Goal: Task Accomplishment & Management: Complete application form

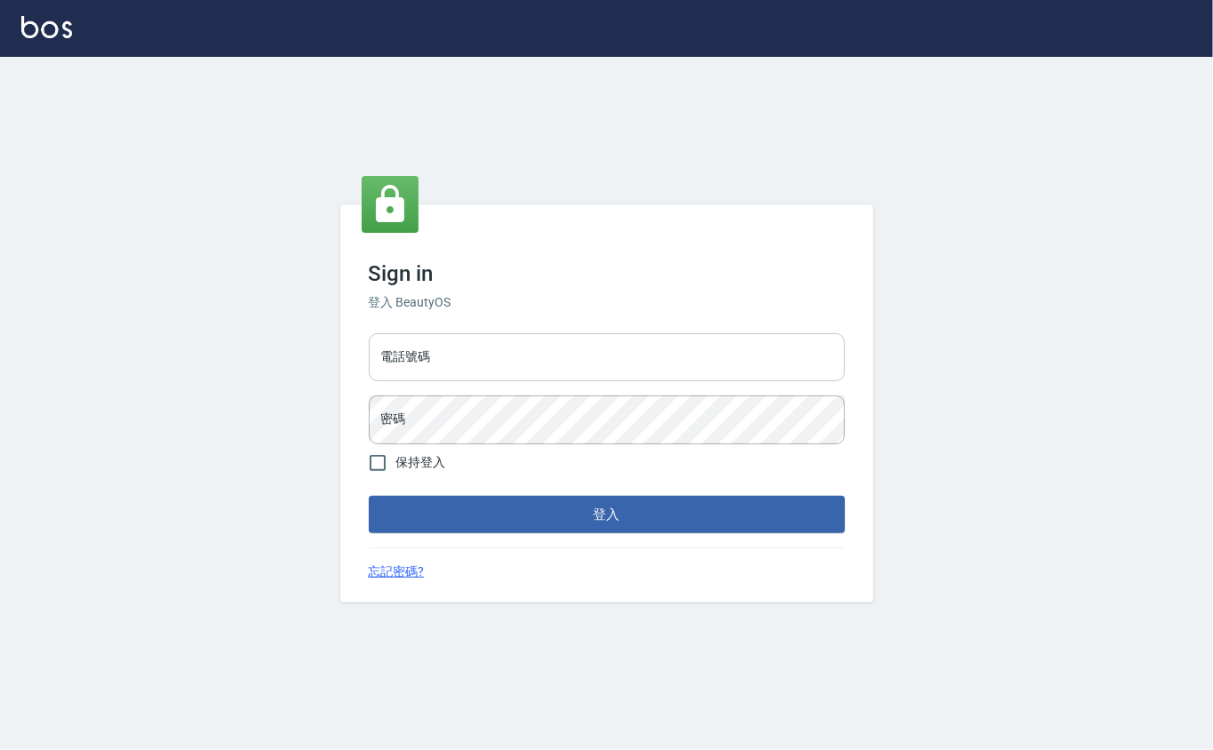
type input "0912271117"
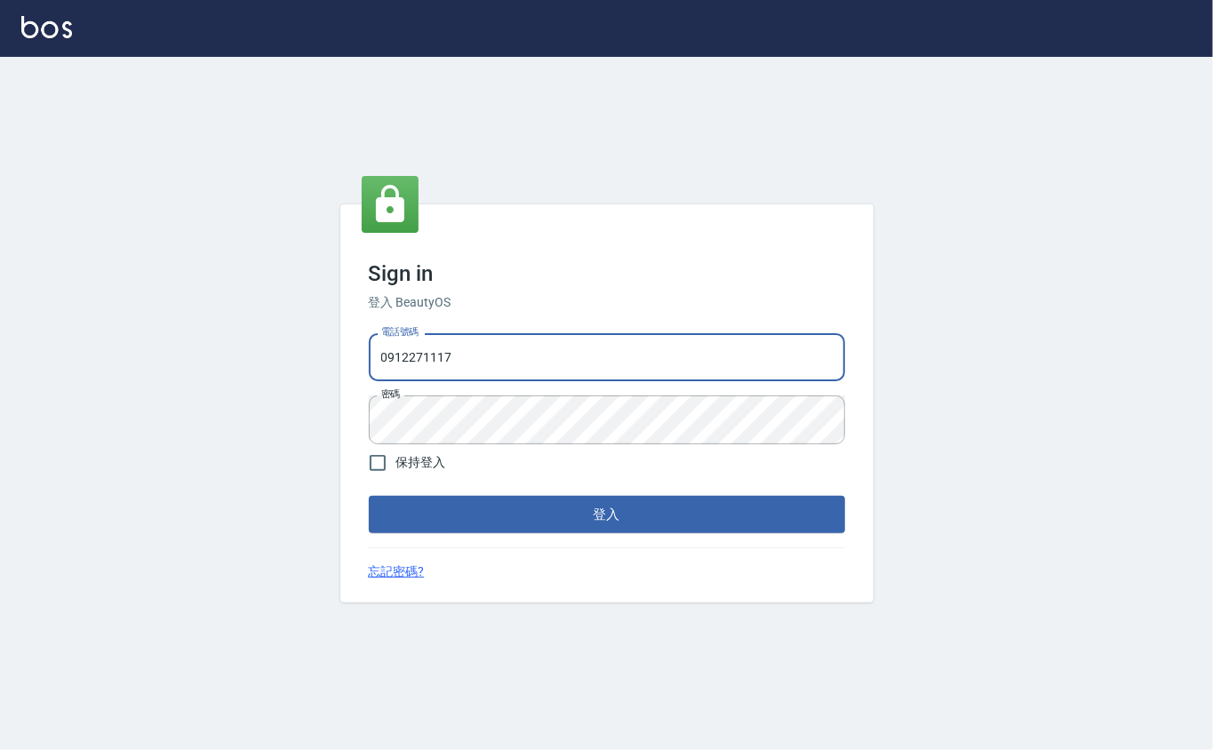
click at [483, 374] on input "0912271117" at bounding box center [607, 357] width 476 height 48
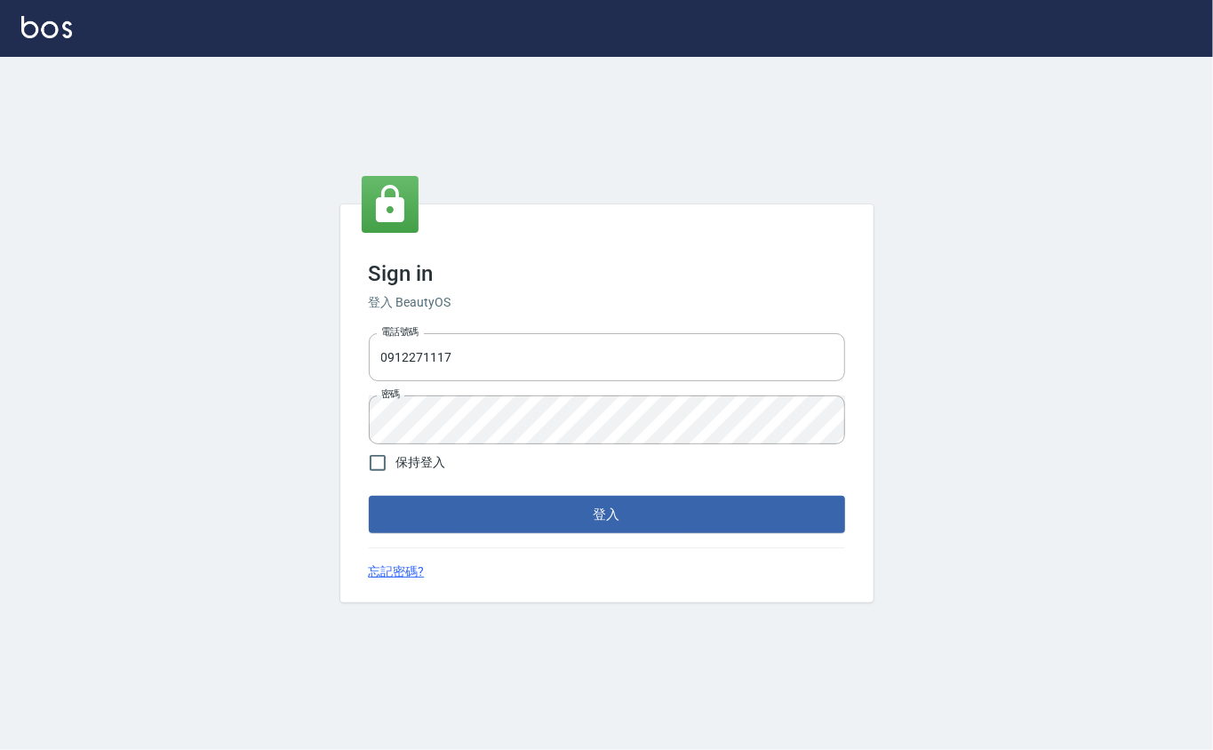
click at [740, 542] on div "Sign in 登入 BeautyOS 電話號碼 0912271117 電話號碼 密碼 密碼 保持登入 登入 忘記密碼?" at bounding box center [606, 403] width 533 height 398
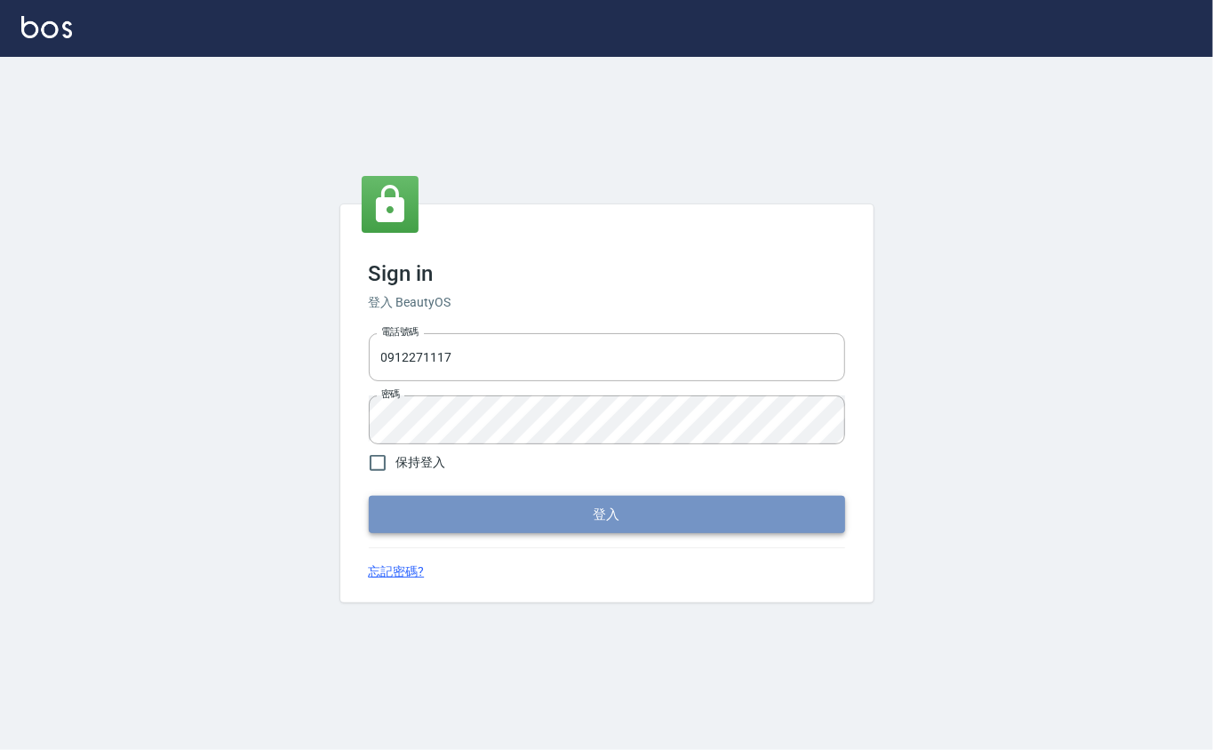
click at [740, 516] on button "登入" at bounding box center [607, 514] width 476 height 37
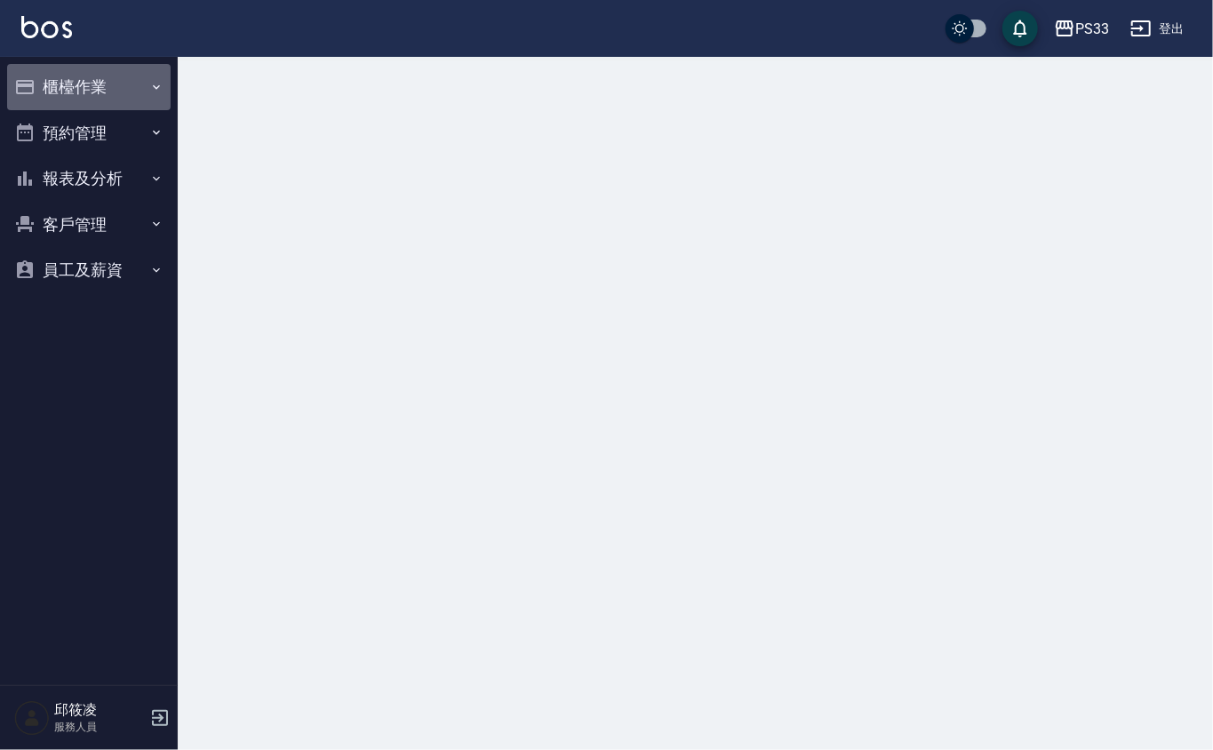
click at [104, 80] on button "櫃檯作業" at bounding box center [89, 87] width 164 height 46
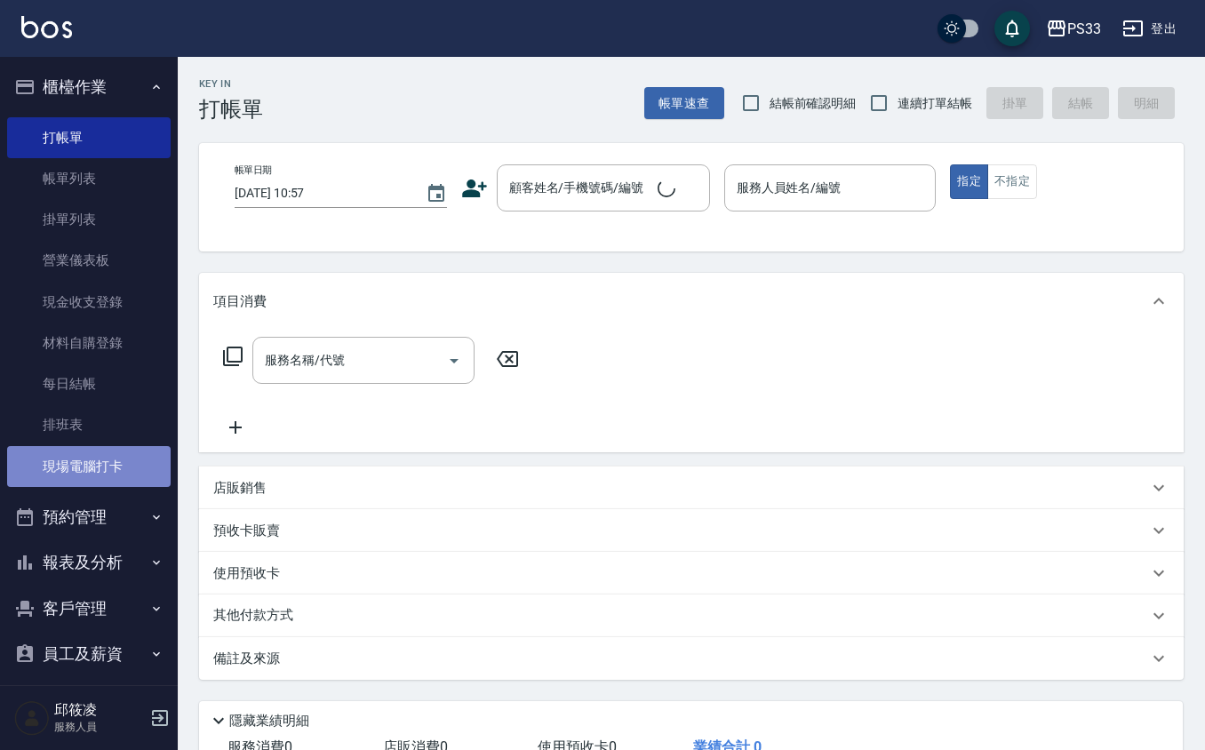
click at [103, 478] on link "現場電腦打卡" at bounding box center [89, 466] width 164 height 41
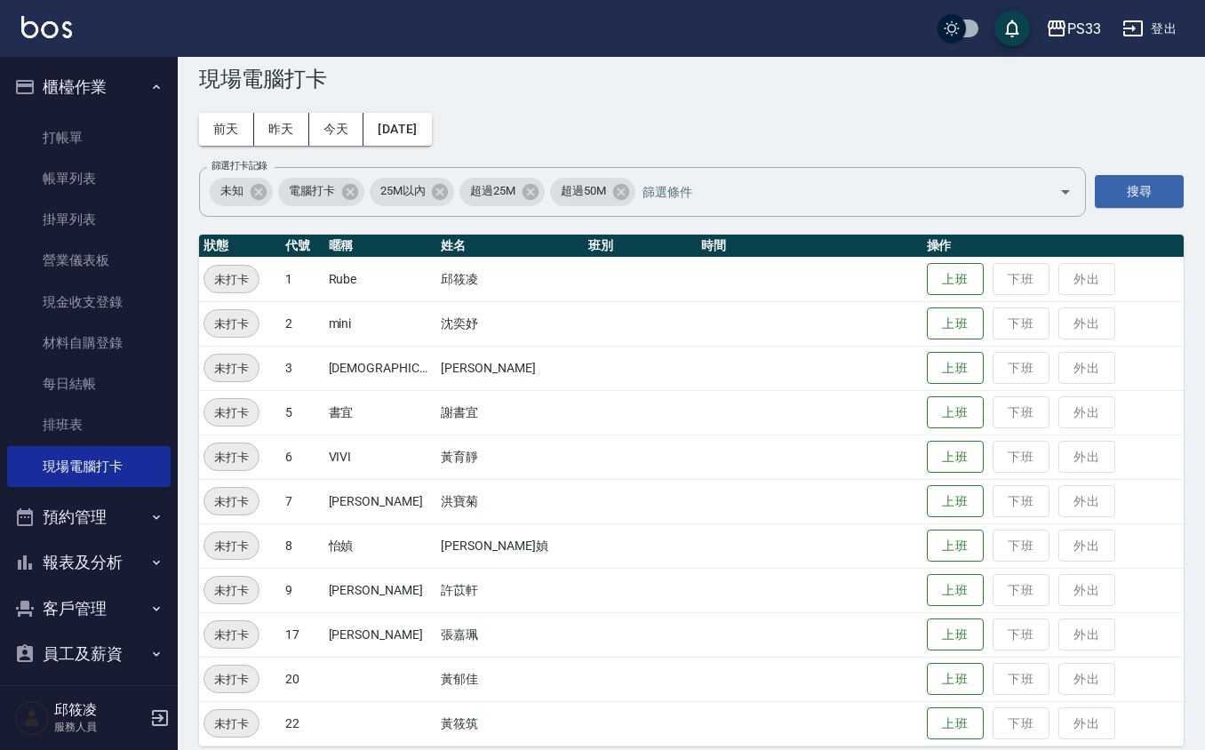
scroll to position [47, 0]
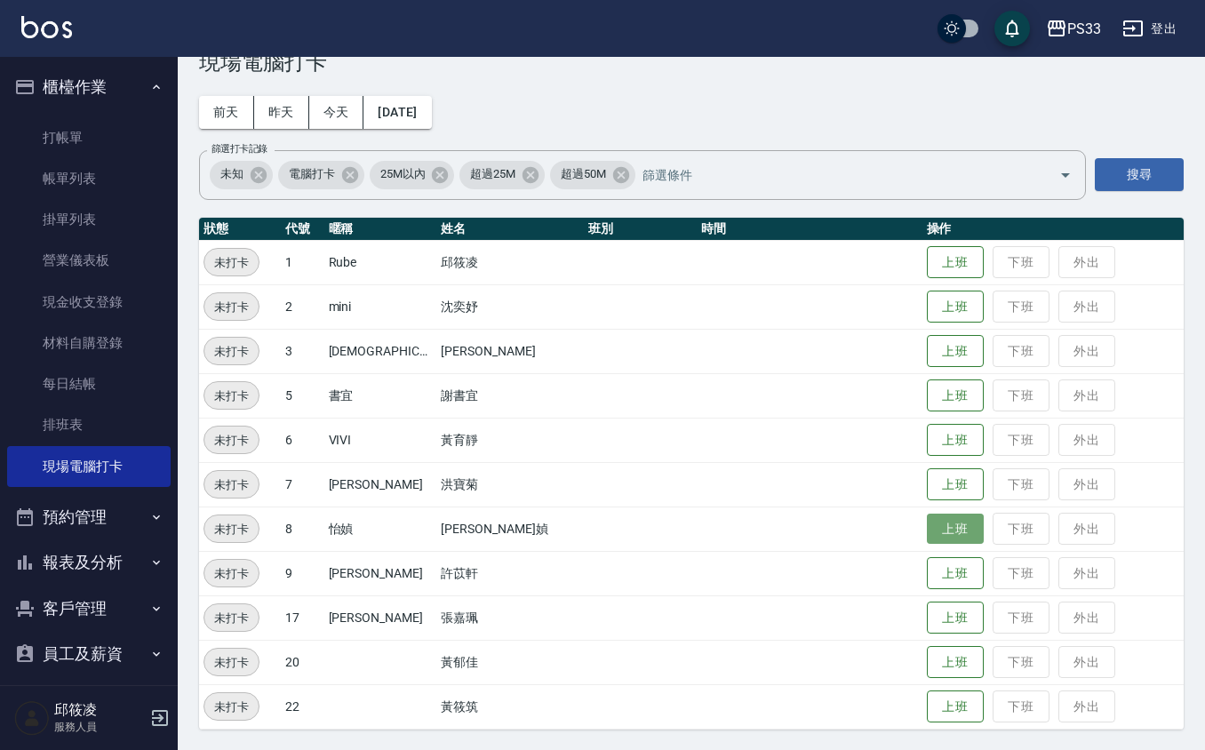
click at [927, 524] on button "上班" at bounding box center [955, 529] width 57 height 31
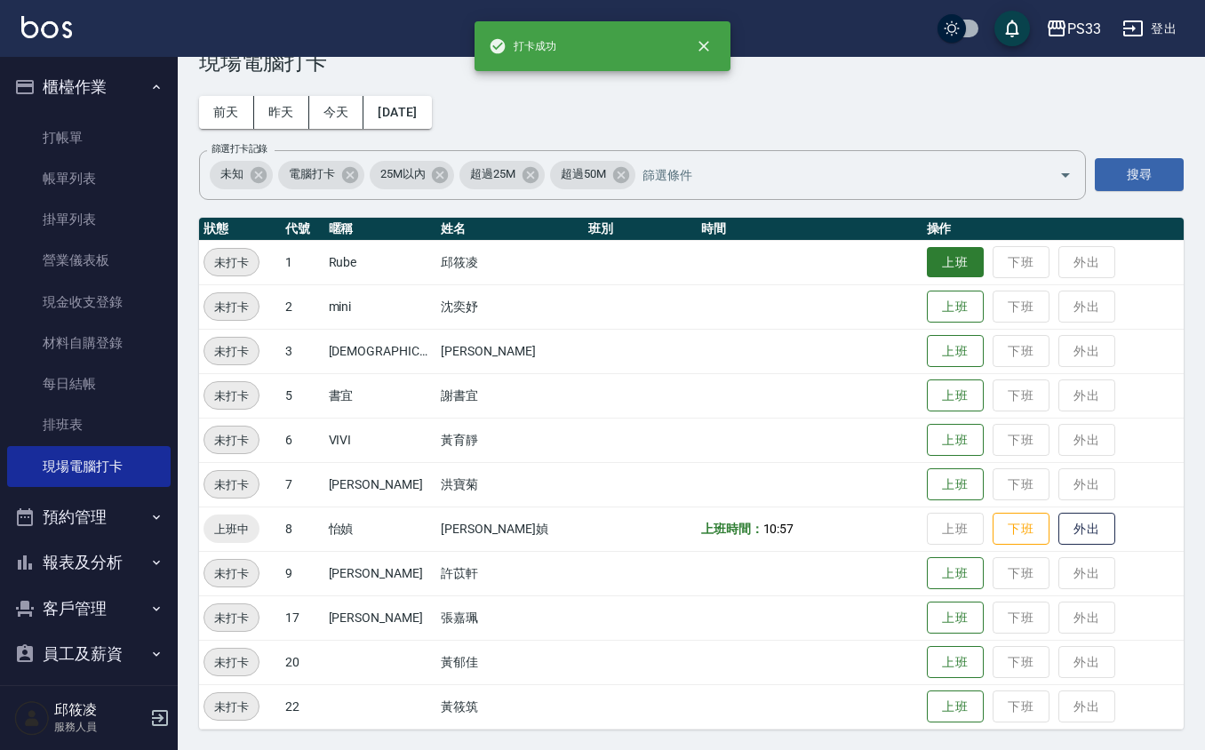
click at [939, 268] on button "上班" at bounding box center [955, 262] width 57 height 31
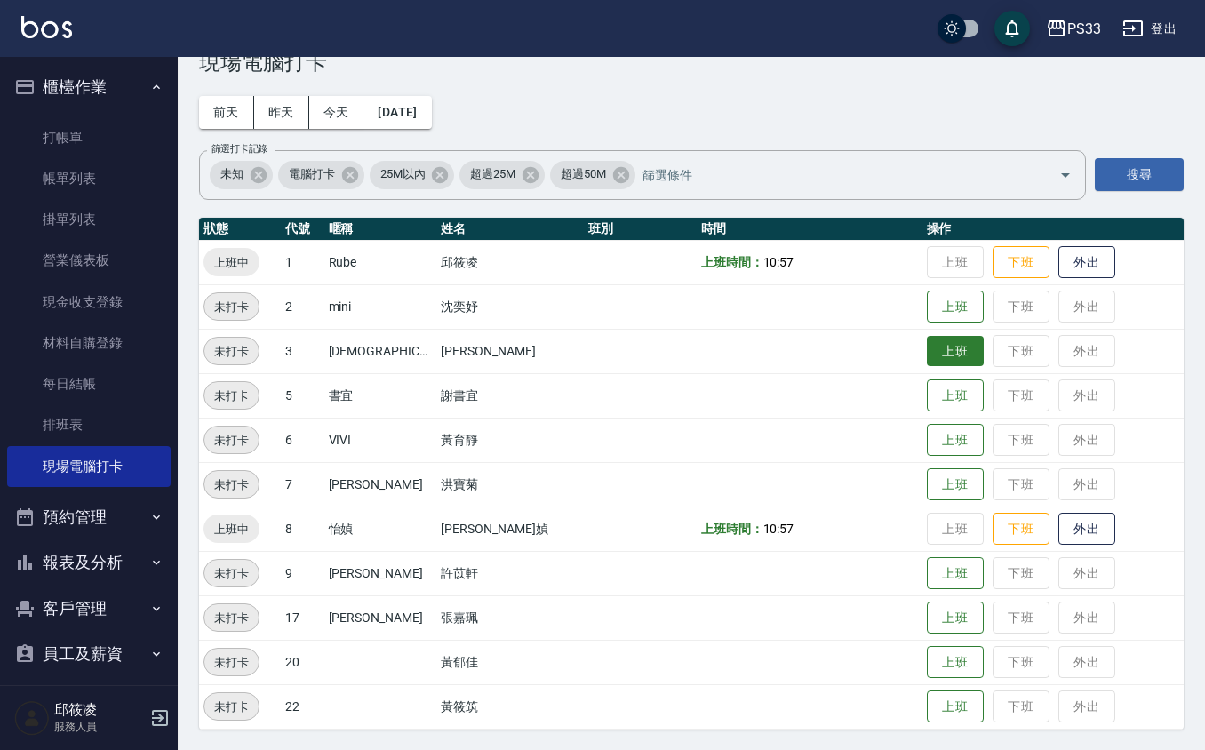
click at [927, 350] on button "上班" at bounding box center [955, 351] width 57 height 31
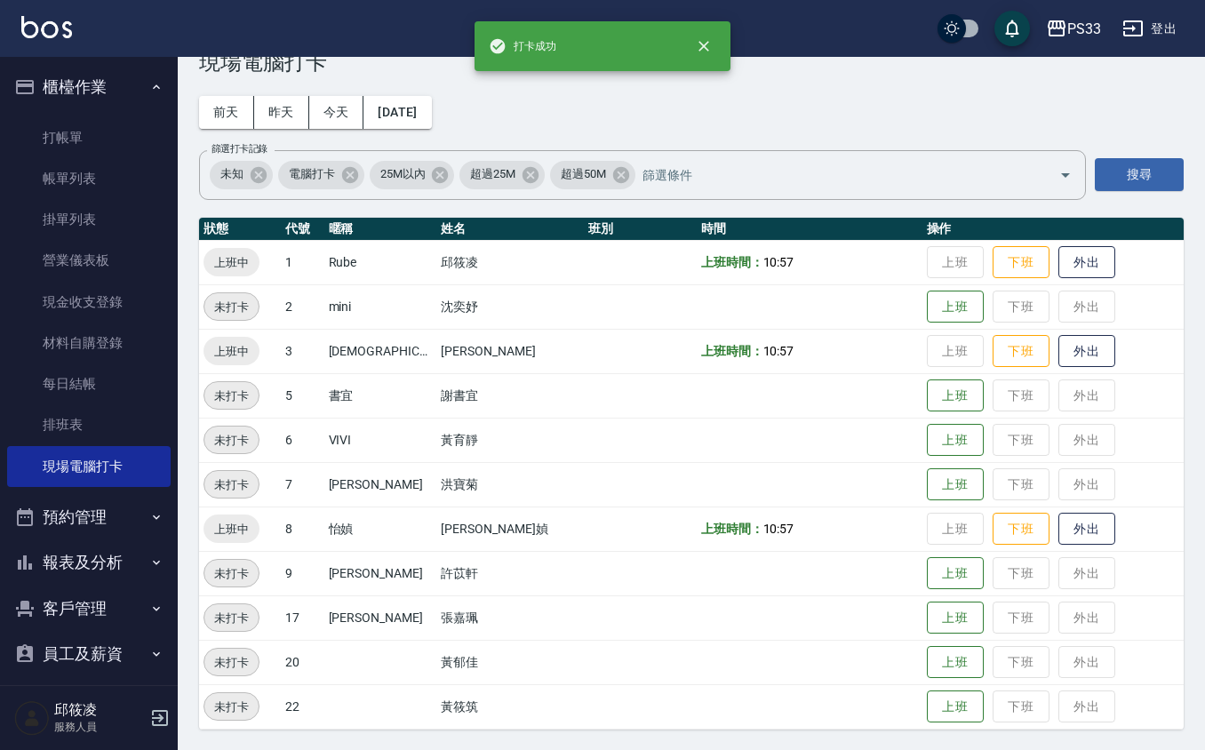
click at [923, 257] on td "上班 下班 外出" at bounding box center [1053, 262] width 261 height 44
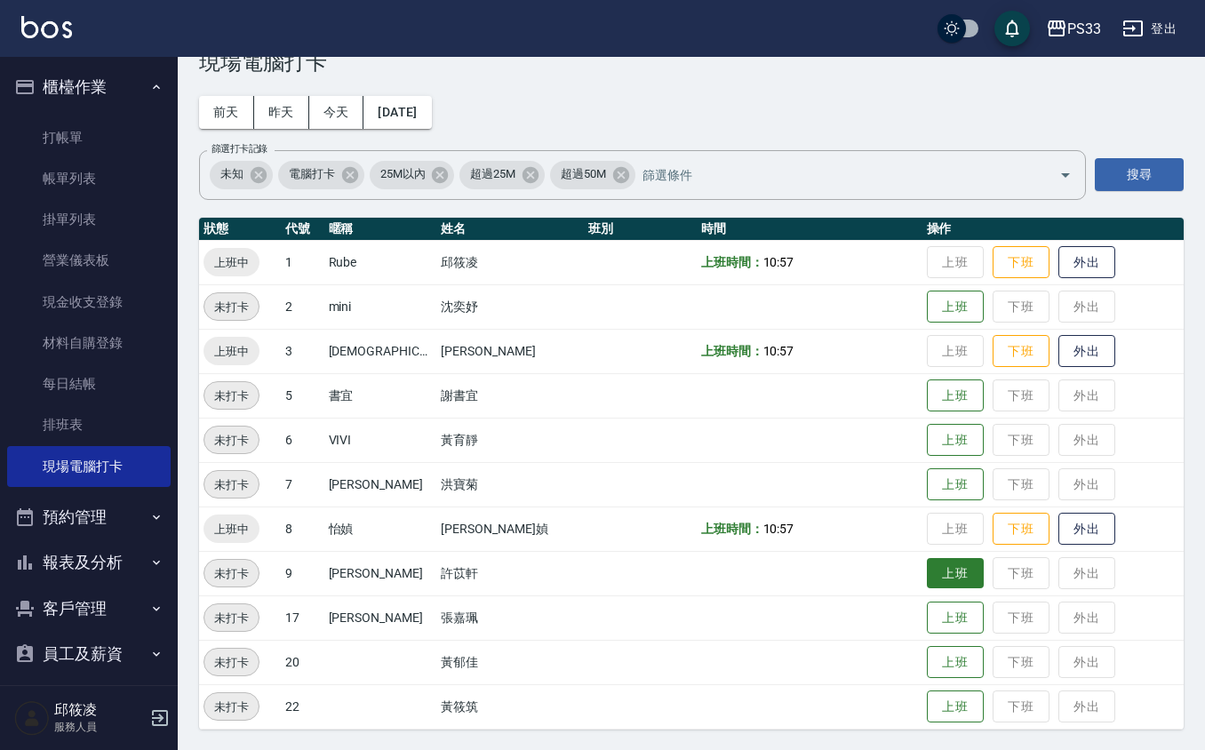
click at [927, 563] on button "上班" at bounding box center [955, 573] width 57 height 31
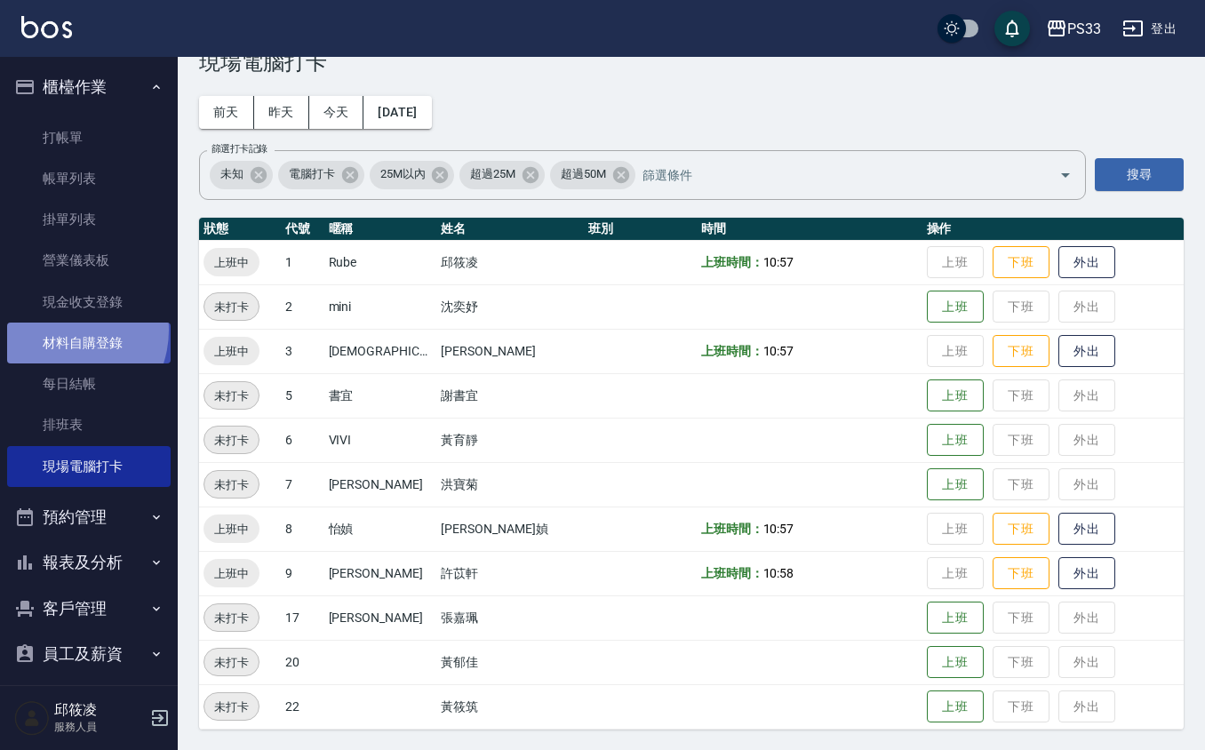
click at [66, 329] on link "材料自購登錄" at bounding box center [89, 343] width 164 height 41
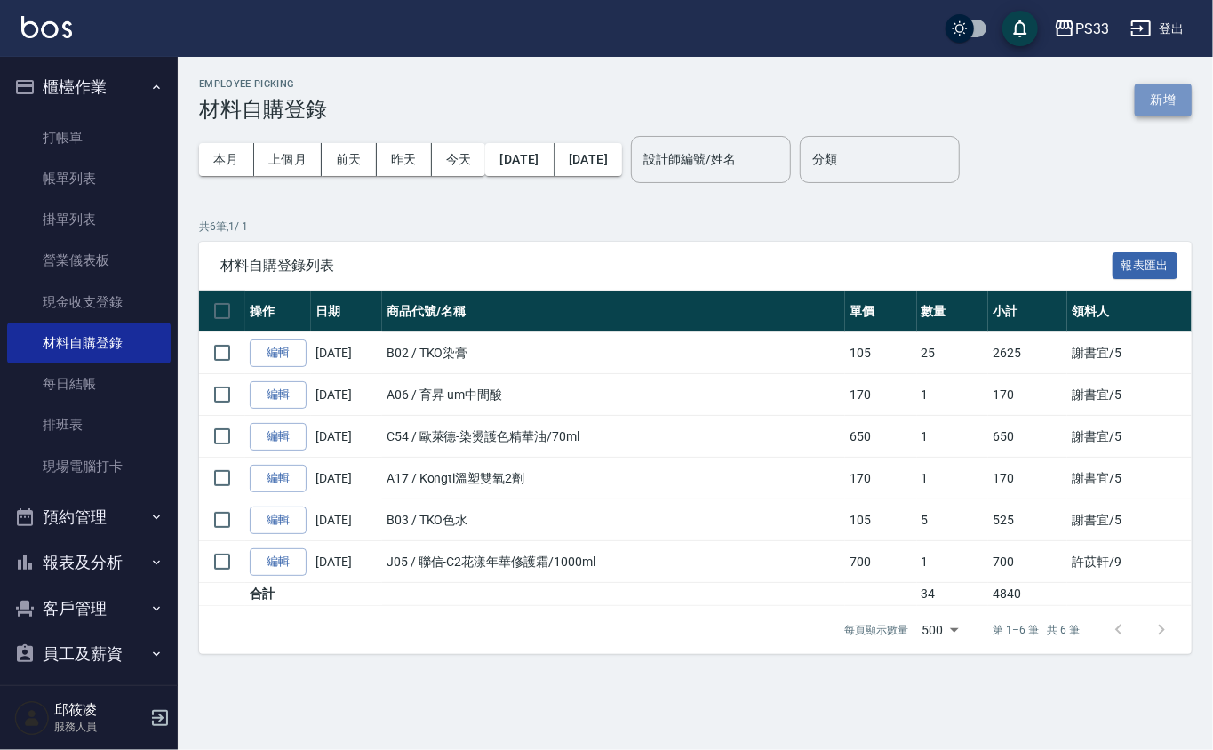
click at [1175, 94] on button "新增" at bounding box center [1163, 100] width 57 height 33
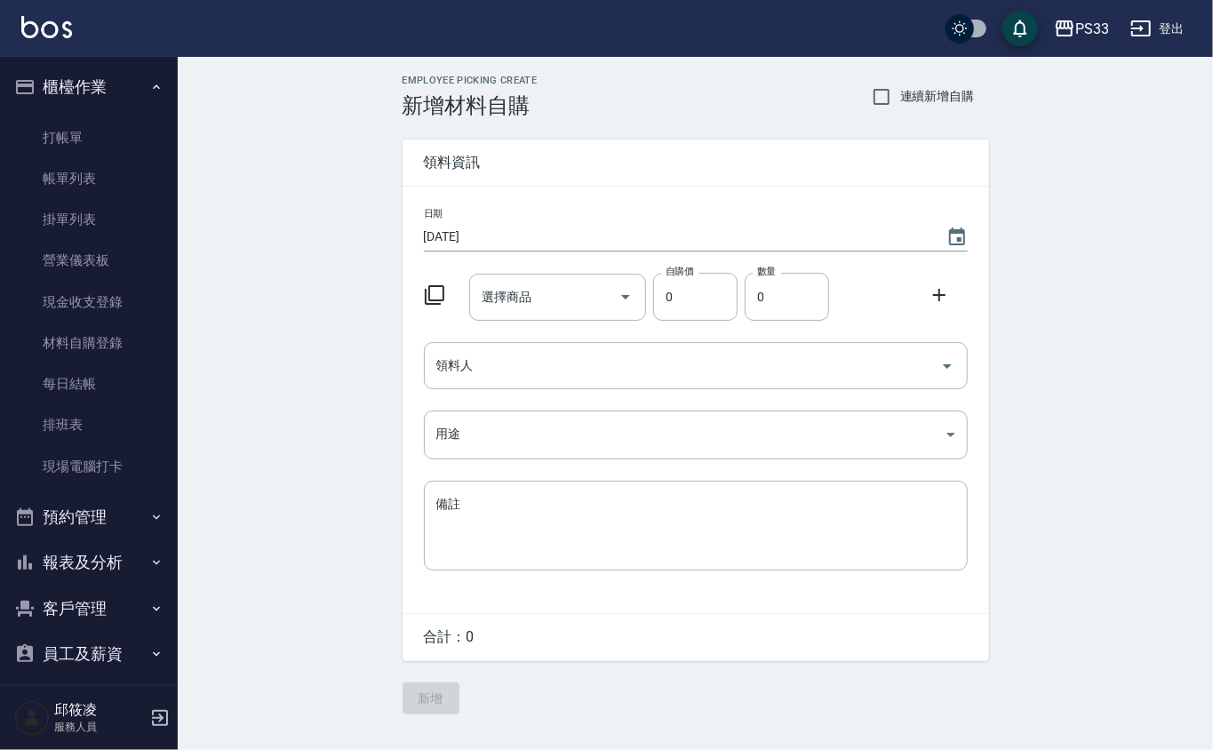
click at [432, 292] on icon at bounding box center [434, 294] width 21 height 21
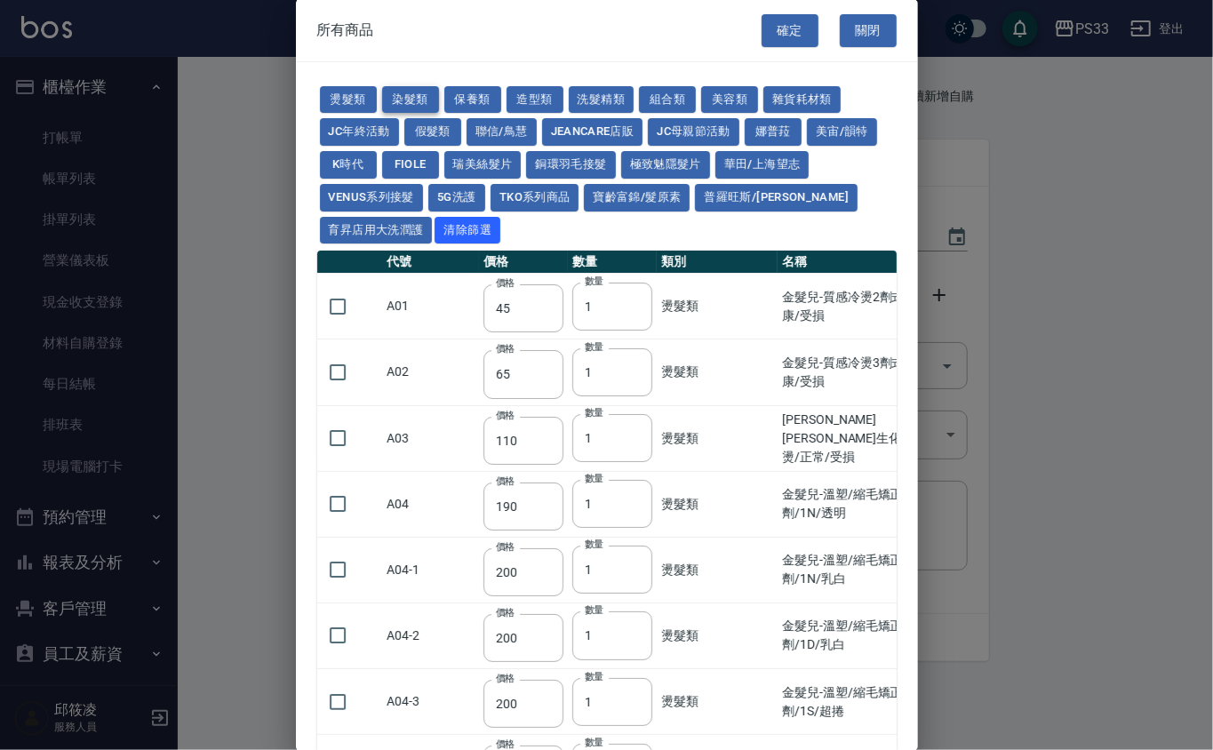
click at [409, 107] on button "染髮類" at bounding box center [410, 100] width 57 height 28
type input "105"
type input "250"
type input "200"
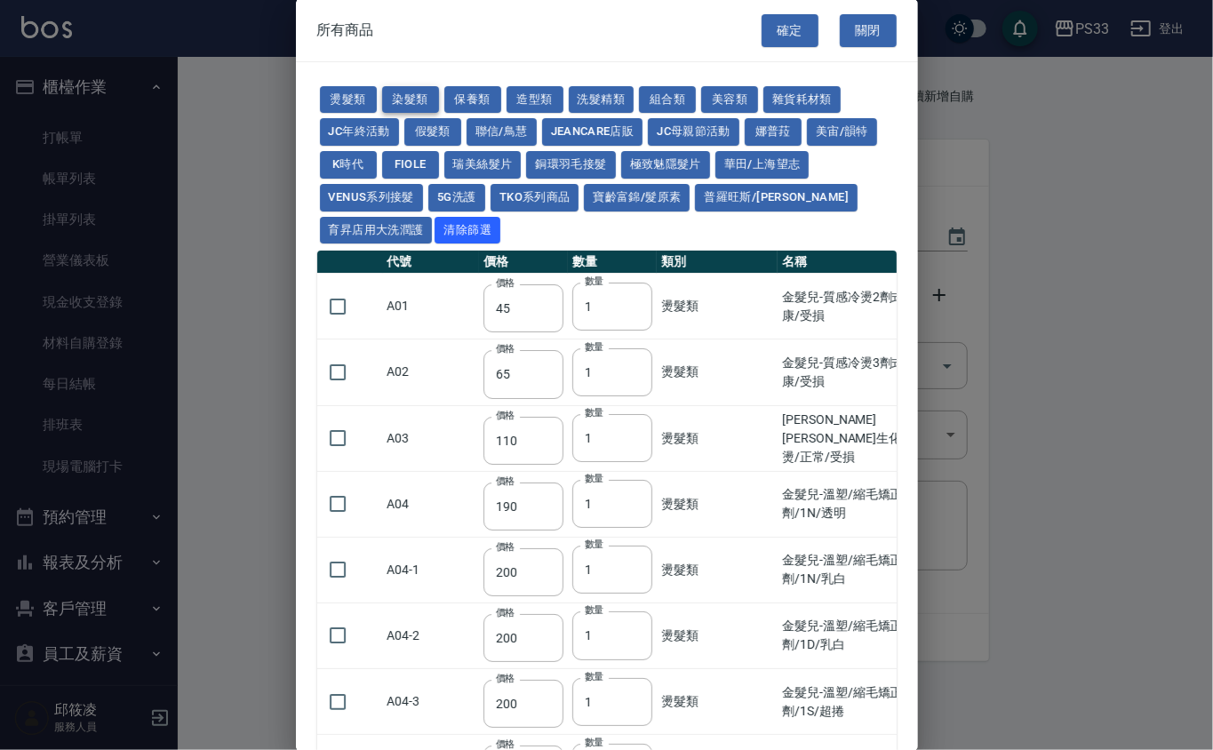
type input "500"
type input "420"
type input "221"
type input "110"
type input "360"
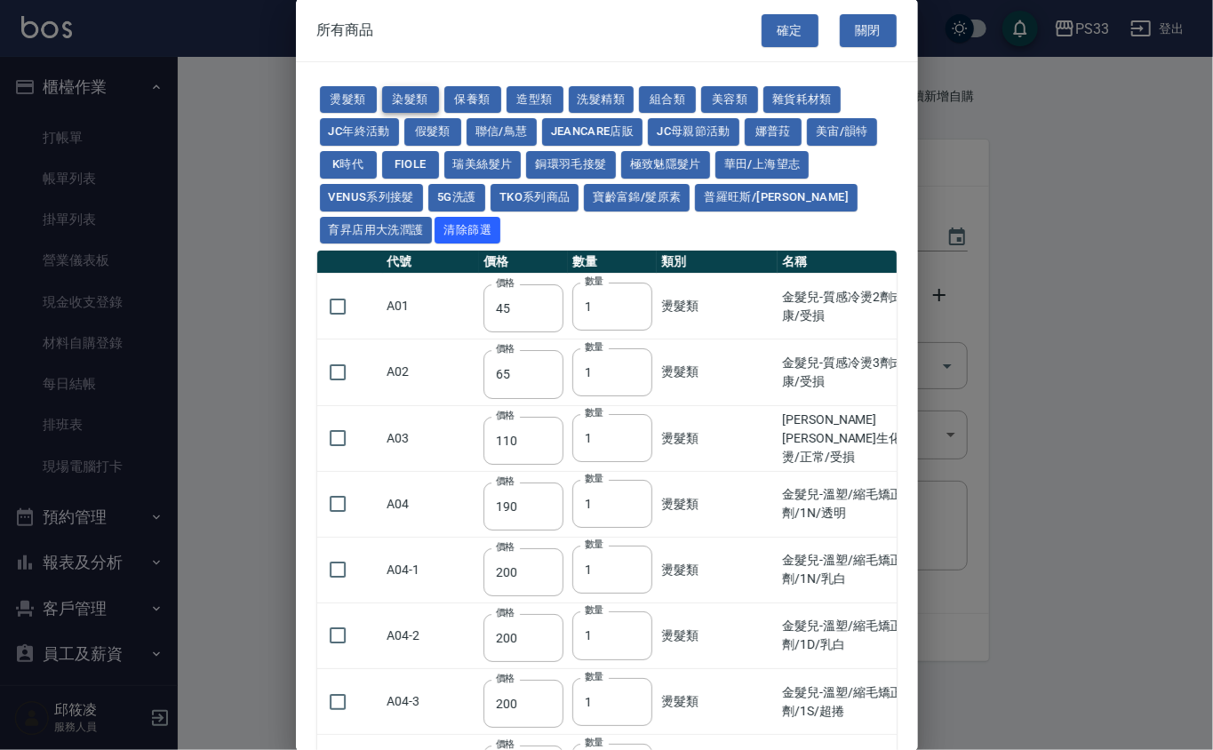
type input "105"
type input "406"
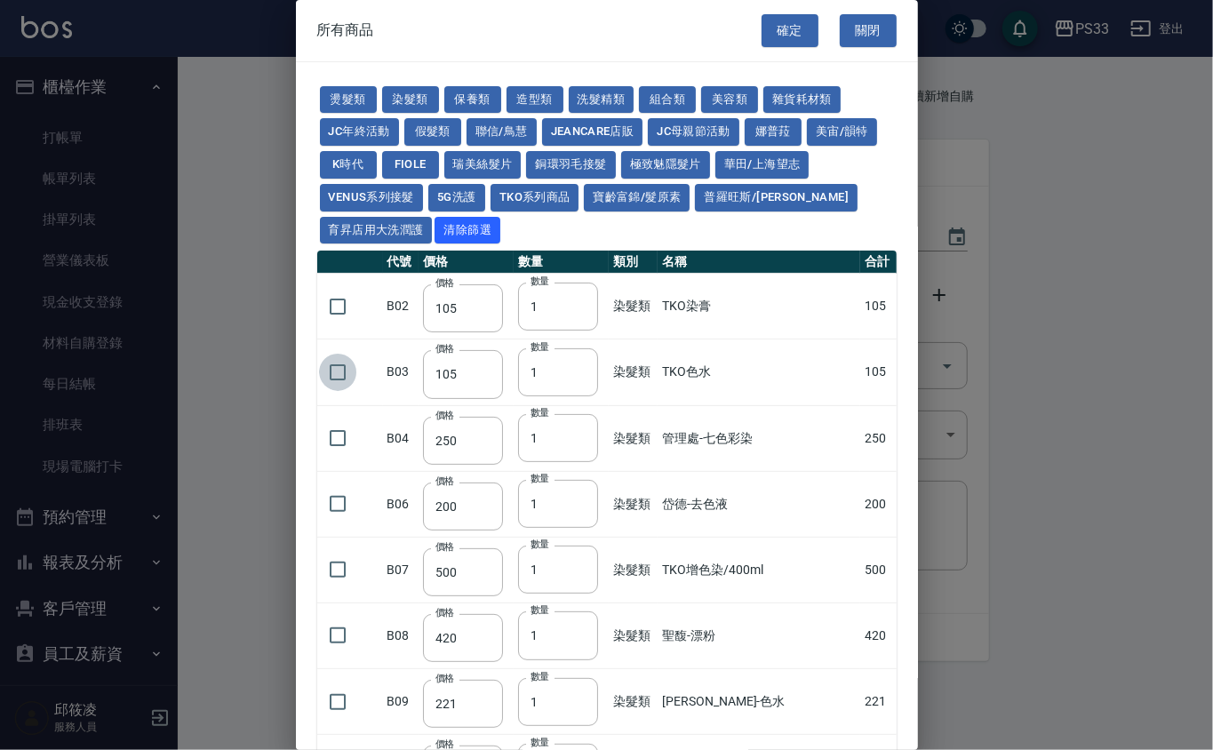
drag, startPoint x: 339, startPoint y: 363, endPoint x: 642, endPoint y: 325, distance: 305.5
click at [339, 363] on input "checkbox" at bounding box center [337, 372] width 37 height 37
checkbox input "true"
click at [567, 366] on input "1" at bounding box center [558, 372] width 80 height 48
click at [540, 373] on input "12" at bounding box center [557, 372] width 80 height 48
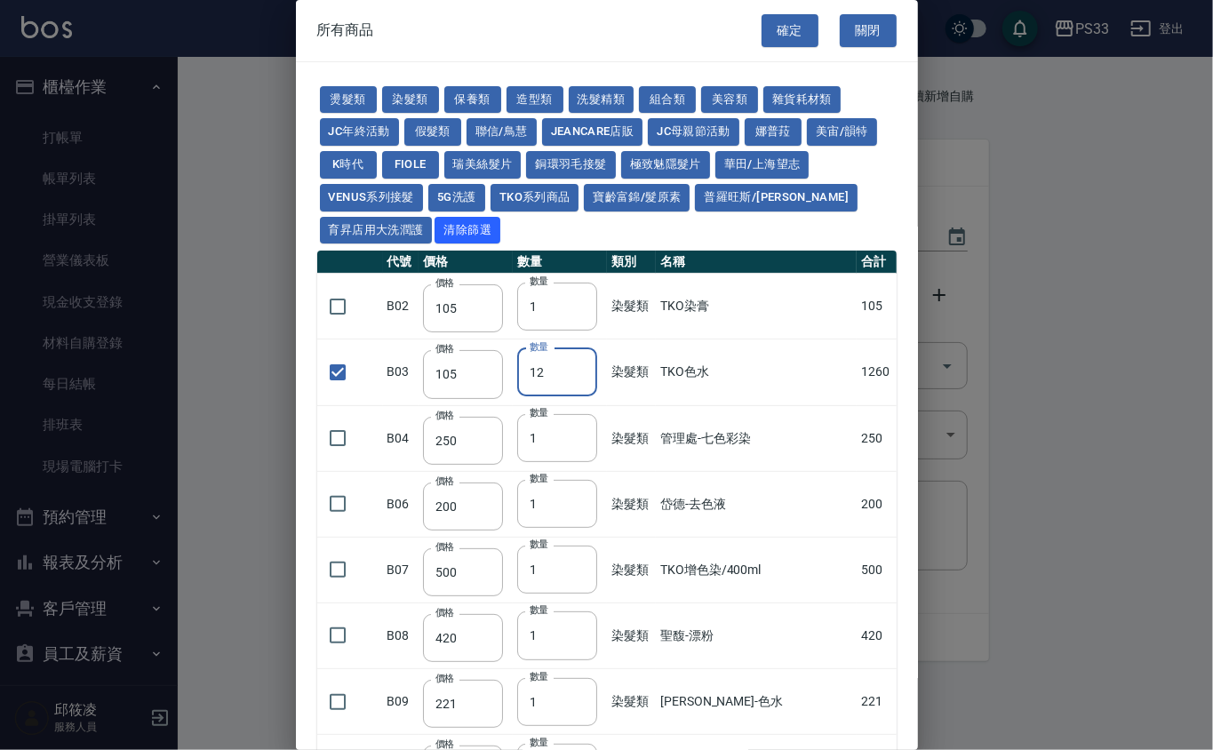
click at [538, 375] on input "12" at bounding box center [557, 372] width 80 height 48
type input "2"
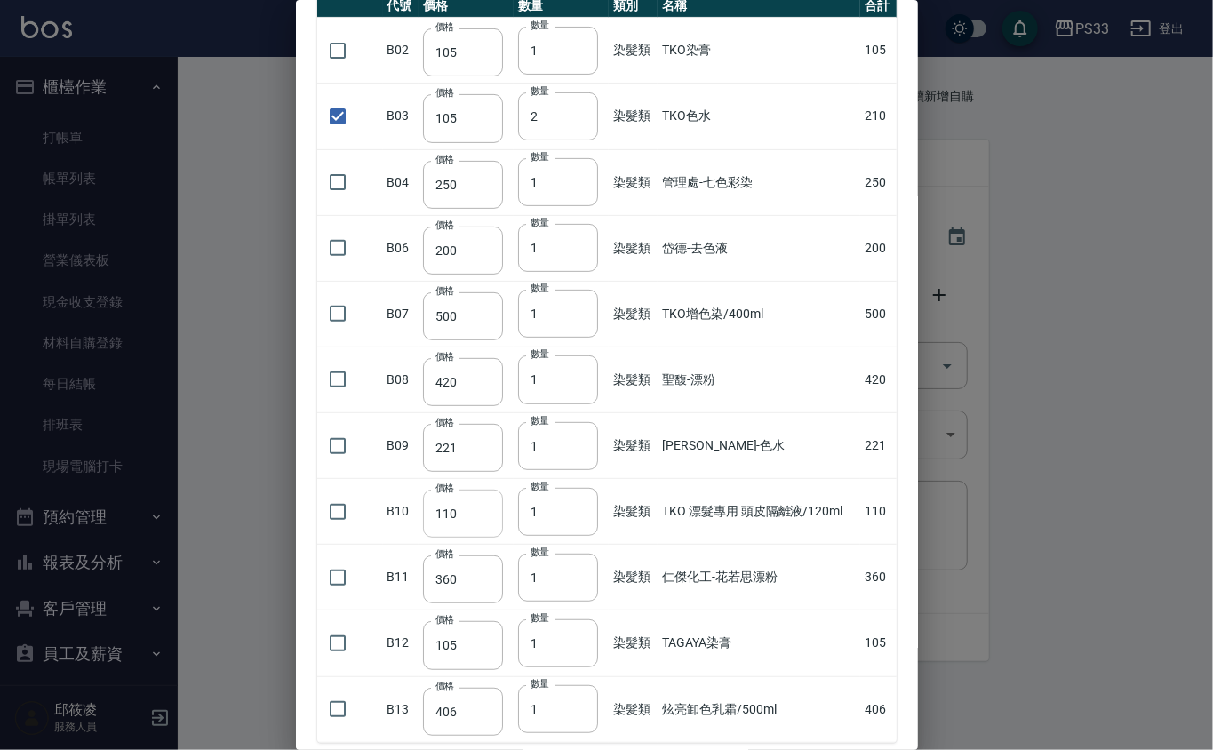
scroll to position [363, 0]
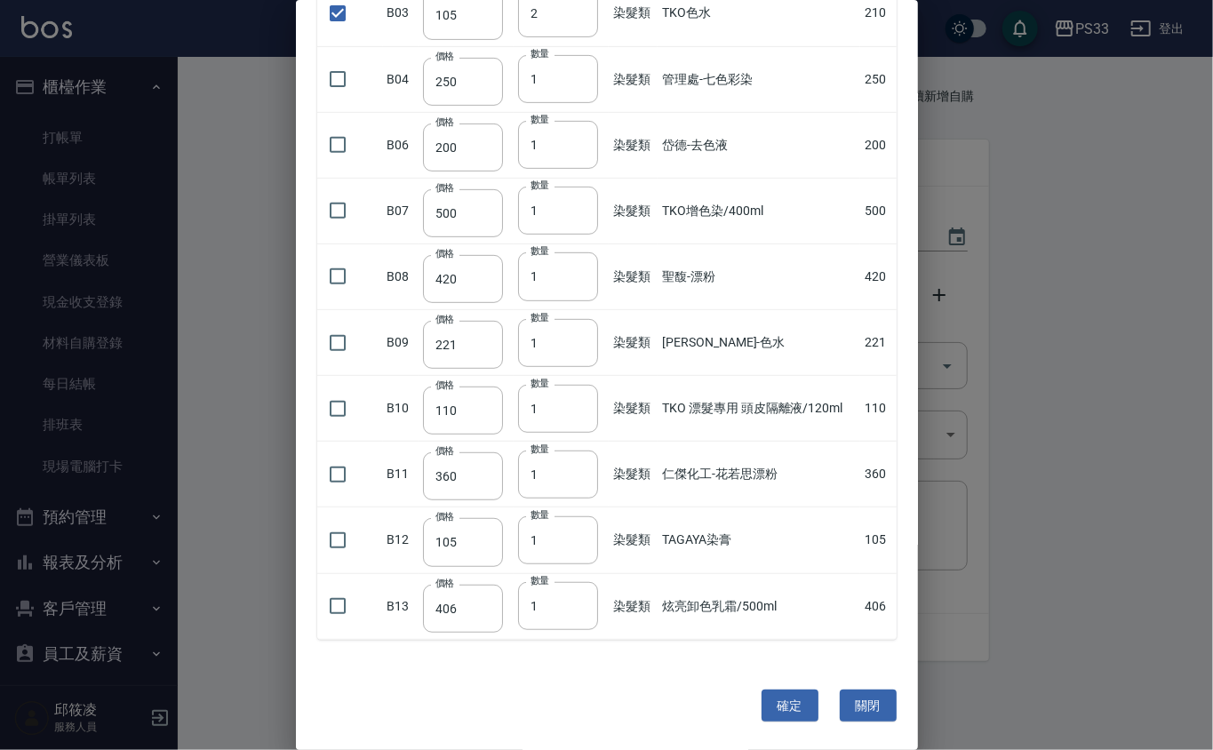
drag, startPoint x: 339, startPoint y: 541, endPoint x: 409, endPoint y: 528, distance: 71.5
click at [338, 538] on input "checkbox" at bounding box center [337, 540] width 37 height 37
checkbox input "true"
click at [546, 535] on input "1" at bounding box center [558, 540] width 80 height 48
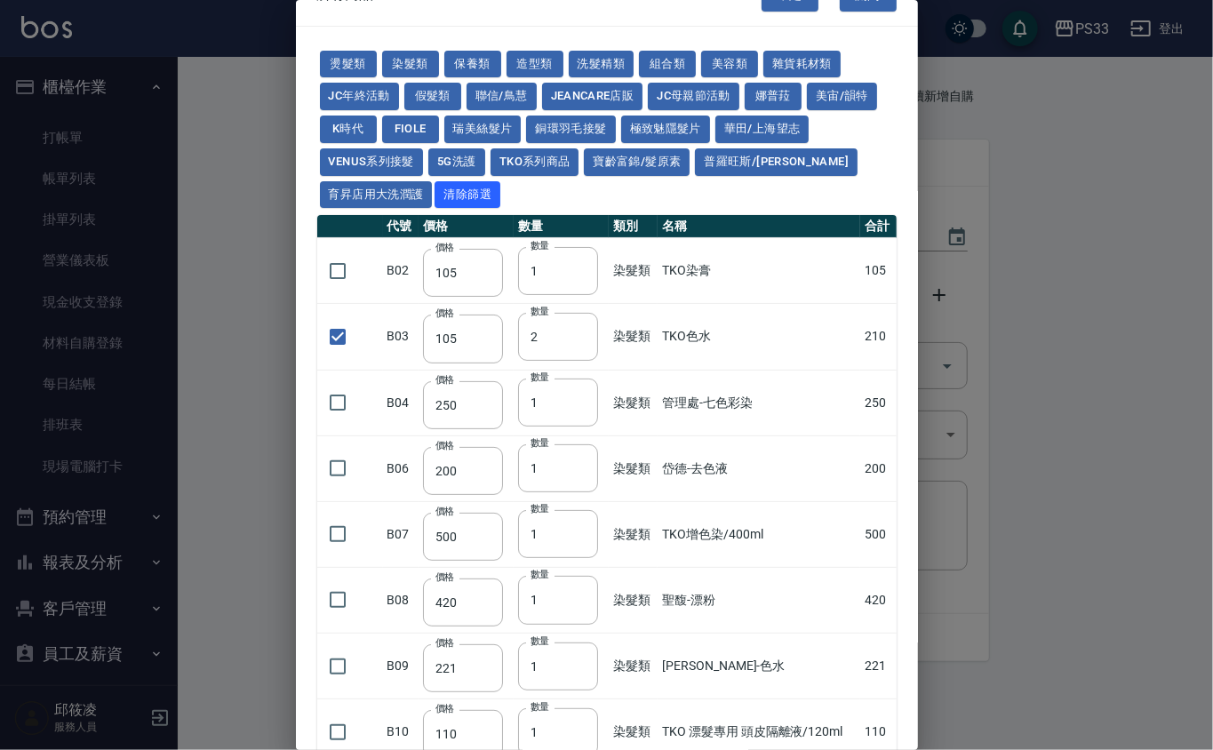
scroll to position [0, 0]
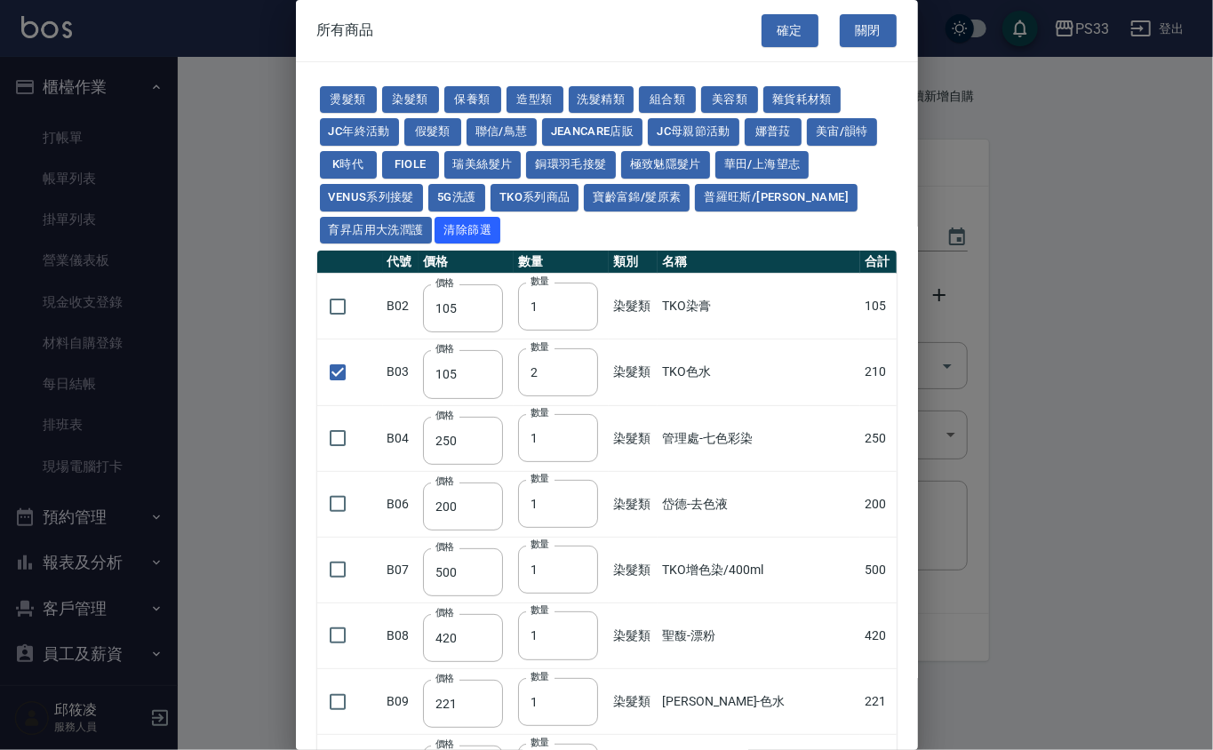
type input "7"
click at [356, 100] on button "燙髮類" at bounding box center [348, 100] width 57 height 28
type input "45"
checkbox input "false"
type input "65"
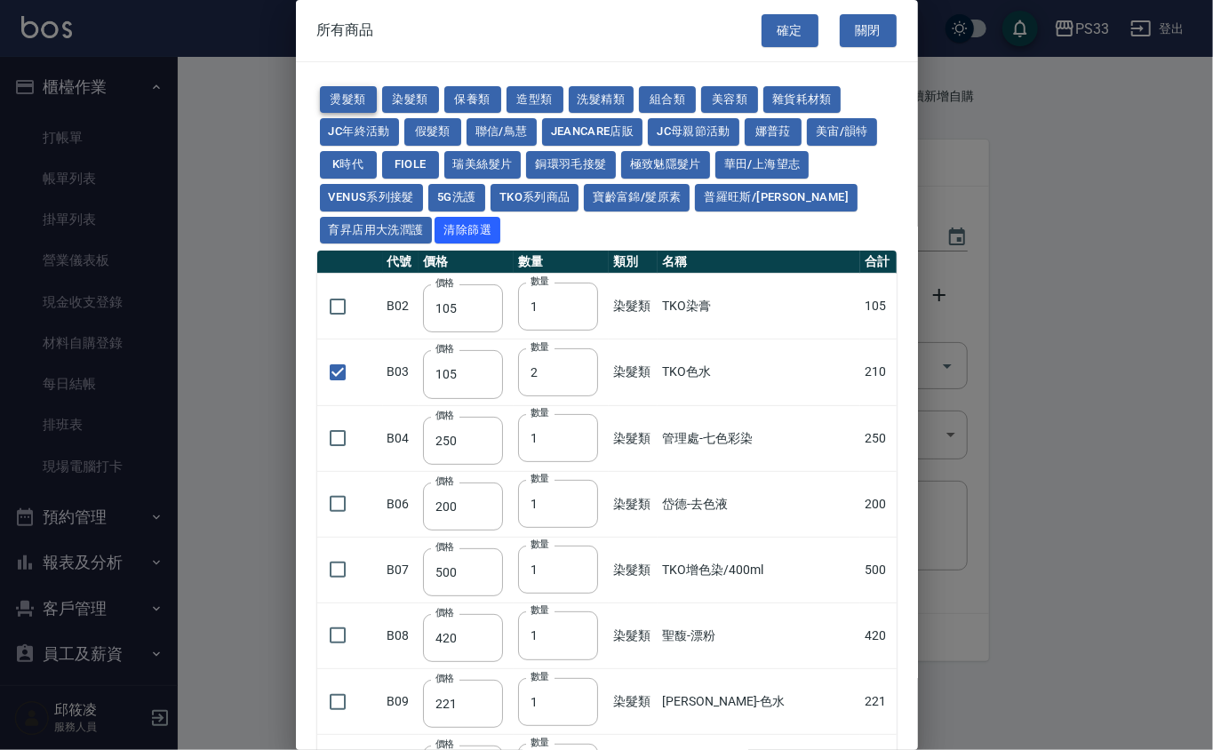
type input "1"
type input "110"
type input "190"
type input "200"
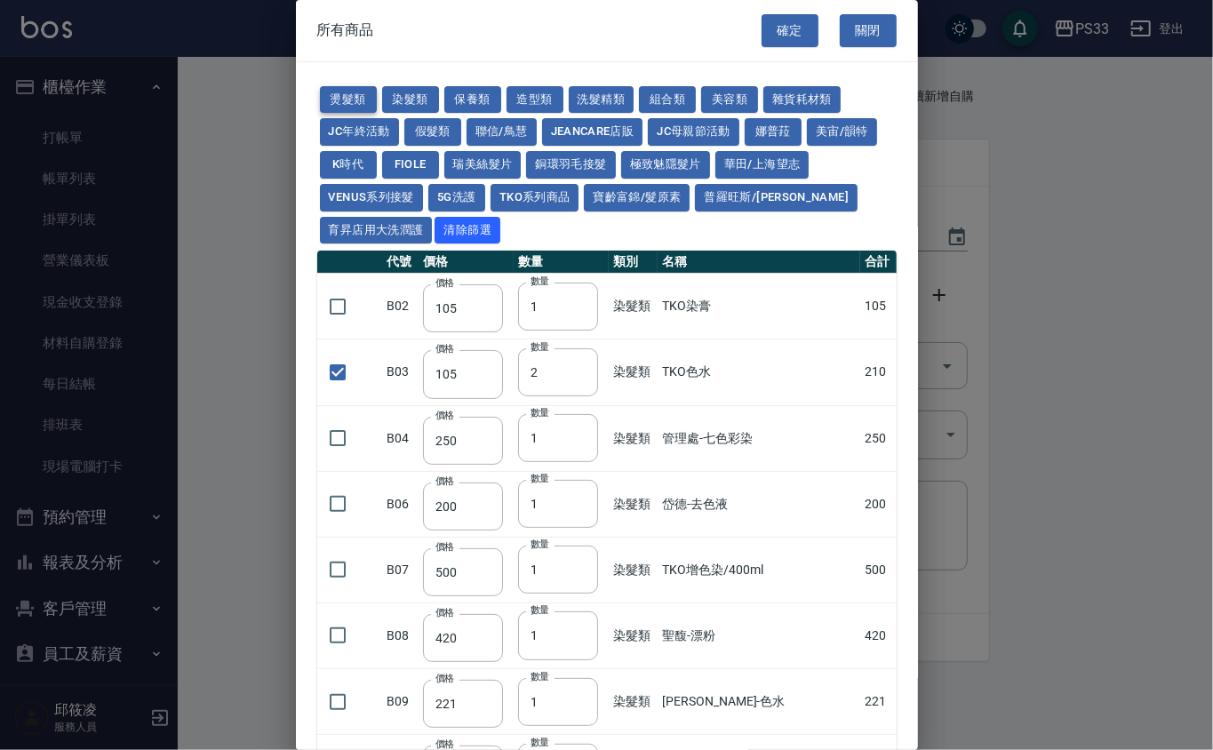
type input "200"
type input "190"
type input "160"
checkbox input "false"
type input "170"
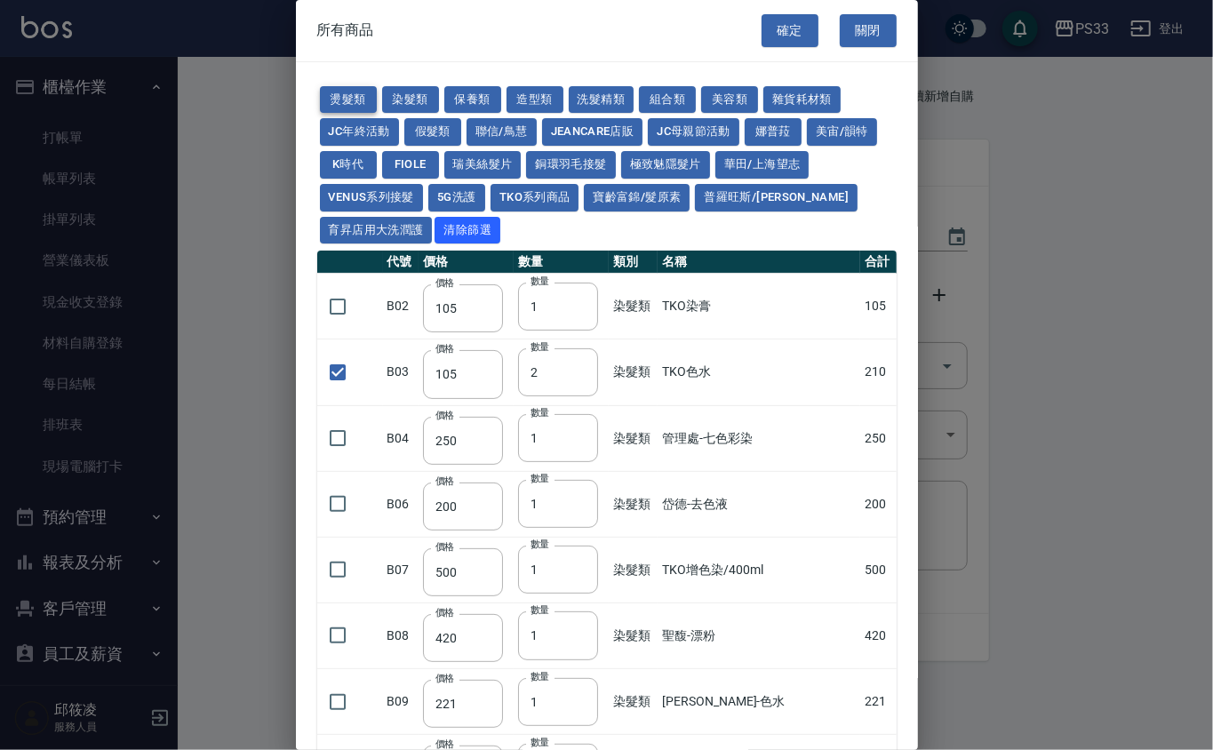
type input "1"
type input "270"
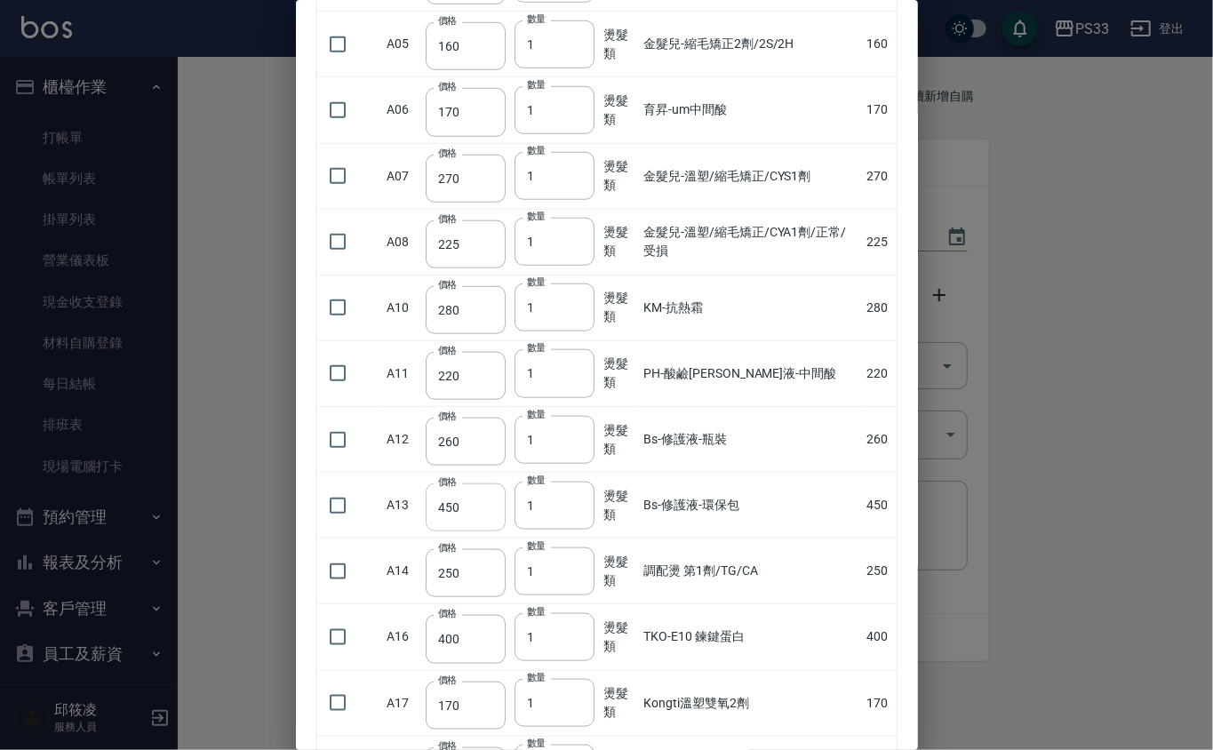
scroll to position [829, 0]
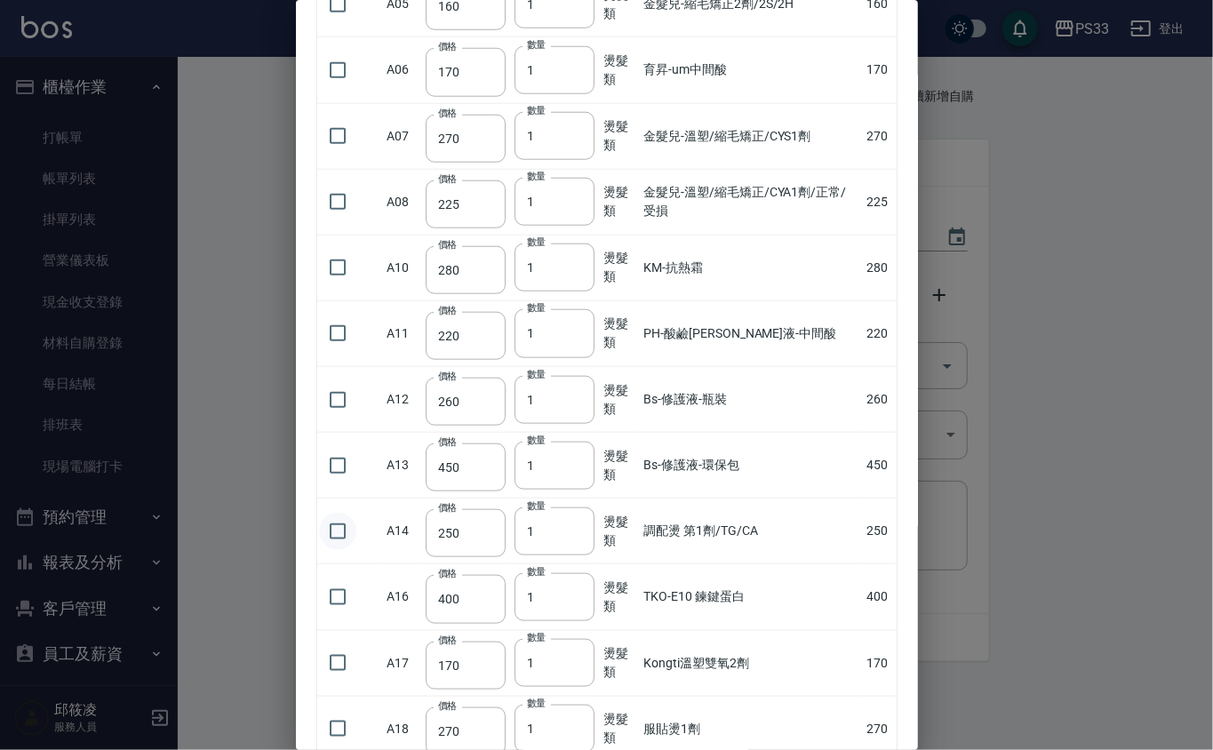
click at [341, 546] on input "checkbox" at bounding box center [337, 531] width 37 height 37
checkbox input "true"
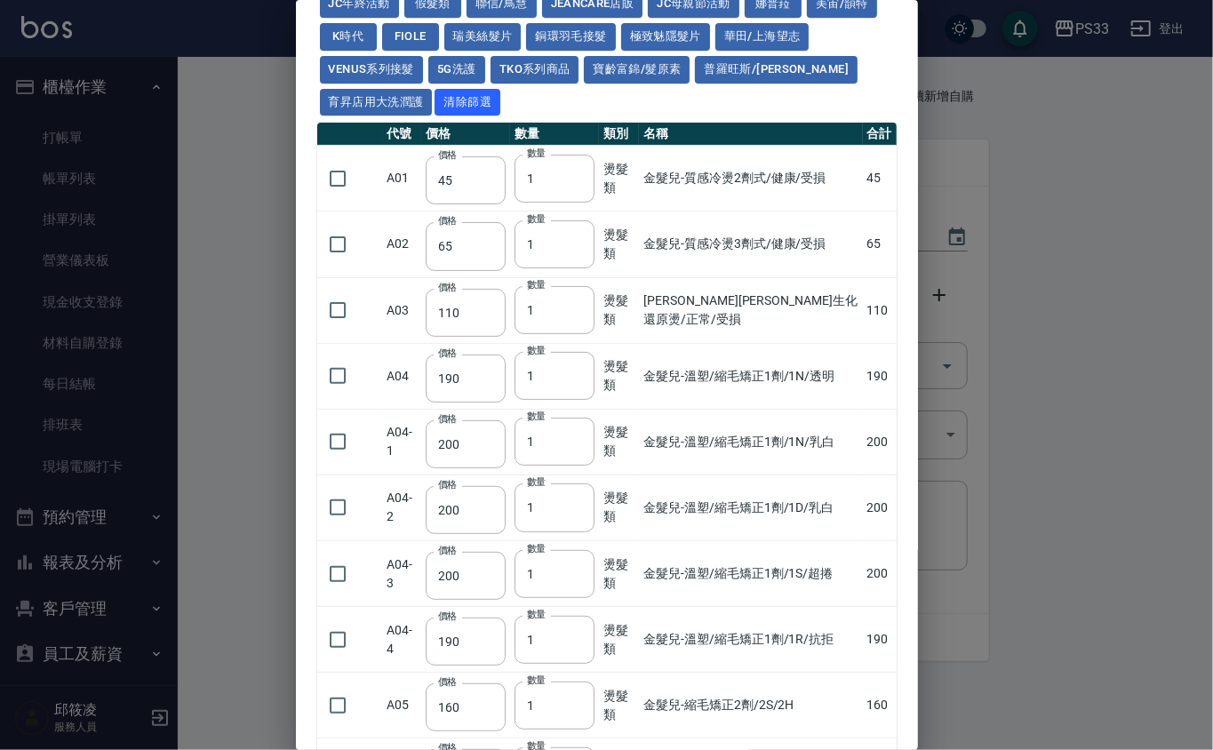
scroll to position [0, 0]
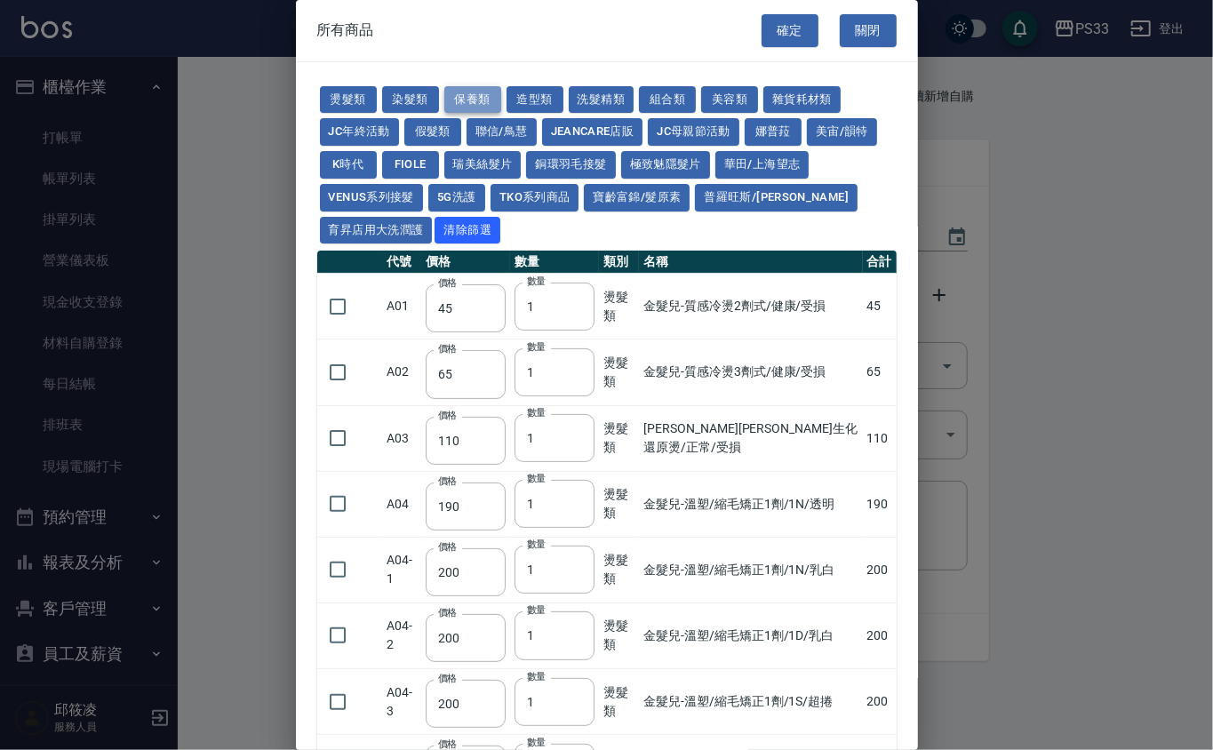
click at [466, 98] on button "保養類" at bounding box center [472, 100] width 57 height 28
type input "150"
type input "200"
type input "60"
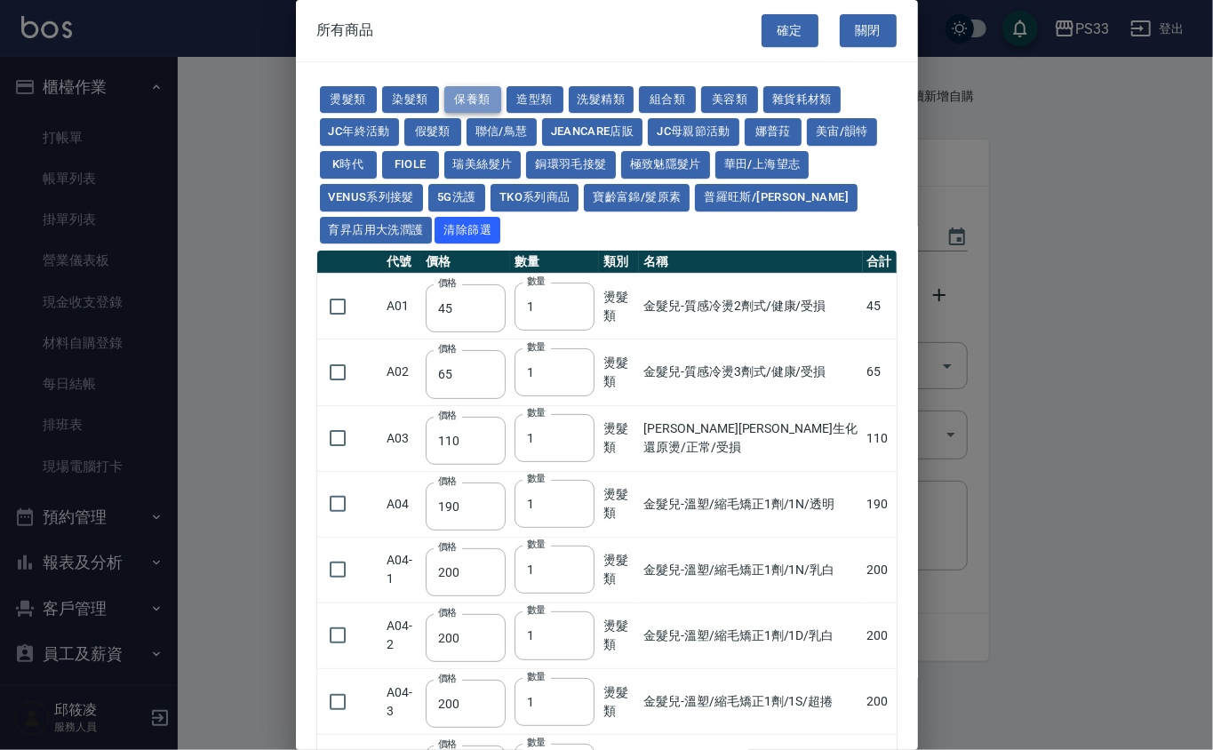
type input "245"
type input "100"
type input "1620"
type input "700"
type input "175"
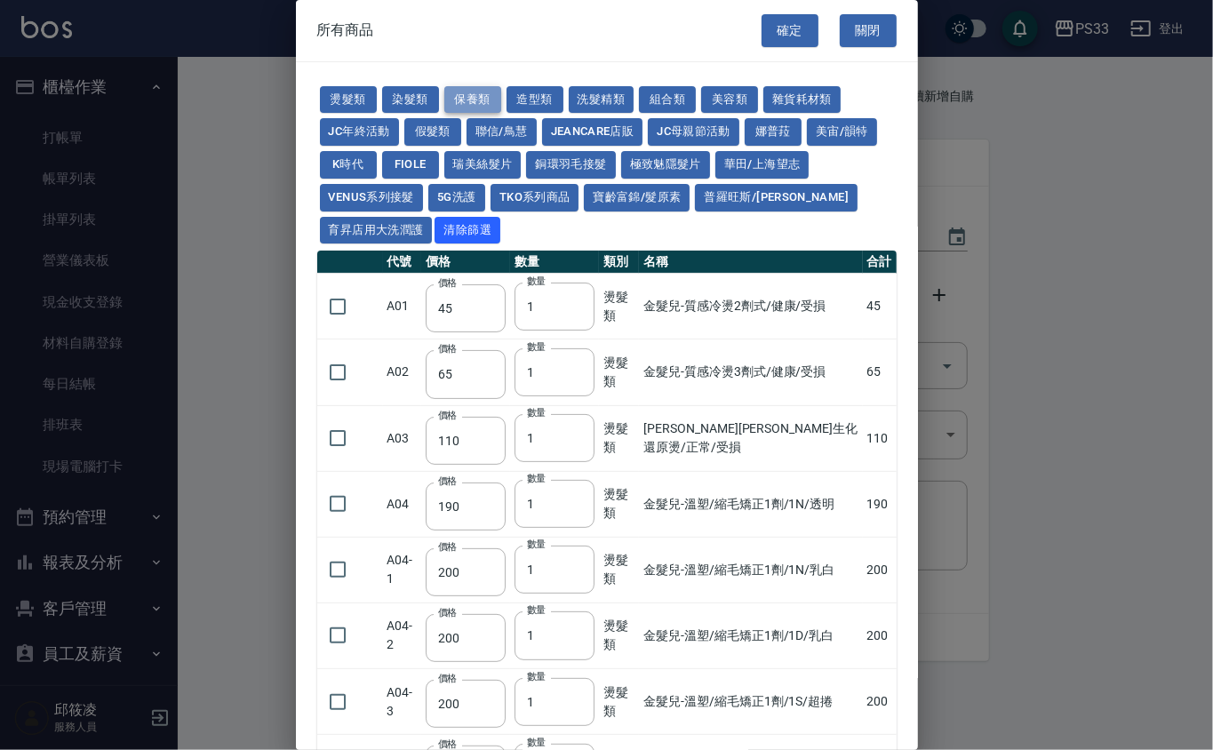
type input "1300"
type input "250"
type input "340"
type input "53"
type input "32"
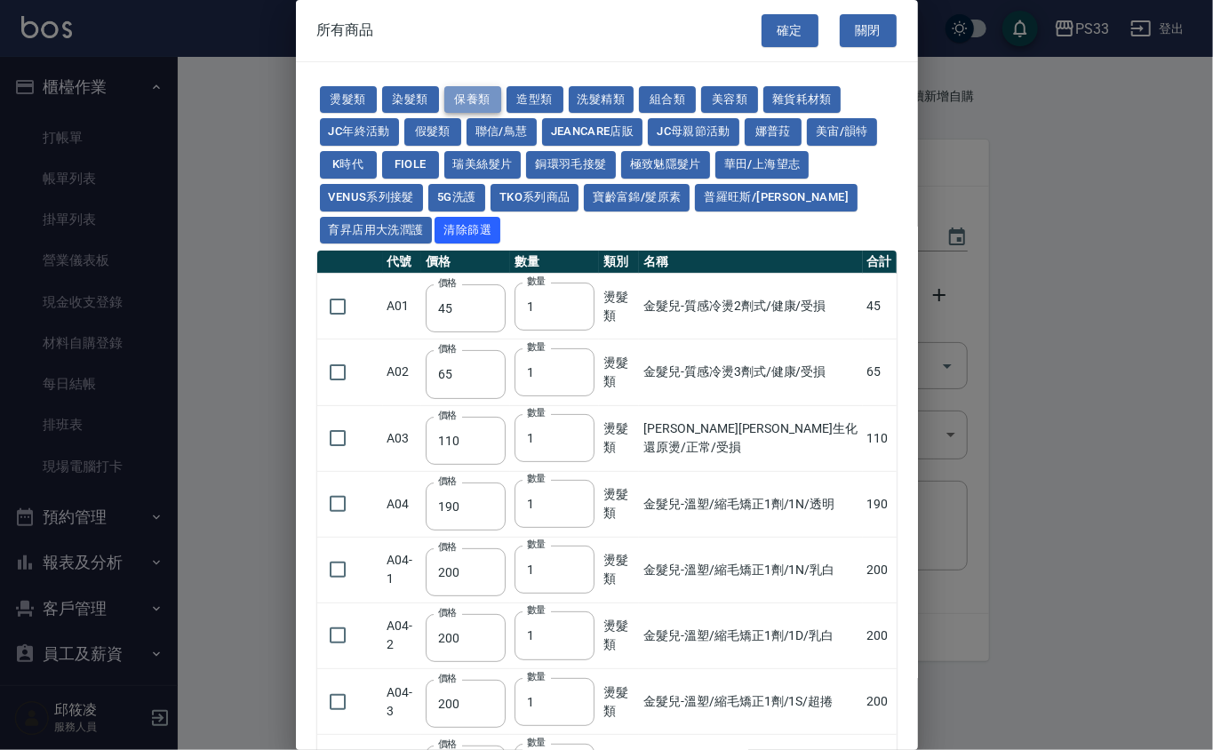
type input "340"
type input "53"
checkbox input "false"
type input "800"
type input "208"
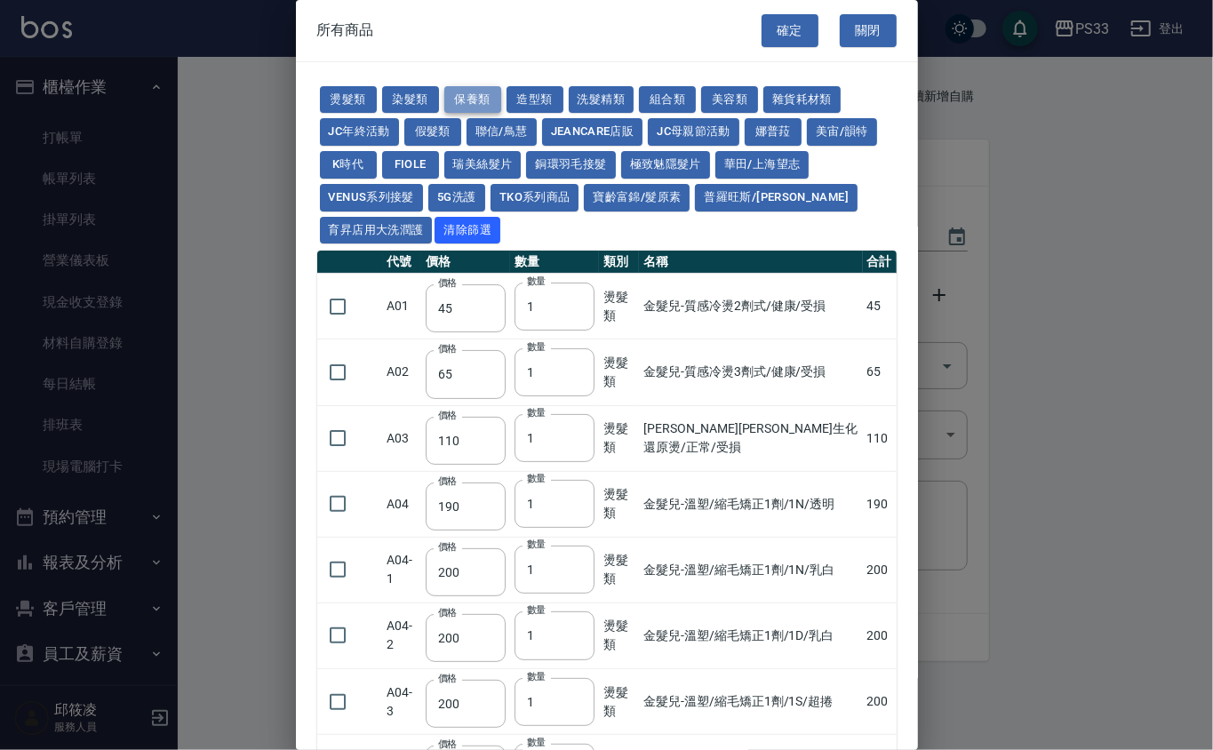
type input "1200"
type input "490"
type input "60"
type input "1340"
type input "480"
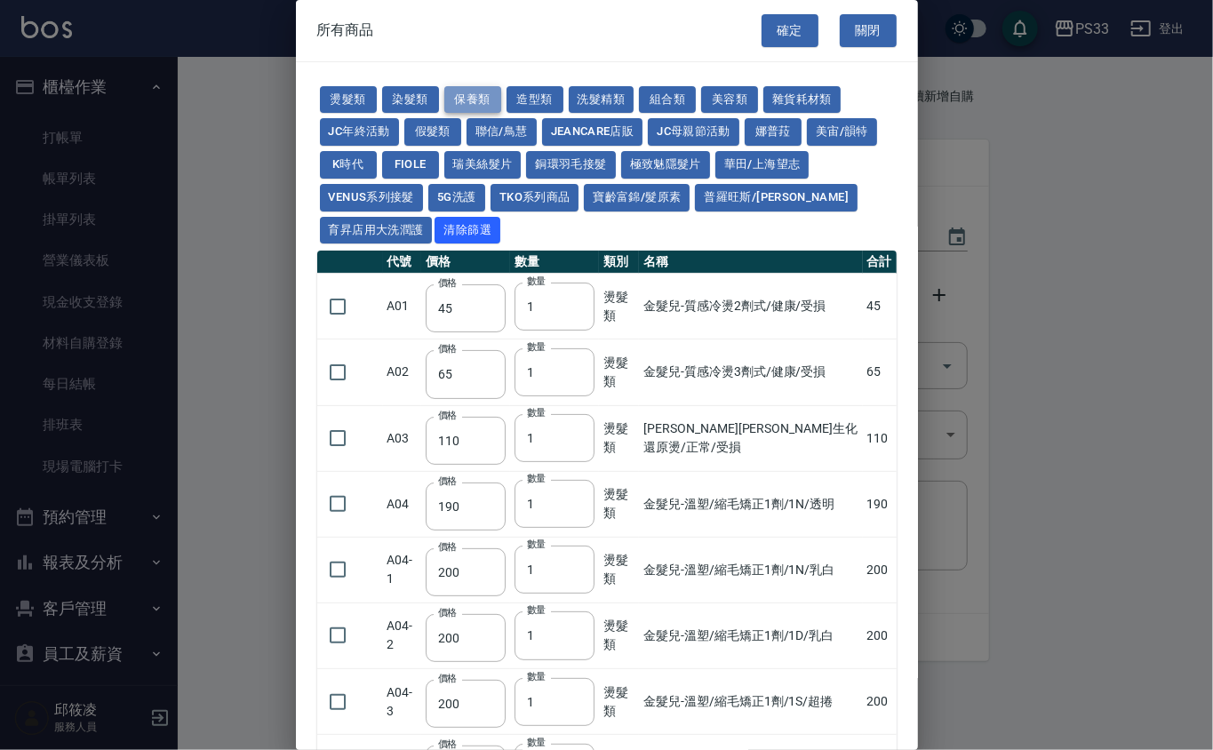
type input "310"
type input "53"
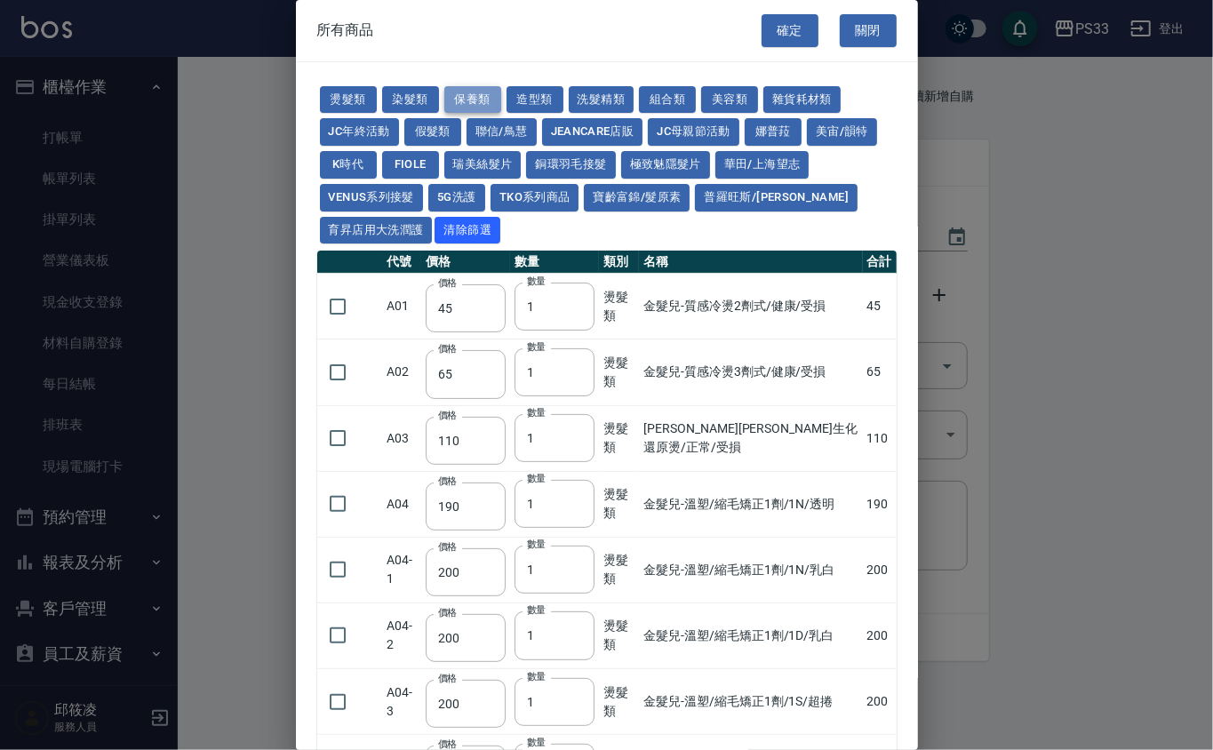
type input "53"
type input "1170"
type input "1300"
type input "70"
type input "1750"
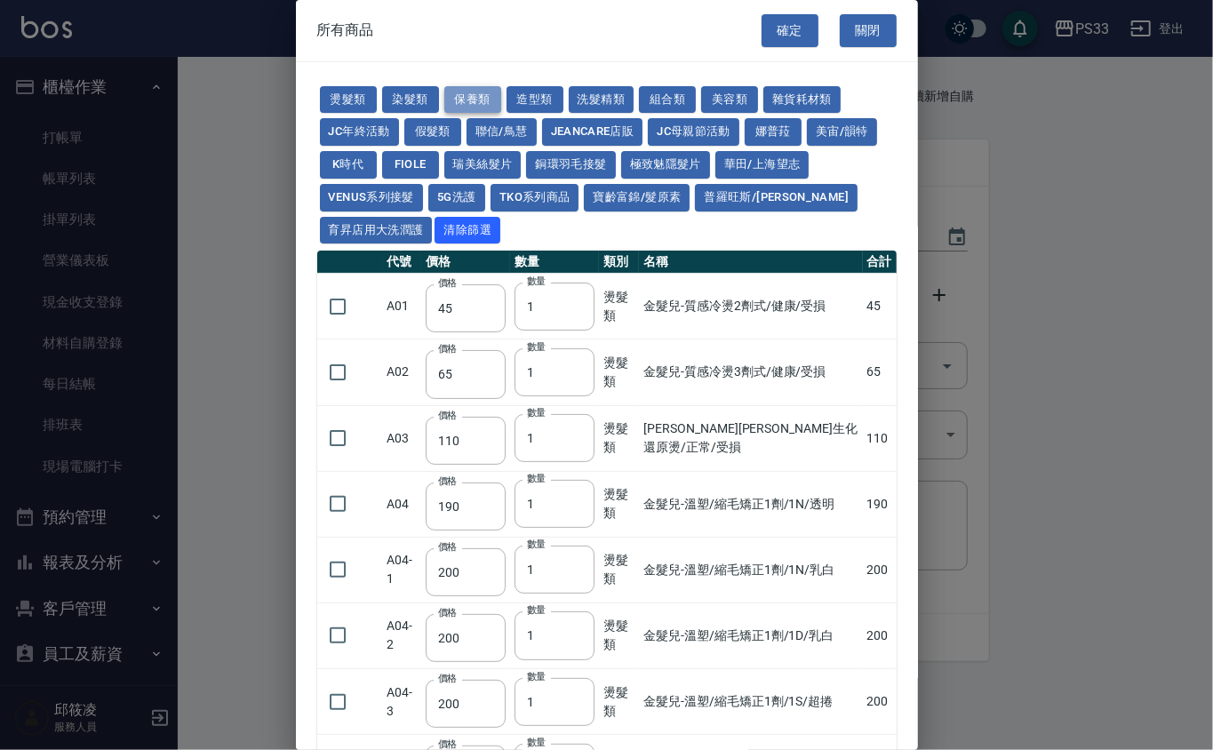
type input "2100"
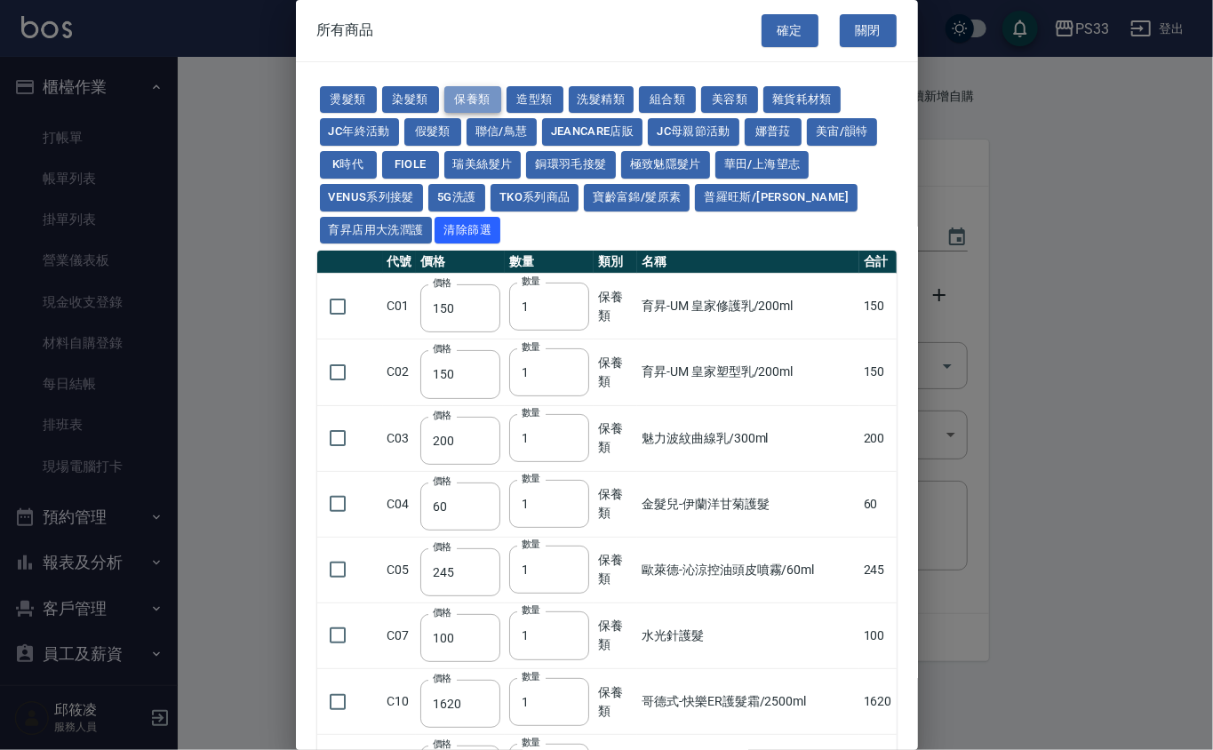
click at [488, 100] on button "保養類" at bounding box center [472, 100] width 57 height 28
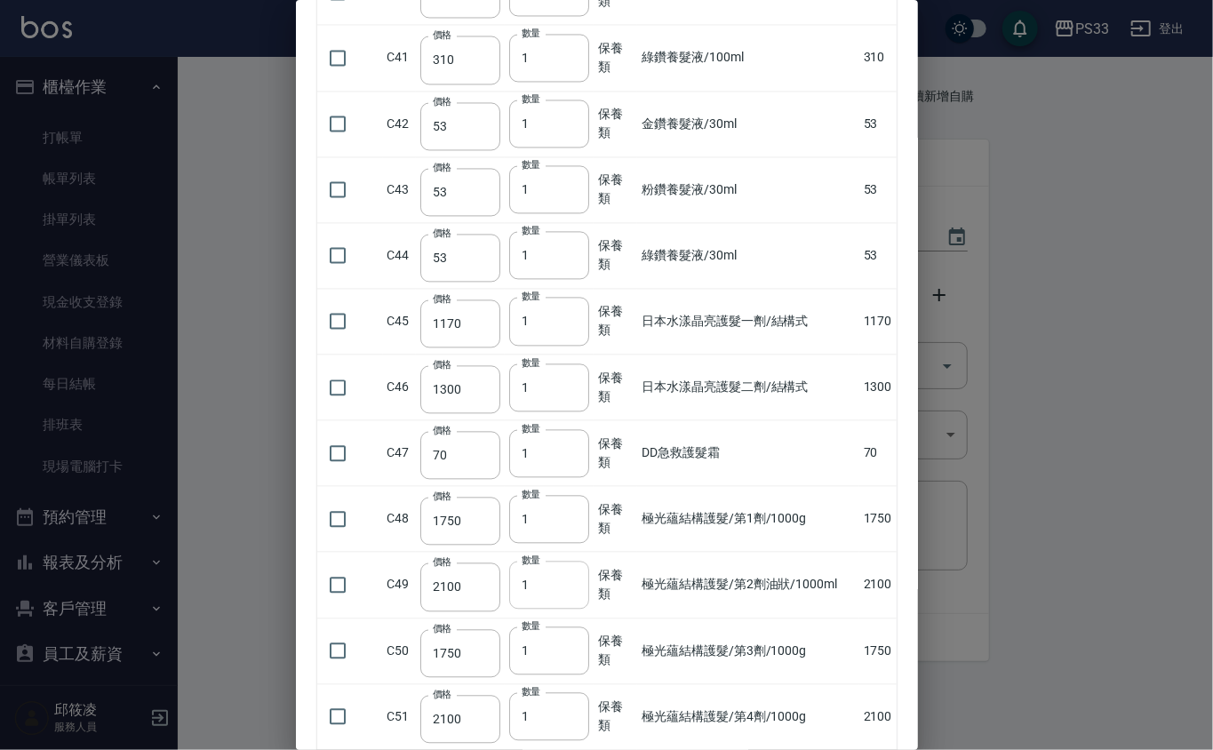
scroll to position [1859, 0]
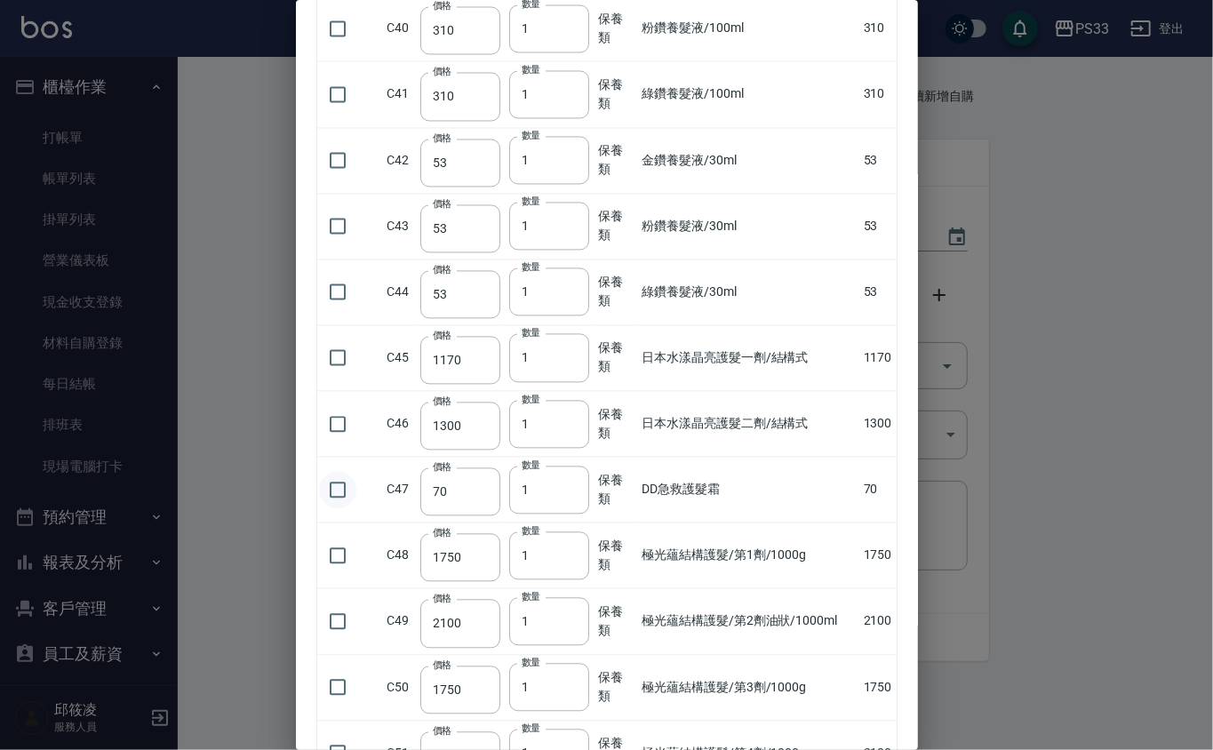
click at [341, 482] on input "checkbox" at bounding box center [337, 489] width 37 height 37
checkbox input "true"
click at [540, 487] on input "1" at bounding box center [549, 490] width 80 height 48
type input "2"
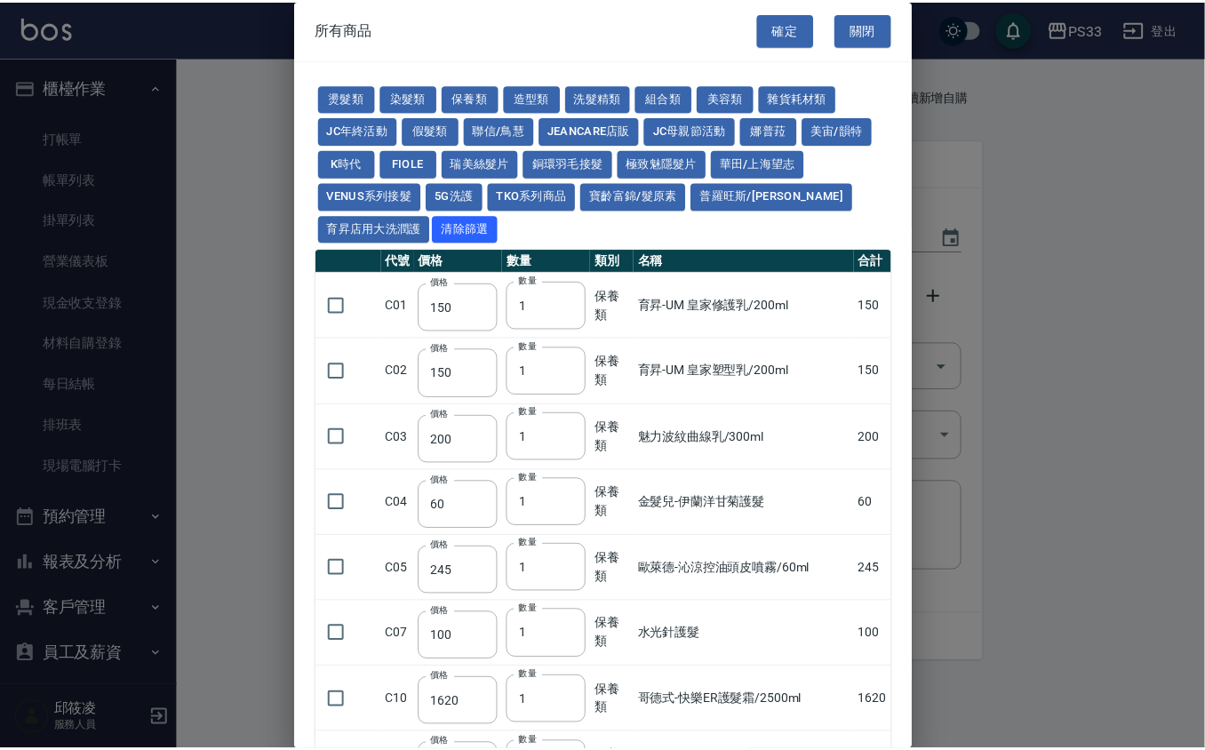
scroll to position [0, 0]
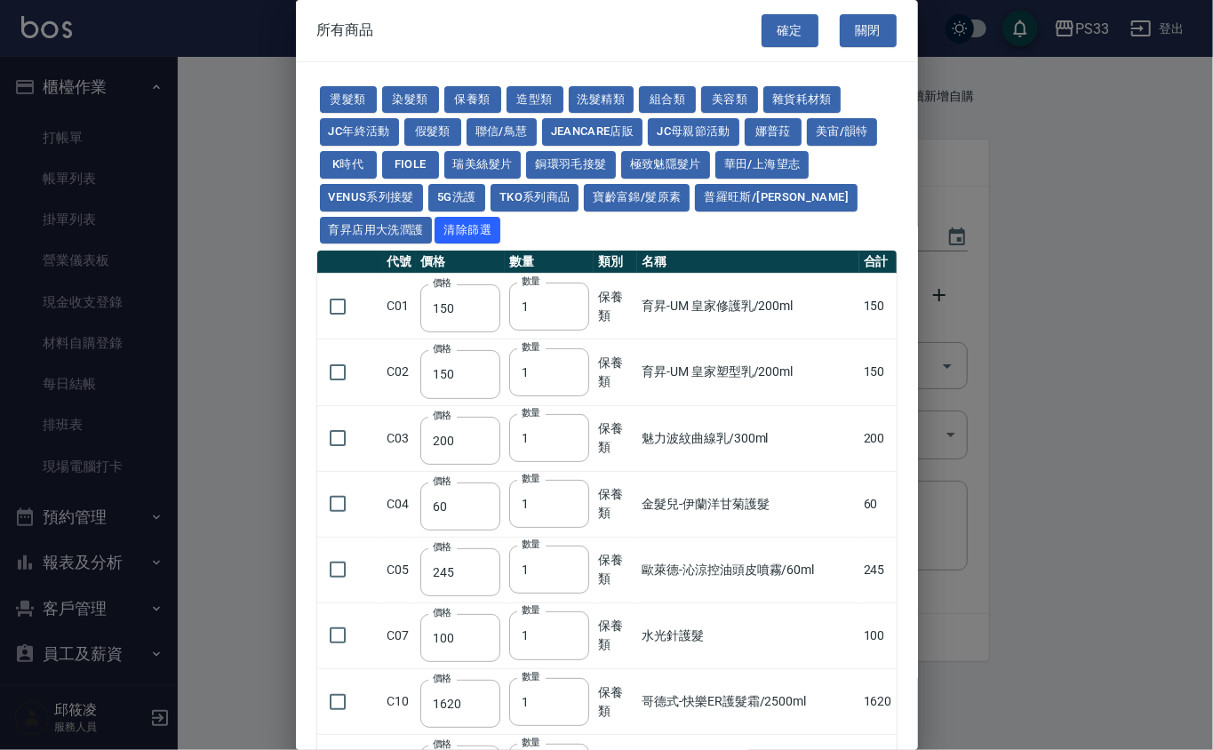
click at [762, 22] on button "確定" at bounding box center [790, 30] width 57 height 33
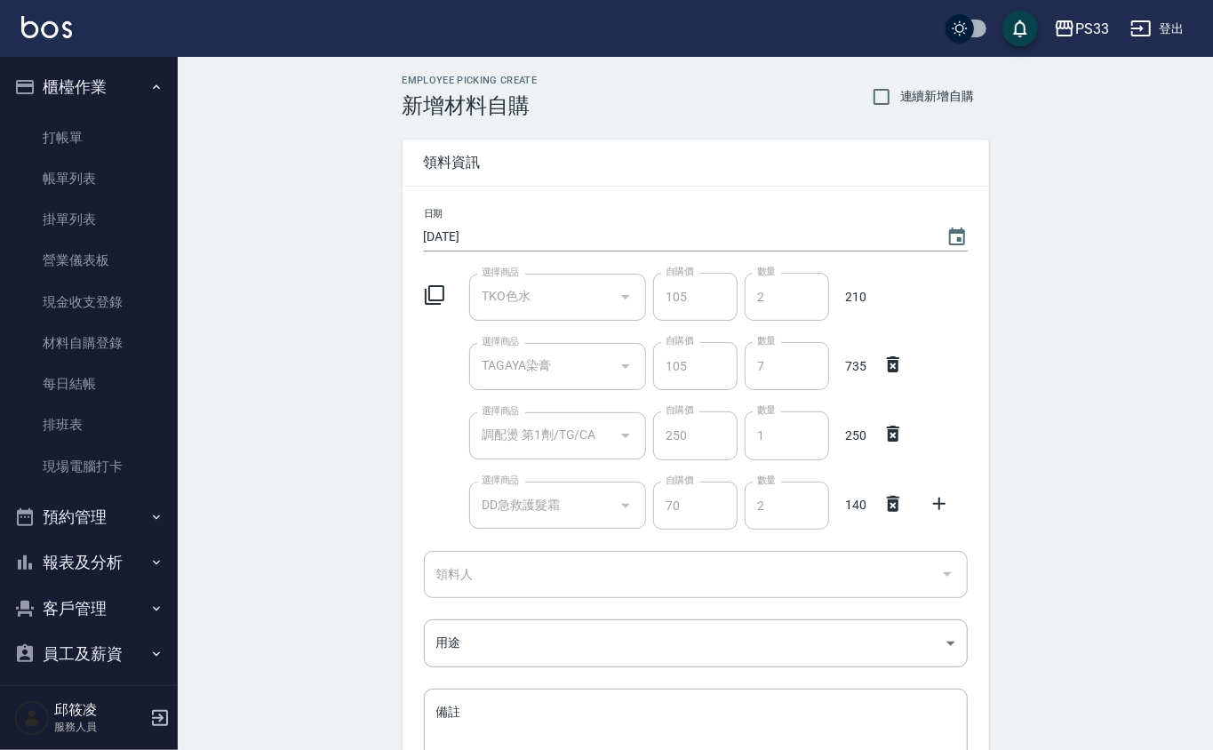
type input "TKO色水"
type input "105"
type input "2"
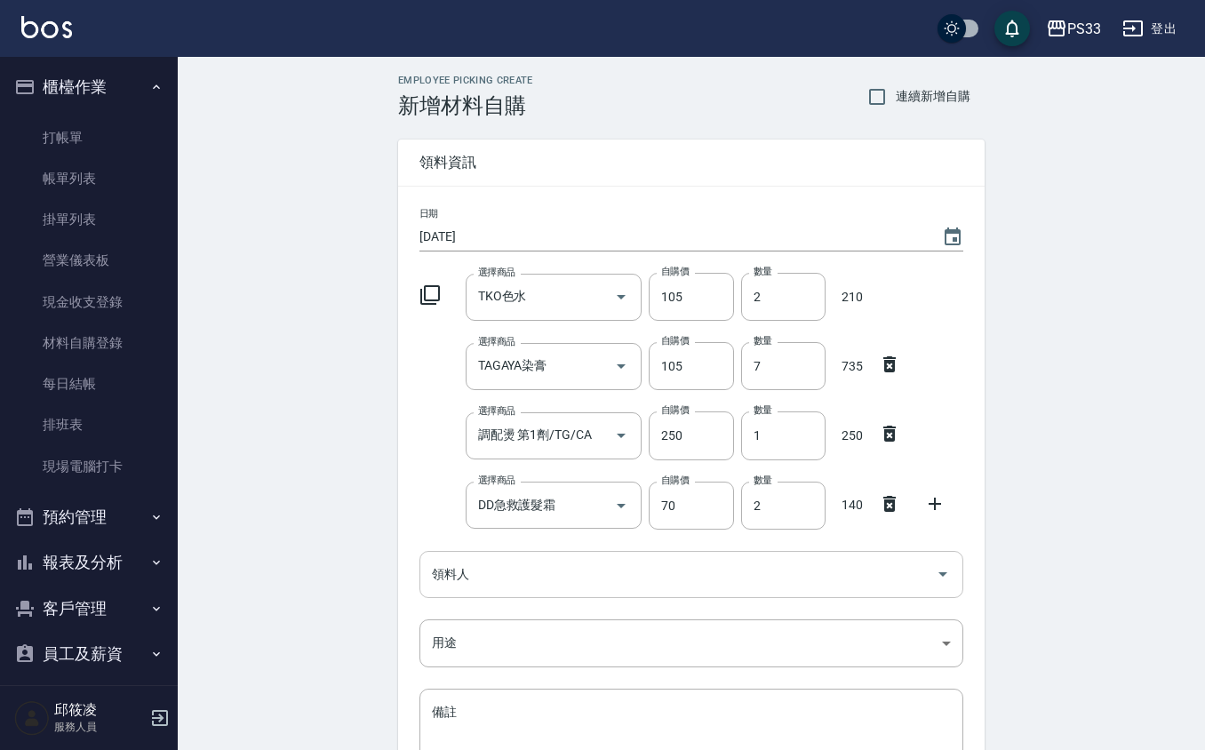
click at [619, 558] on div "領料人" at bounding box center [691, 574] width 544 height 47
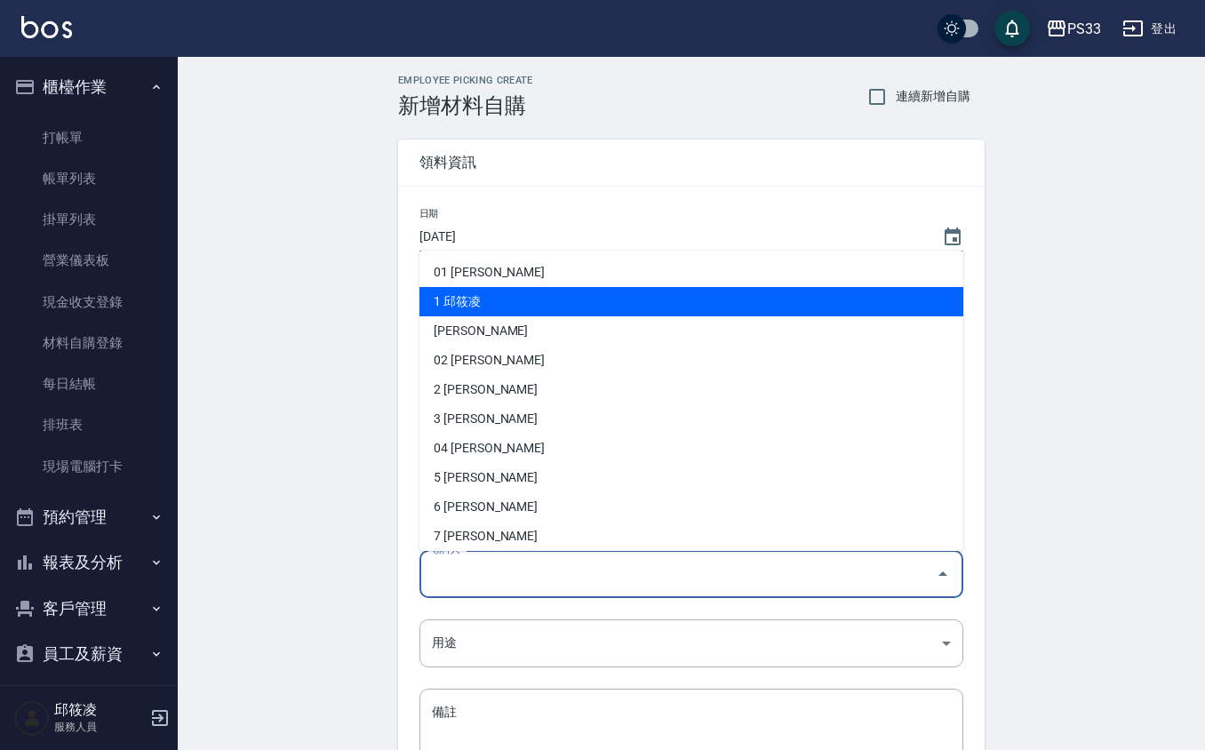
click at [507, 297] on li "1 邱筱凌" at bounding box center [691, 301] width 544 height 29
type input "邱筱凌"
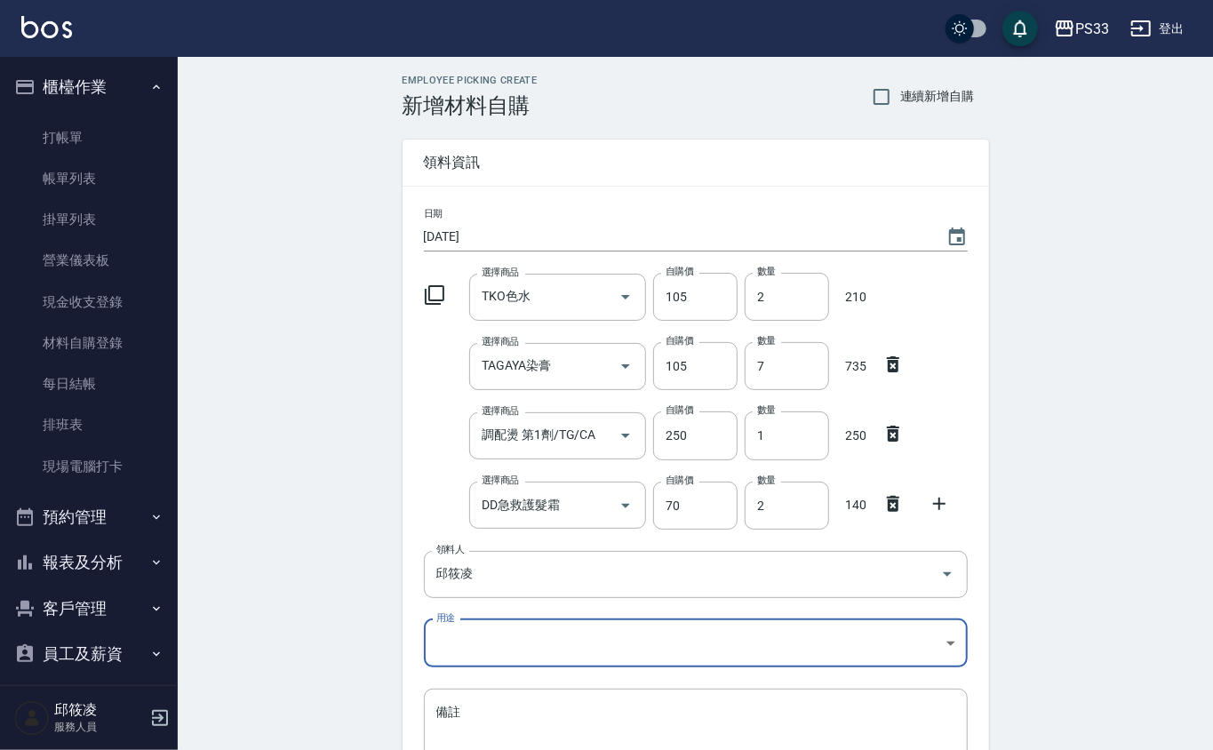
click at [489, 627] on body "PS33 登出 櫃檯作業 打帳單 帳單列表 掛單列表 營業儀表板 現金收支登錄 材料自購登錄 每日結帳 排班表 現場電腦打卡 預約管理 預約管理 單日預約紀錄…" at bounding box center [606, 470] width 1213 height 940
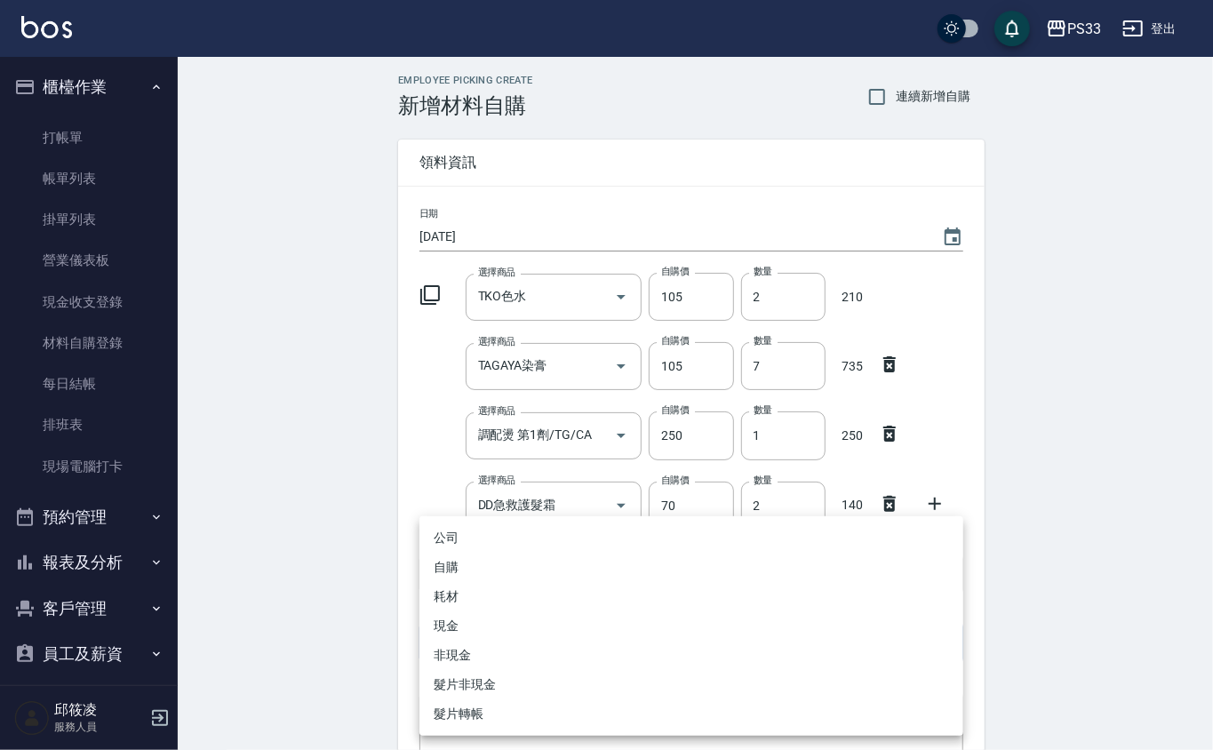
click at [476, 569] on li "自購" at bounding box center [691, 567] width 544 height 29
type input "自購"
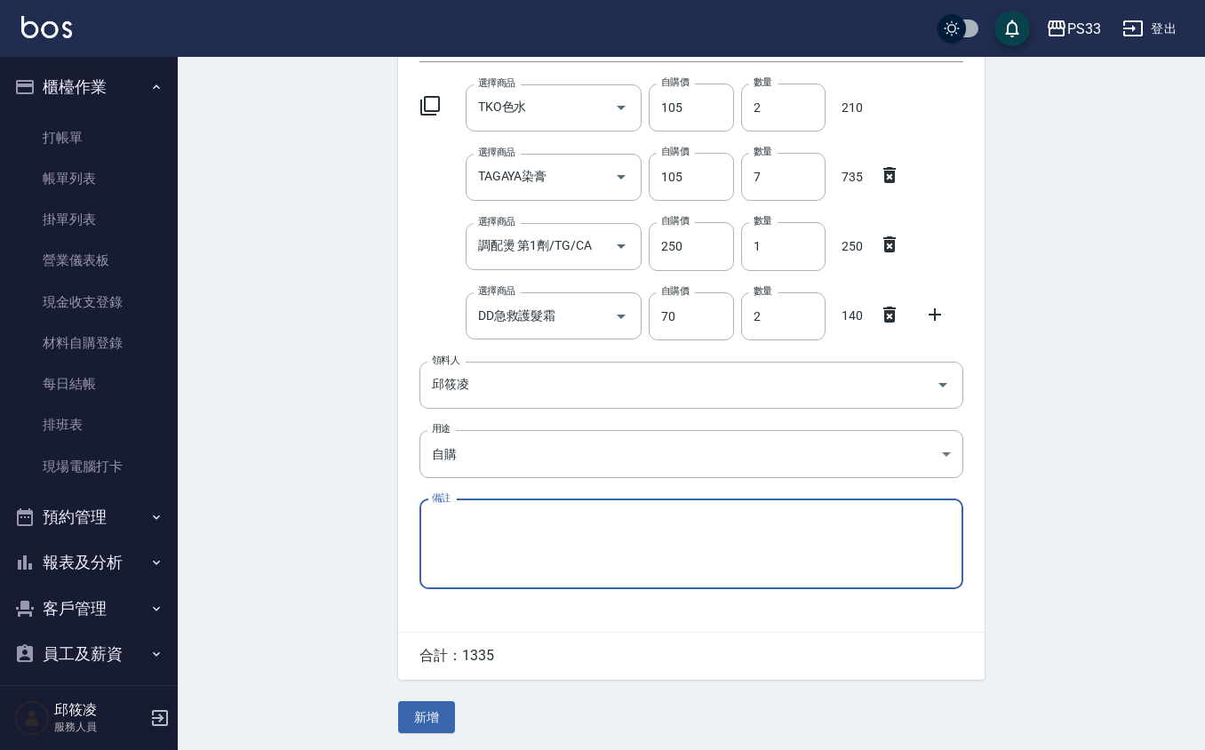
scroll to position [193, 0]
click at [425, 700] on button "新增" at bounding box center [426, 716] width 57 height 33
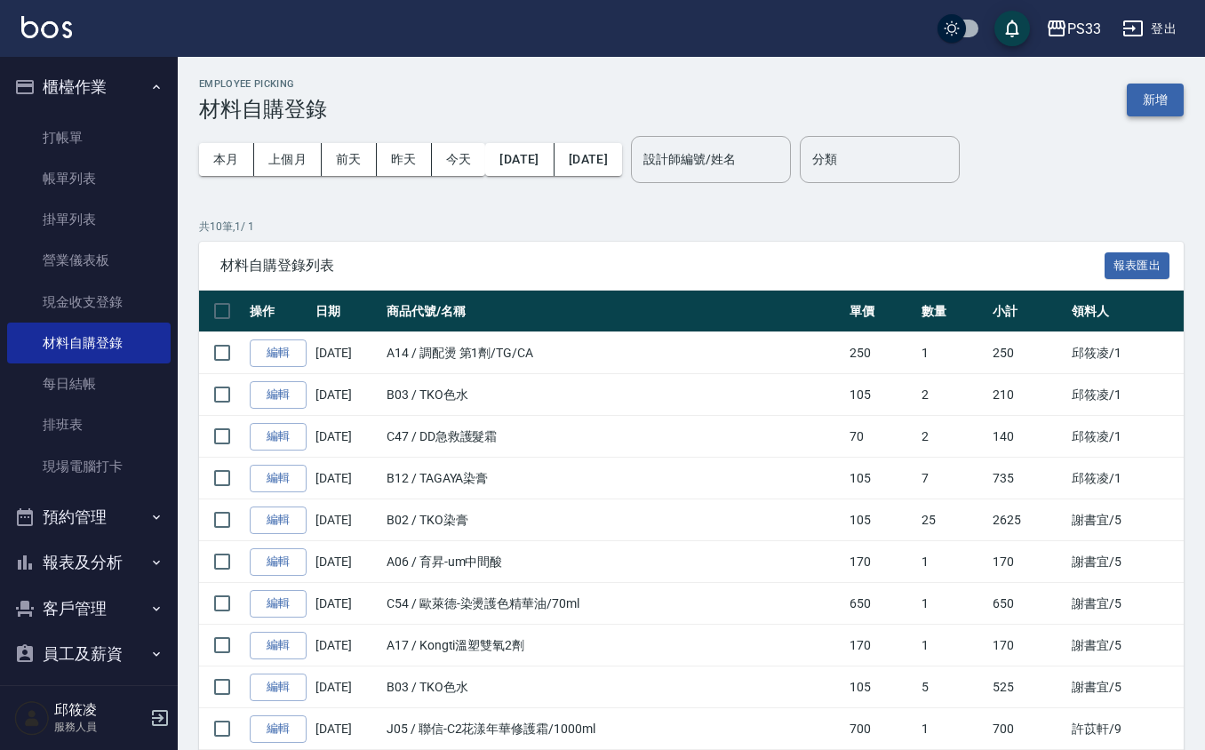
click at [1141, 108] on button "新增" at bounding box center [1155, 100] width 57 height 33
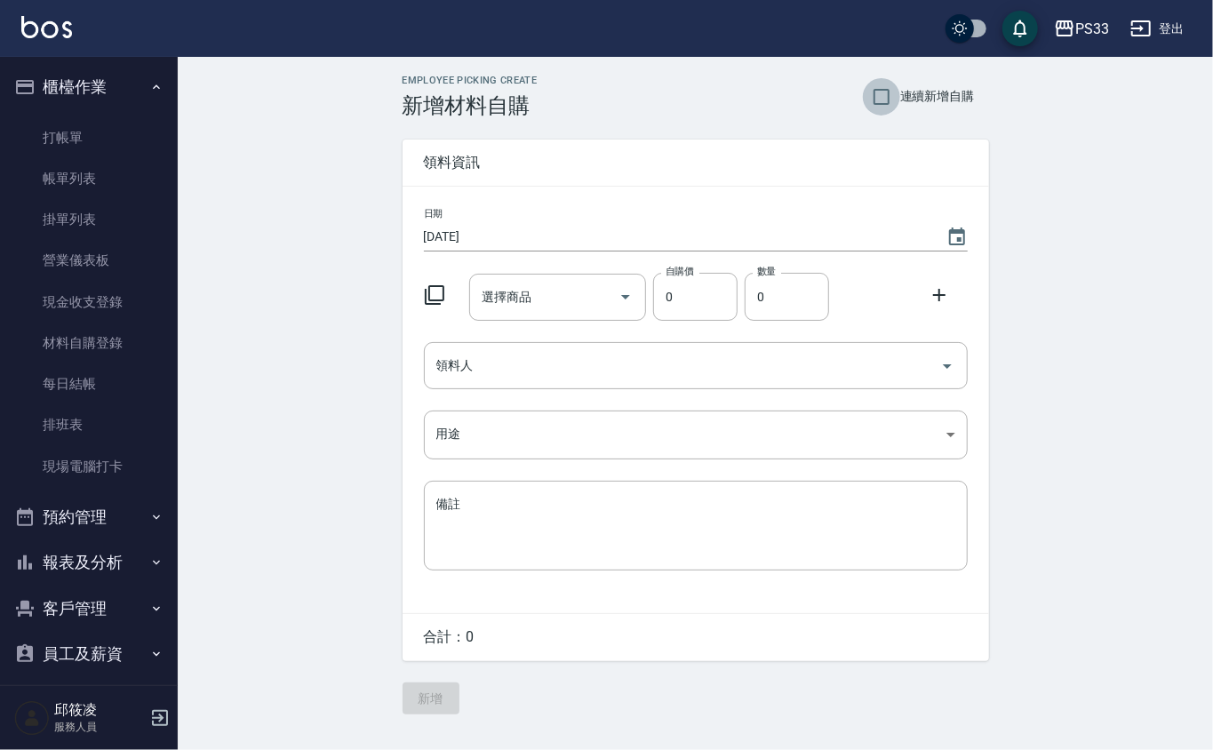
click at [868, 98] on input "連續新增自購" at bounding box center [881, 96] width 37 height 37
checkbox input "true"
click at [437, 292] on icon at bounding box center [434, 294] width 21 height 21
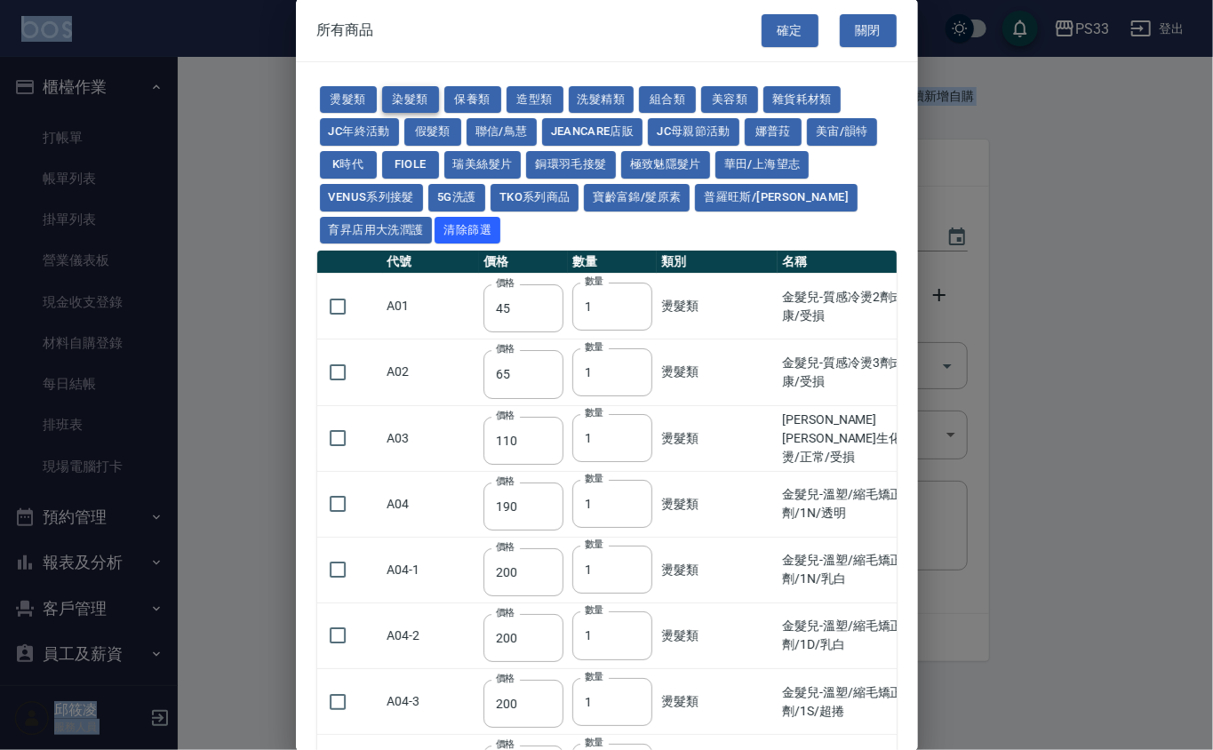
click at [403, 86] on button "染髮類" at bounding box center [410, 100] width 57 height 28
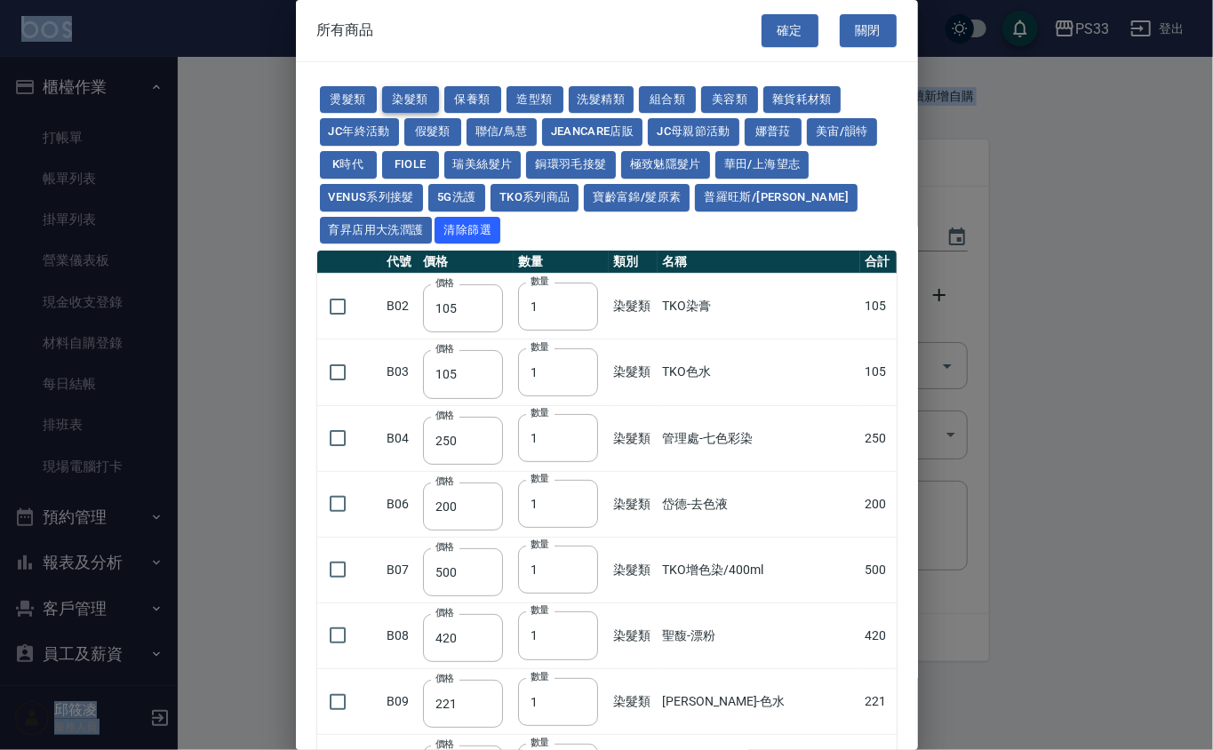
type input "105"
type input "250"
type input "200"
type input "500"
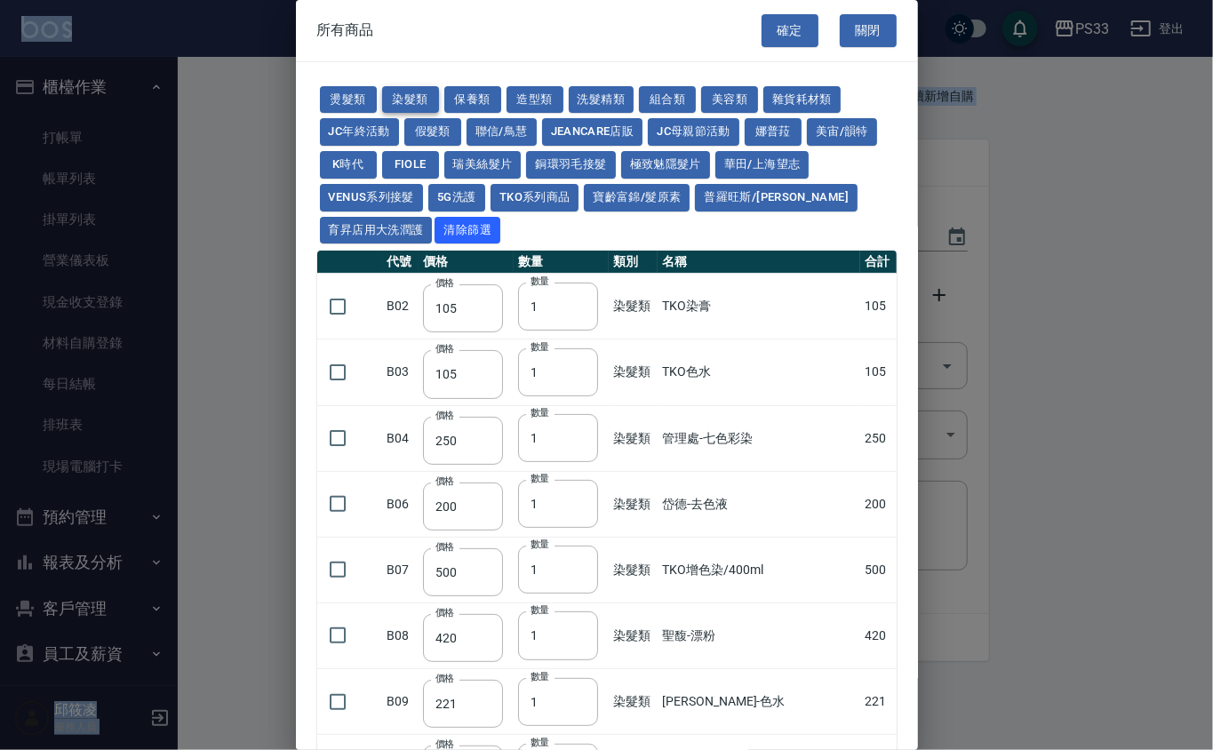
type input "420"
type input "221"
type input "110"
type input "360"
type input "105"
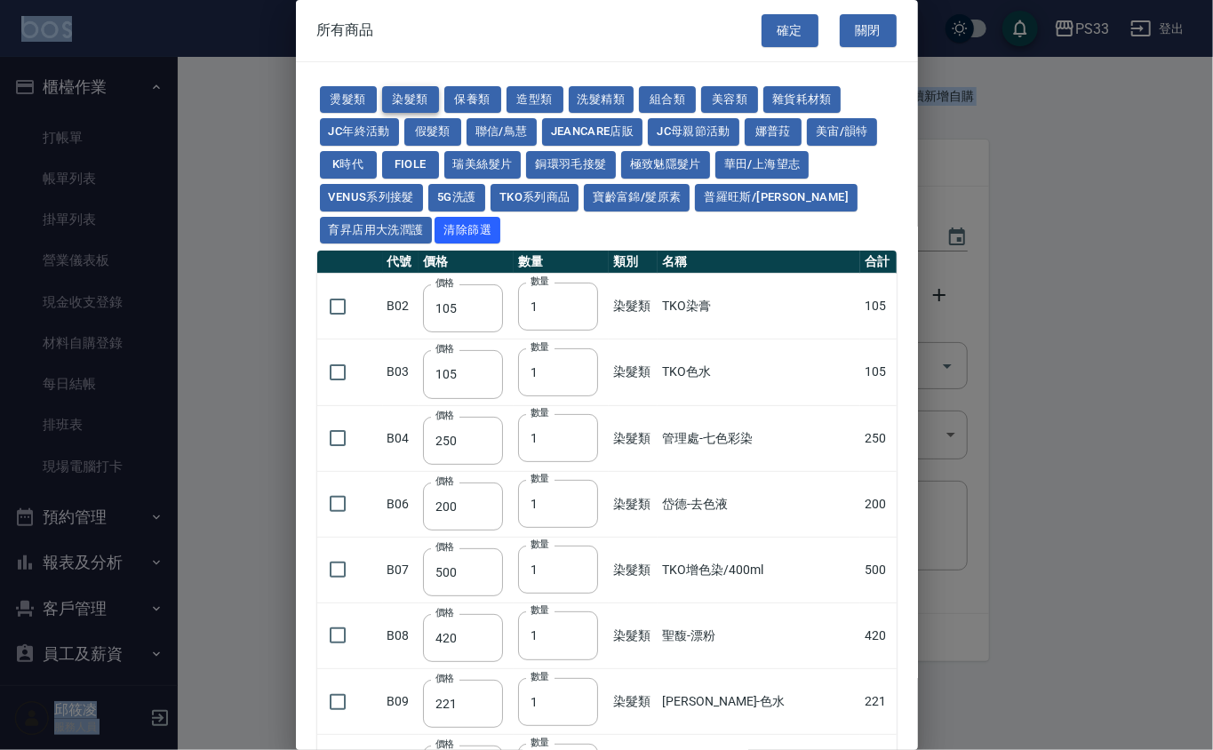
type input "406"
drag, startPoint x: 325, startPoint y: 375, endPoint x: 353, endPoint y: 375, distance: 27.6
click at [332, 375] on input "checkbox" at bounding box center [337, 372] width 37 height 37
checkbox input "true"
drag, startPoint x: 523, startPoint y: 379, endPoint x: 570, endPoint y: 355, distance: 52.5
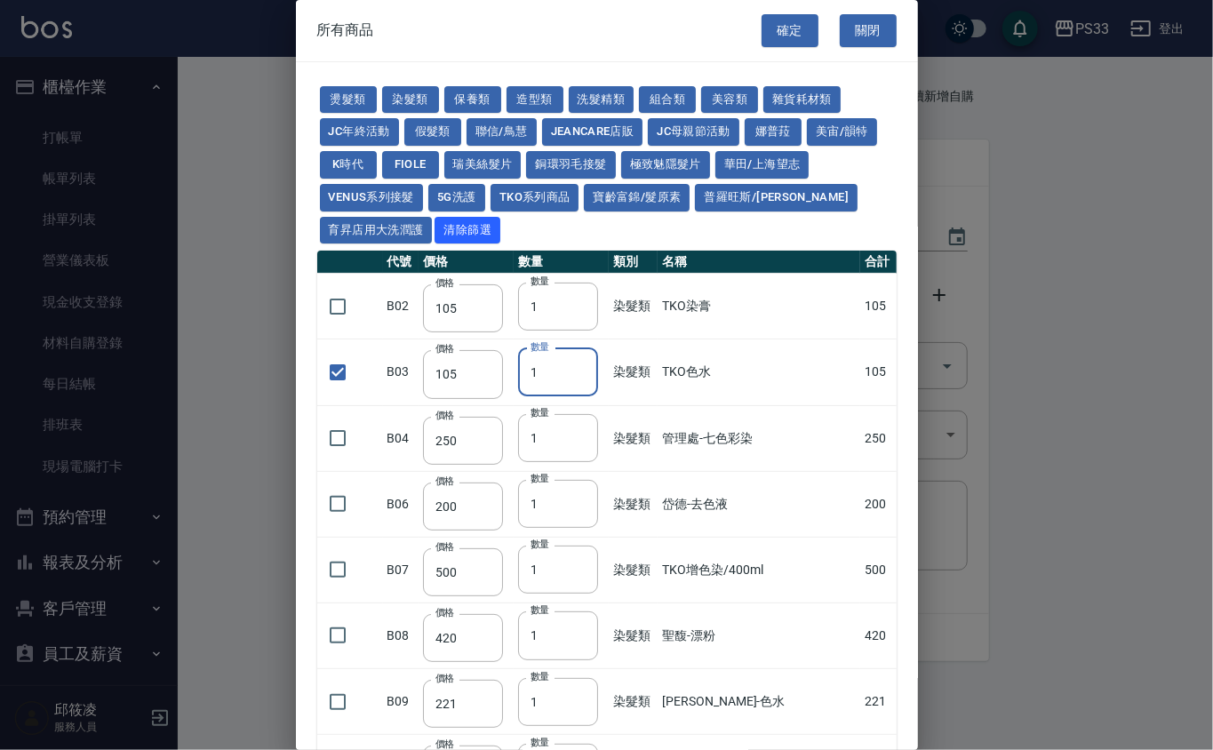
click at [527, 368] on input "1" at bounding box center [558, 372] width 80 height 48
click at [551, 375] on input "1" at bounding box center [558, 372] width 80 height 48
type input "2"
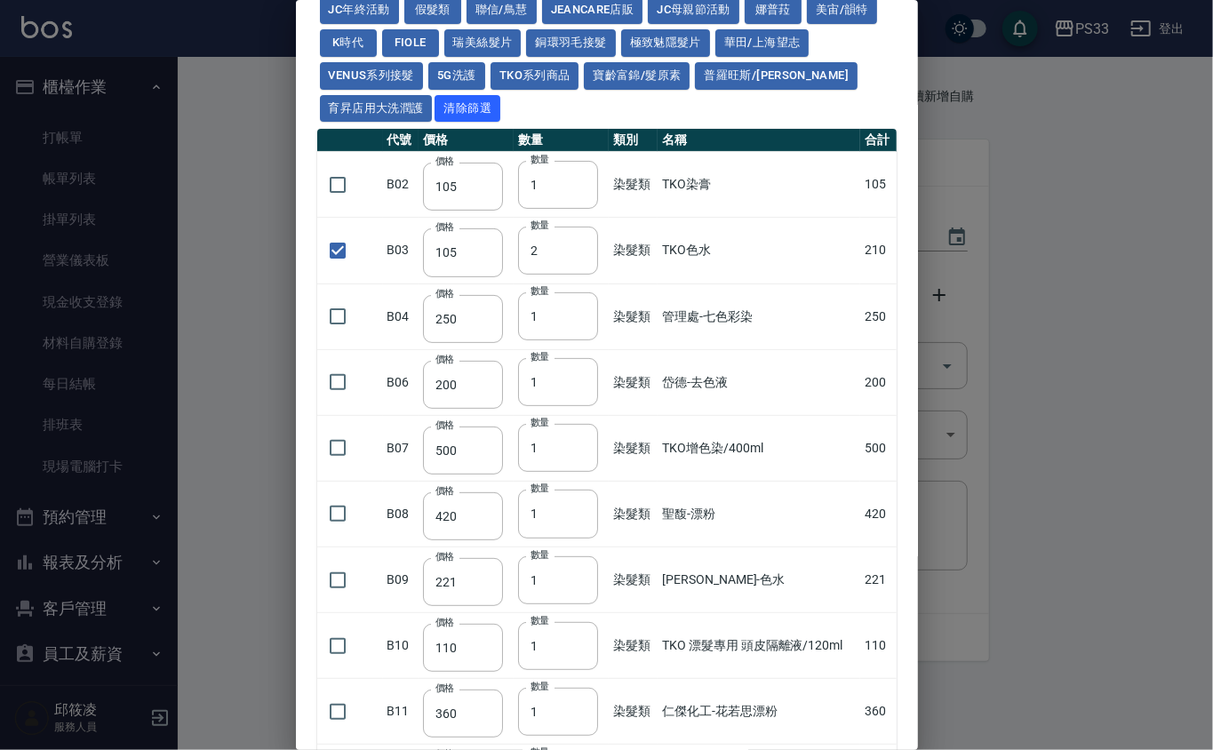
scroll to position [363, 0]
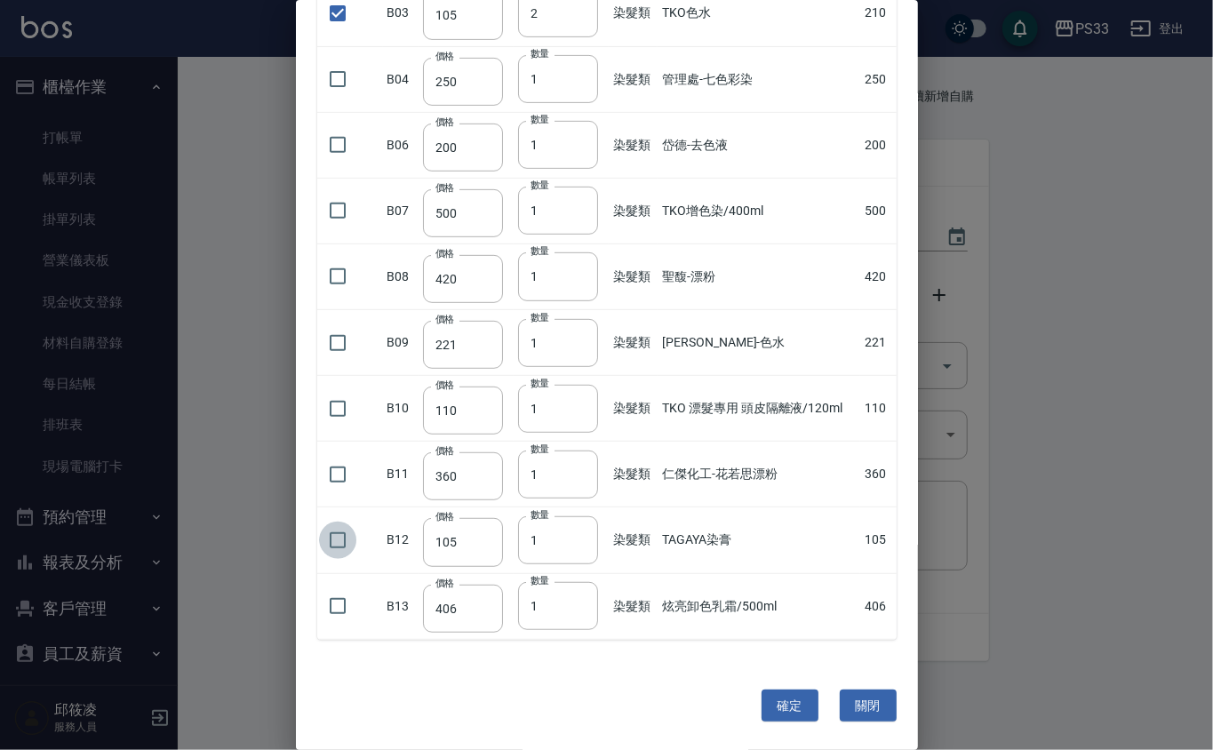
click at [343, 549] on input "checkbox" at bounding box center [337, 540] width 37 height 37
checkbox input "true"
drag, startPoint x: 533, startPoint y: 530, endPoint x: 579, endPoint y: 531, distance: 46.2
click at [534, 530] on input "1" at bounding box center [558, 540] width 80 height 48
type input "29"
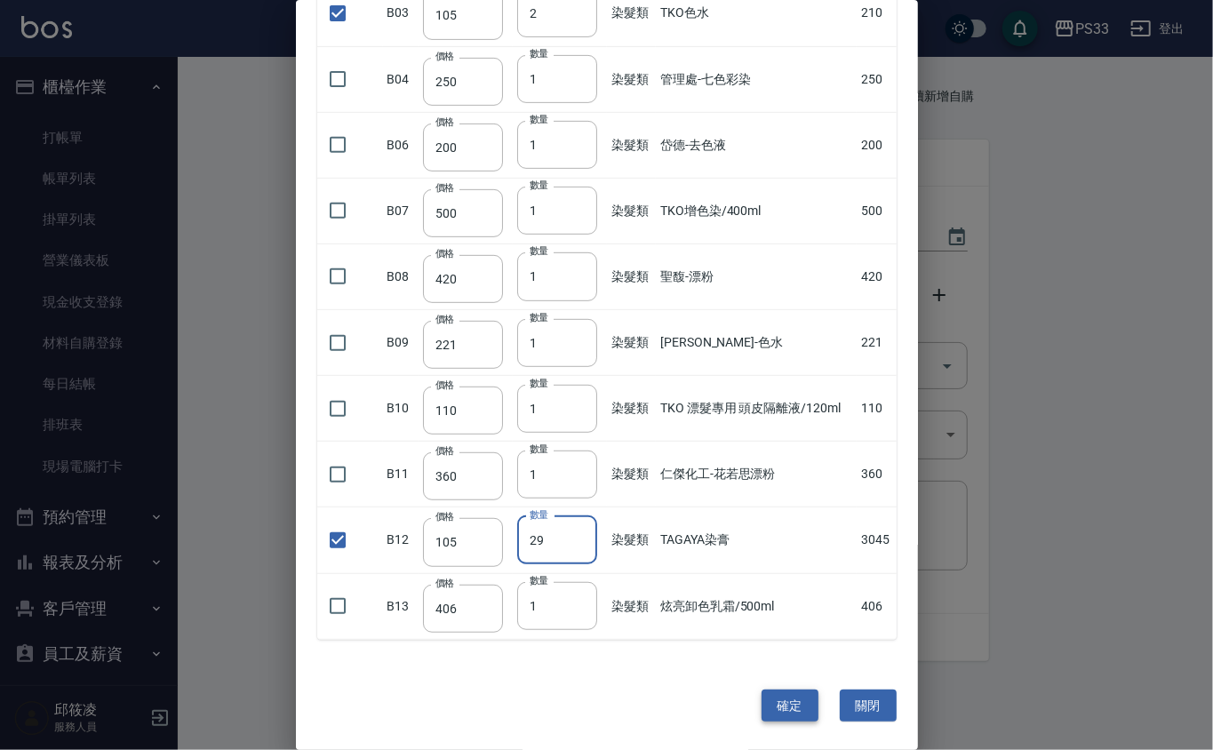
click at [796, 691] on button "確定" at bounding box center [790, 706] width 57 height 33
type input "TKO色水"
type input "105"
type input "2"
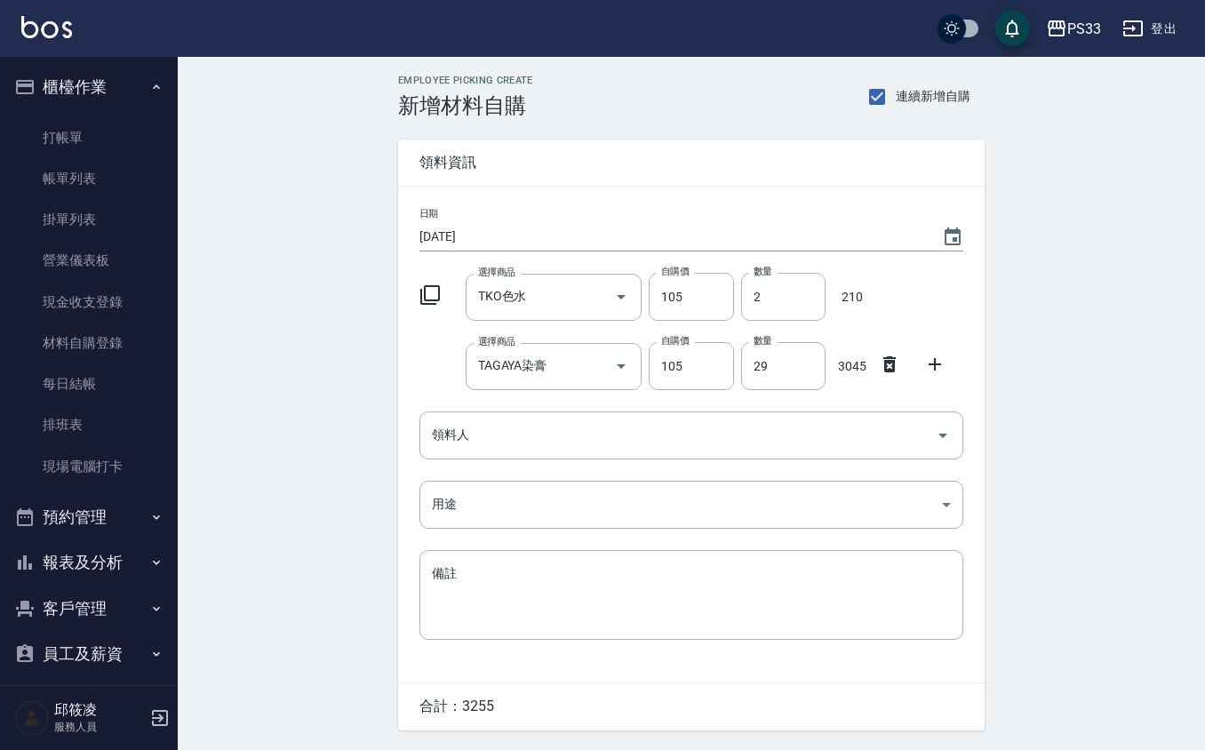
click at [425, 292] on icon at bounding box center [430, 295] width 20 height 20
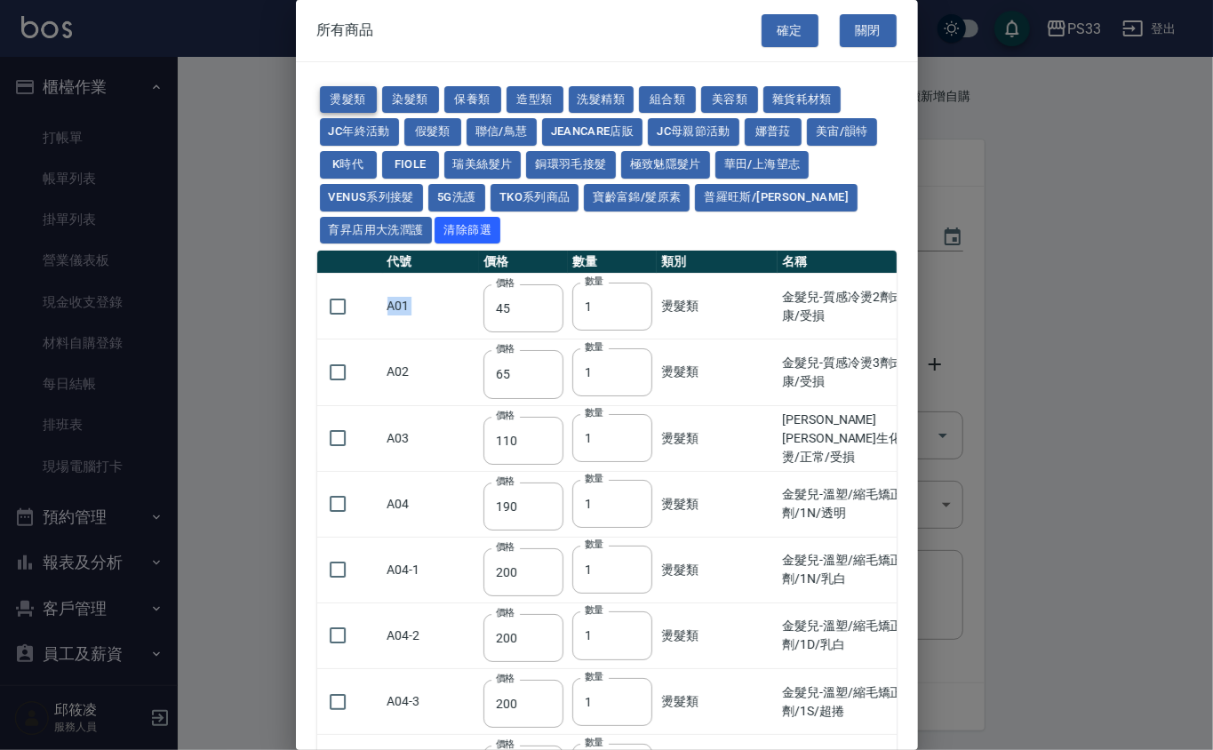
click at [364, 107] on button "燙髮類" at bounding box center [348, 100] width 57 height 28
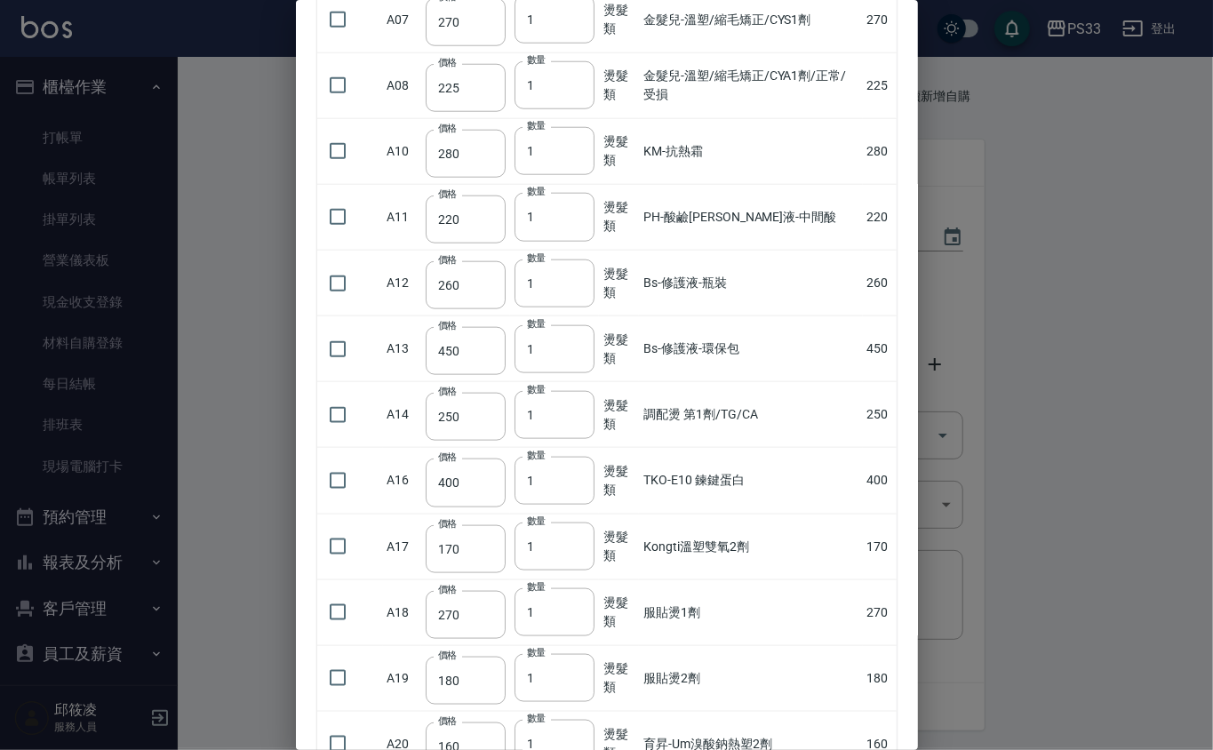
scroll to position [947, 0]
click at [343, 428] on input "checkbox" at bounding box center [337, 413] width 37 height 37
checkbox input "true"
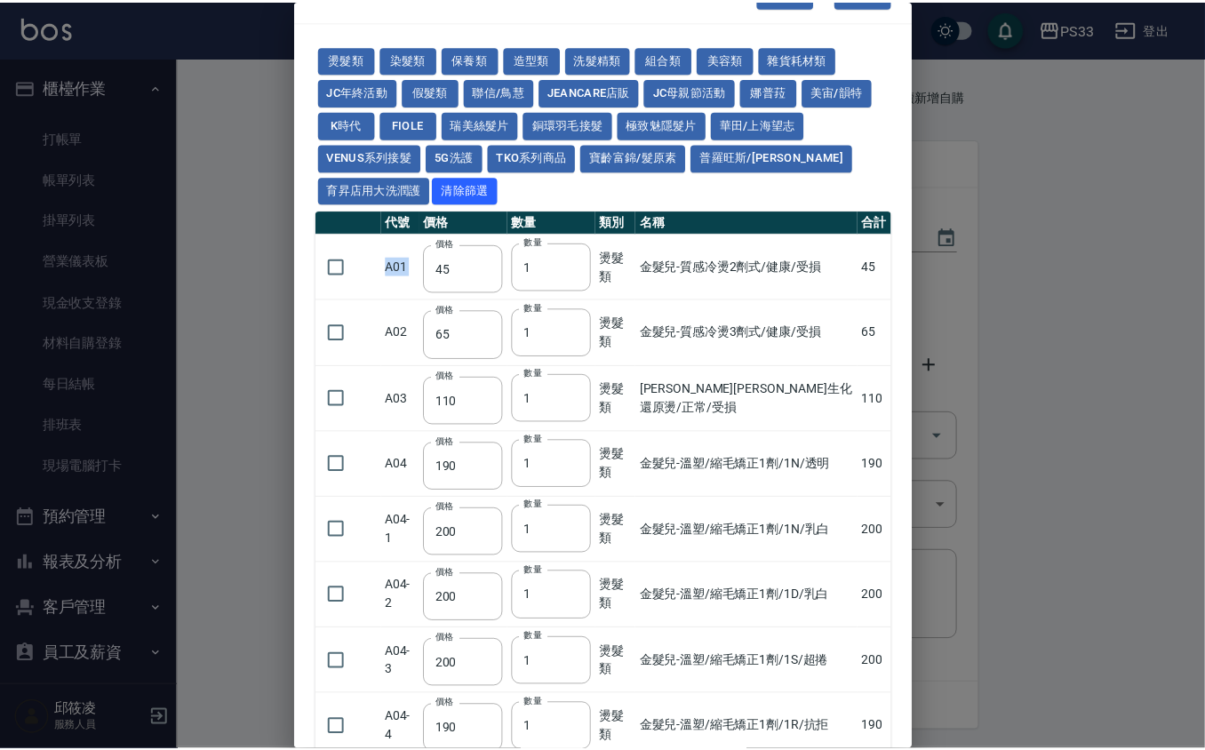
scroll to position [0, 0]
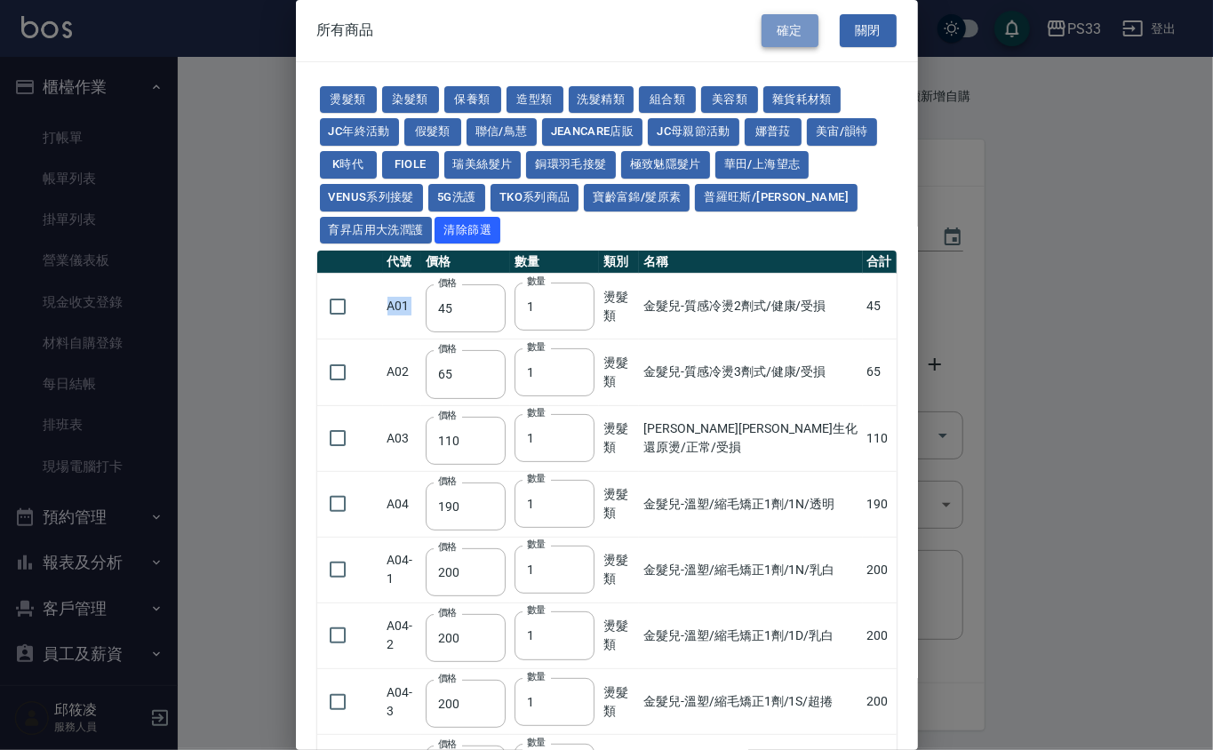
click at [791, 36] on button "確定" at bounding box center [790, 30] width 57 height 33
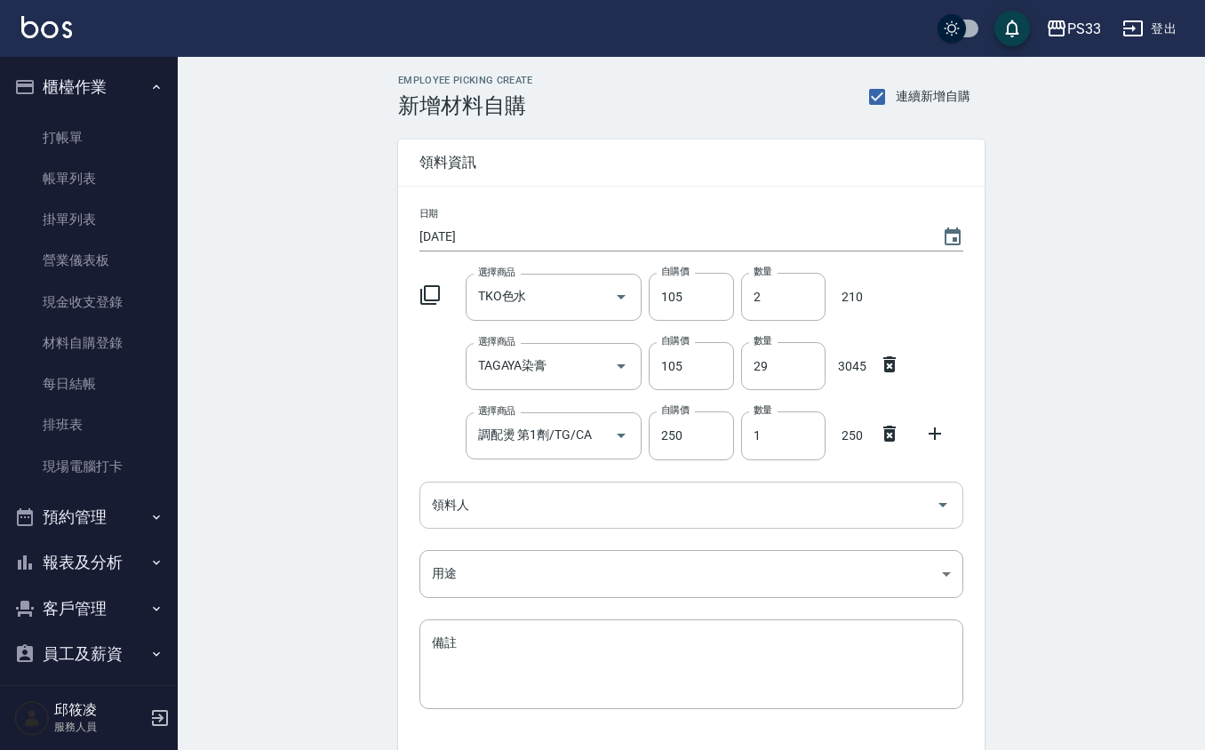
click at [585, 503] on input "領料人" at bounding box center [677, 505] width 501 height 31
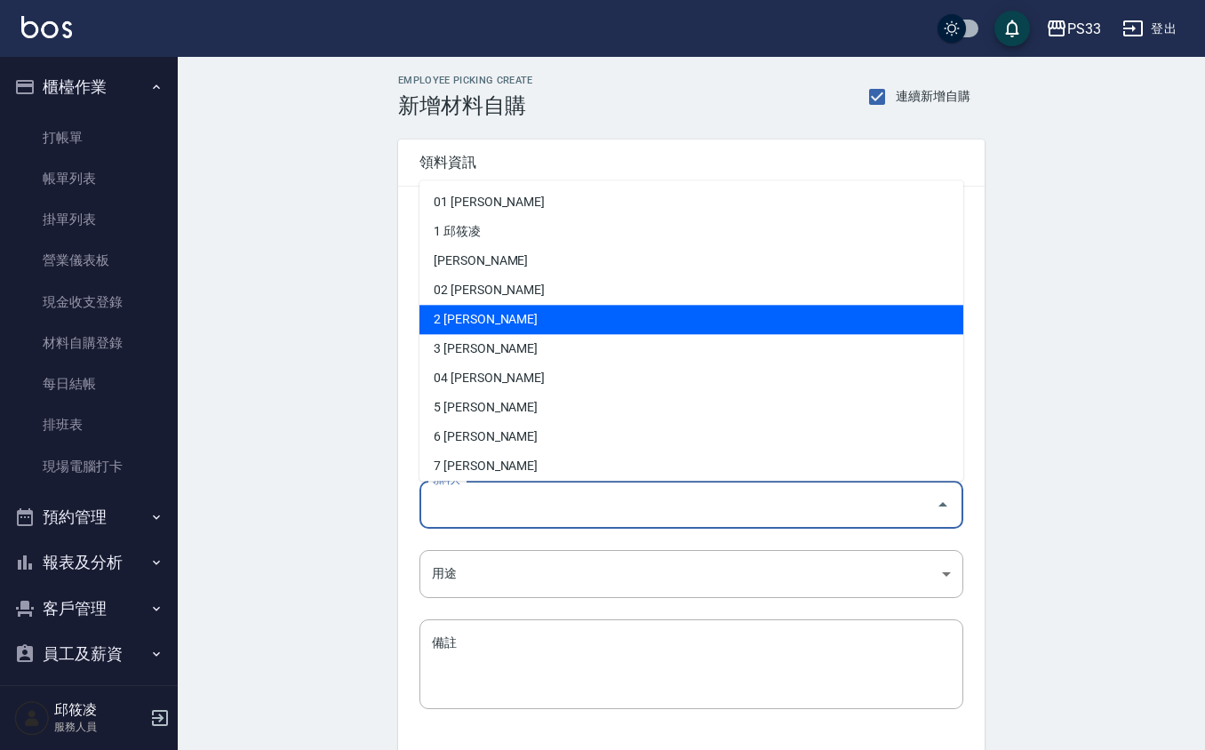
click at [542, 324] on li "2 沈奕妤" at bounding box center [691, 320] width 544 height 29
type input "沈奕妤"
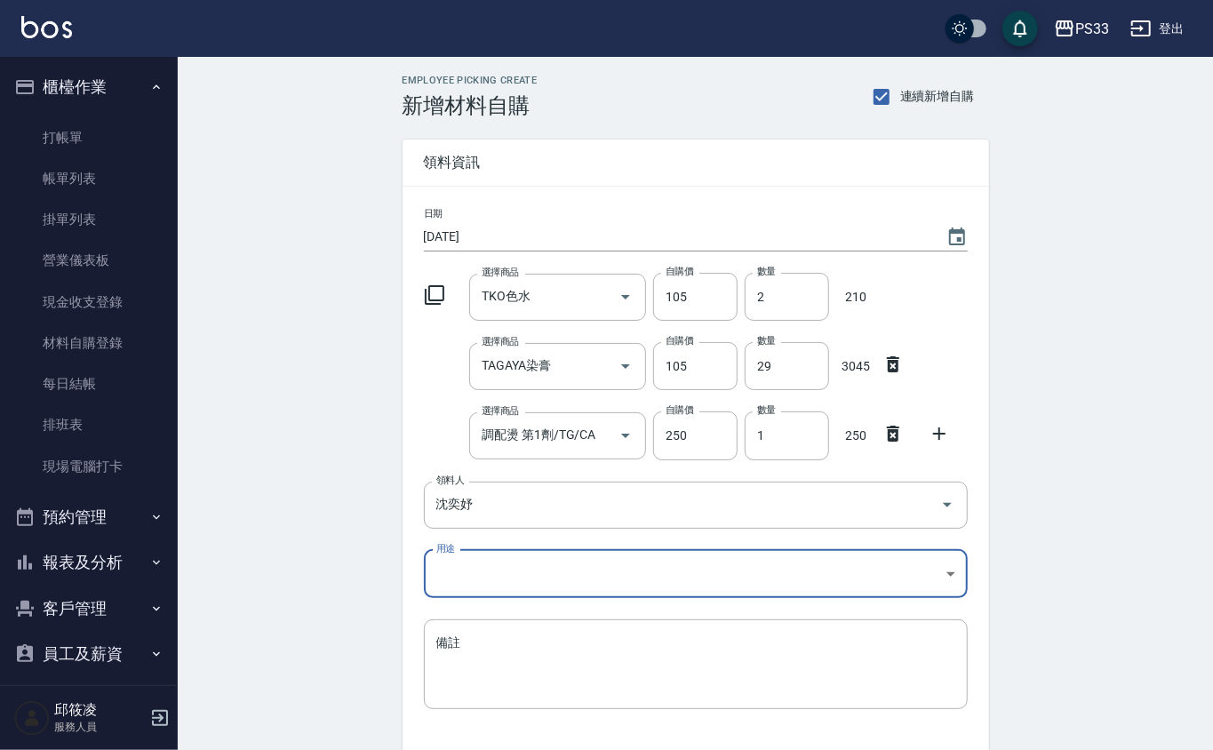
click at [539, 579] on body "PS33 登出 櫃檯作業 打帳單 帳單列表 掛單列表 營業儀表板 現金收支登錄 材料自購登錄 每日結帳 排班表 現場電腦打卡 預約管理 預約管理 單日預約紀錄…" at bounding box center [606, 435] width 1213 height 871
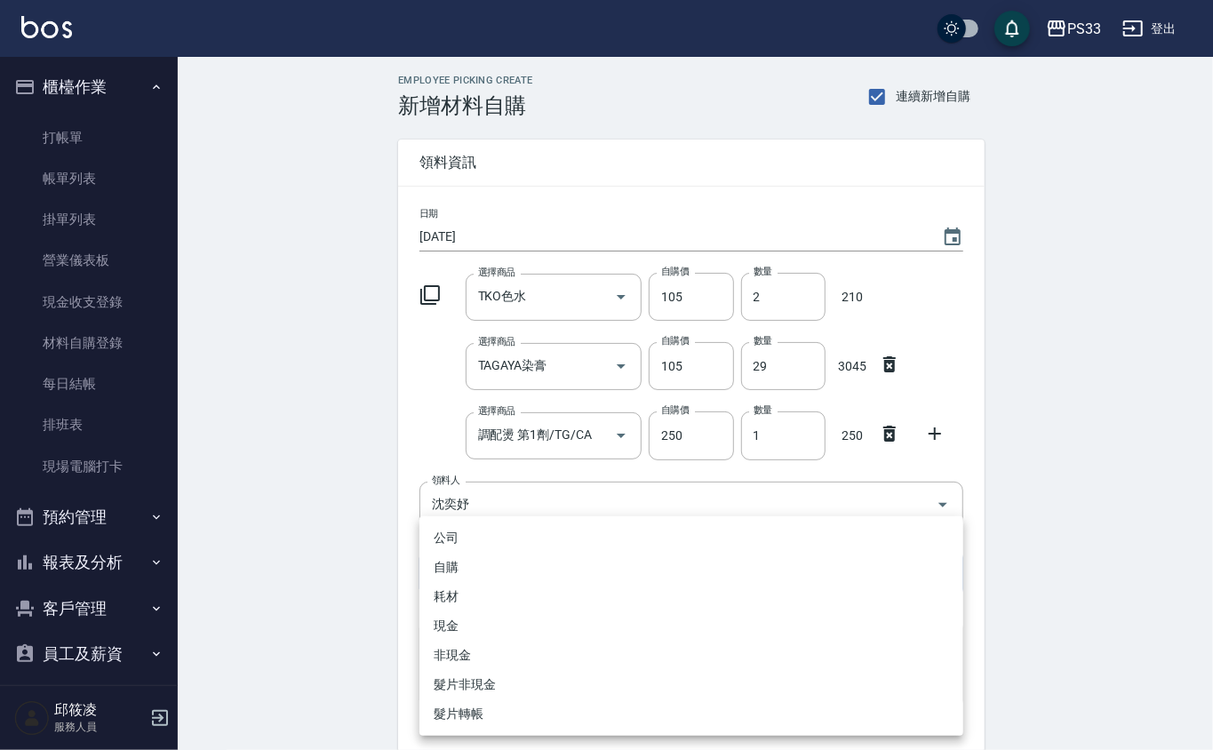
click at [520, 563] on li "自購" at bounding box center [691, 567] width 544 height 29
type input "自購"
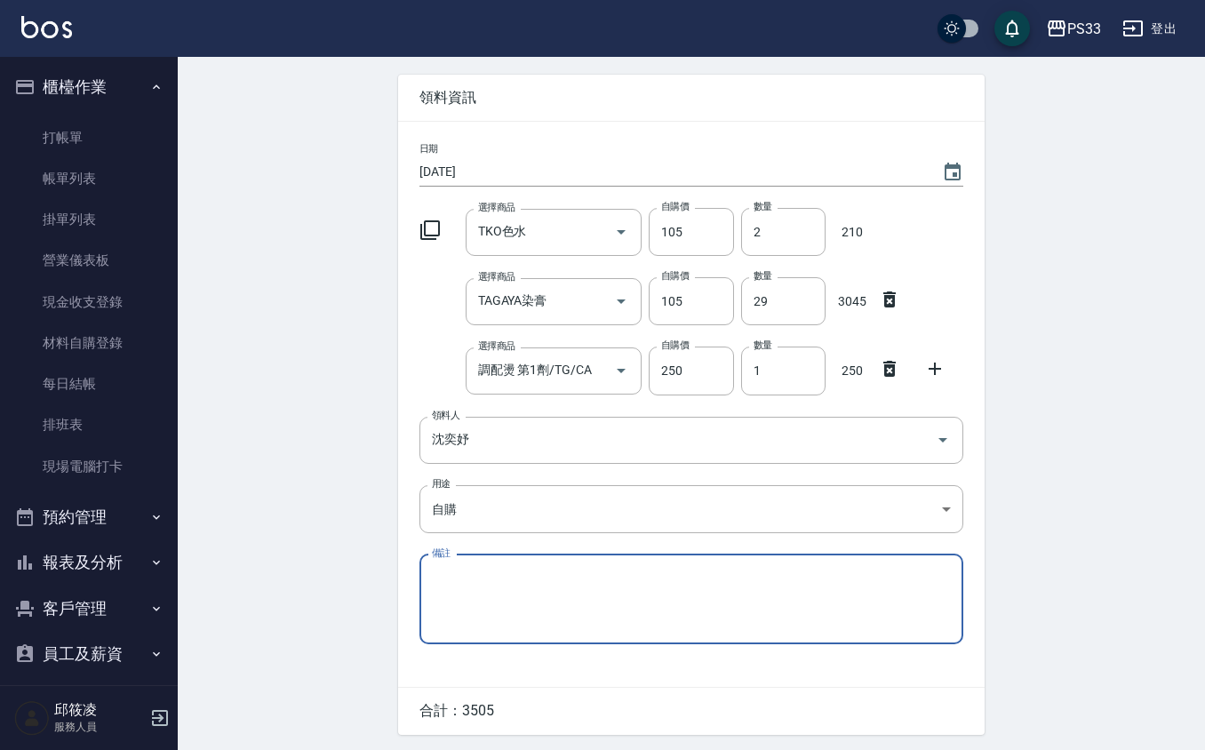
scroll to position [123, 0]
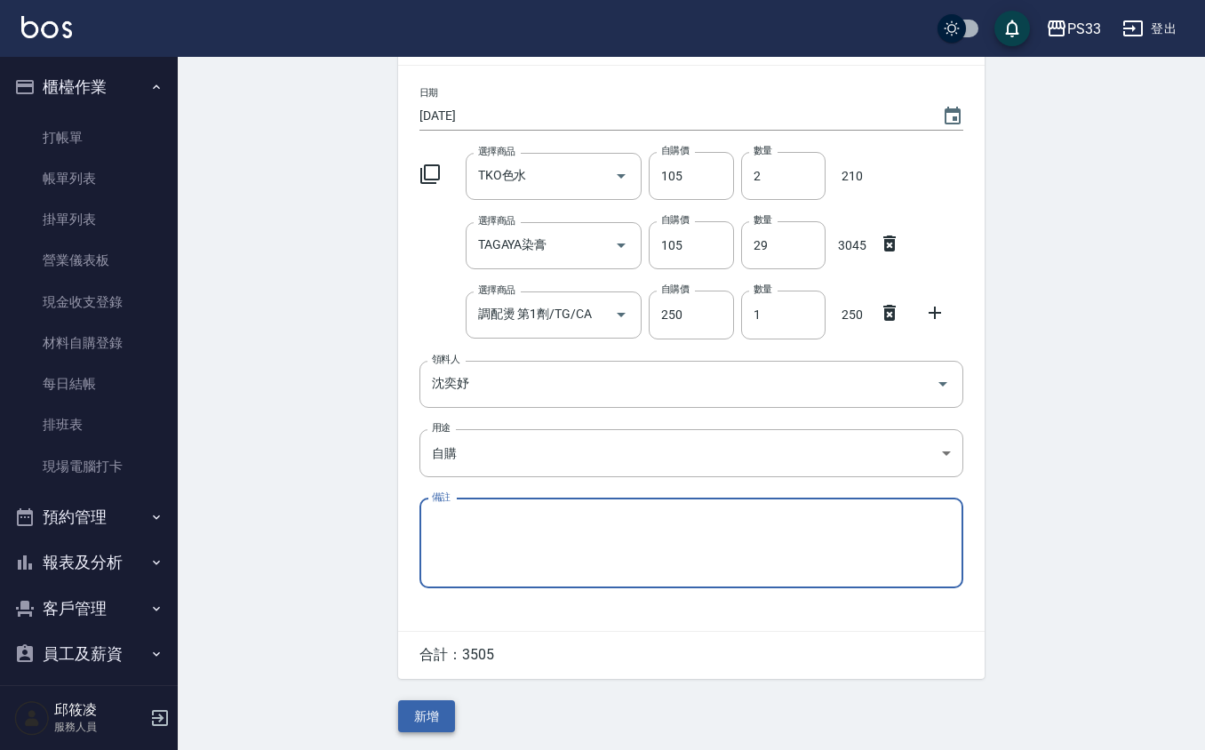
click at [435, 708] on button "新增" at bounding box center [426, 716] width 57 height 33
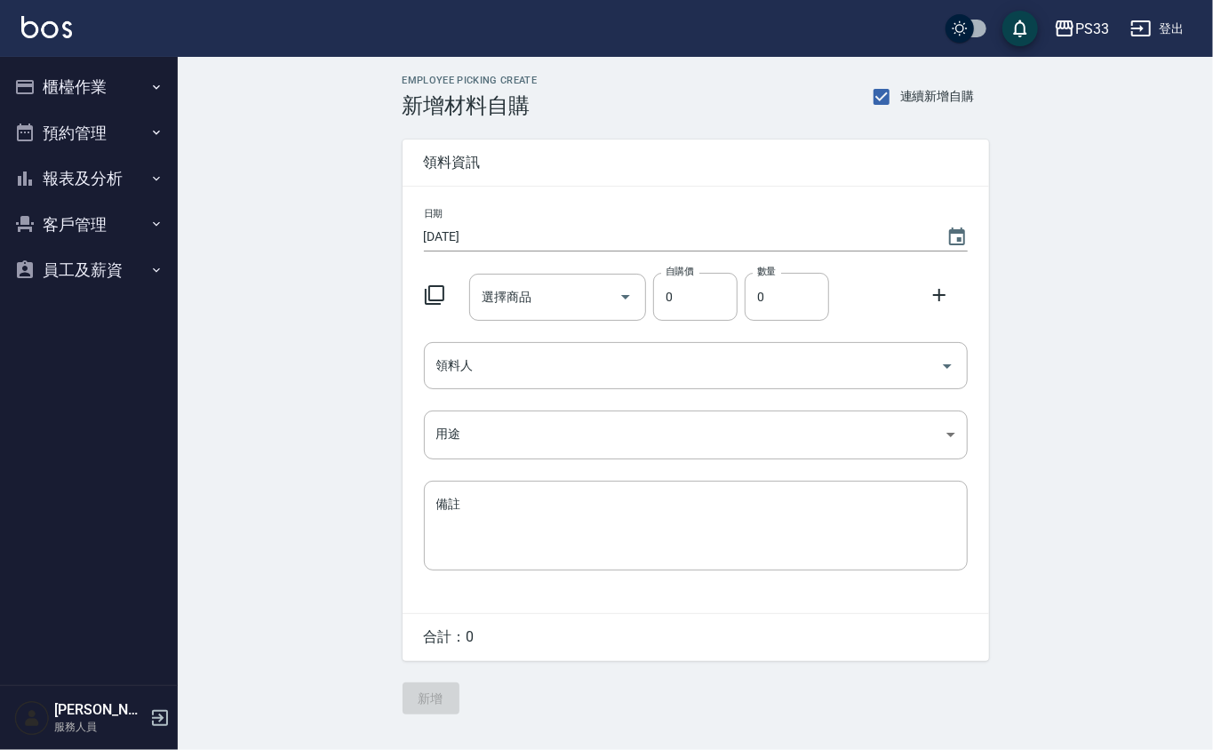
click at [441, 296] on icon at bounding box center [434, 294] width 21 height 21
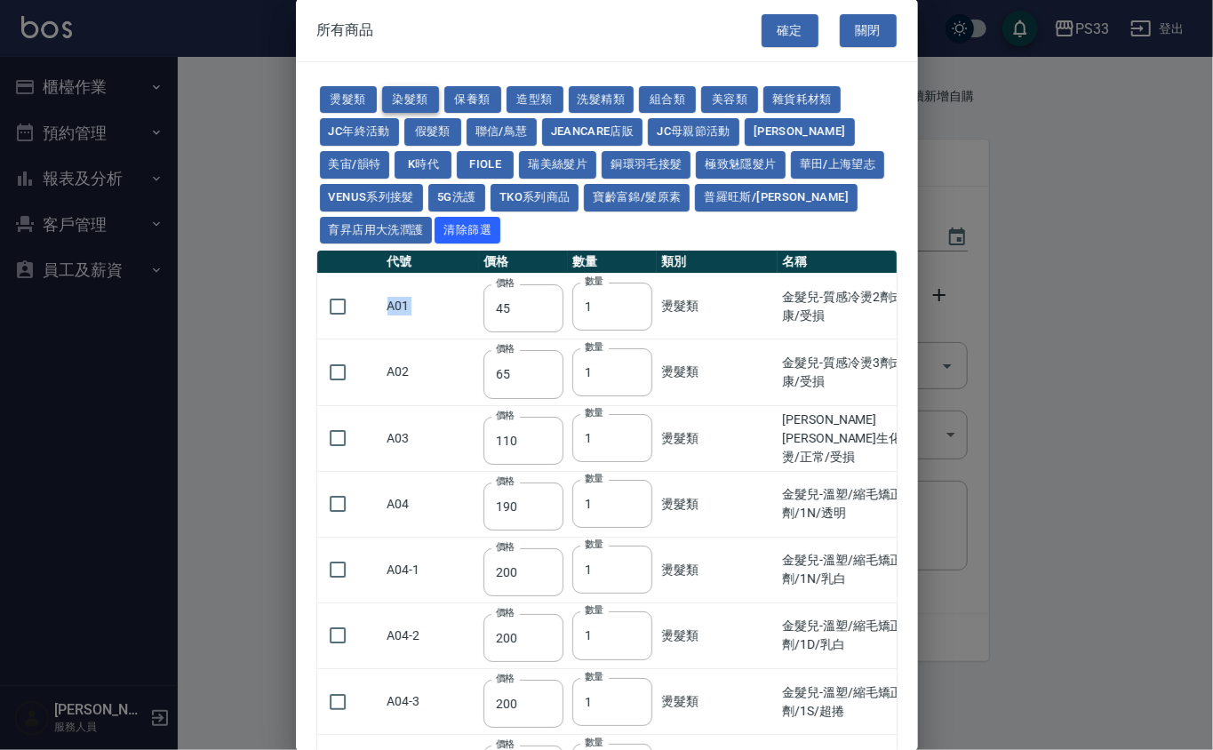
click at [409, 92] on button "染髮類" at bounding box center [410, 100] width 57 height 28
type input "105"
type input "250"
type input "200"
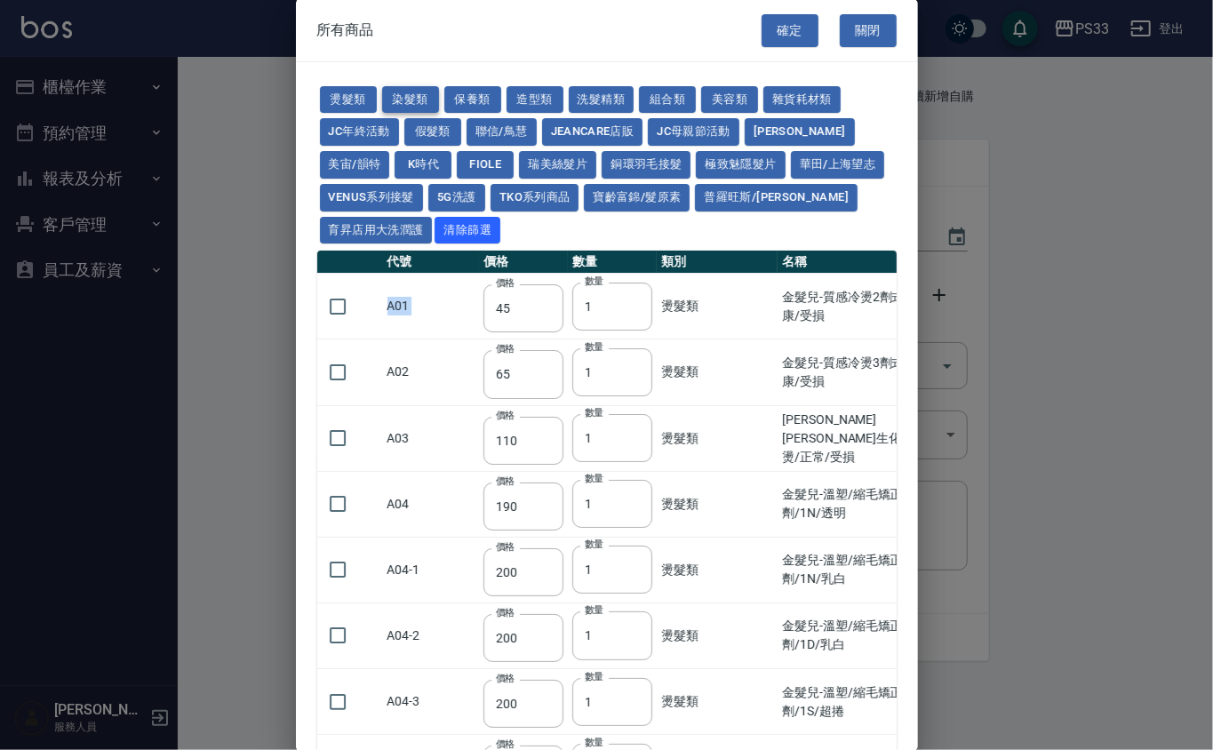
type input "500"
type input "420"
type input "221"
type input "110"
type input "360"
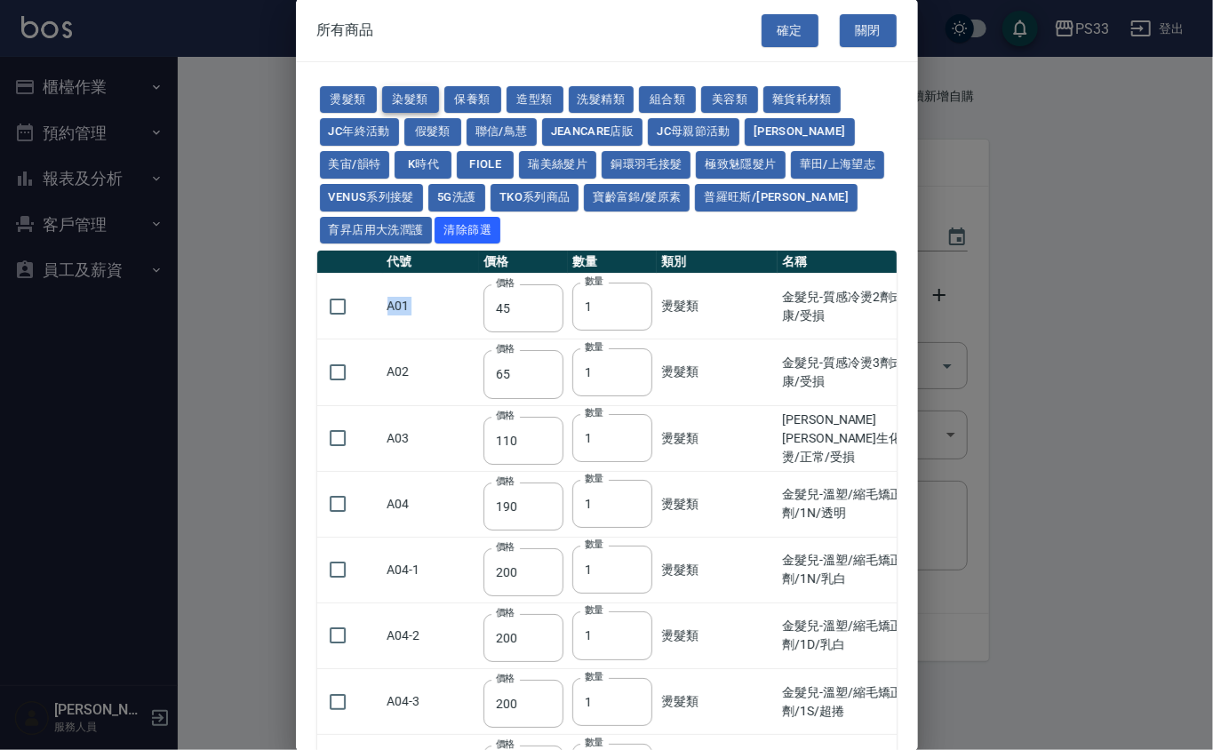
type input "105"
type input "406"
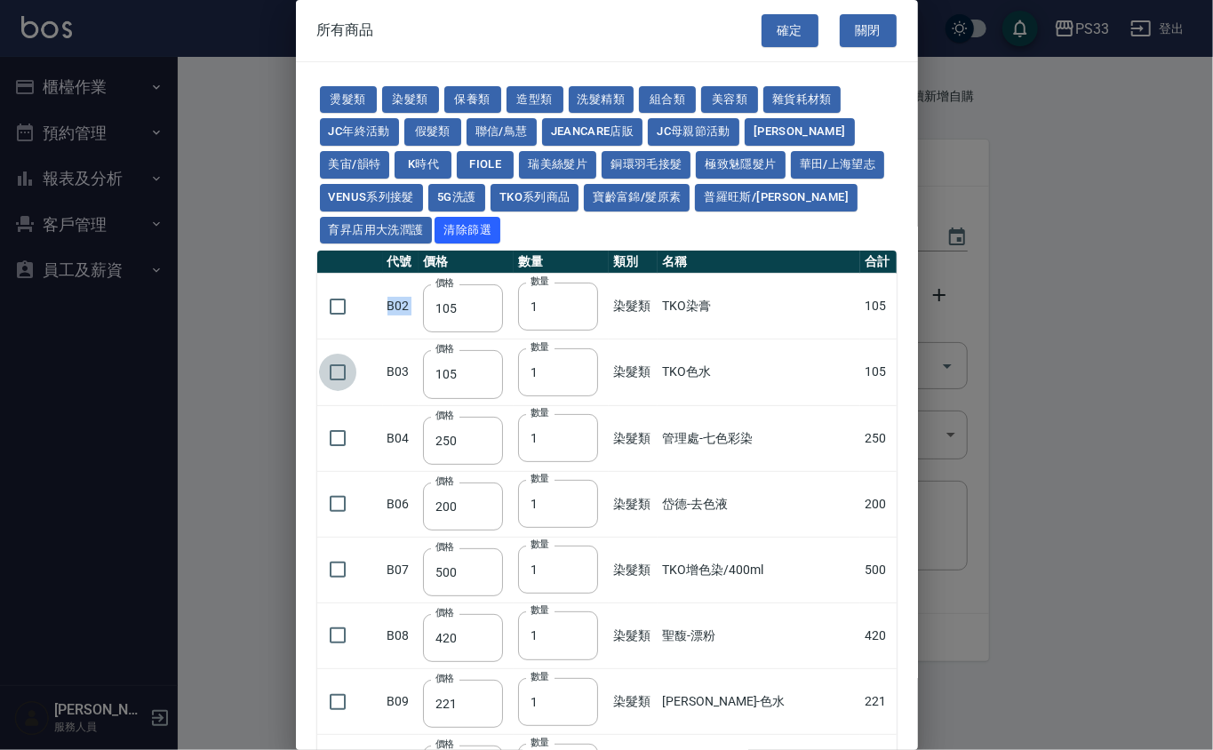
drag, startPoint x: 355, startPoint y: 360, endPoint x: 419, endPoint y: 356, distance: 64.1
click at [373, 354] on td at bounding box center [350, 372] width 66 height 66
drag, startPoint x: 332, startPoint y: 378, endPoint x: 382, endPoint y: 373, distance: 50.0
click at [339, 377] on input "checkbox" at bounding box center [337, 372] width 37 height 37
checkbox input "true"
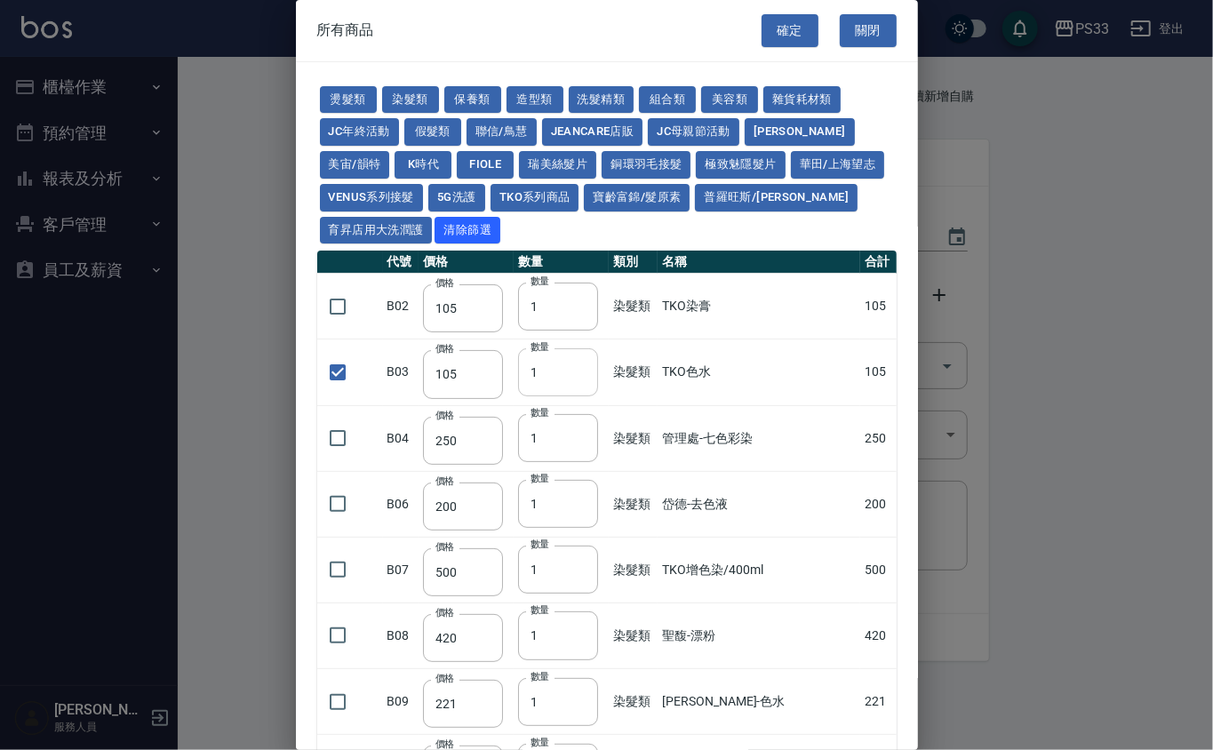
click at [523, 368] on input "1" at bounding box center [558, 372] width 80 height 48
click at [546, 368] on input "1" at bounding box center [558, 372] width 80 height 48
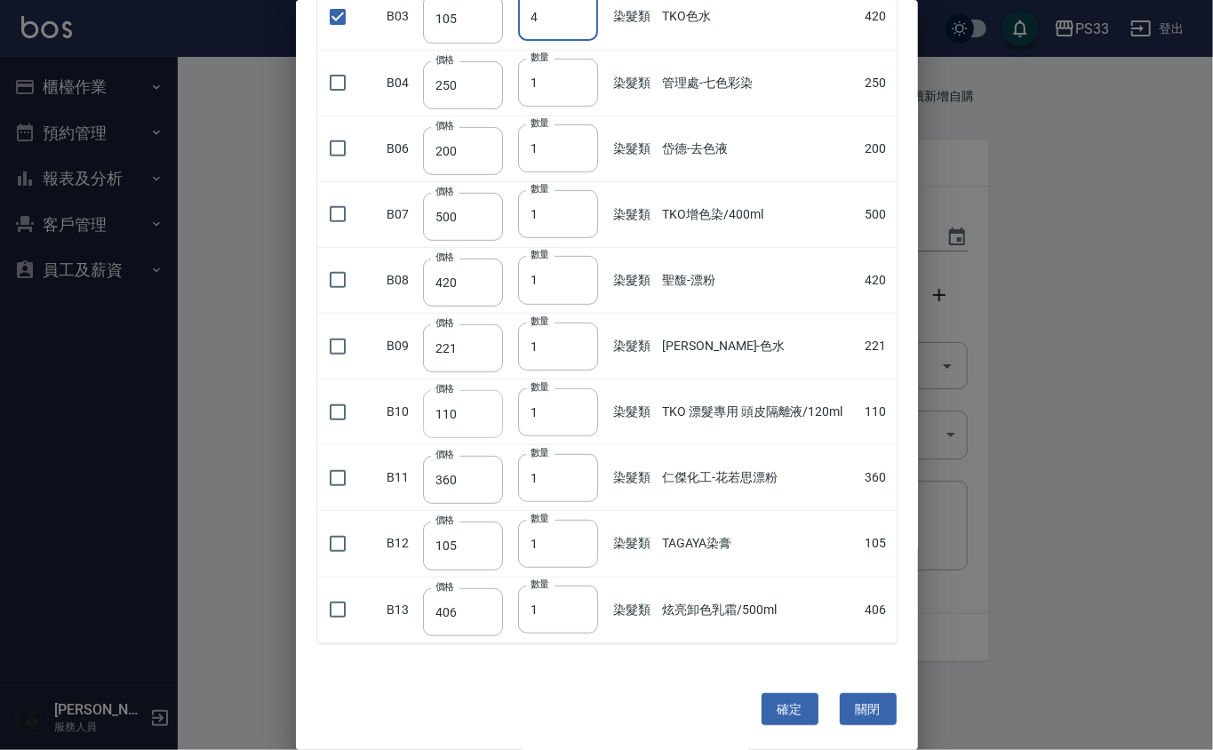
type input "4"
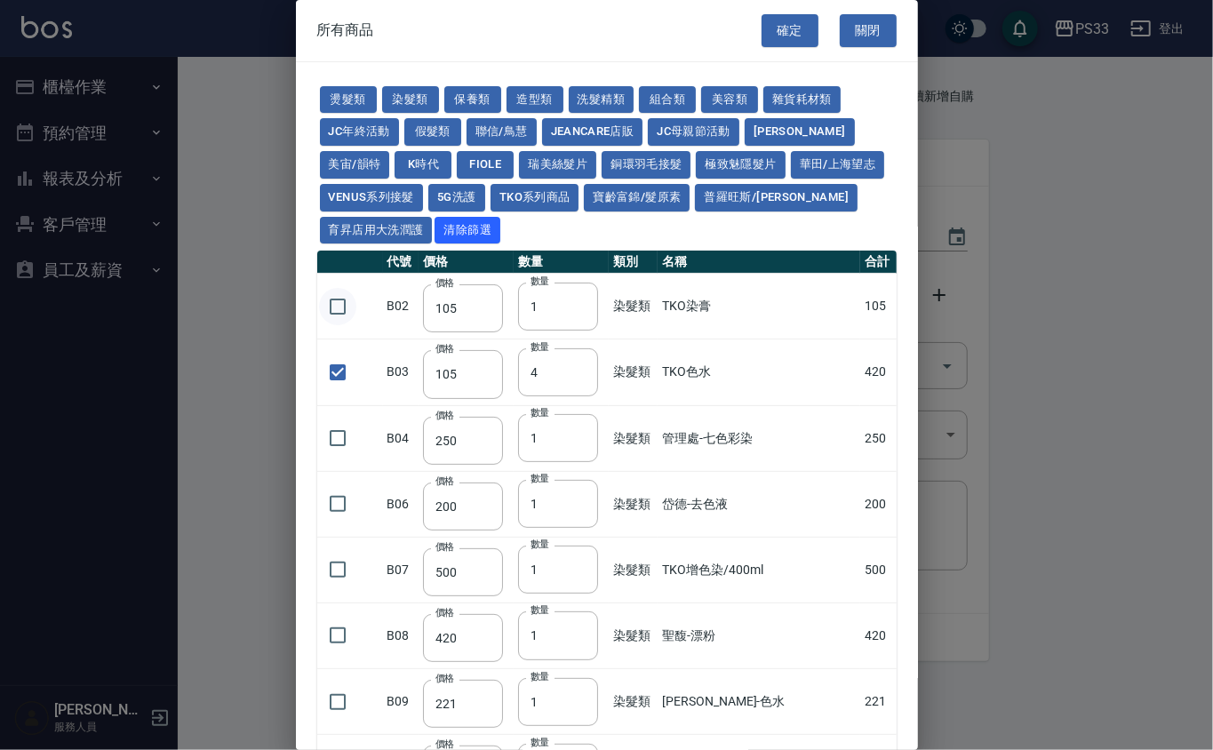
drag, startPoint x: 343, startPoint y: 274, endPoint x: 346, endPoint y: 292, distance: 18.9
click at [346, 292] on td at bounding box center [350, 307] width 66 height 66
drag, startPoint x: 348, startPoint y: 303, endPoint x: 357, endPoint y: 300, distance: 9.3
click at [349, 303] on input "checkbox" at bounding box center [337, 306] width 37 height 37
checkbox input "true"
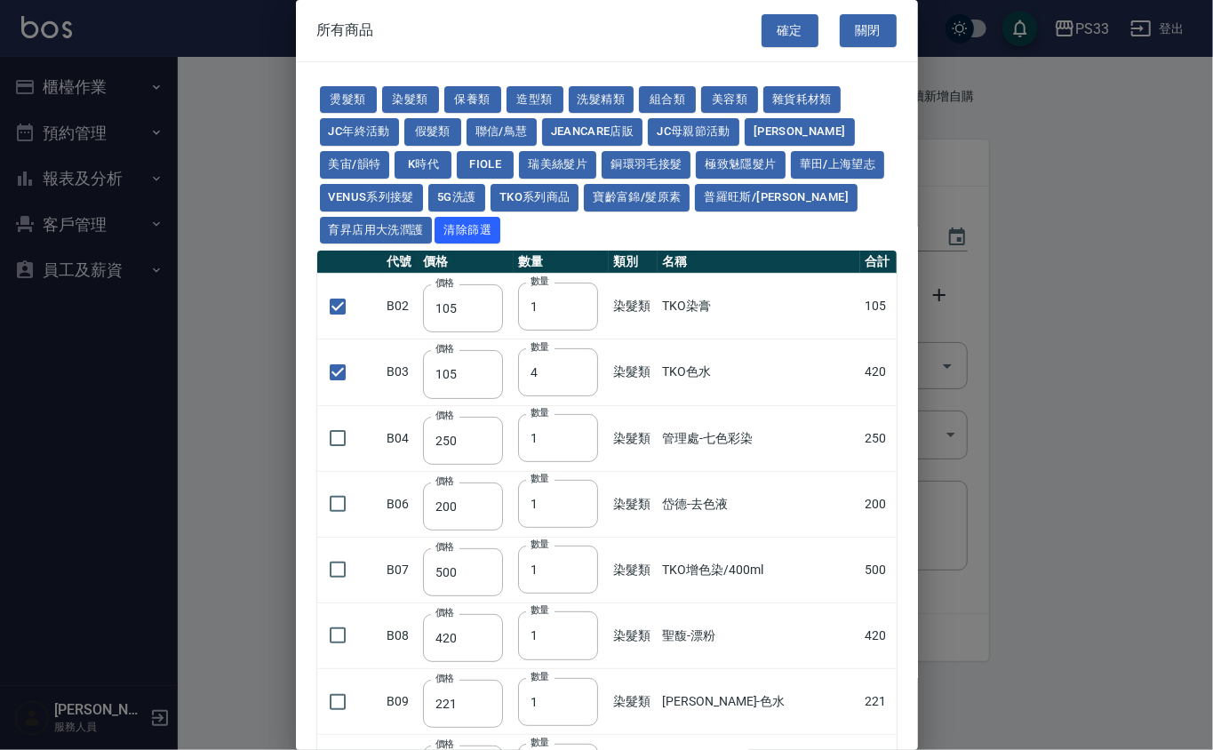
click at [542, 283] on label "數量" at bounding box center [540, 281] width 19 height 13
click at [542, 283] on input "1" at bounding box center [558, 307] width 80 height 48
type input "3"
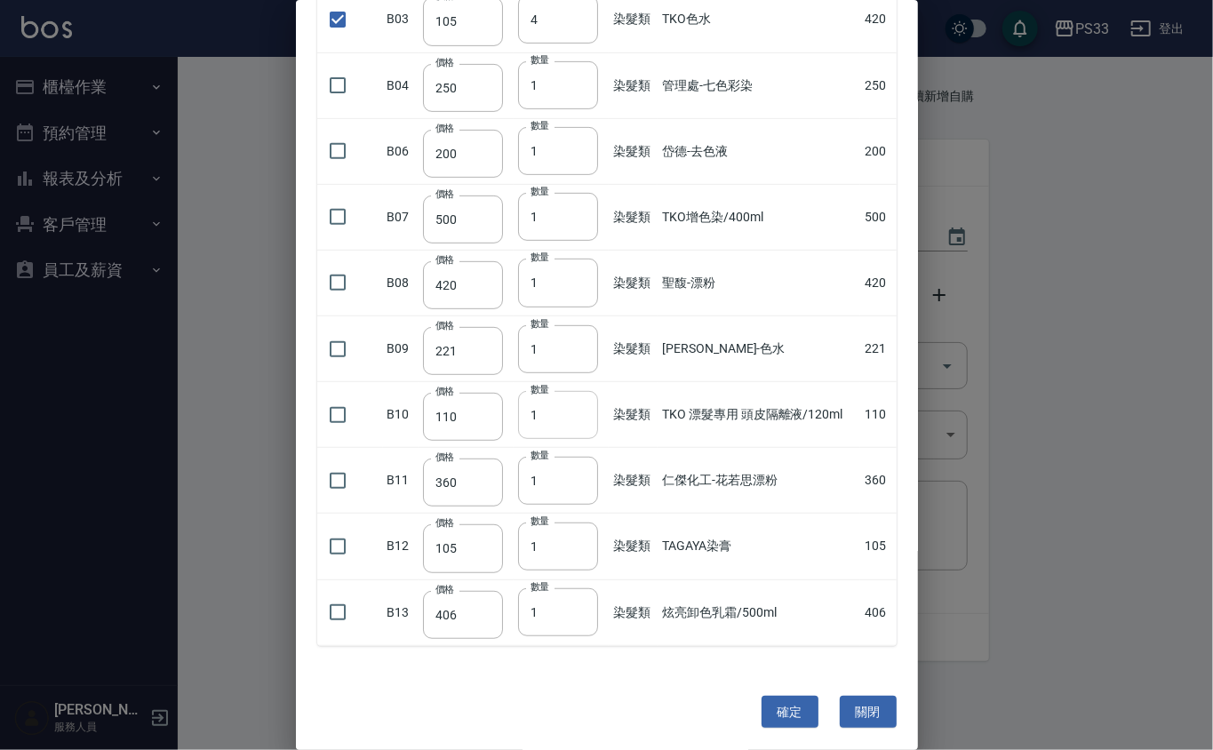
scroll to position [363, 0]
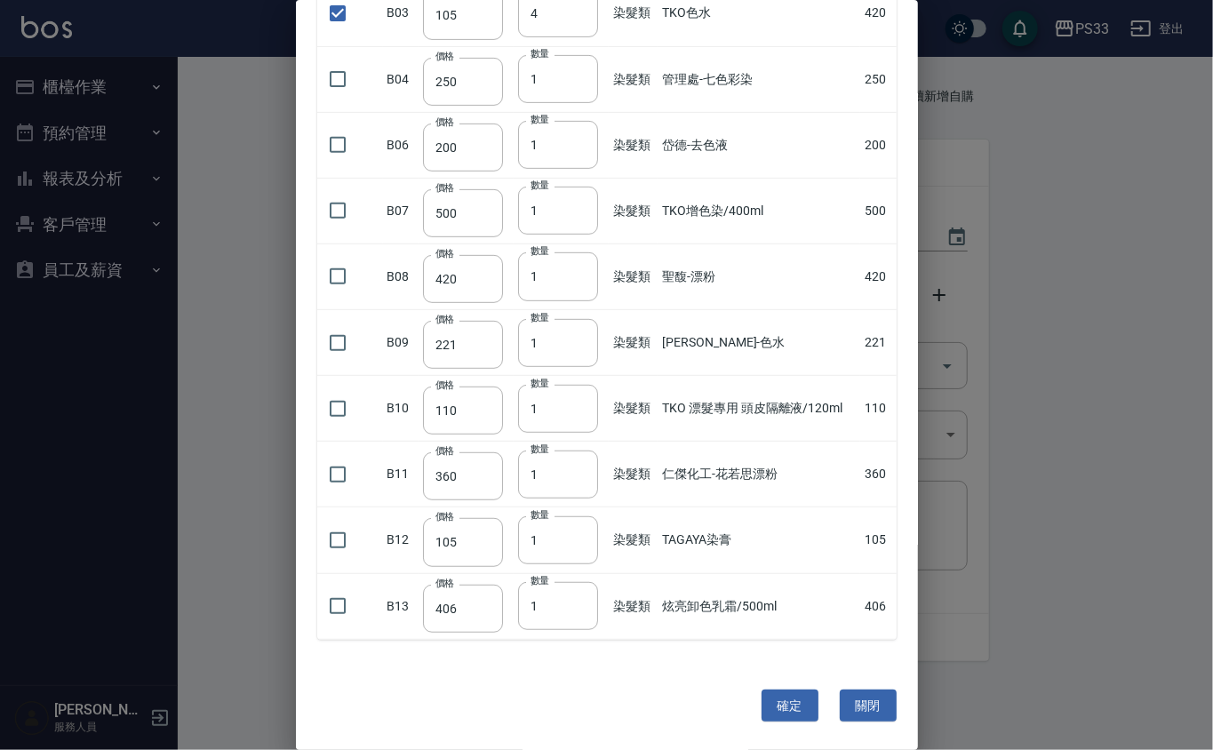
click at [356, 541] on td at bounding box center [350, 540] width 66 height 66
drag, startPoint x: 352, startPoint y: 547, endPoint x: 380, endPoint y: 549, distance: 28.5
click at [352, 549] on input "checkbox" at bounding box center [337, 540] width 37 height 37
checkbox input "true"
click at [559, 537] on input "1" at bounding box center [558, 540] width 80 height 48
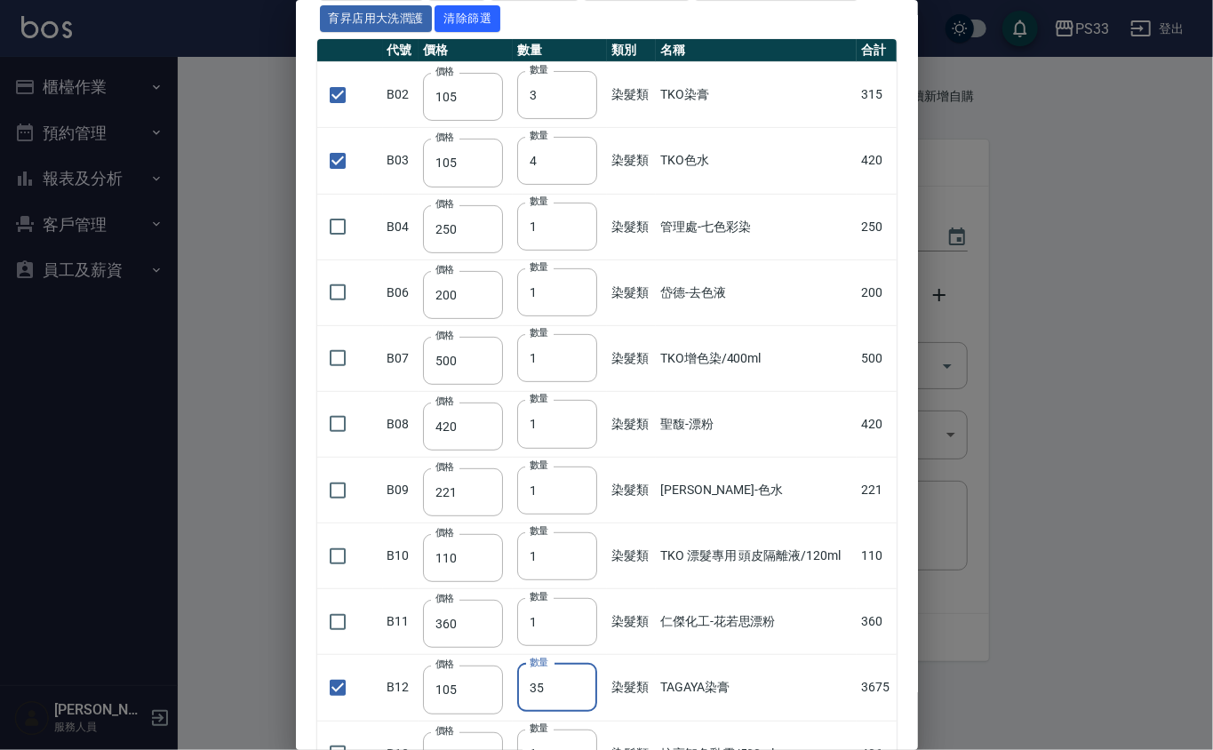
scroll to position [0, 0]
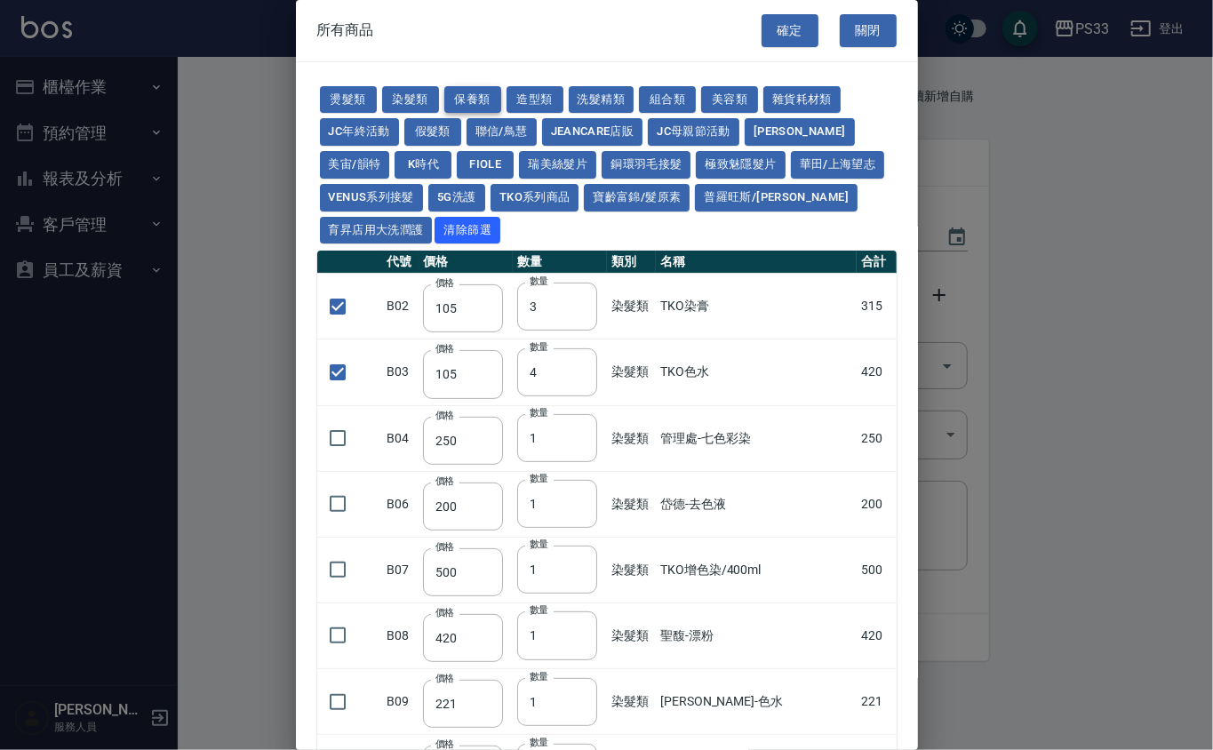
type input "35"
click at [477, 104] on button "保養類" at bounding box center [472, 100] width 57 height 28
checkbox input "false"
type input "150"
type input "1"
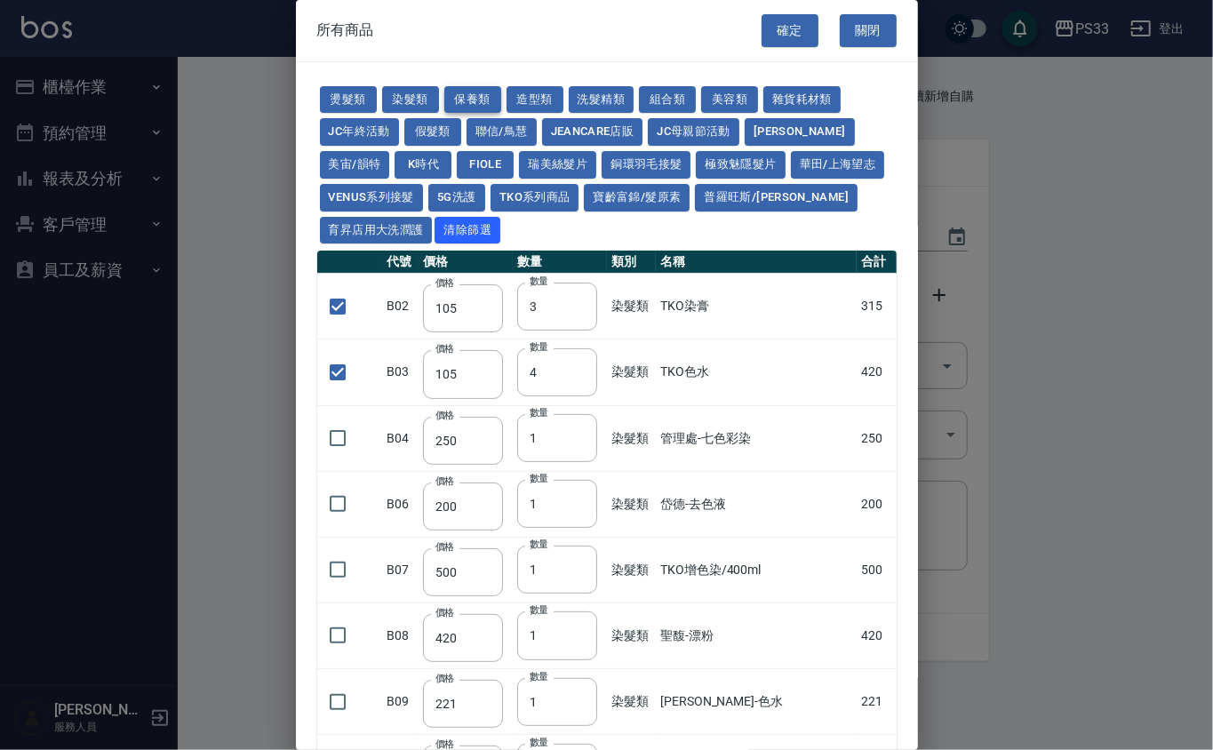
checkbox input "false"
type input "150"
type input "1"
type input "200"
type input "60"
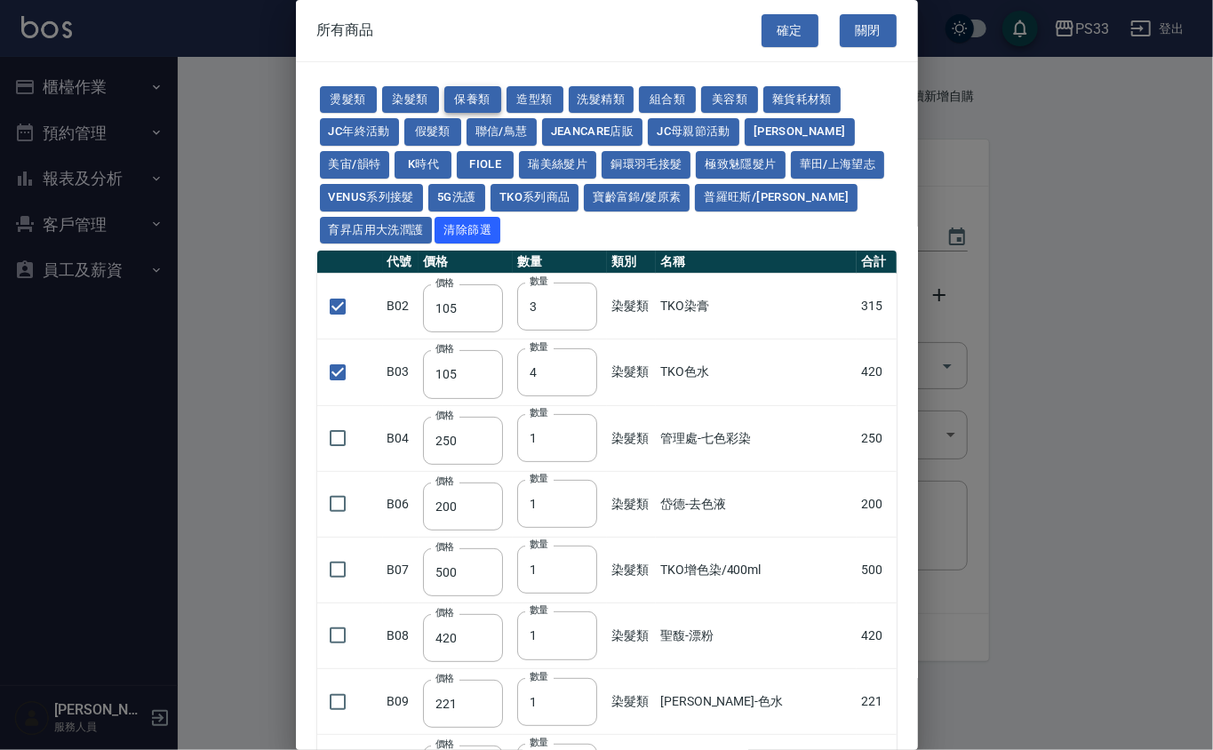
type input "245"
type input "100"
type input "1620"
type input "700"
type input "175"
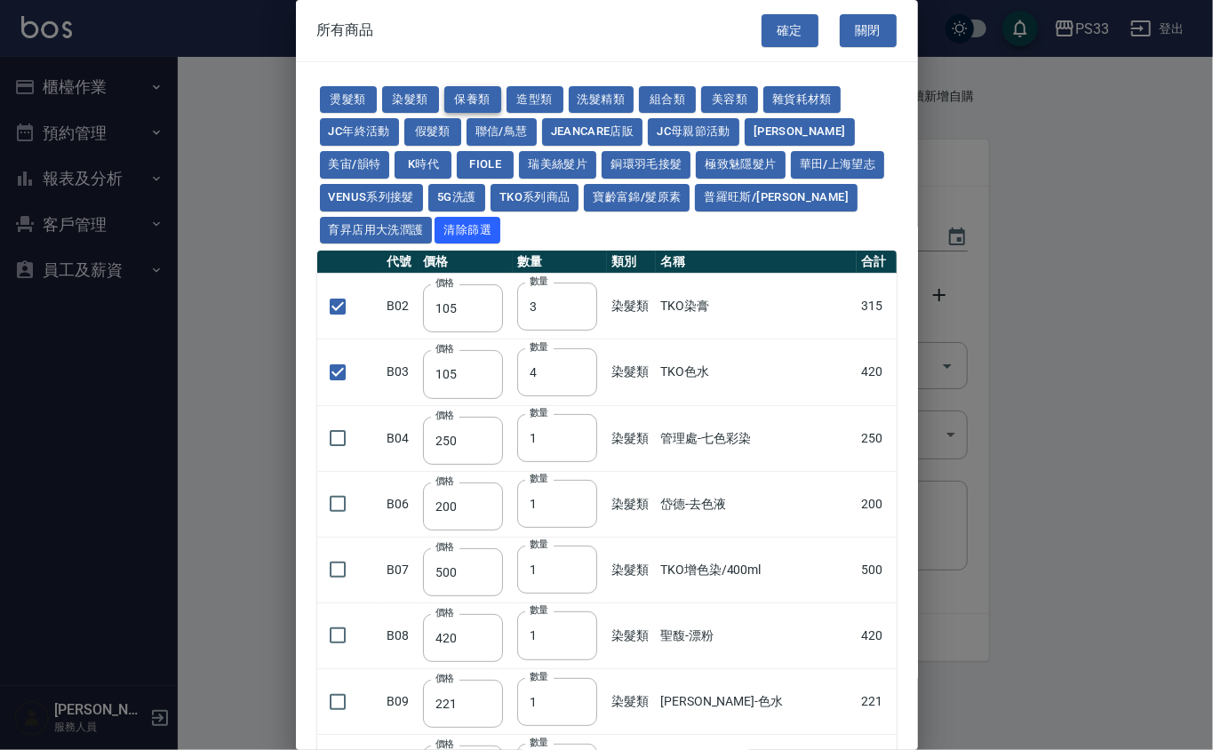
checkbox input "false"
type input "1300"
type input "1"
type input "250"
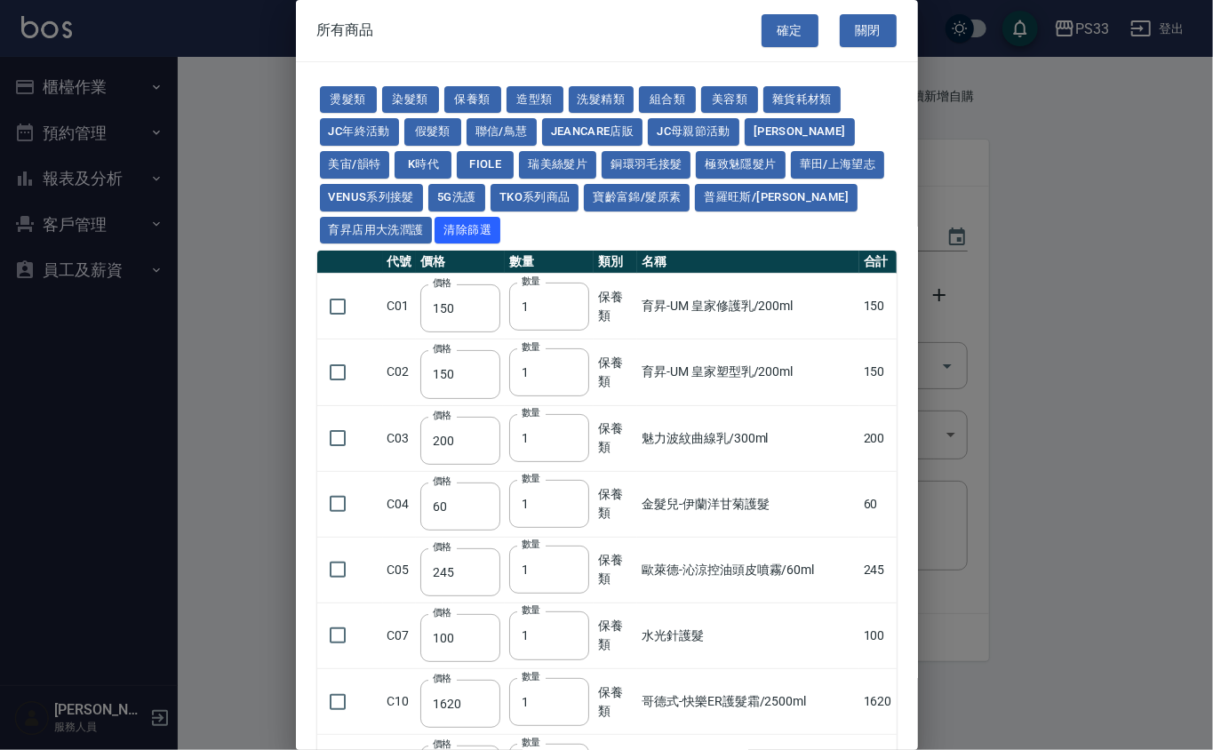
click at [356, 566] on td at bounding box center [350, 570] width 66 height 66
click at [338, 587] on input "checkbox" at bounding box center [337, 569] width 37 height 37
checkbox input "true"
click at [686, 100] on button "組合類" at bounding box center [667, 100] width 57 height 28
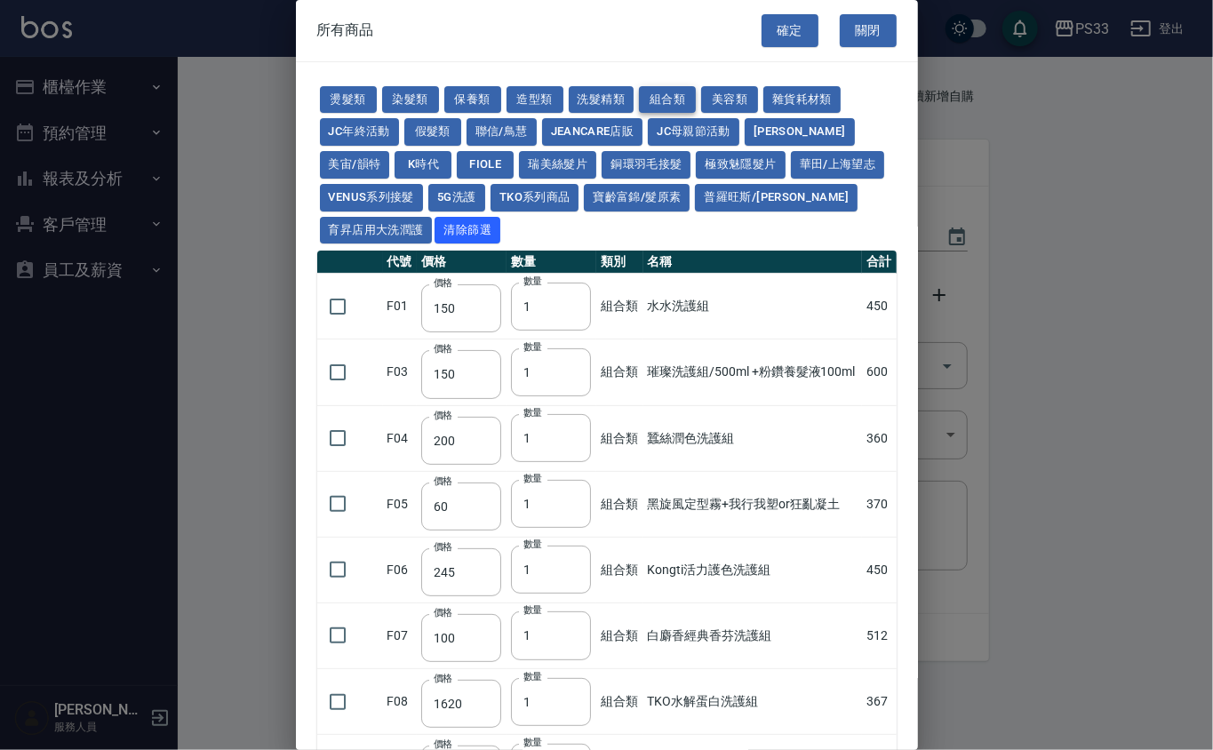
type input "450"
type input "600"
type input "360"
type input "370"
checkbox input "false"
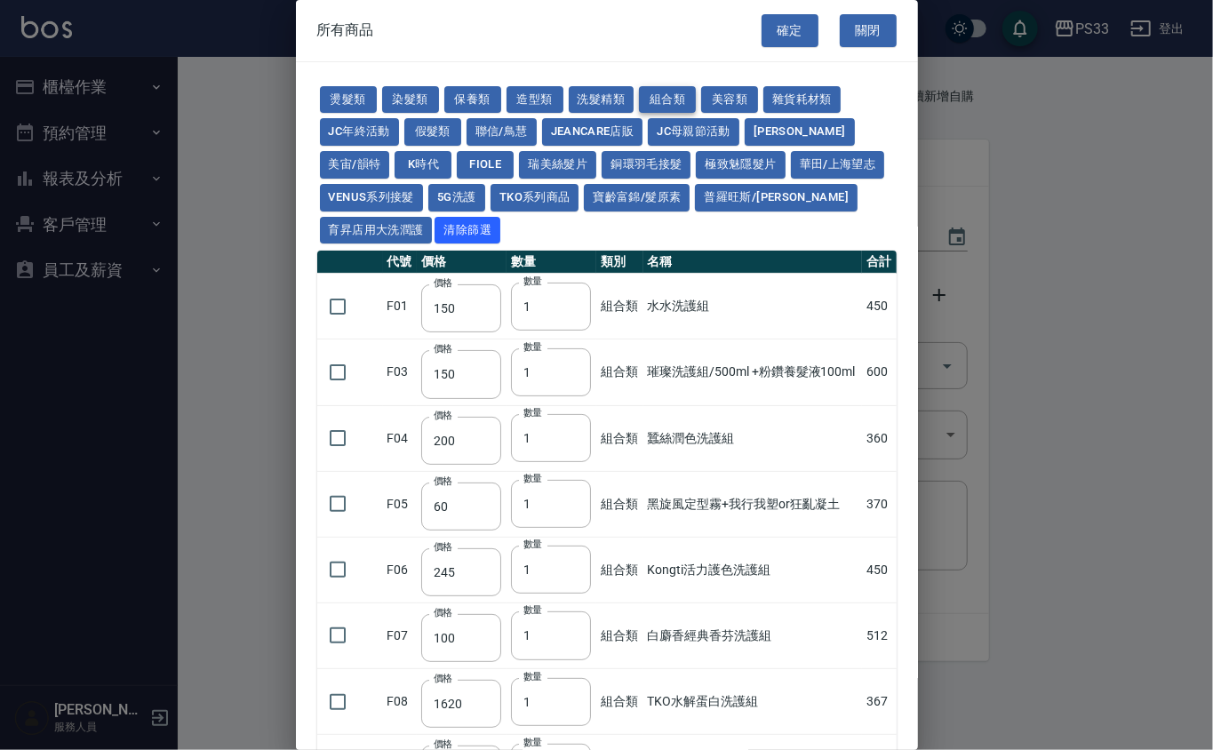
type input "450"
type input "512"
type input "367"
type input "400"
type input "300"
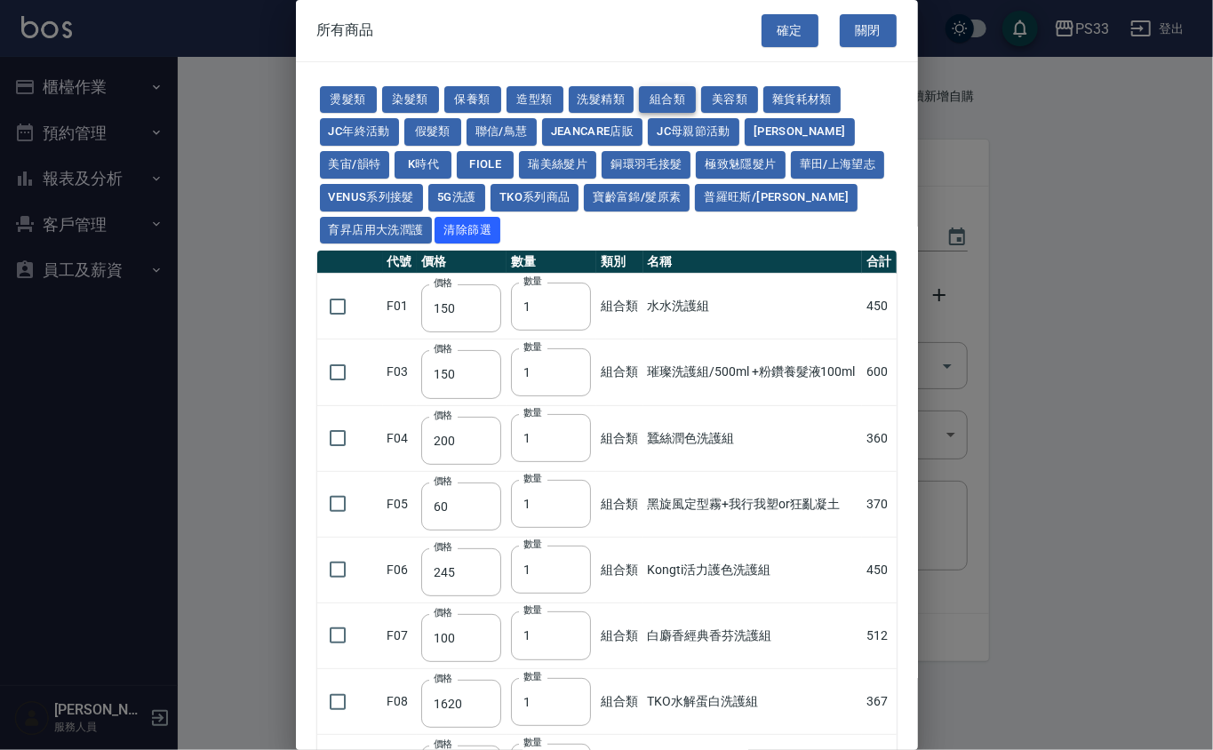
type input "360"
type input "400"
type input "600"
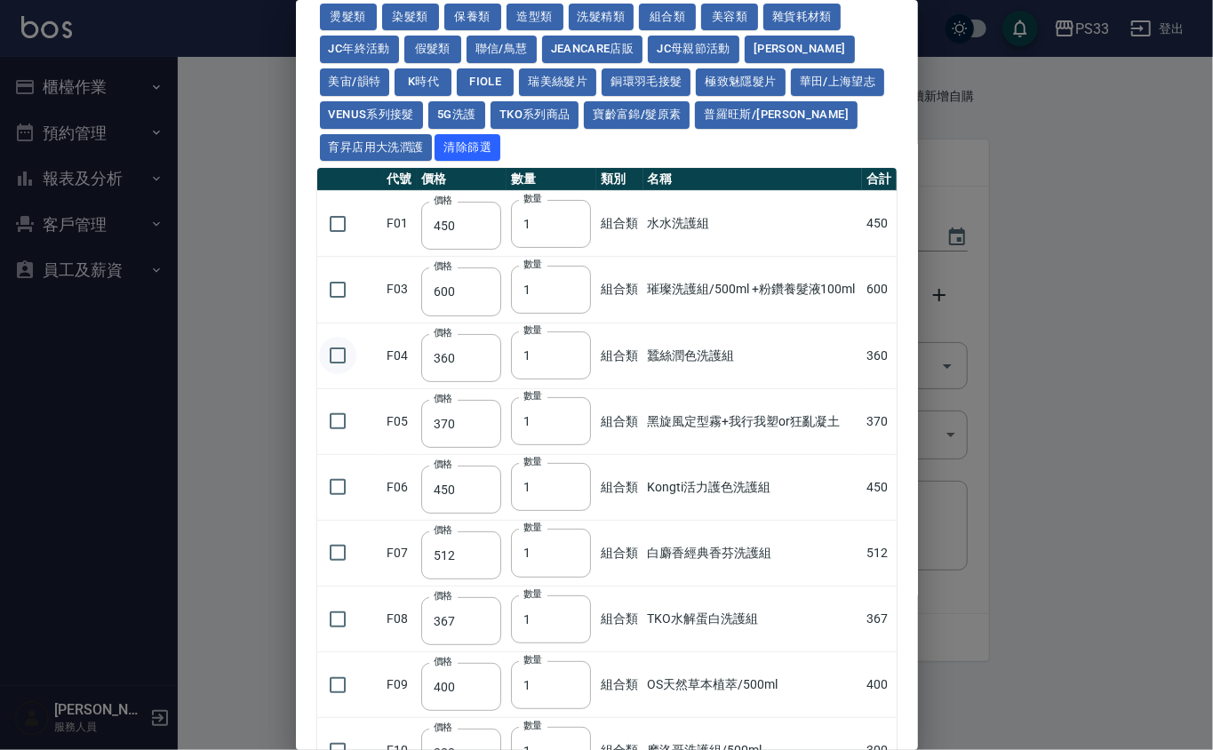
scroll to position [428, 0]
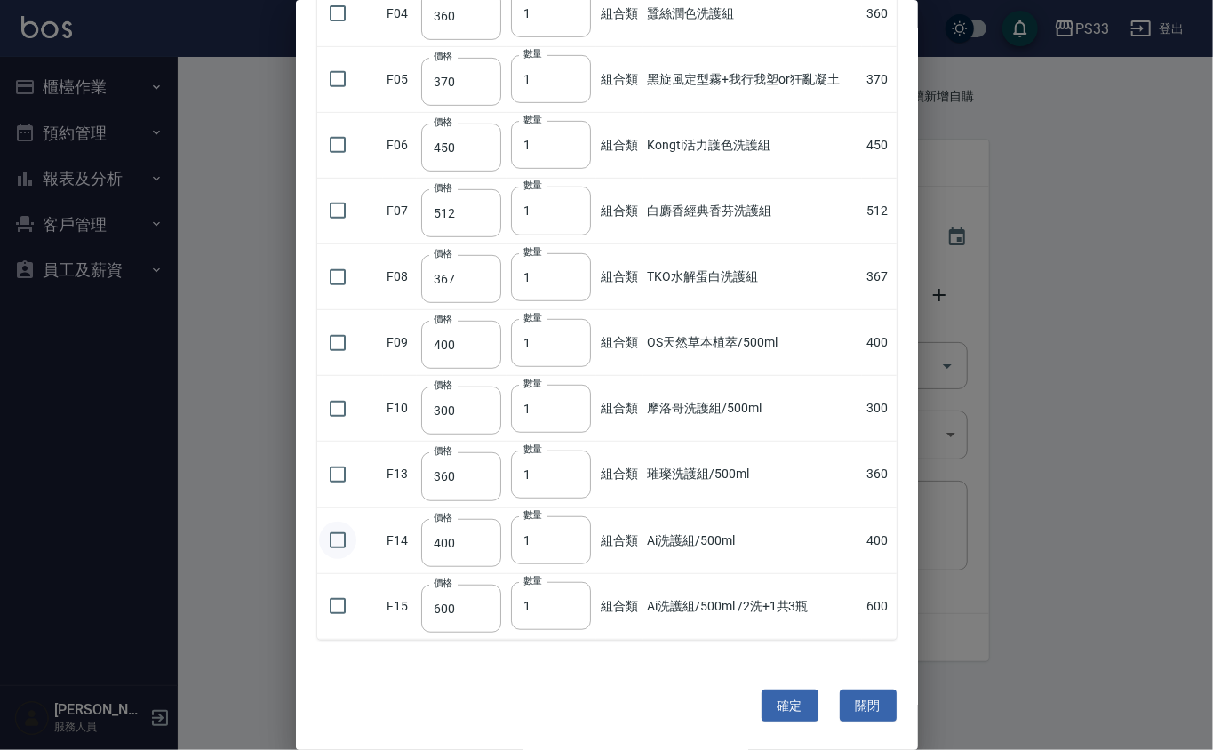
click at [343, 547] on input "checkbox" at bounding box center [337, 540] width 37 height 37
checkbox input "true"
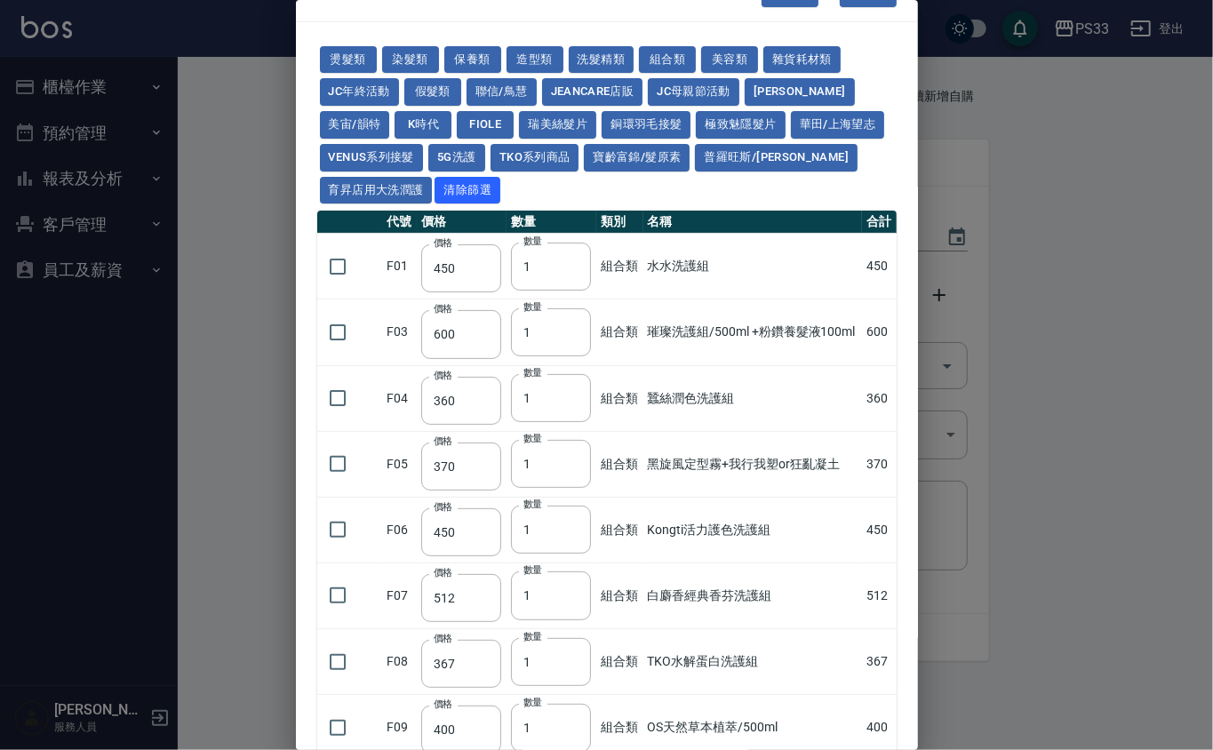
scroll to position [0, 0]
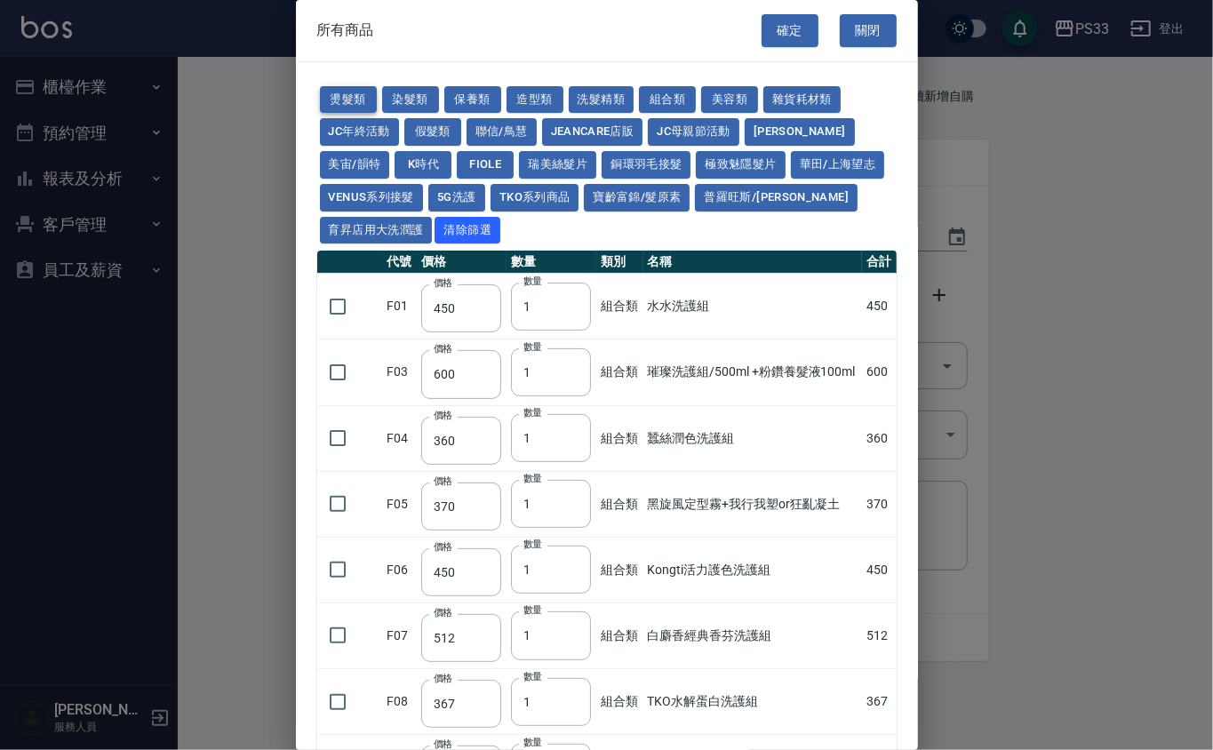
click at [348, 92] on button "燙髮類" at bounding box center [348, 100] width 57 height 28
type input "45"
type input "65"
type input "110"
type input "190"
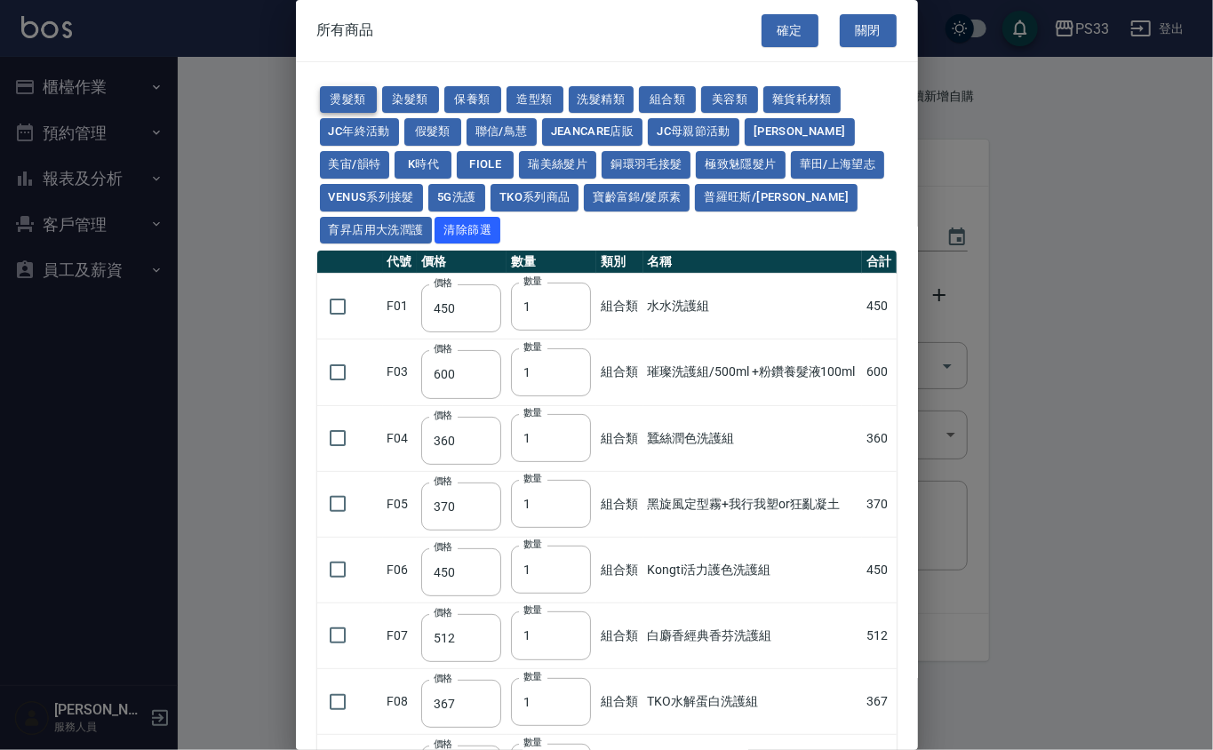
type input "200"
type input "190"
type input "160"
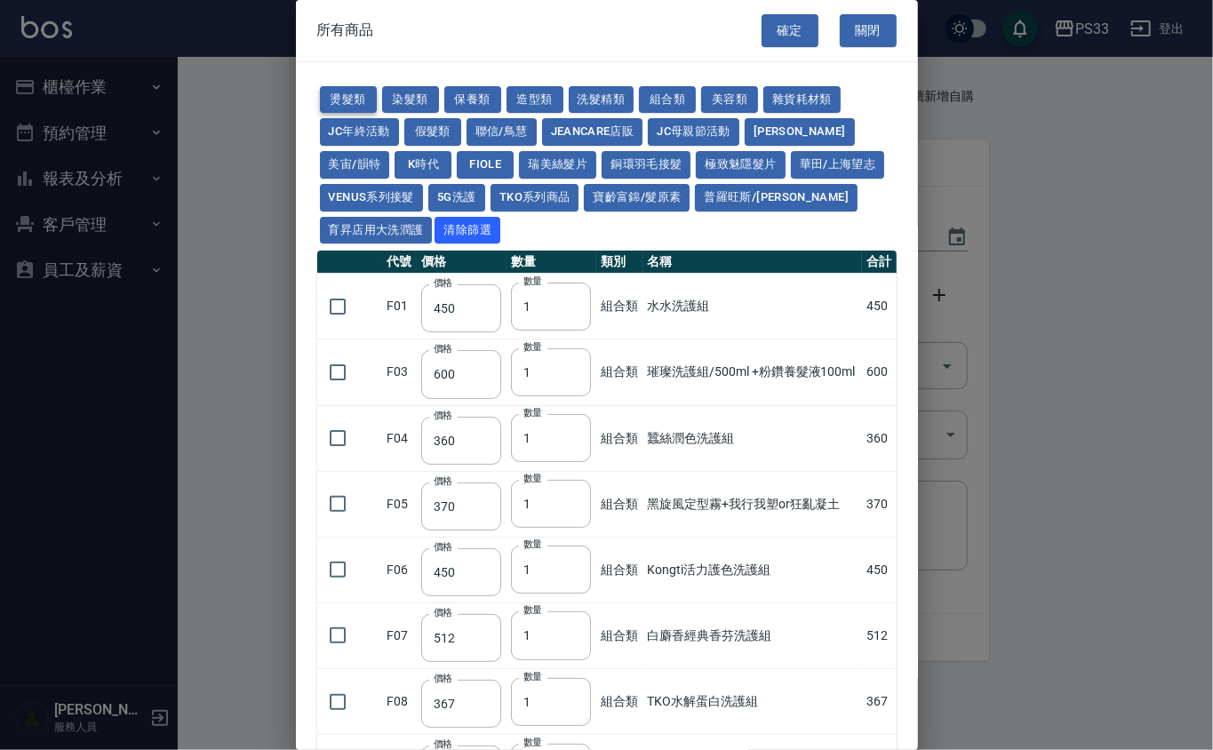
type input "170"
checkbox input "false"
type input "270"
type input "225"
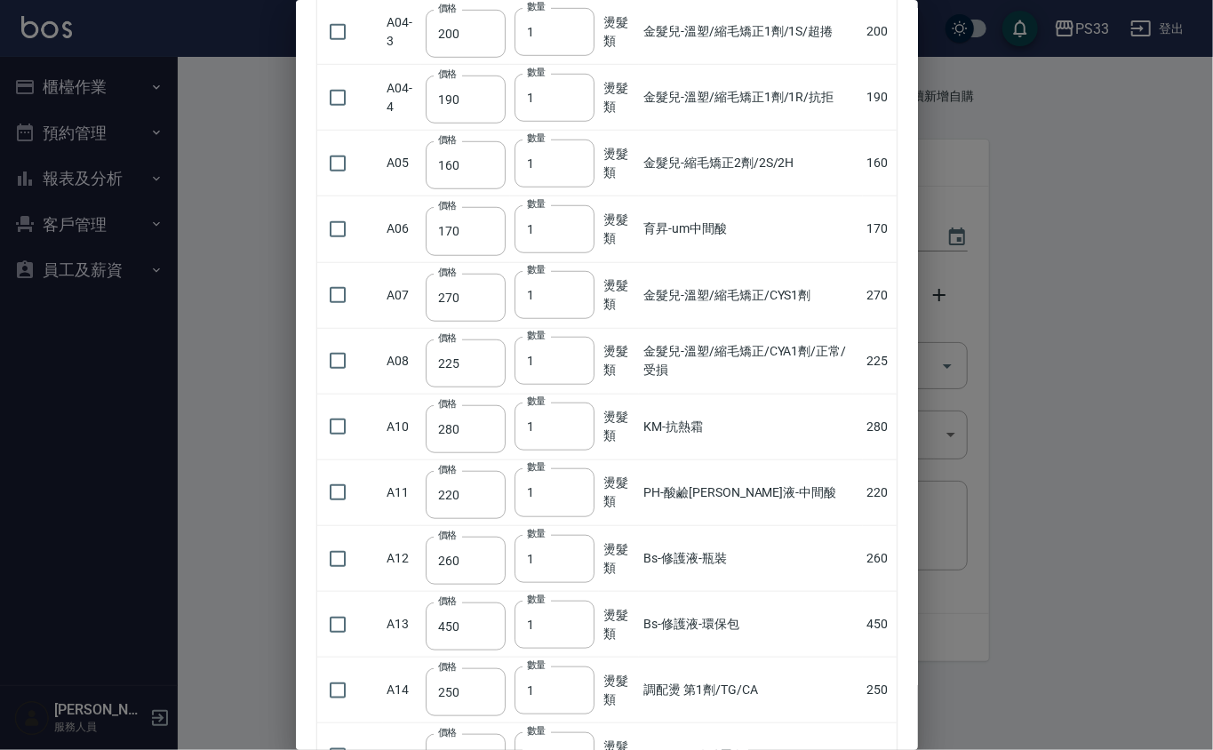
scroll to position [711, 0]
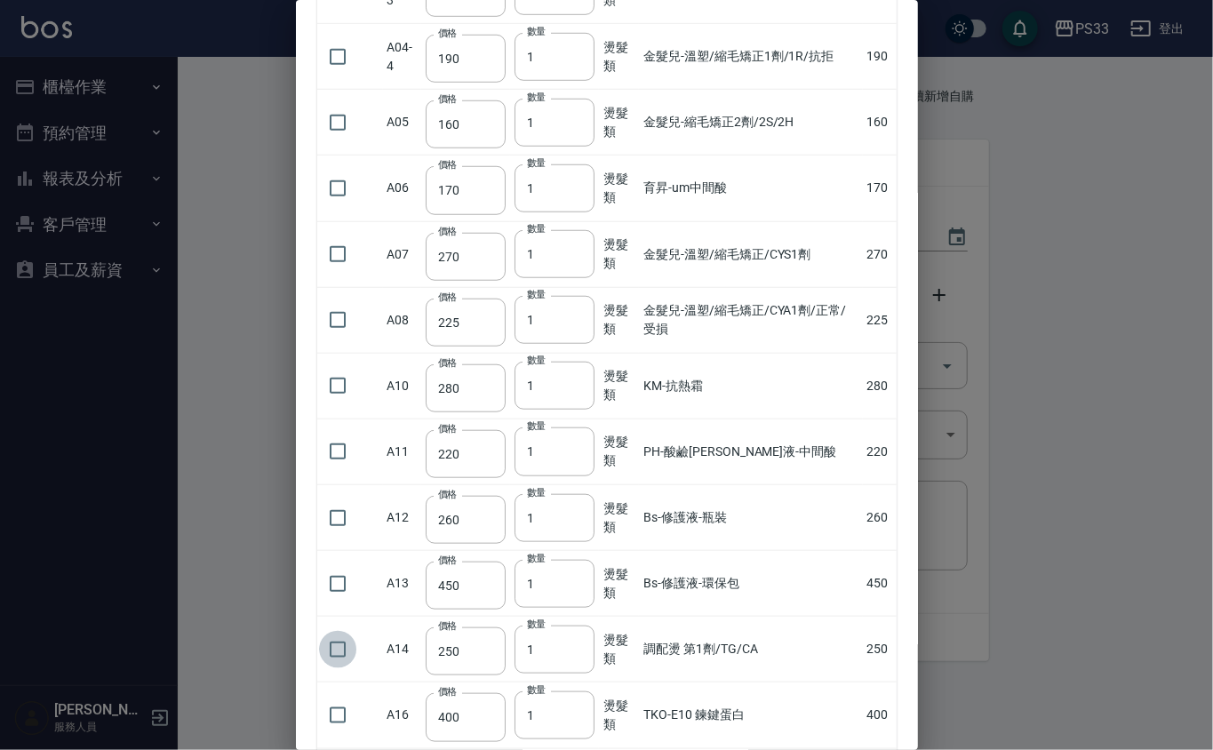
click at [339, 651] on input "checkbox" at bounding box center [337, 649] width 37 height 37
checkbox input "true"
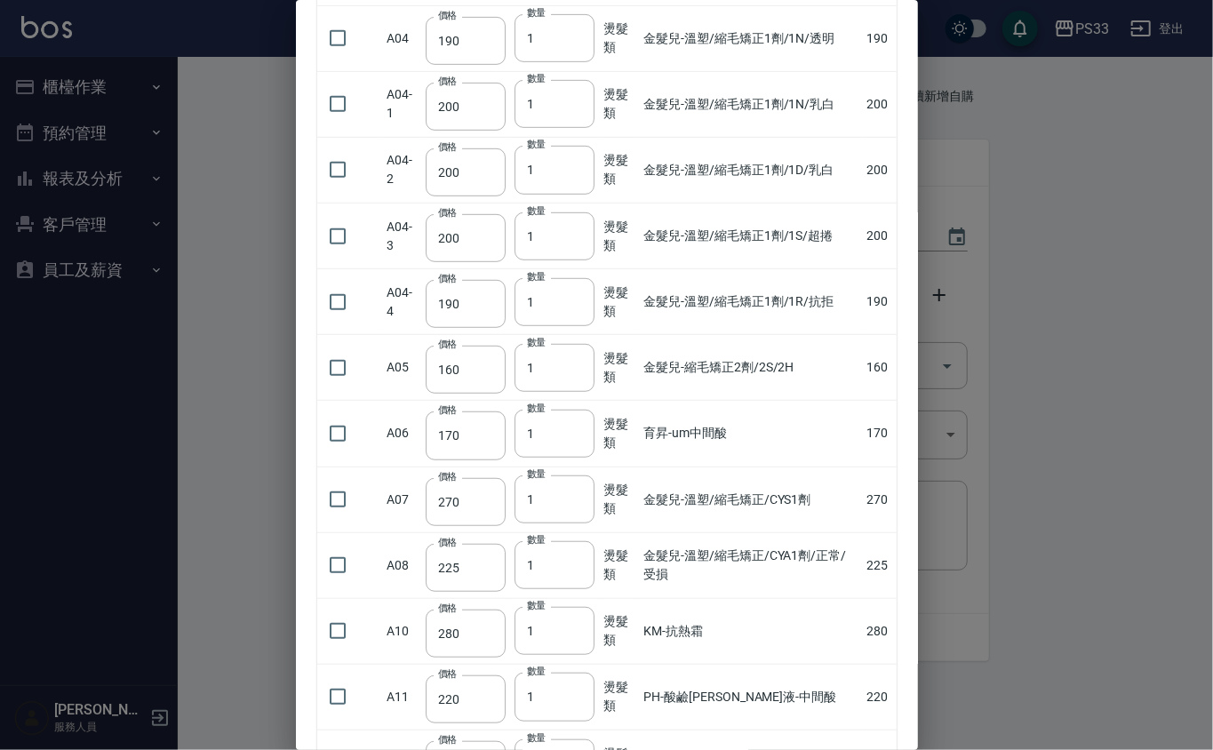
scroll to position [355, 0]
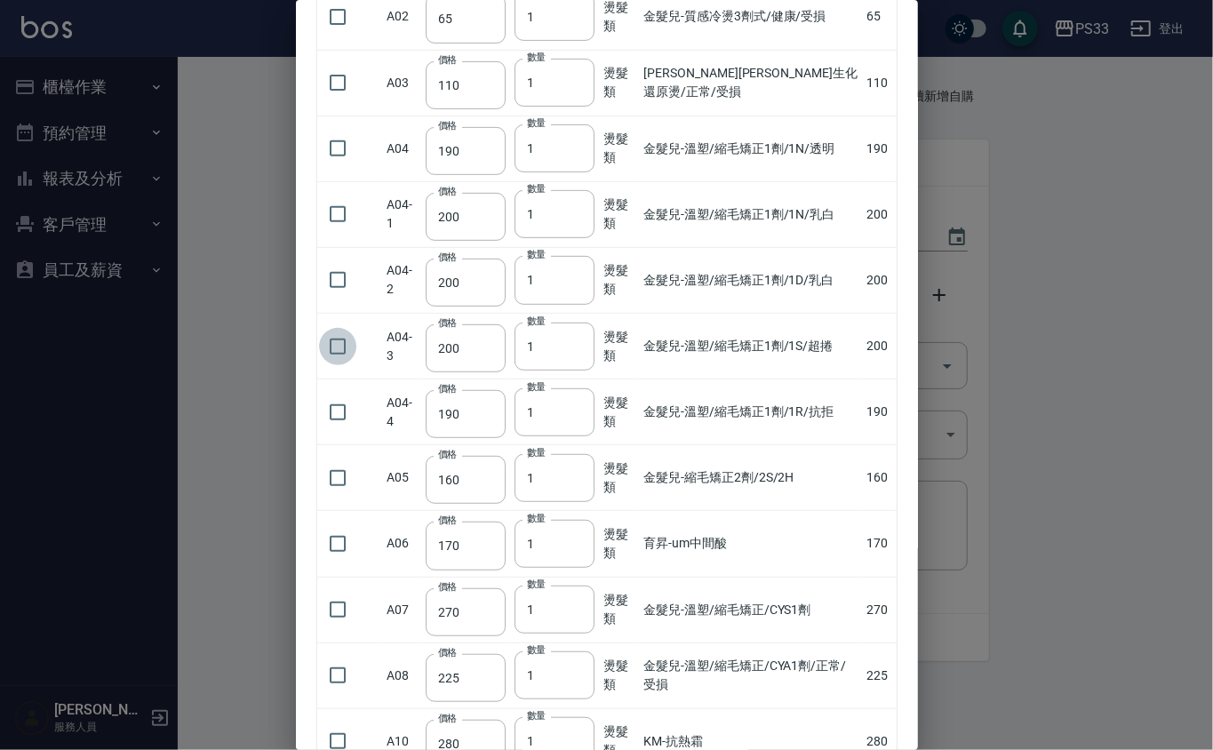
click at [332, 363] on input "checkbox" at bounding box center [337, 346] width 37 height 37
checkbox input "true"
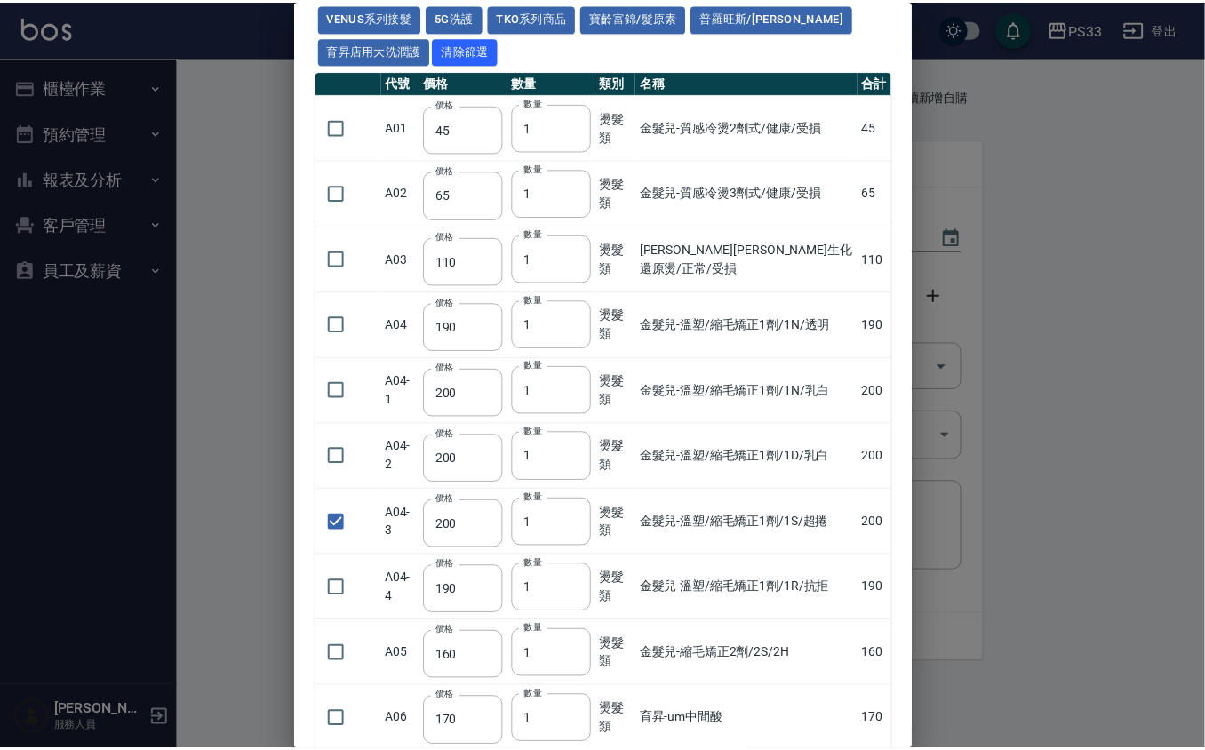
scroll to position [0, 0]
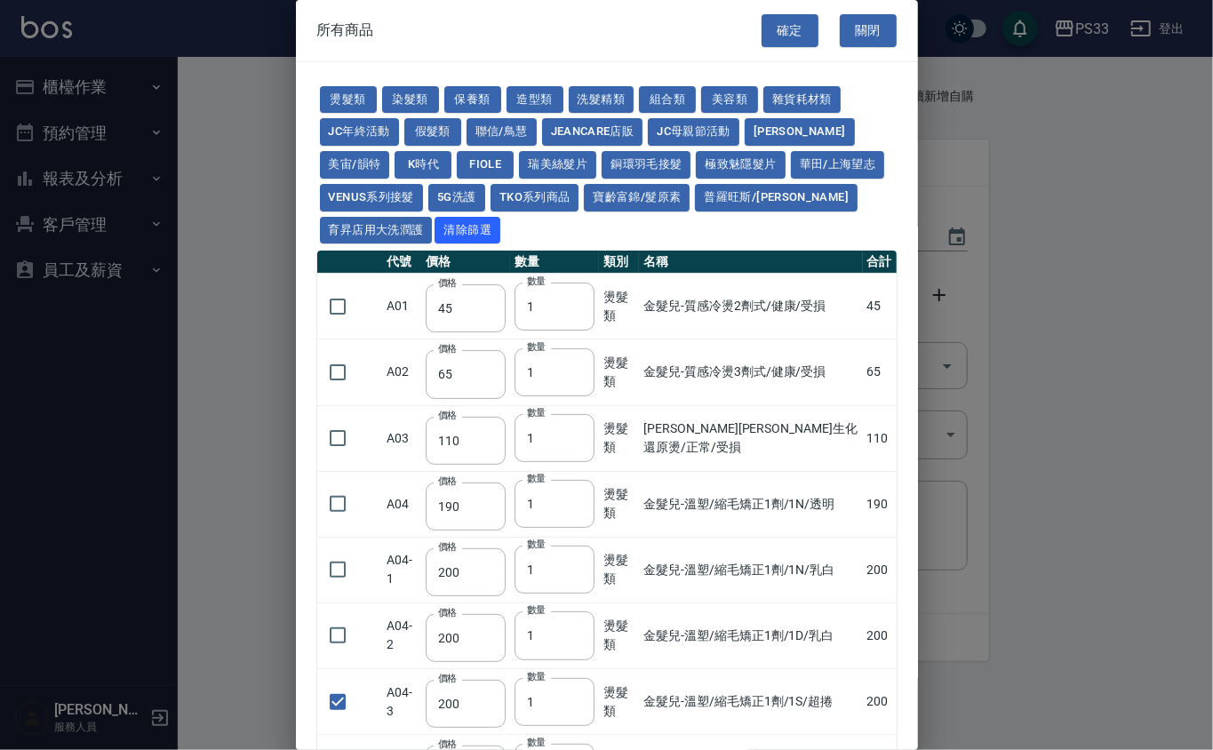
click at [782, 25] on button "確定" at bounding box center [790, 30] width 57 height 33
type input "TKO色水"
type input "105"
type input "4"
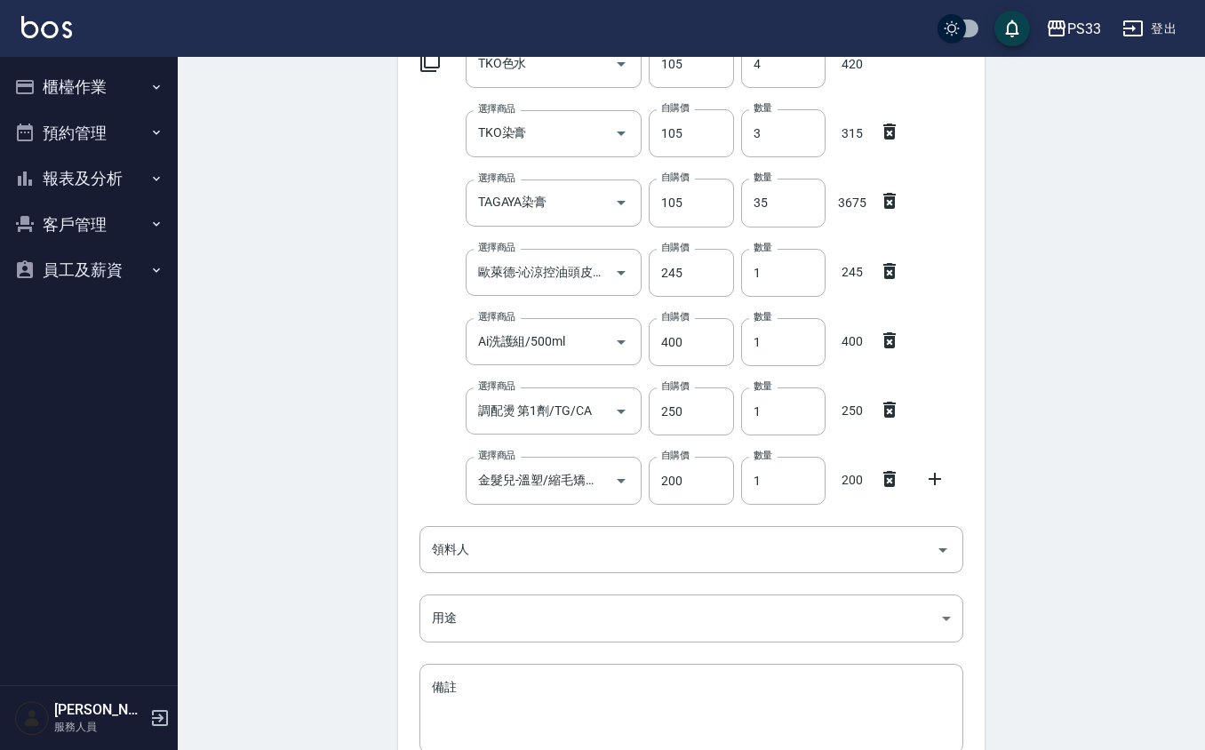
scroll to position [400, 0]
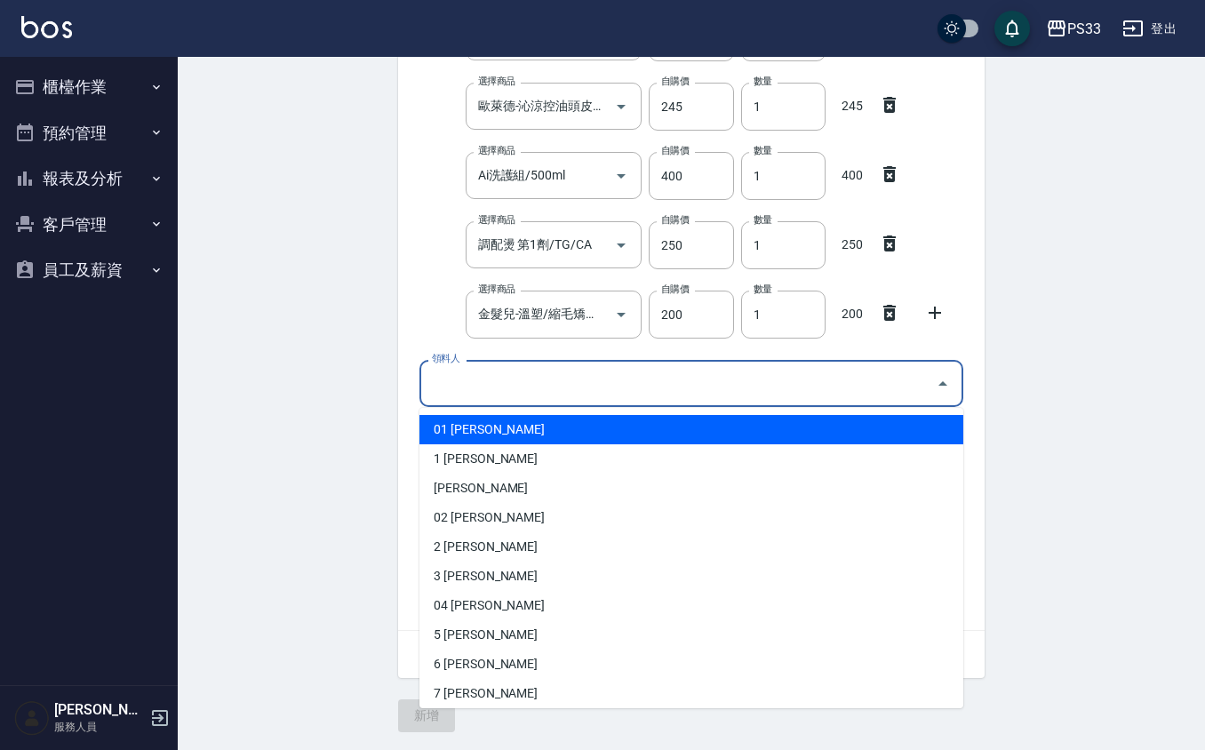
drag, startPoint x: 487, startPoint y: 378, endPoint x: 506, endPoint y: 374, distance: 19.0
click at [492, 374] on input "領料人" at bounding box center [677, 383] width 501 height 31
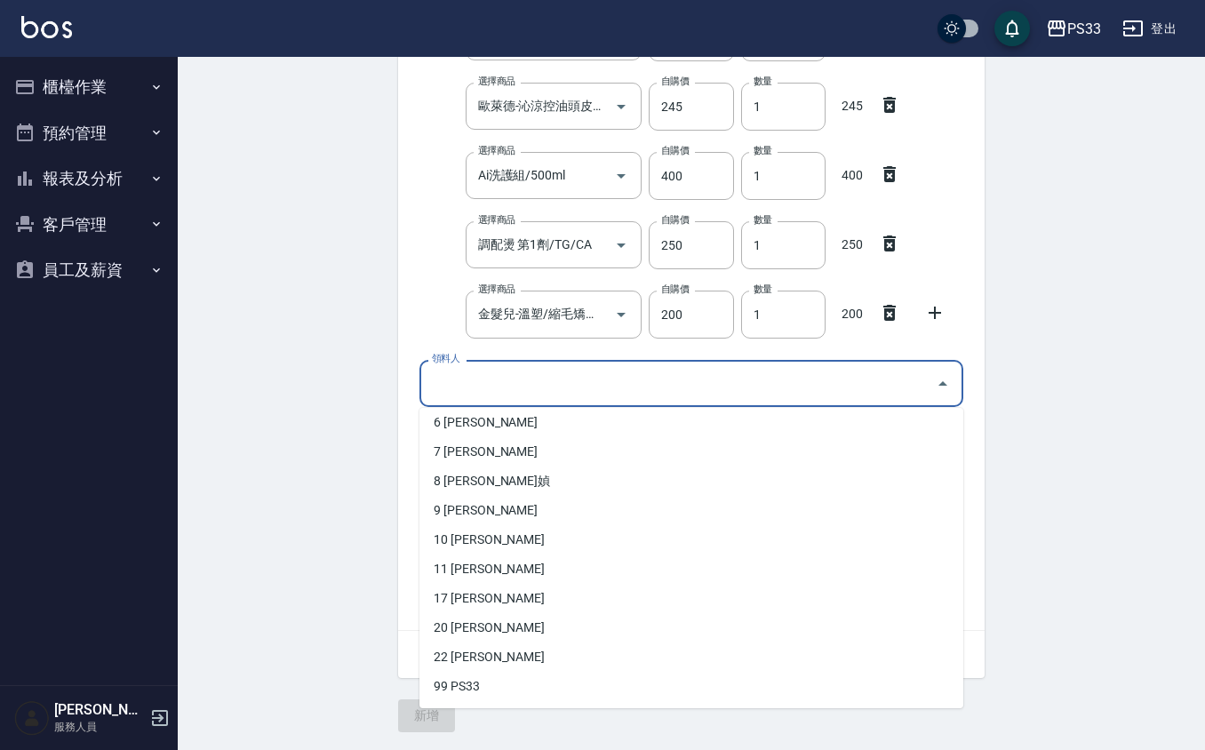
scroll to position [93, 0]
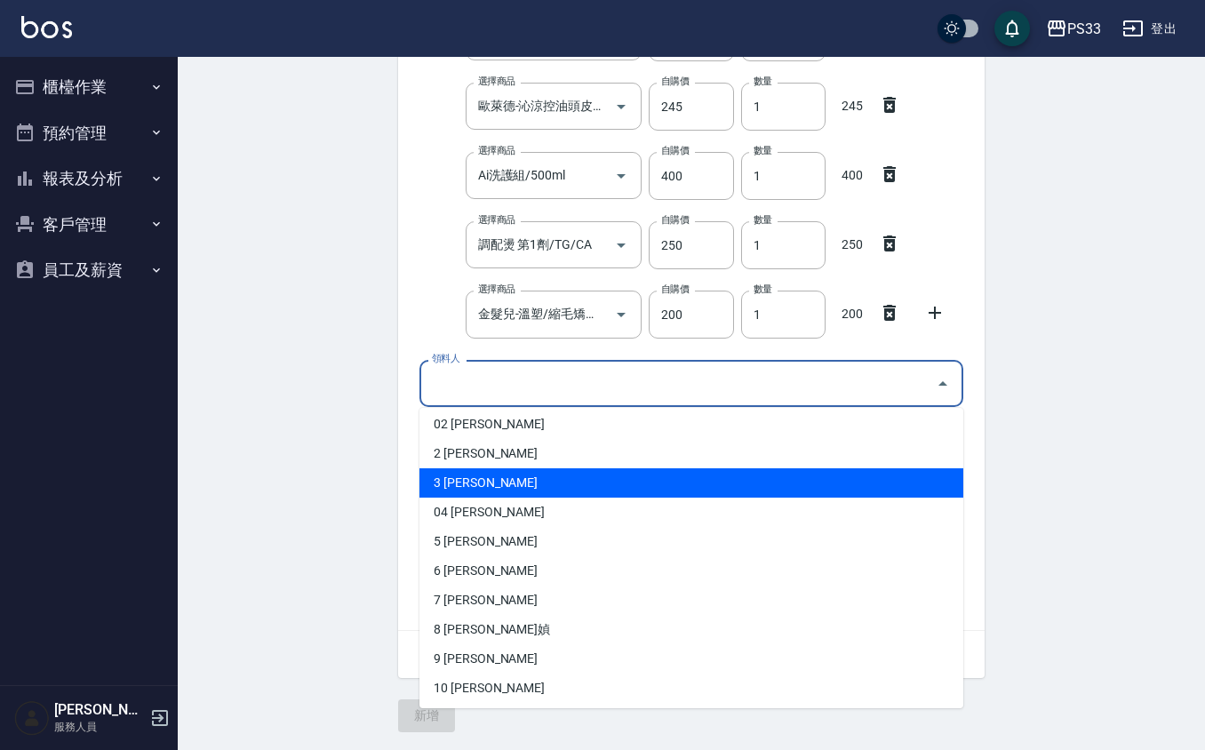
click at [531, 478] on li "3 [PERSON_NAME]" at bounding box center [691, 482] width 544 height 29
type input "張瑜瑄"
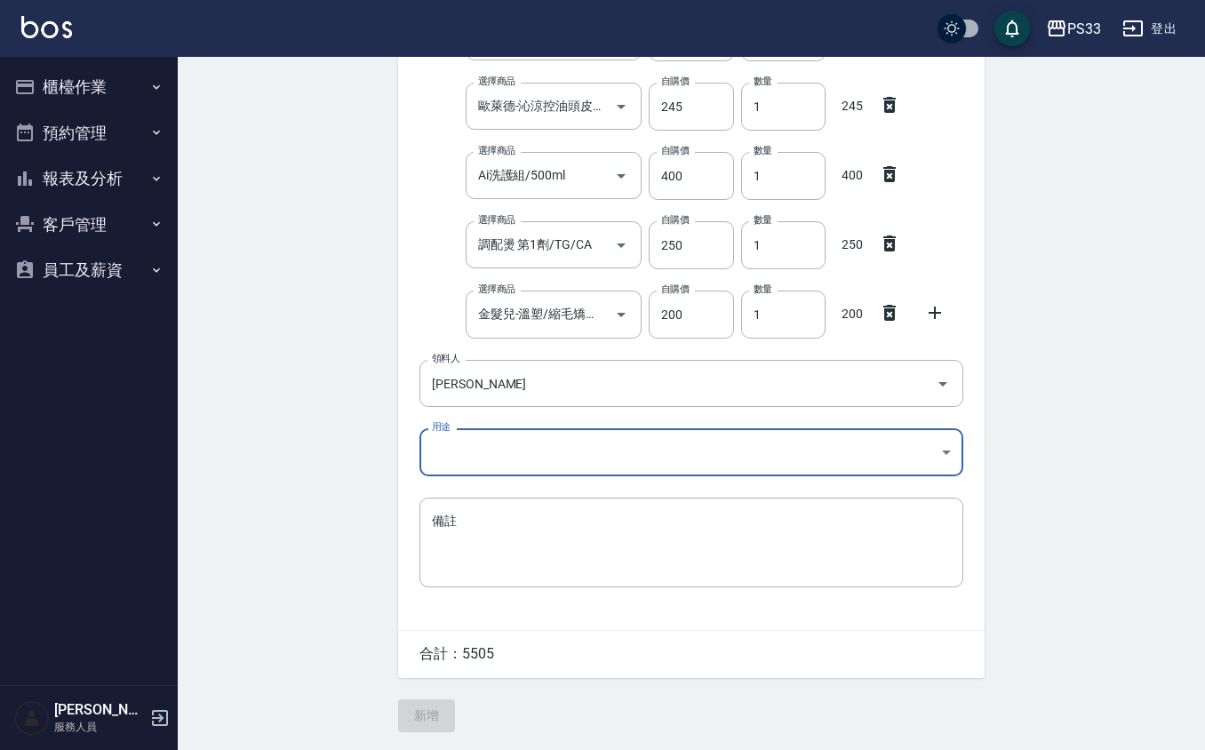
click at [530, 434] on body "PS33 登出 櫃檯作業 打帳單 帳單列表 掛單列表 營業儀表板 現金收支登錄 材料自購登錄 每日結帳 排班表 現場電腦打卡 預約管理 預約管理 單日預約紀錄…" at bounding box center [602, 175] width 1205 height 1149
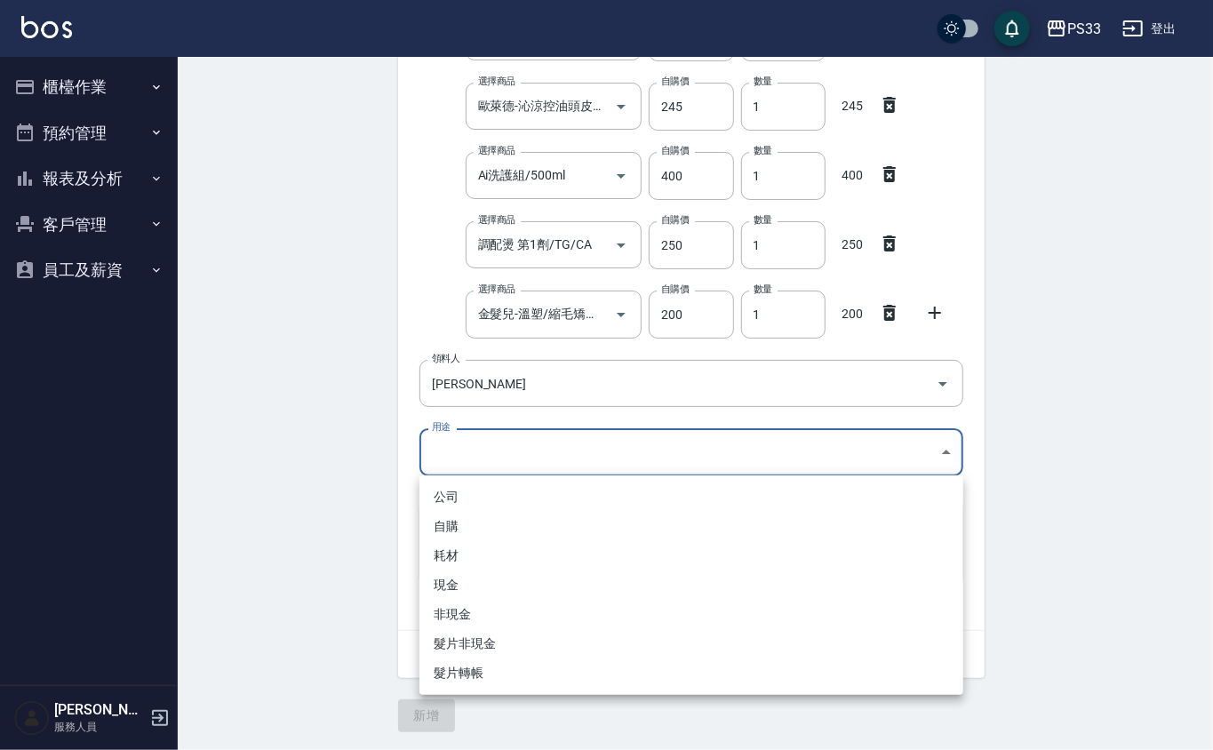
drag, startPoint x: 533, startPoint y: 527, endPoint x: 530, endPoint y: 539, distance: 12.1
click at [530, 523] on li "自購" at bounding box center [691, 526] width 544 height 29
type input "自購"
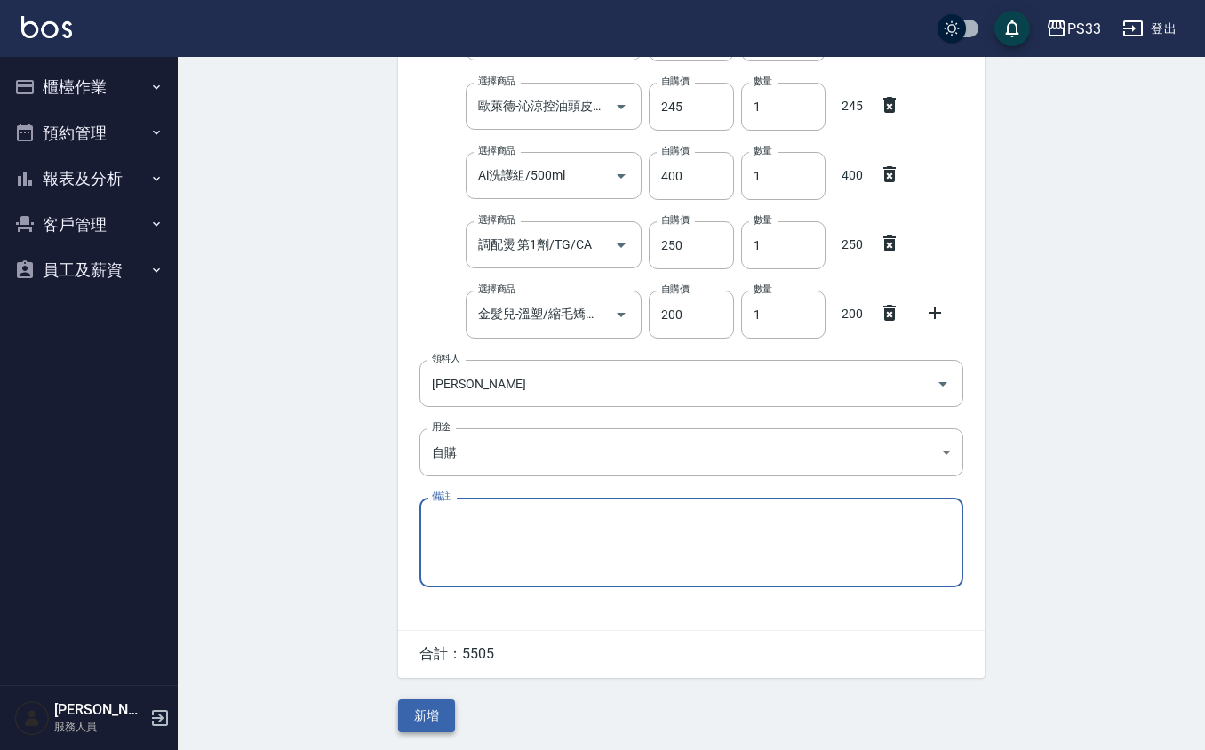
click at [437, 719] on button "新增" at bounding box center [426, 715] width 57 height 33
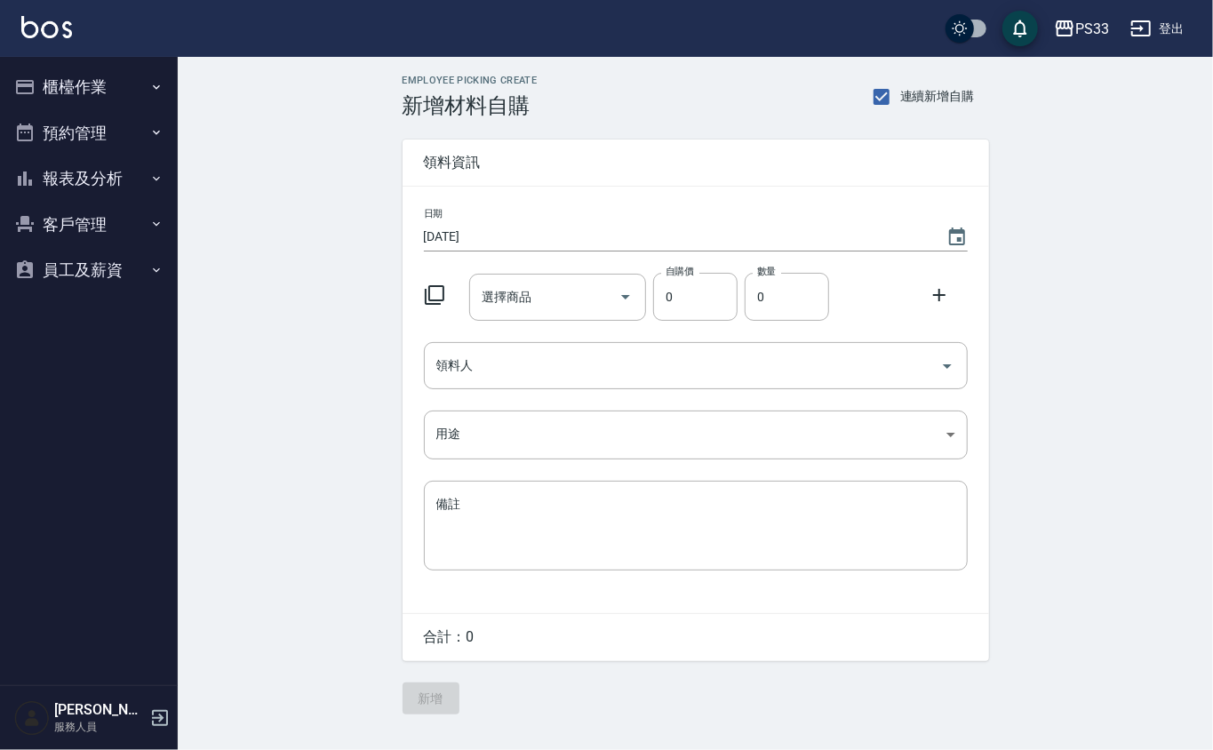
click at [439, 290] on icon at bounding box center [434, 294] width 21 height 21
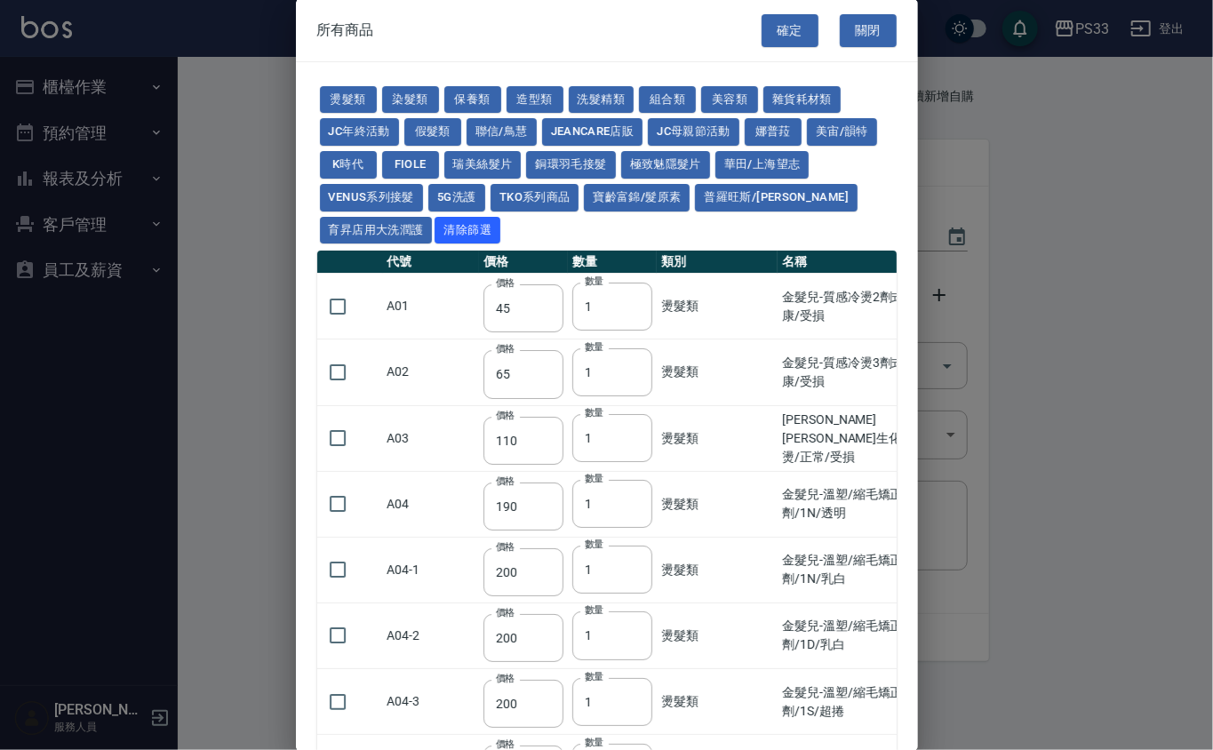
drag, startPoint x: 1174, startPoint y: 324, endPoint x: 1156, endPoint y: 339, distance: 22.8
click at [1167, 335] on div at bounding box center [606, 375] width 1213 height 750
click at [395, 98] on button "染髮類" at bounding box center [410, 100] width 57 height 28
type input "105"
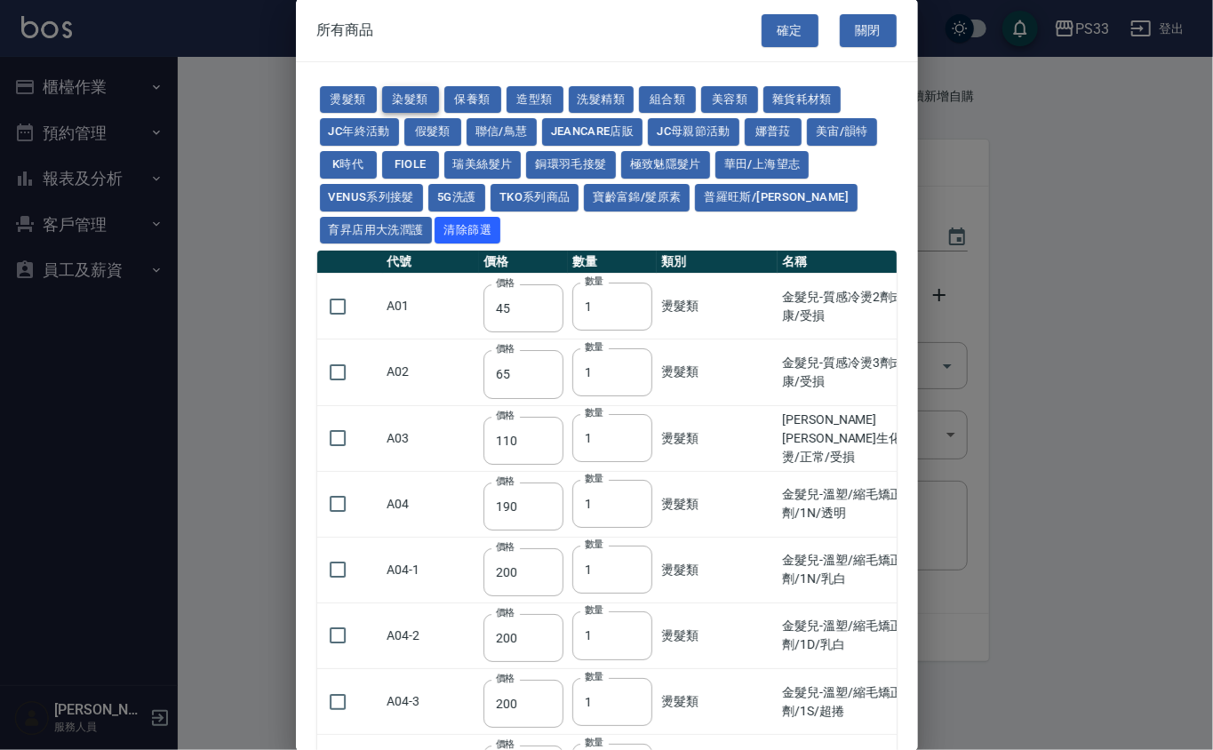
type input "250"
type input "200"
type input "500"
type input "420"
type input "221"
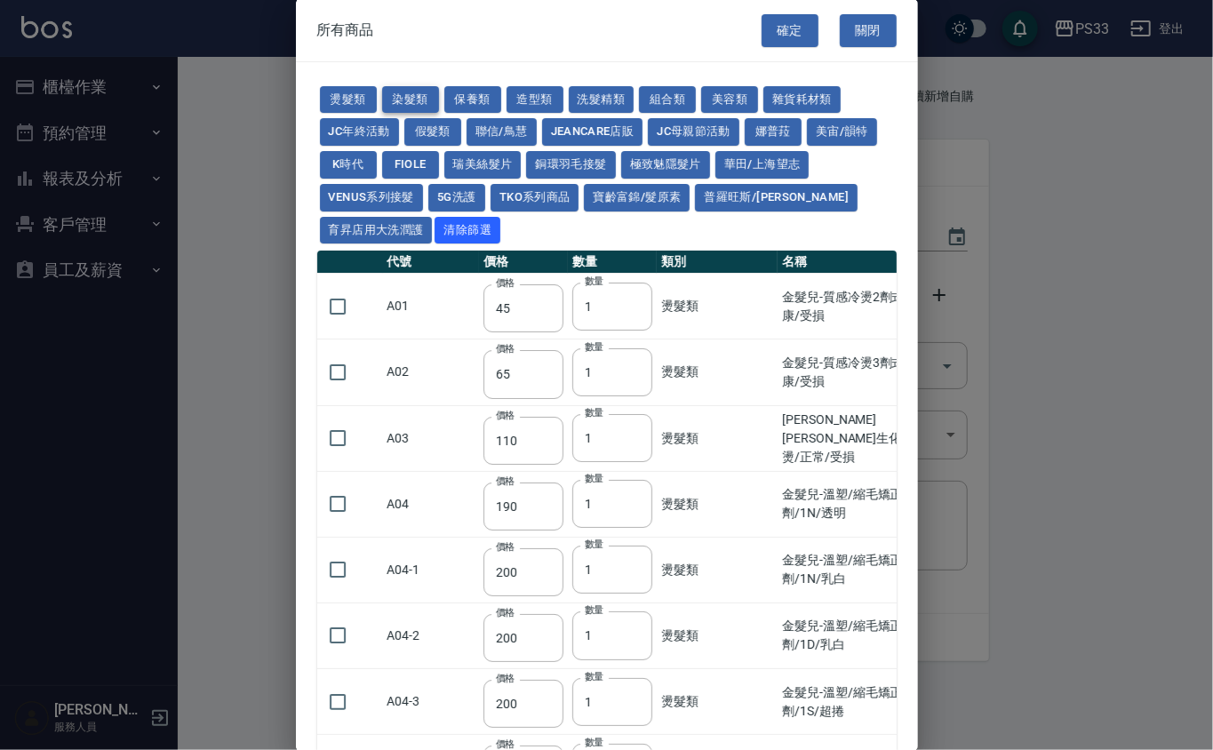
type input "110"
type input "360"
type input "105"
type input "406"
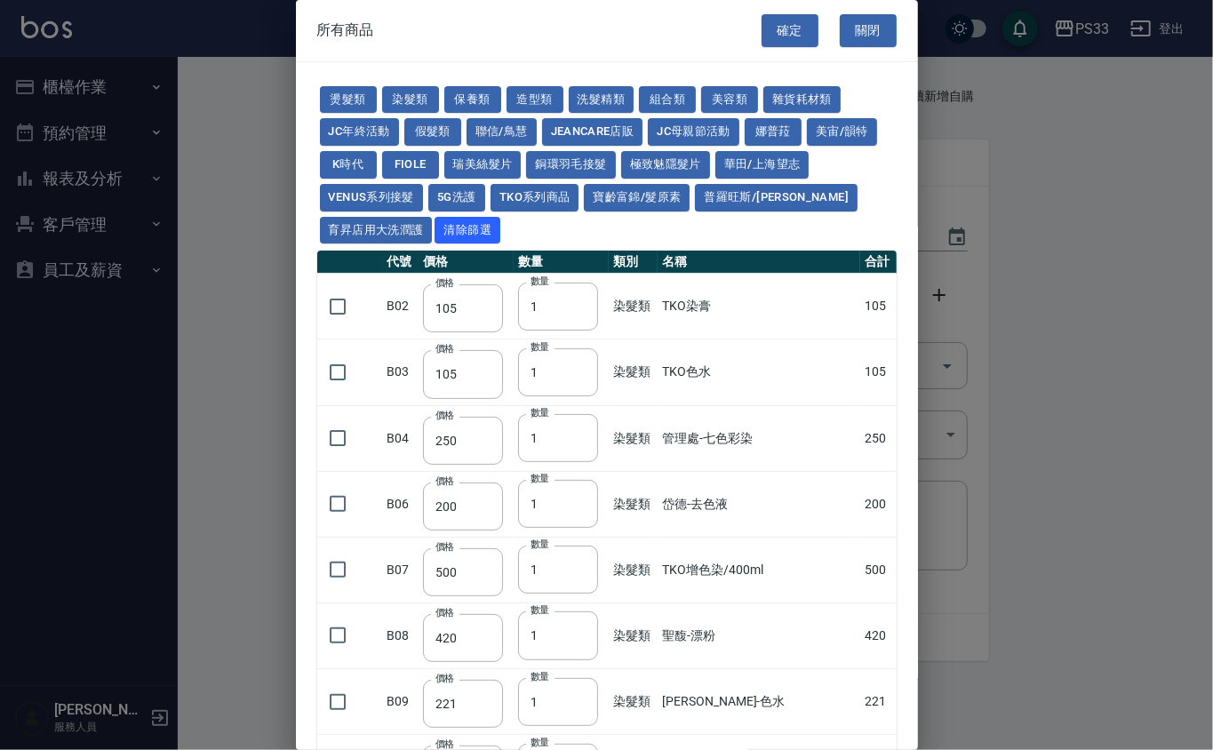
drag, startPoint x: 352, startPoint y: 371, endPoint x: 515, endPoint y: 341, distance: 166.1
click at [349, 371] on input "checkbox" at bounding box center [337, 372] width 37 height 37
checkbox input "true"
click at [547, 380] on input "1" at bounding box center [558, 372] width 80 height 48
type input "7"
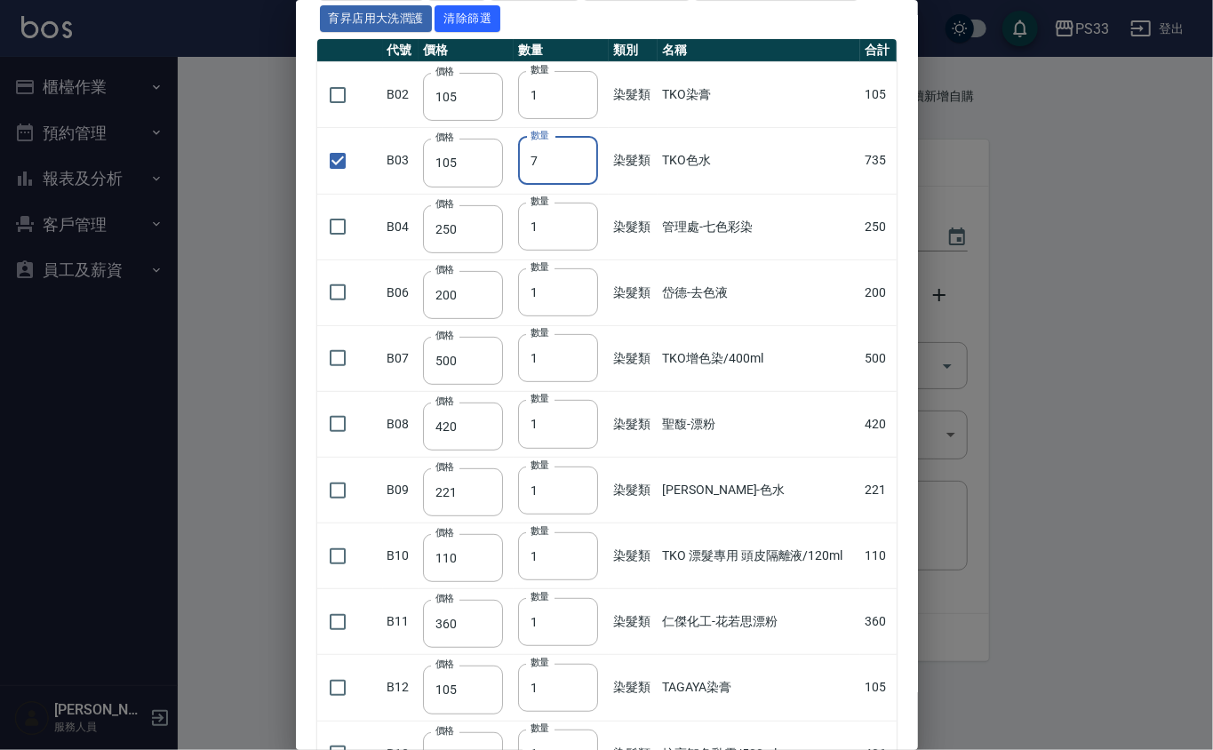
scroll to position [363, 0]
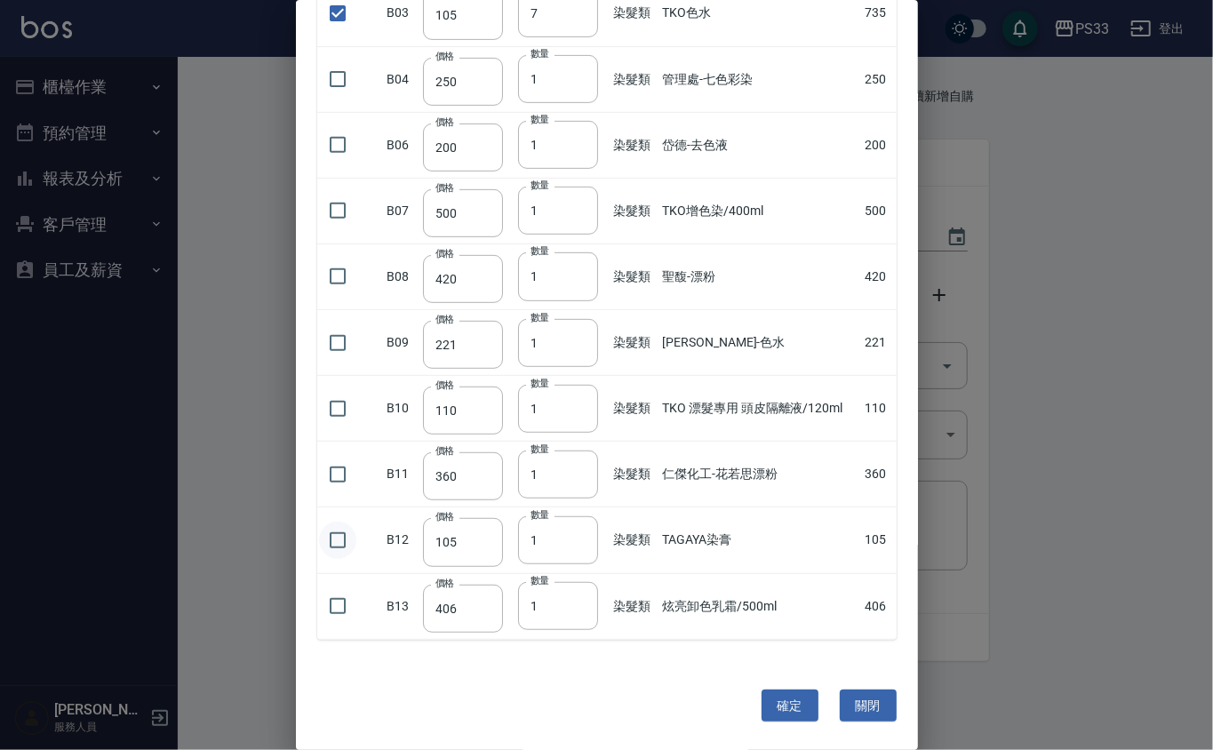
click at [355, 538] on input "checkbox" at bounding box center [337, 540] width 37 height 37
checkbox input "true"
click at [563, 540] on input "1" at bounding box center [558, 540] width 80 height 48
type input "36"
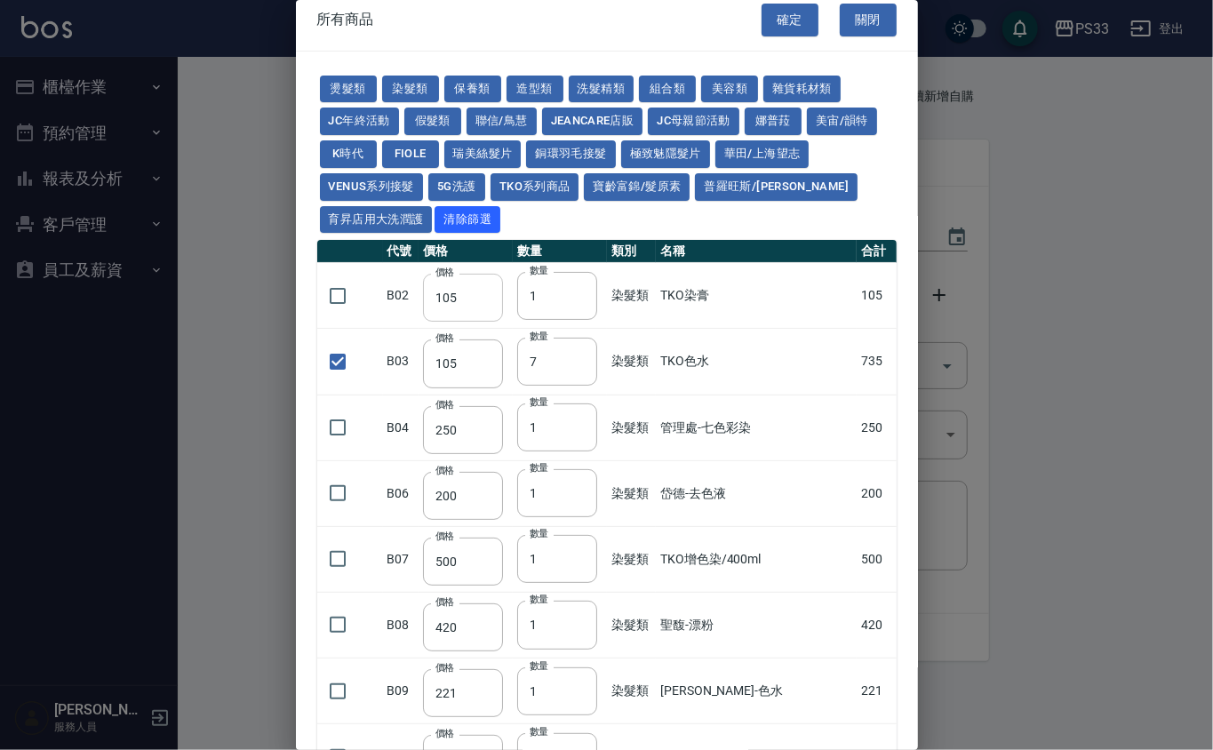
scroll to position [0, 0]
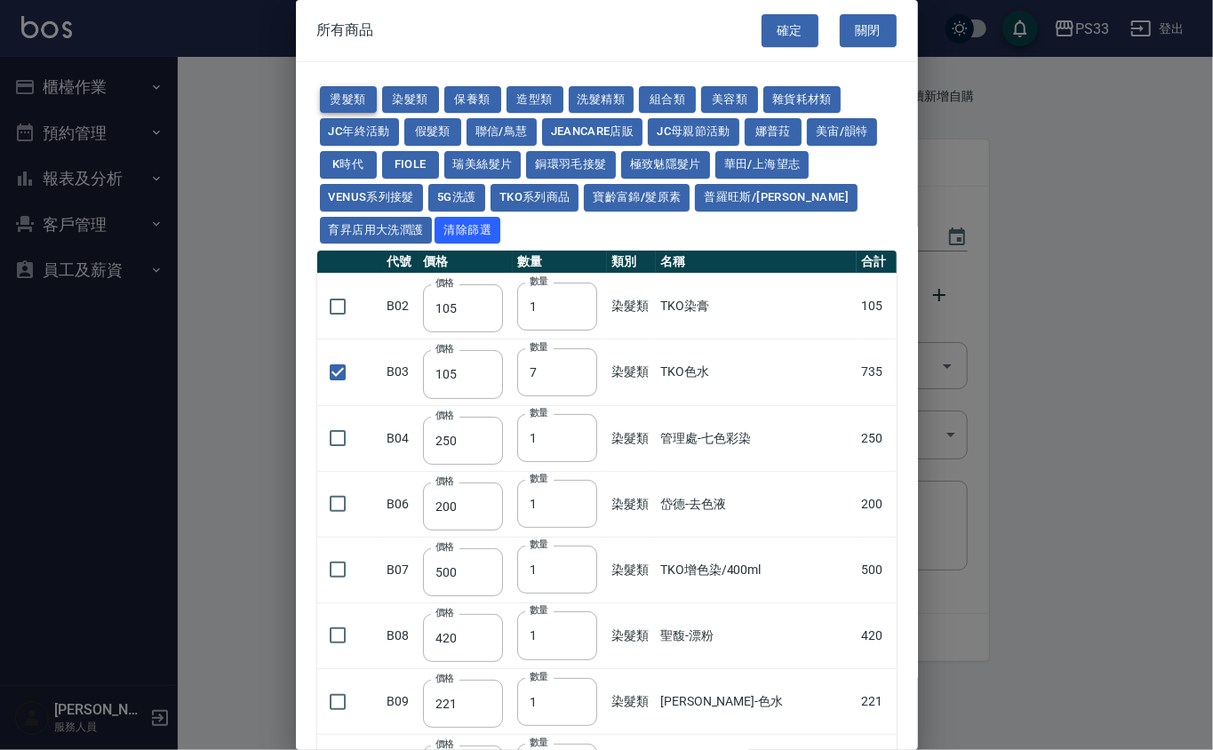
click at [331, 104] on button "燙髮類" at bounding box center [348, 100] width 57 height 28
type input "45"
checkbox input "false"
type input "65"
type input "1"
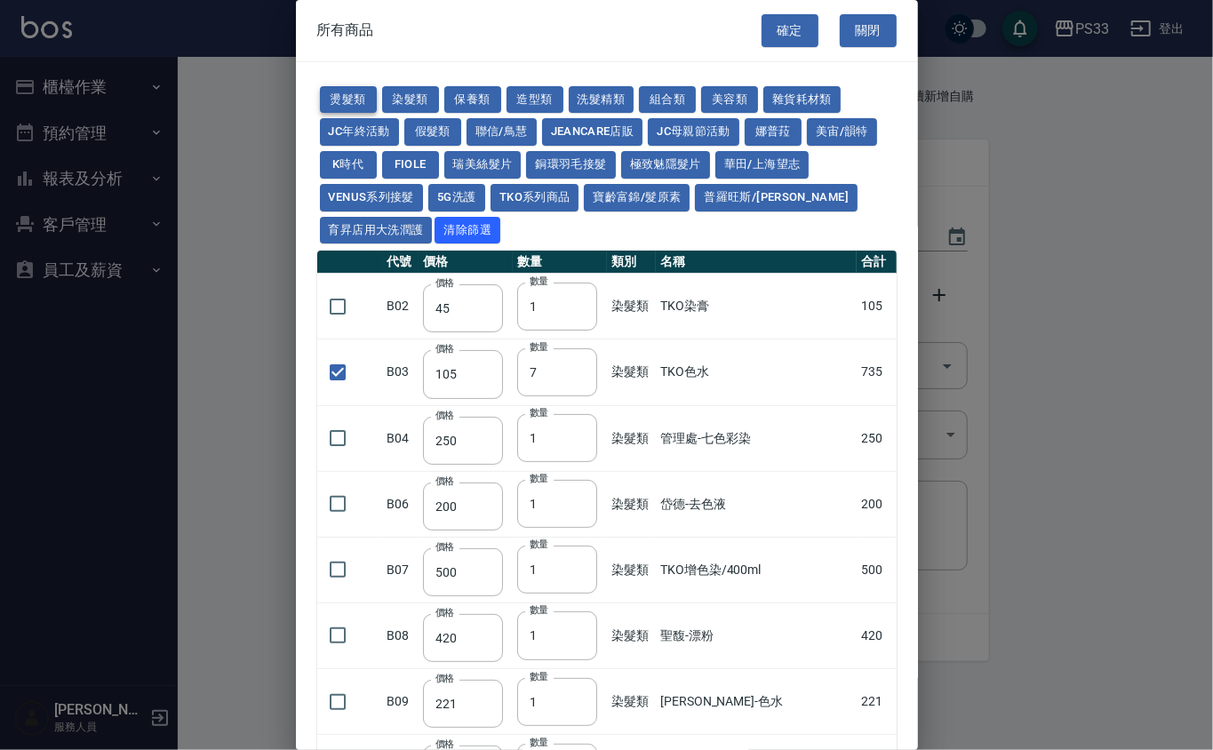
type input "110"
type input "190"
type input "200"
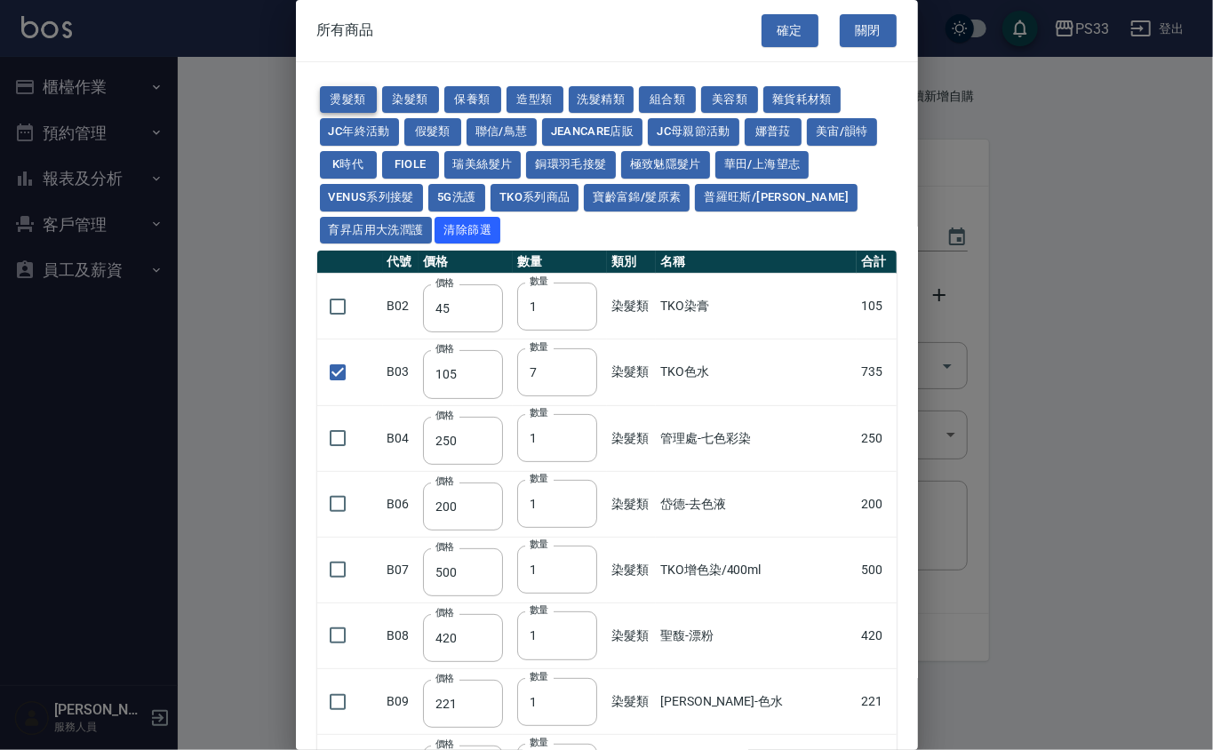
type input "190"
type input "160"
checkbox input "false"
type input "170"
type input "1"
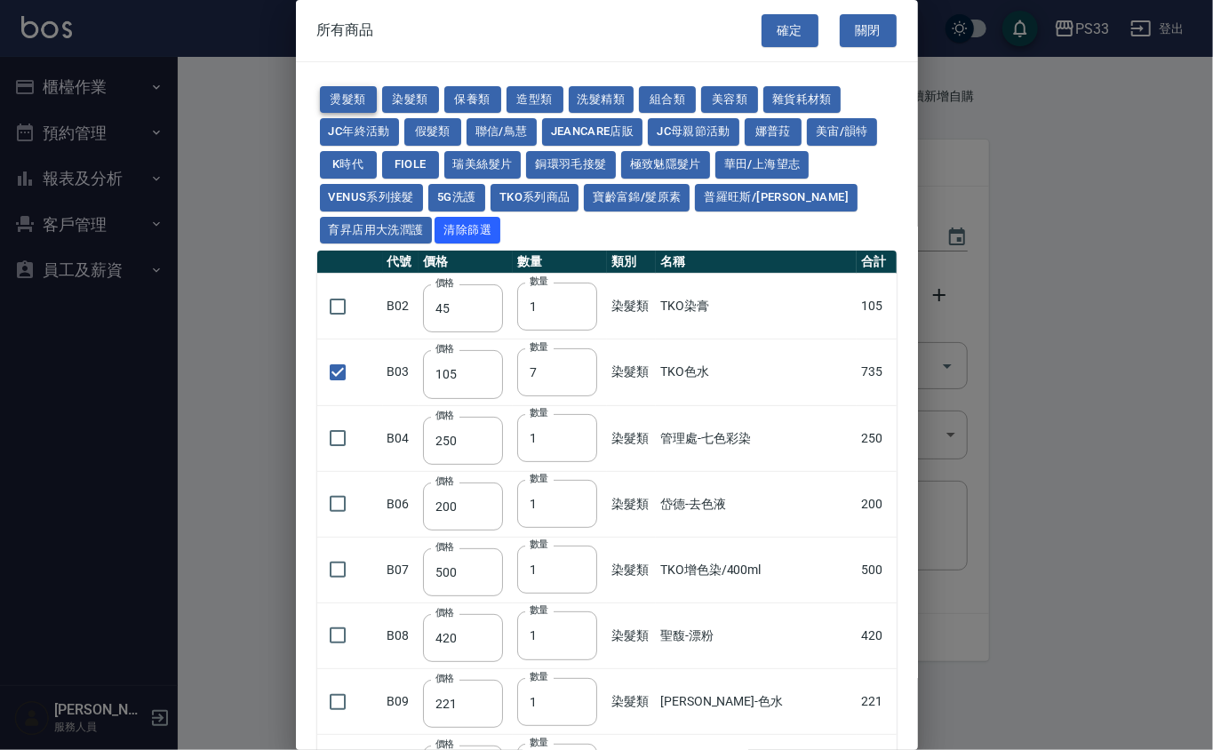
type input "270"
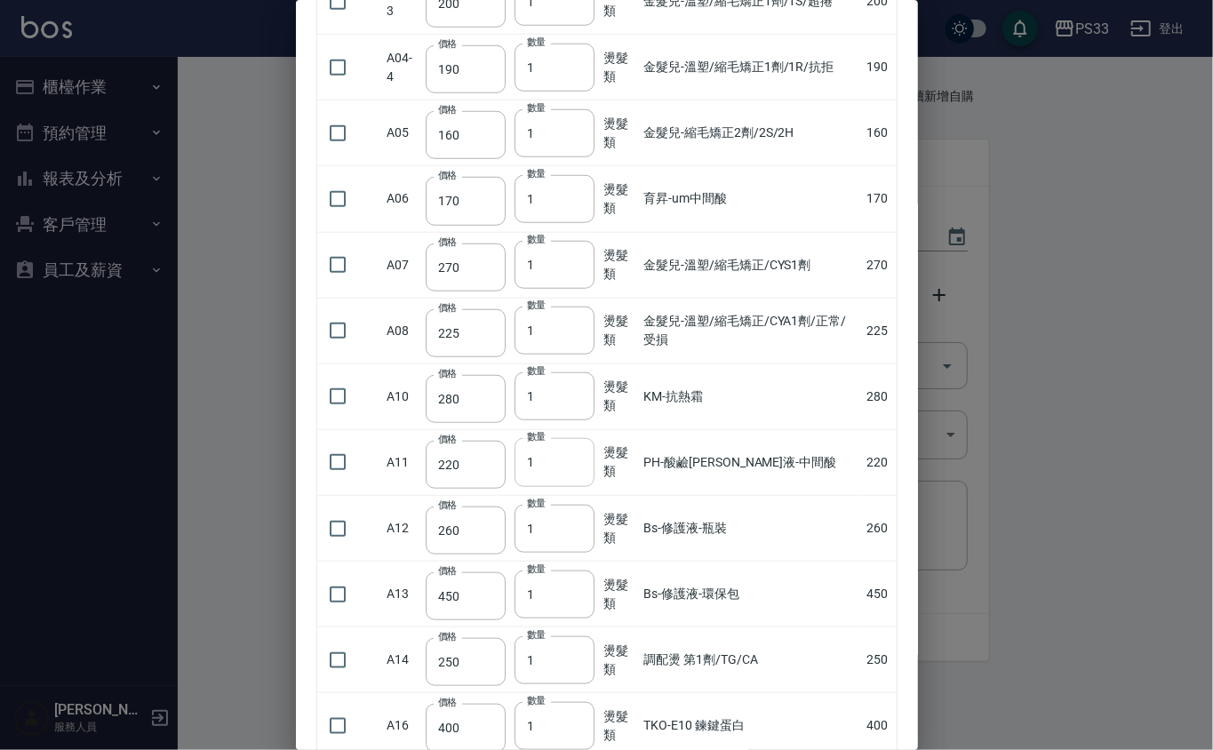
scroll to position [711, 0]
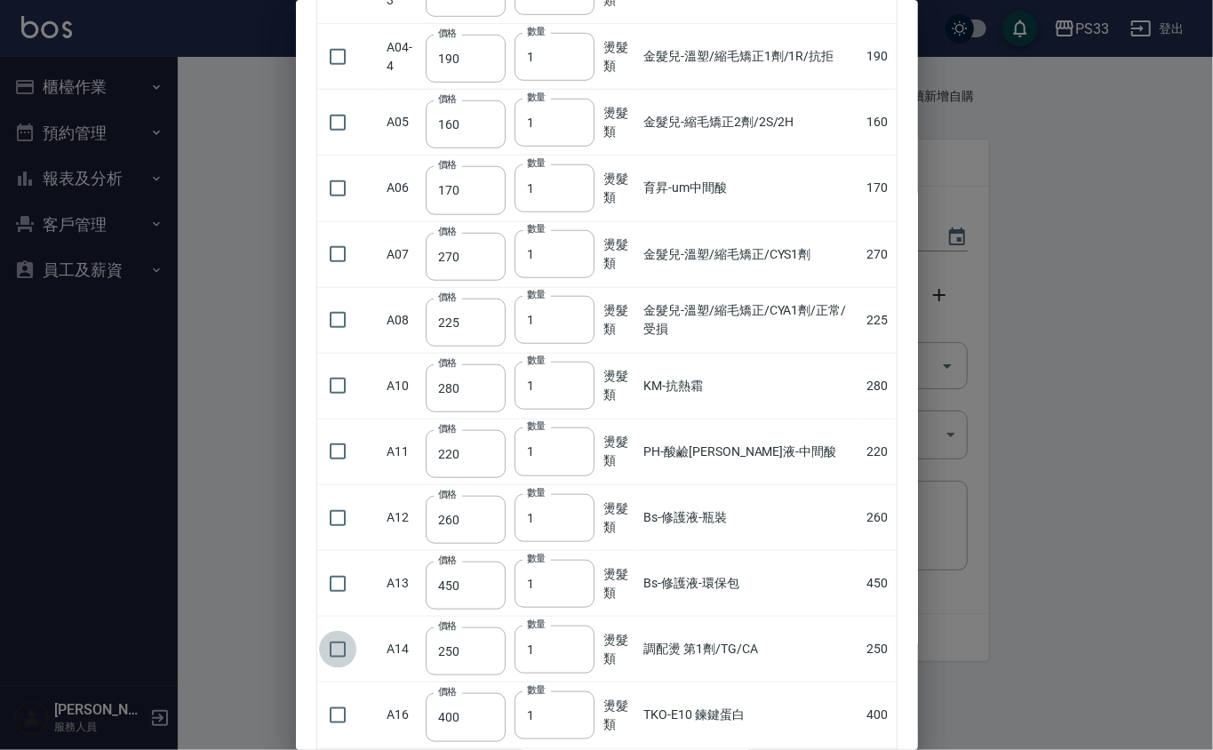
drag, startPoint x: 329, startPoint y: 655, endPoint x: 371, endPoint y: 631, distance: 48.2
click at [331, 655] on input "checkbox" at bounding box center [337, 649] width 37 height 37
checkbox input "true"
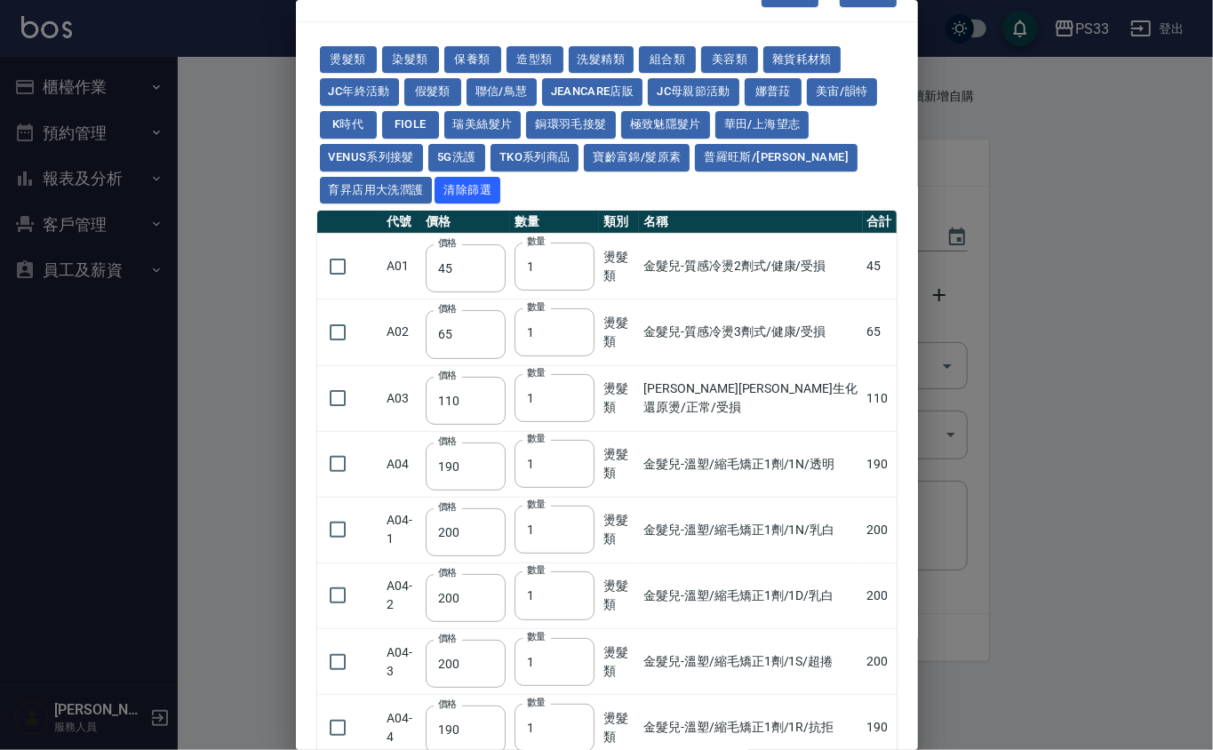
scroll to position [0, 0]
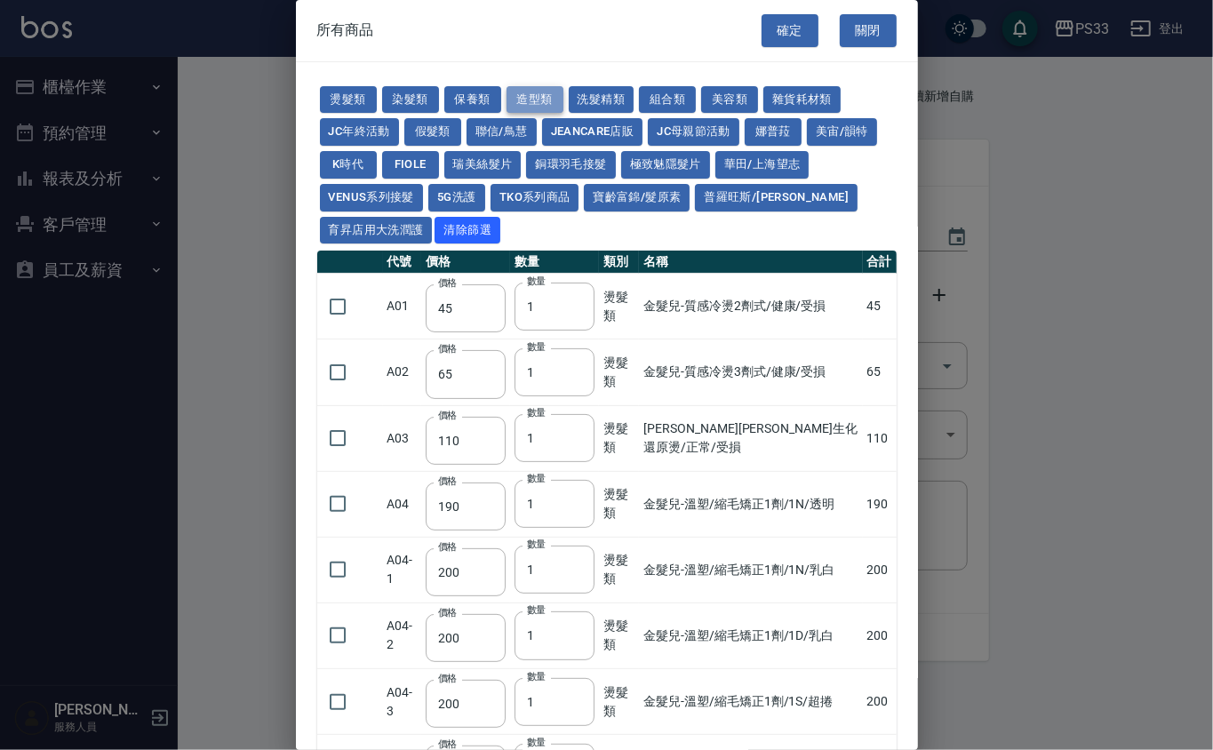
click at [530, 104] on button "造型類" at bounding box center [535, 100] width 57 height 28
type input "110"
type input "65"
type input "338"
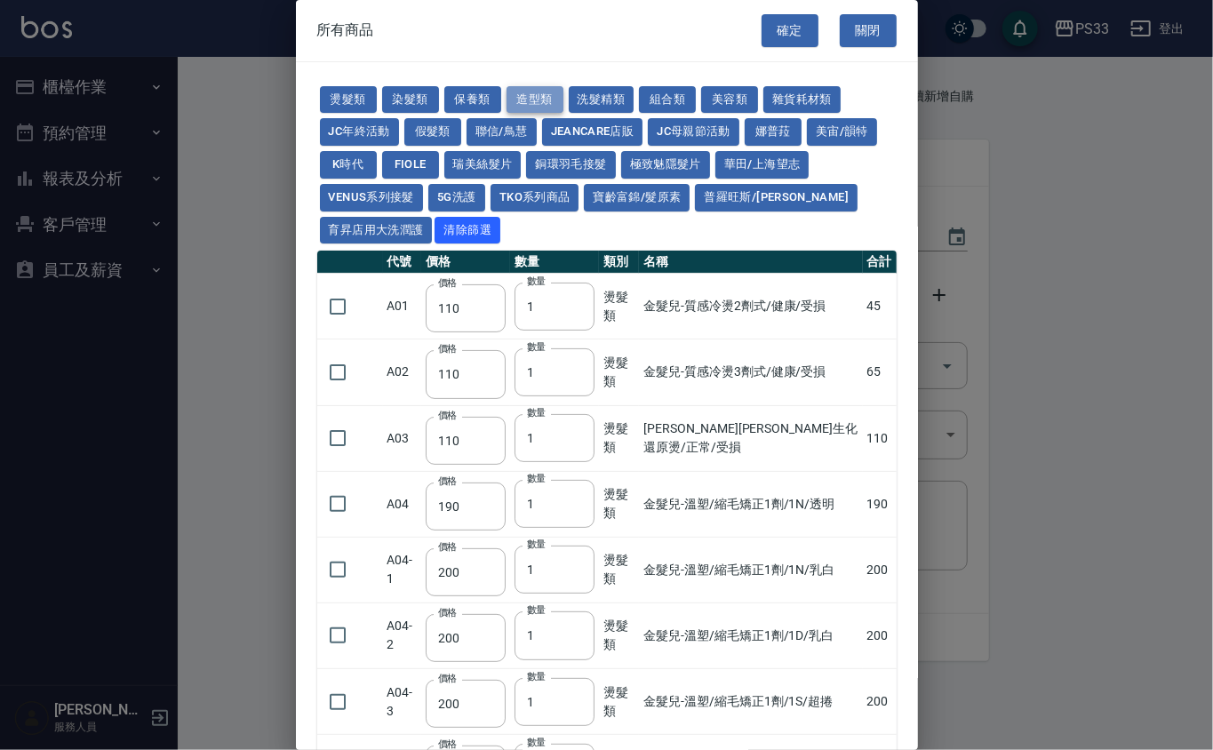
type input "280"
type input "130"
type input "70"
type input "290"
type input "280"
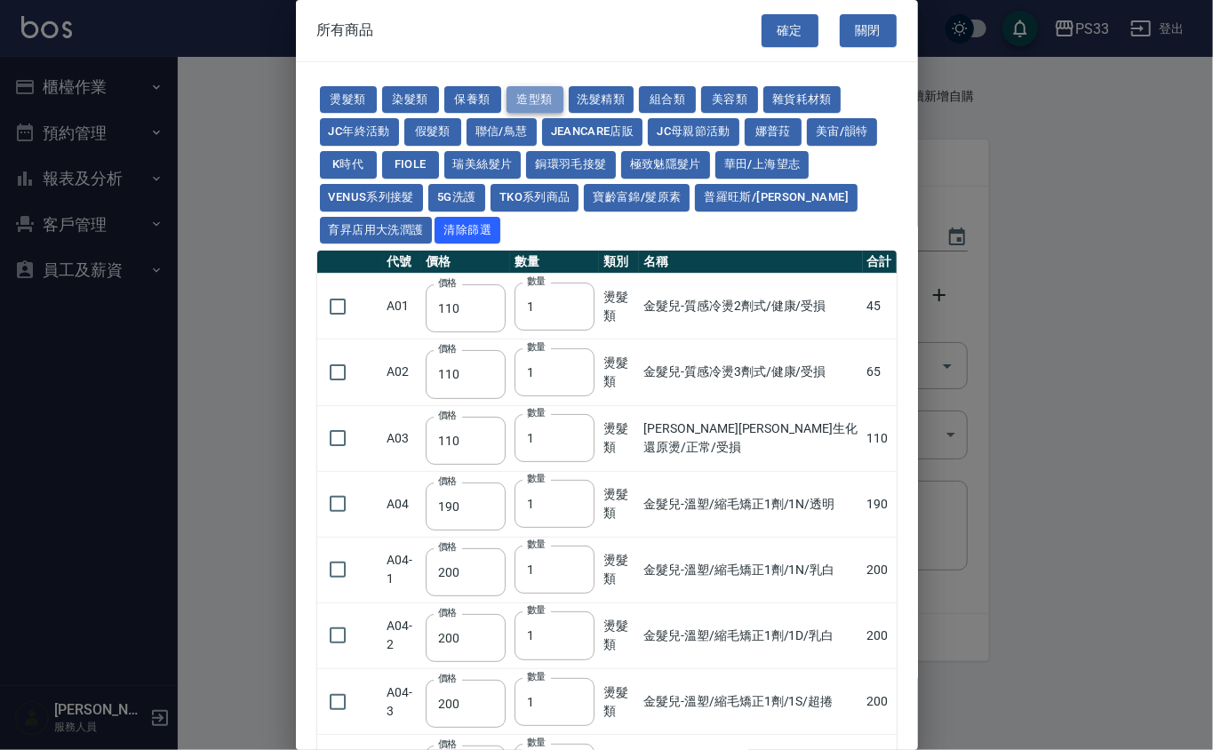
type input "140"
type input "400"
type input "300"
type input "100"
type input "290"
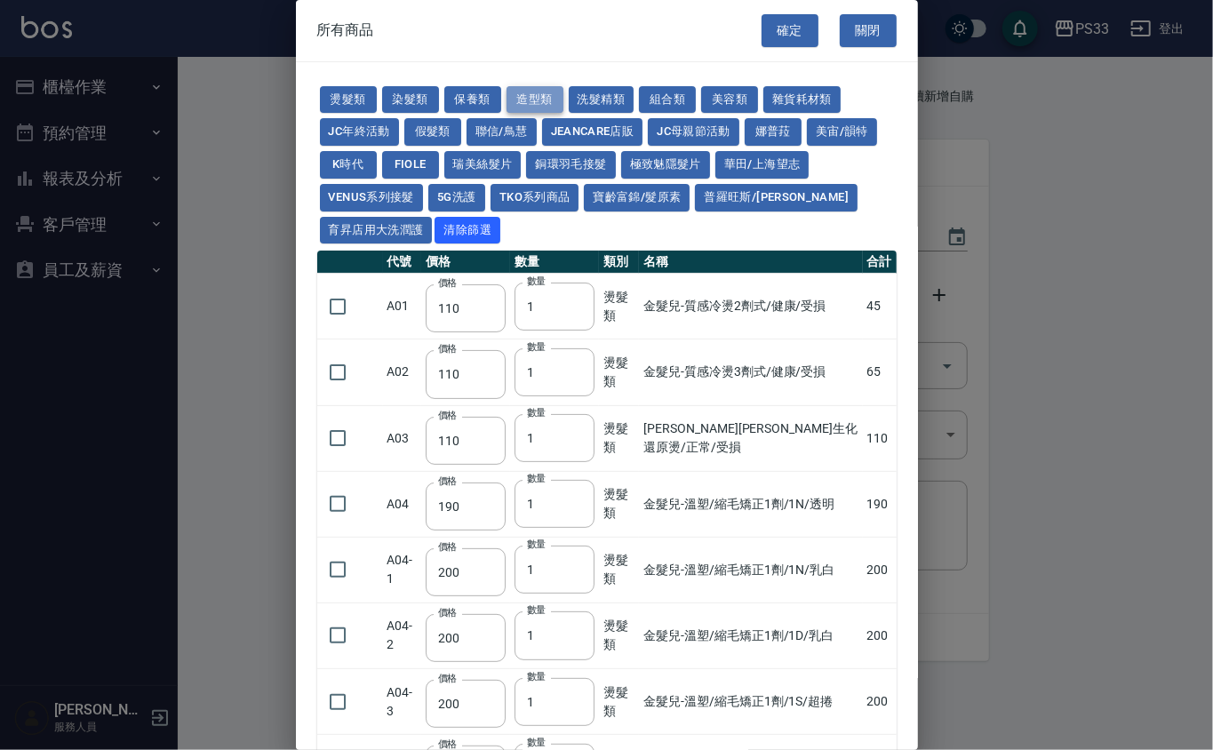
type input "400"
type input "50"
checkbox input "false"
type input "350"
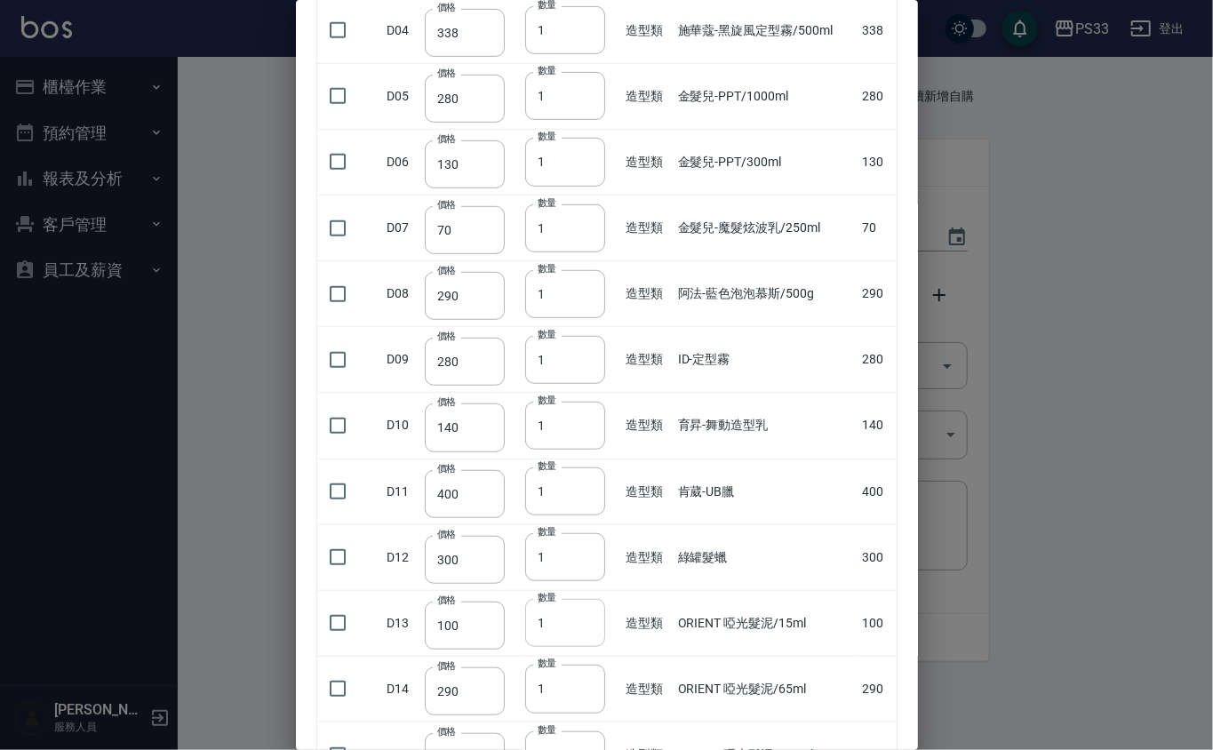
scroll to position [592, 0]
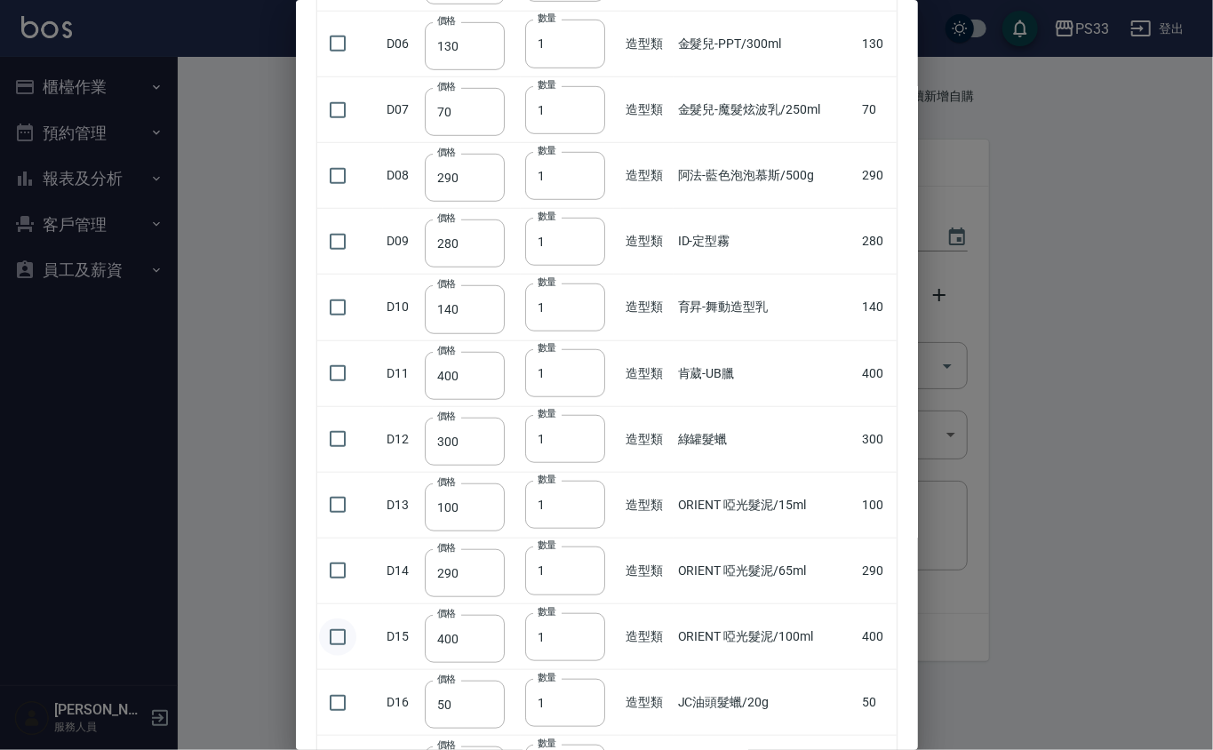
click at [336, 636] on input "checkbox" at bounding box center [337, 637] width 37 height 37
checkbox input "true"
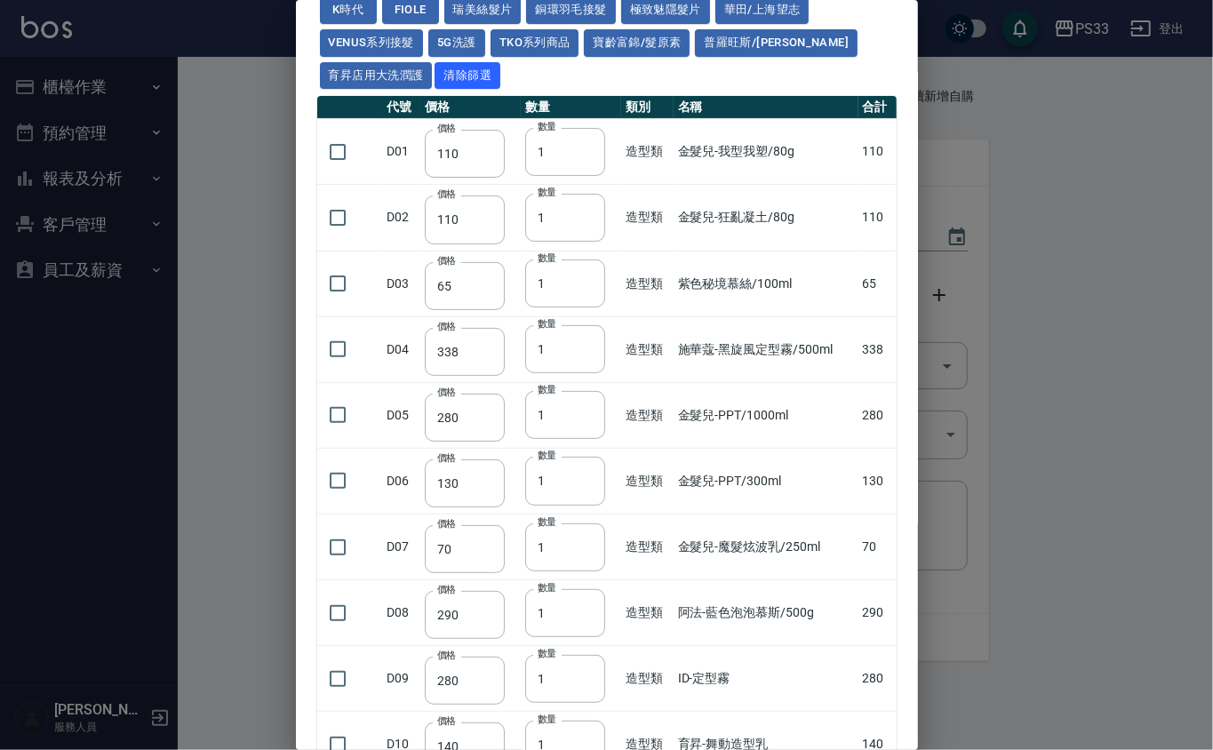
scroll to position [0, 0]
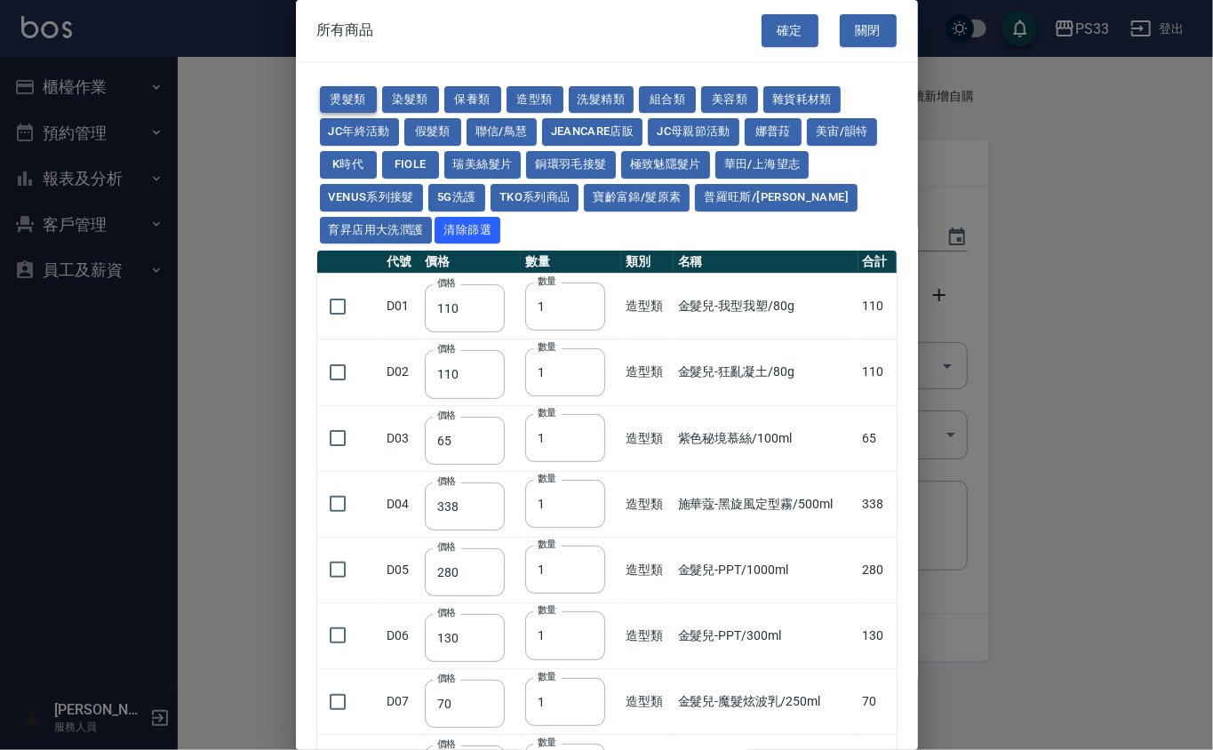
click at [347, 94] on button "燙髮類" at bounding box center [348, 100] width 57 height 28
type input "45"
type input "65"
type input "110"
type input "190"
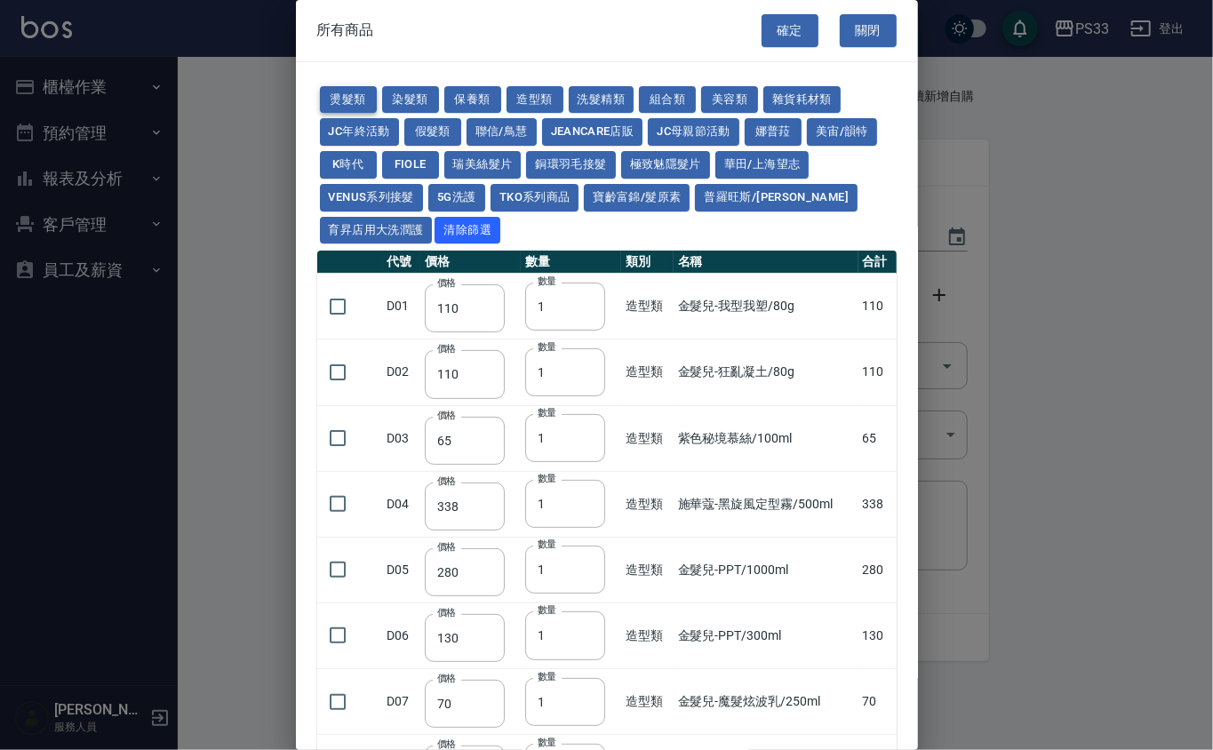
type input "200"
type input "190"
type input "160"
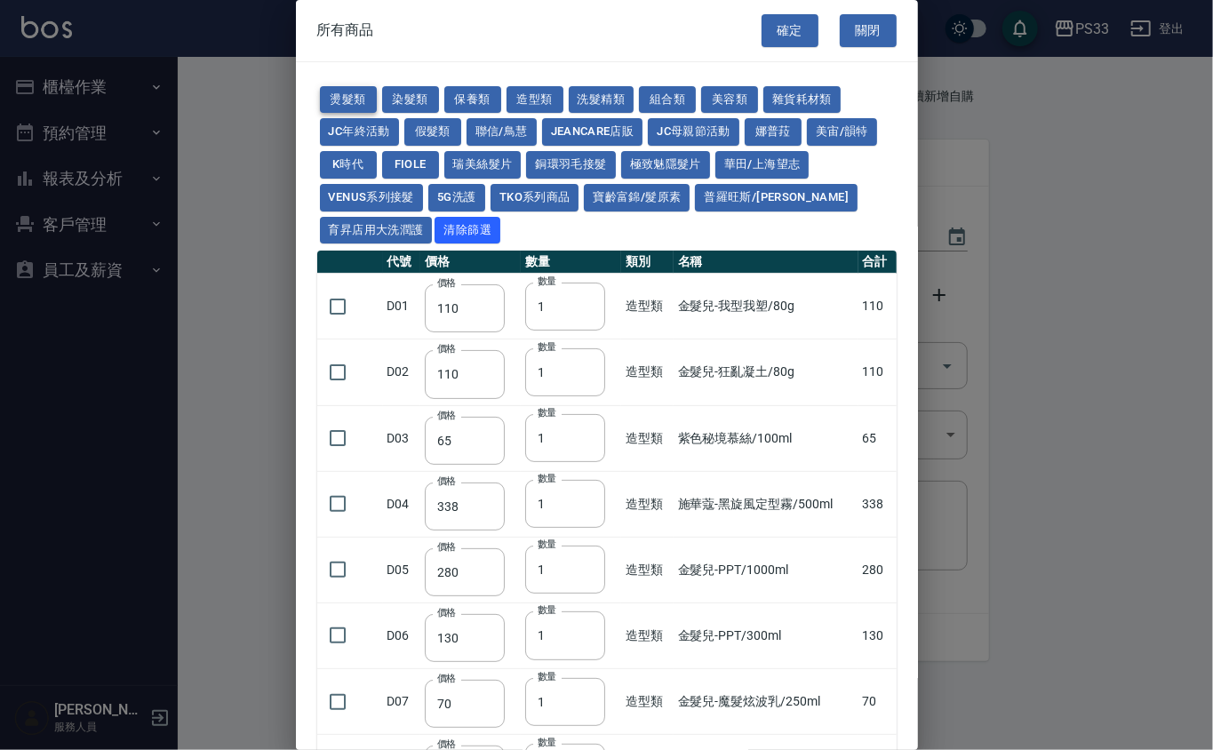
type input "170"
type input "270"
type input "225"
type input "280"
type input "220"
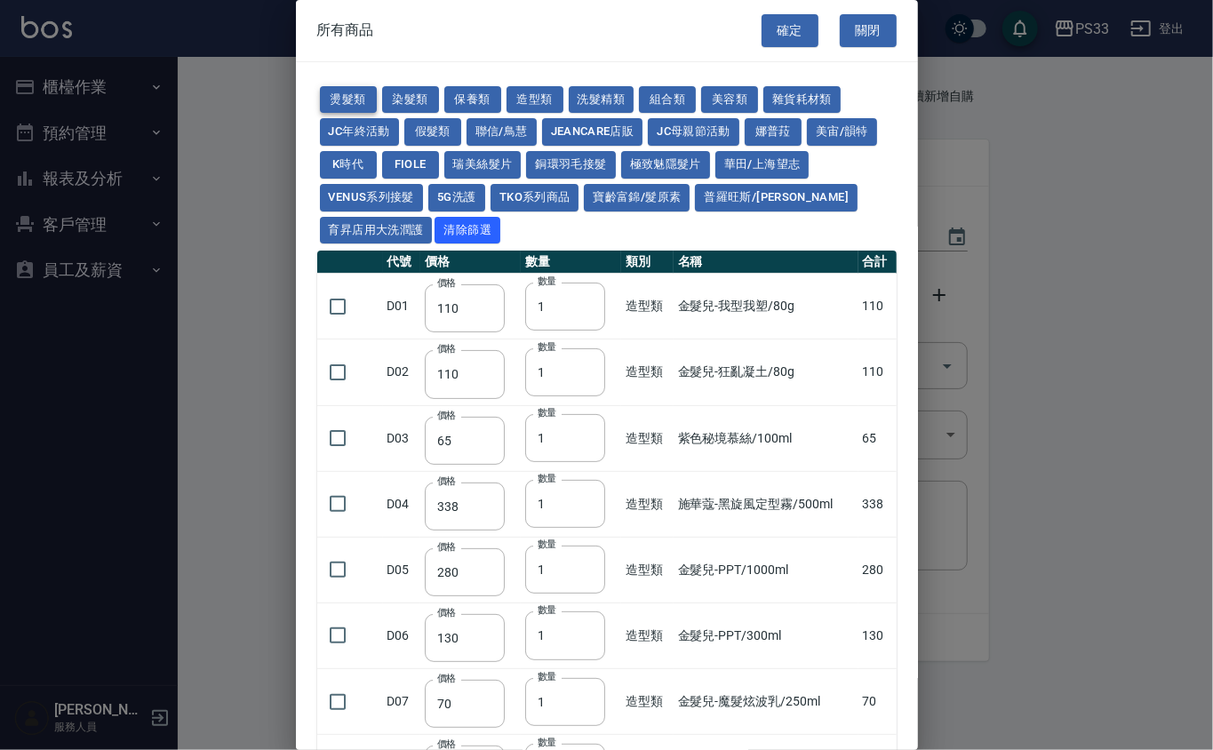
checkbox input "false"
type input "260"
type input "450"
checkbox input "true"
type input "250"
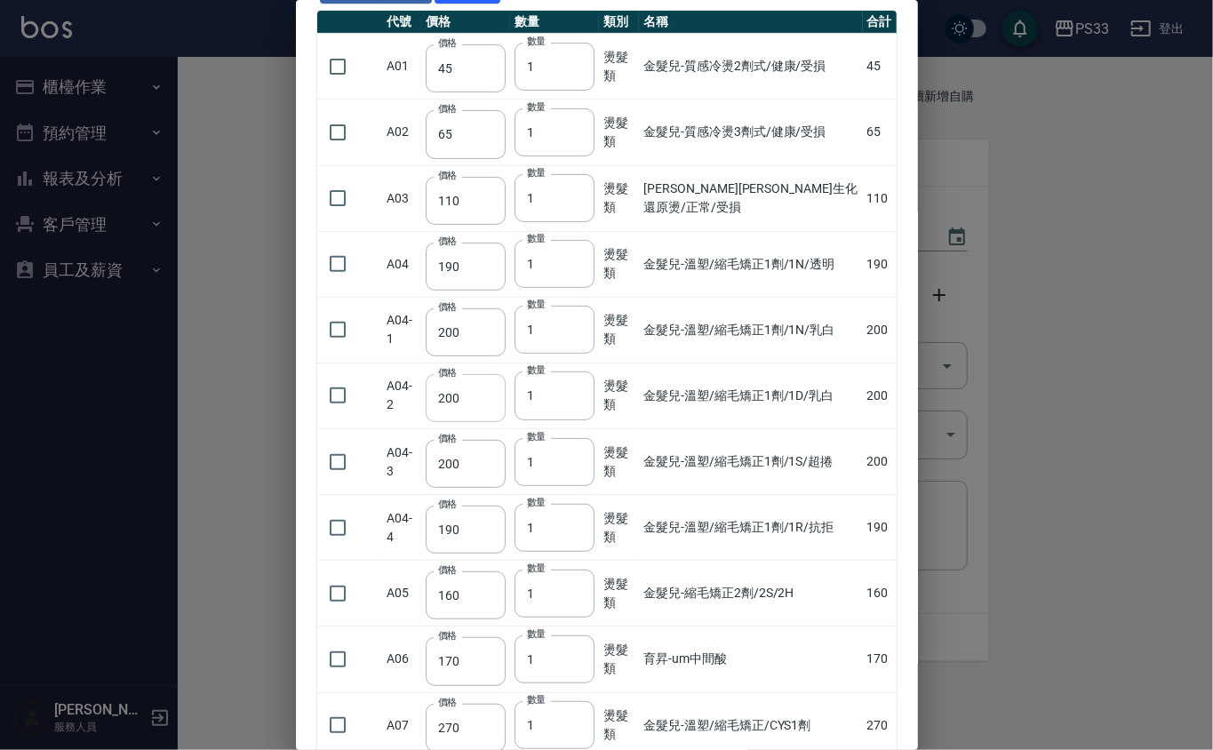
scroll to position [592, 0]
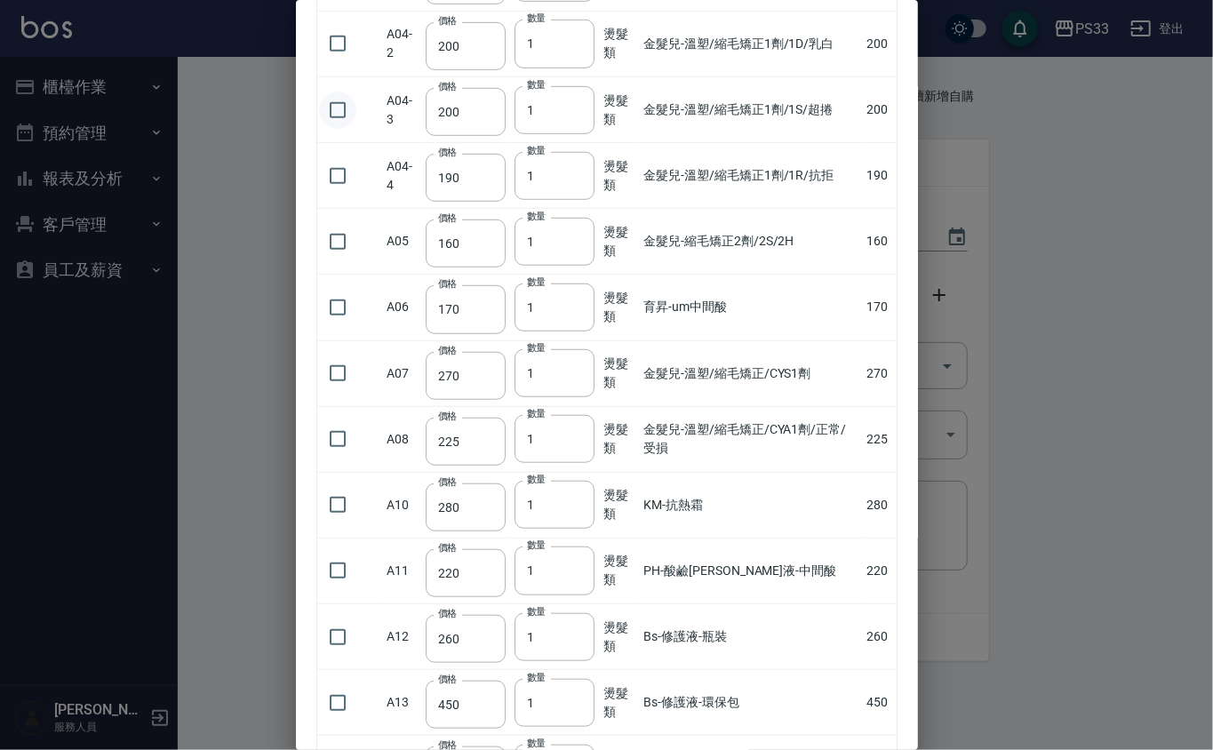
click at [334, 107] on input "checkbox" at bounding box center [337, 110] width 37 height 37
checkbox input "true"
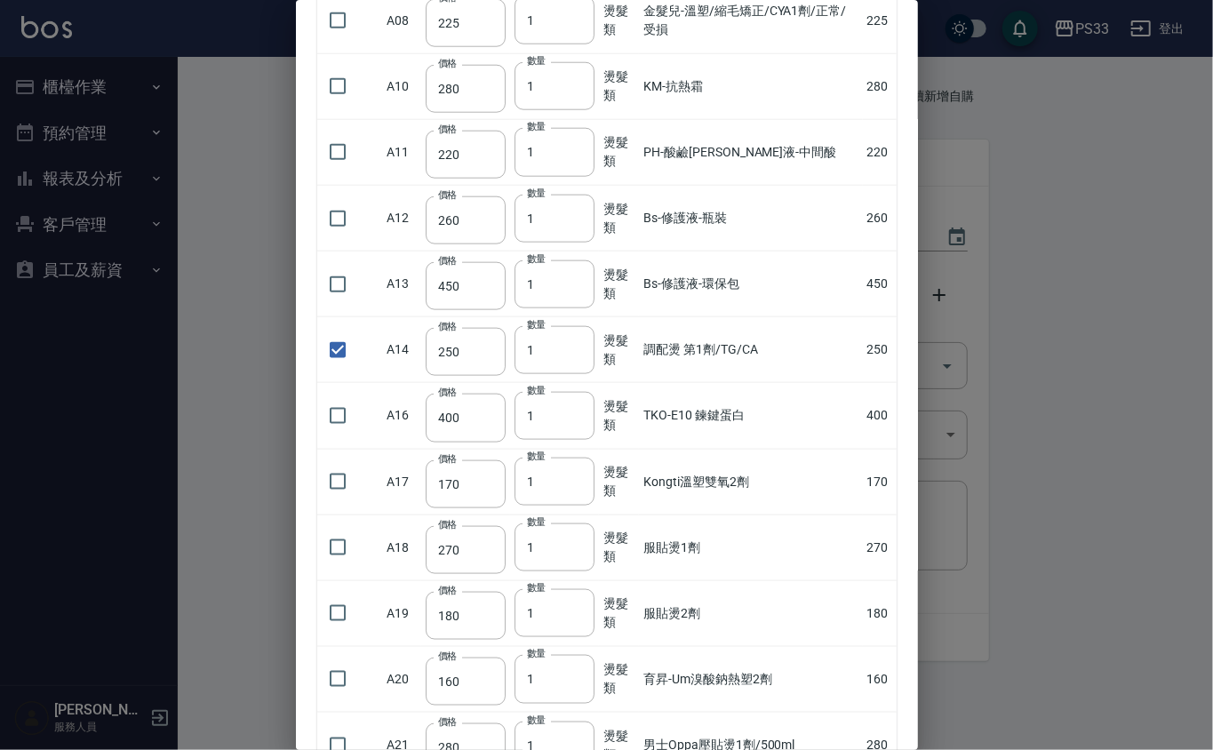
scroll to position [1066, 0]
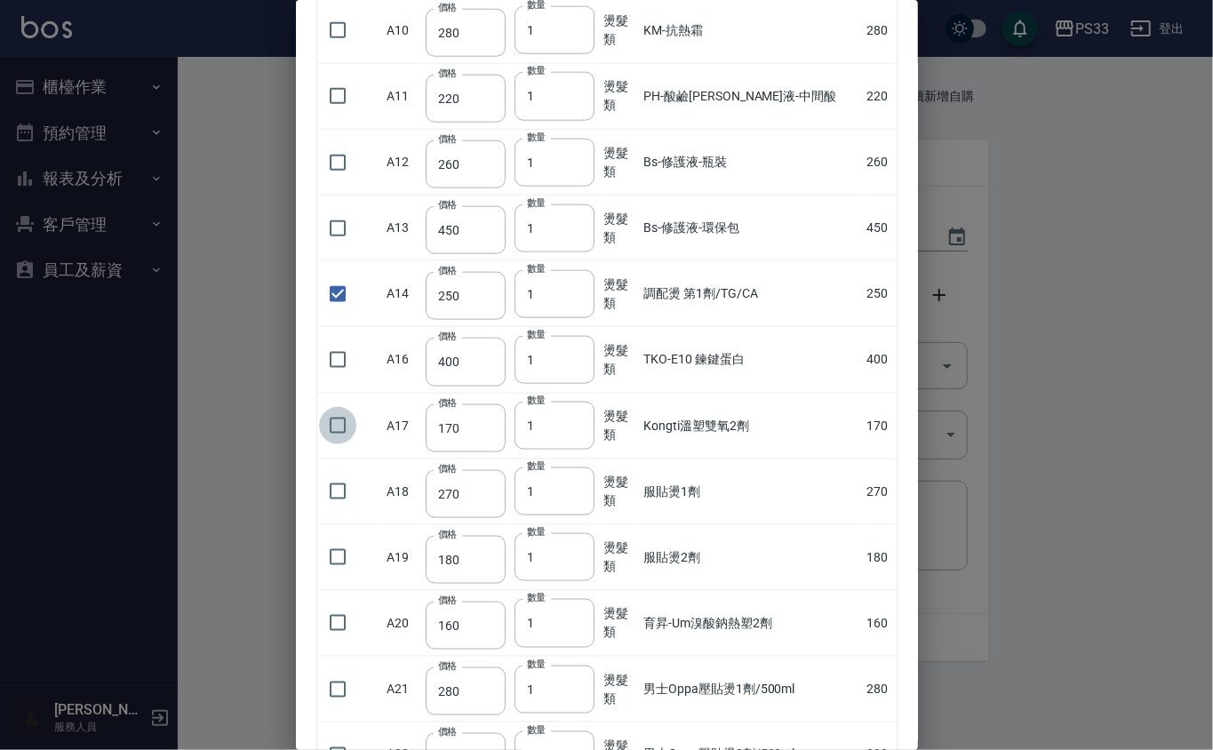
click at [345, 443] on input "checkbox" at bounding box center [337, 425] width 37 height 37
checkbox input "true"
click at [566, 441] on input "1" at bounding box center [555, 426] width 80 height 48
type input "2"
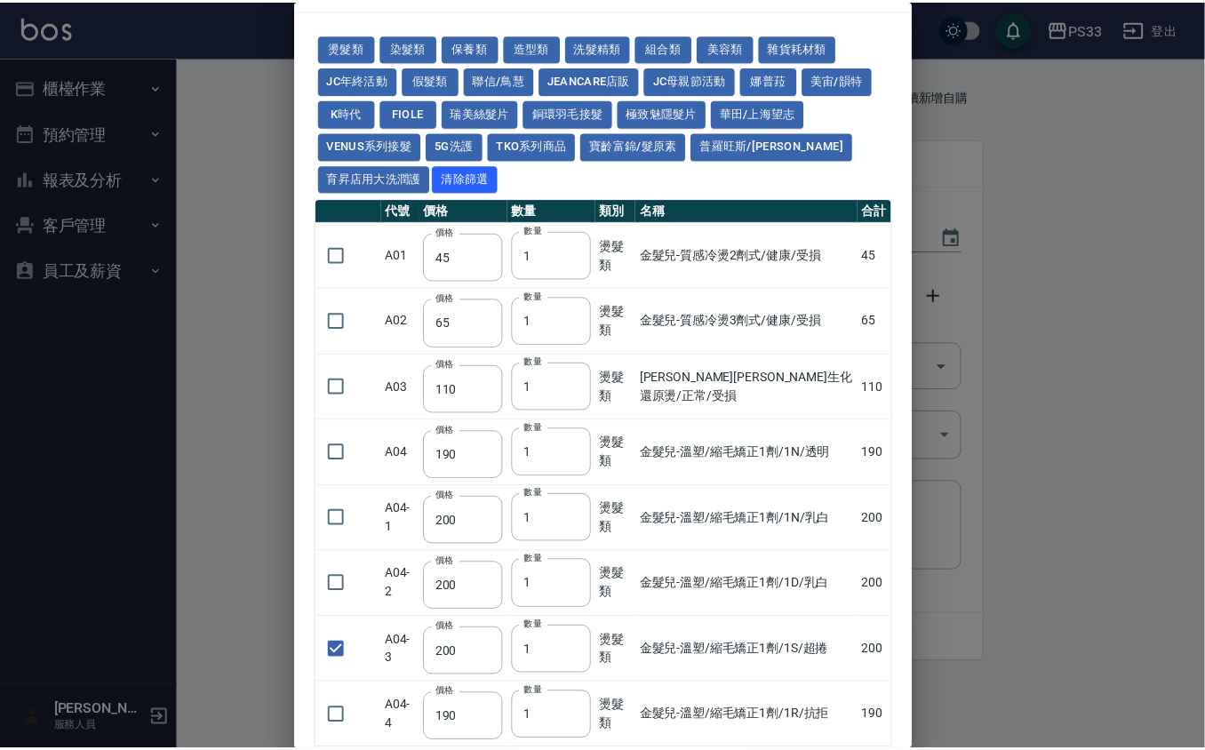
scroll to position [0, 0]
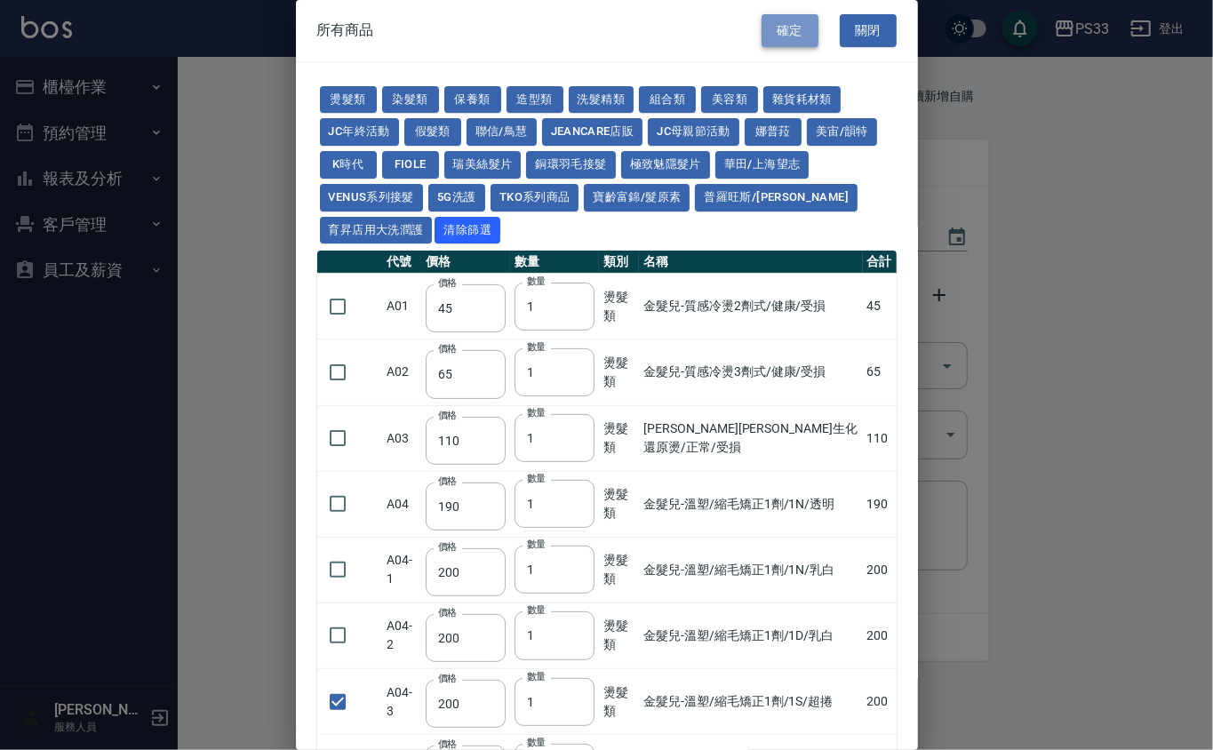
click at [780, 18] on button "確定" at bounding box center [790, 30] width 57 height 33
type input "TKO色水"
type input "105"
type input "7"
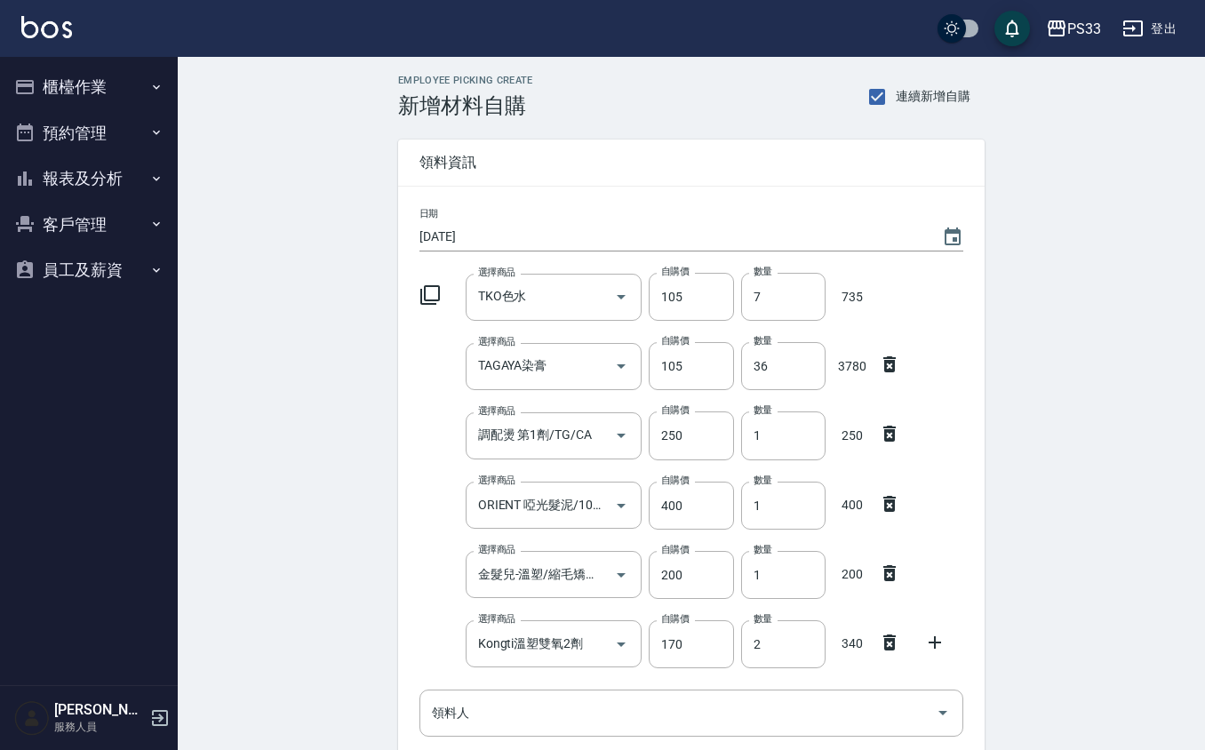
scroll to position [331, 0]
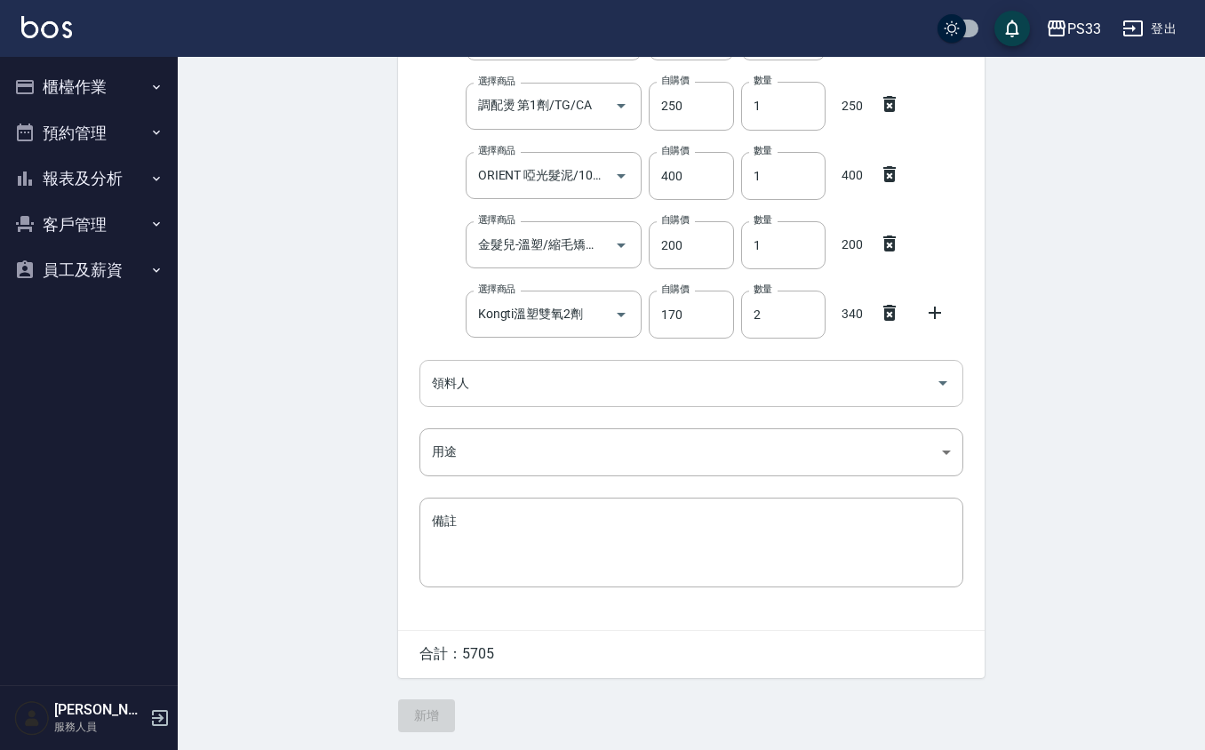
click at [581, 381] on input "領料人" at bounding box center [677, 383] width 501 height 31
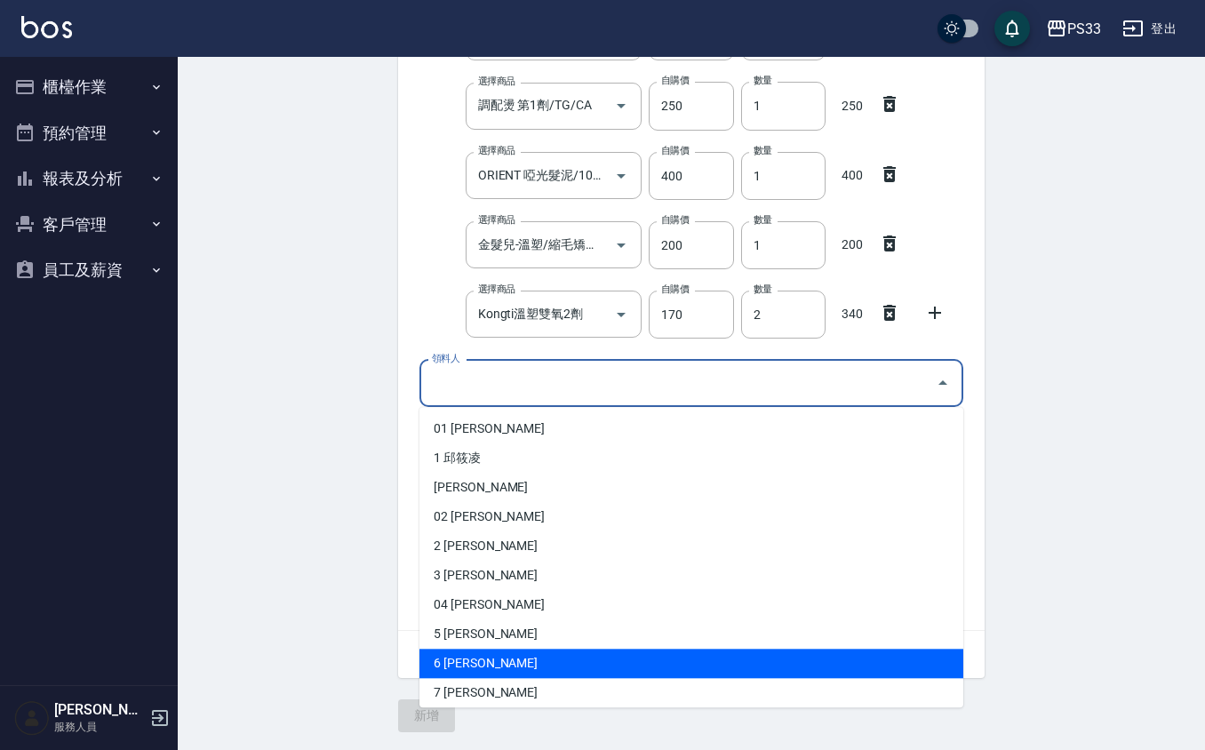
drag, startPoint x: 485, startPoint y: 652, endPoint x: 509, endPoint y: 630, distance: 32.7
click at [491, 645] on ul "01 蔡承翰 1 邱筱凌 葉翰錡 02 謝隆華 2 沈奕妤 3 張瑜瑄 04 王惠麗 5 謝書宜 6 黃育靜 7 洪寶菊 8 羅怡媜 9 許苡軒 10 邱潔汝…" at bounding box center [691, 557] width 544 height 300
click at [514, 667] on li "6 黃育靜" at bounding box center [691, 663] width 544 height 29
type input "黃育靜"
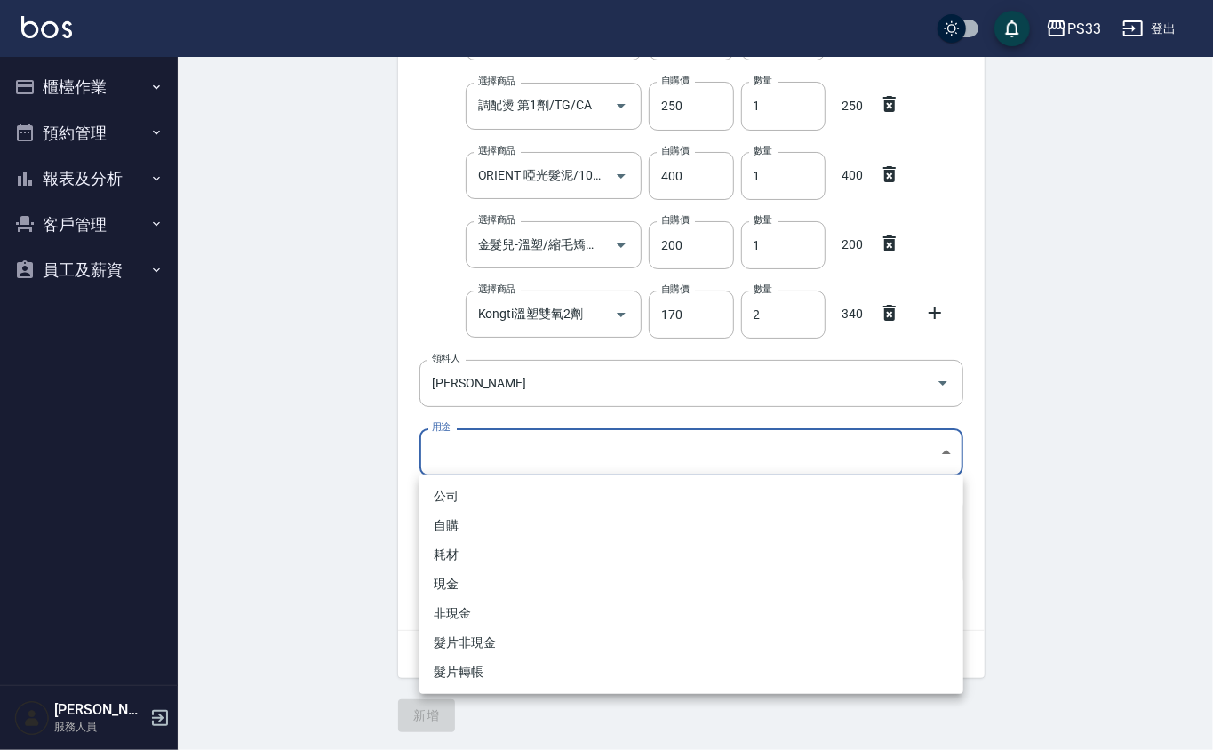
click at [509, 441] on body "PS33 登出 櫃檯作業 打帳單 帳單列表 掛單列表 營業儀表板 現金收支登錄 材料自購登錄 每日結帳 排班表 現場電腦打卡 預約管理 預約管理 單日預約紀錄…" at bounding box center [606, 210] width 1213 height 1080
click at [483, 526] on li "自購" at bounding box center [691, 525] width 544 height 29
type input "自購"
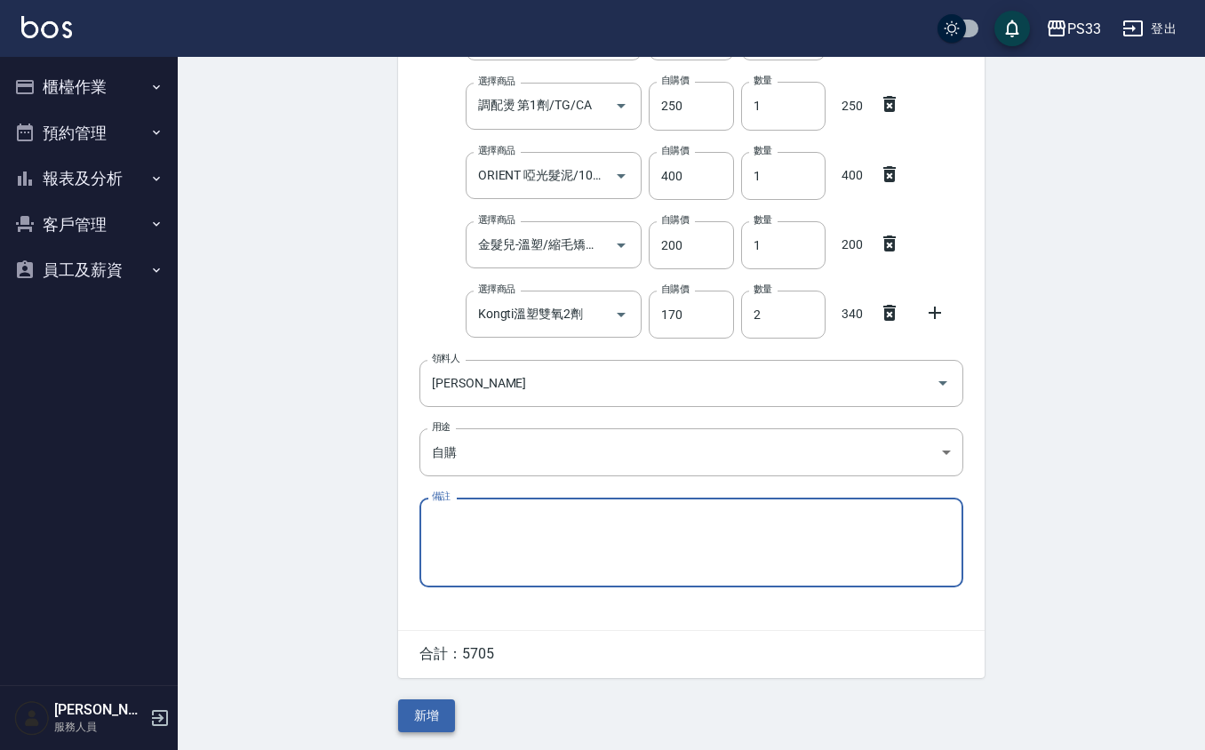
click at [448, 709] on button "新增" at bounding box center [426, 715] width 57 height 33
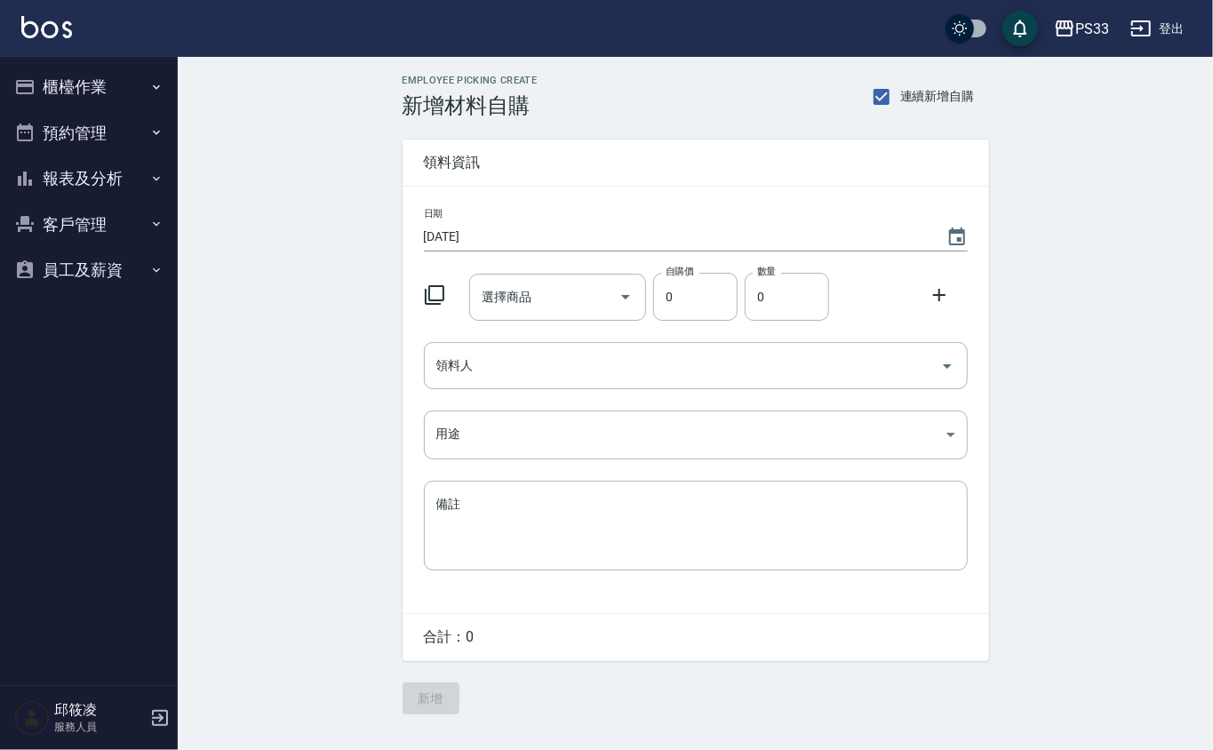
click at [442, 293] on icon at bounding box center [434, 294] width 21 height 21
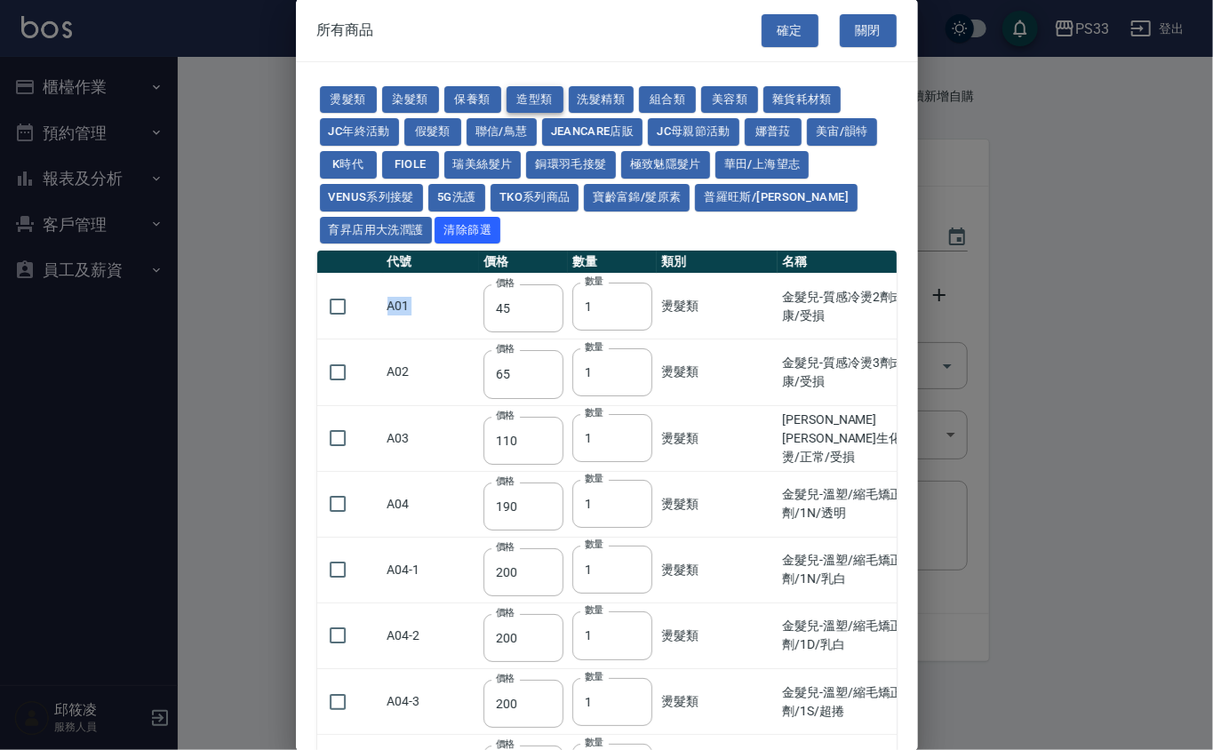
click at [527, 107] on button "造型類" at bounding box center [535, 100] width 57 height 28
type input "110"
type input "65"
type input "338"
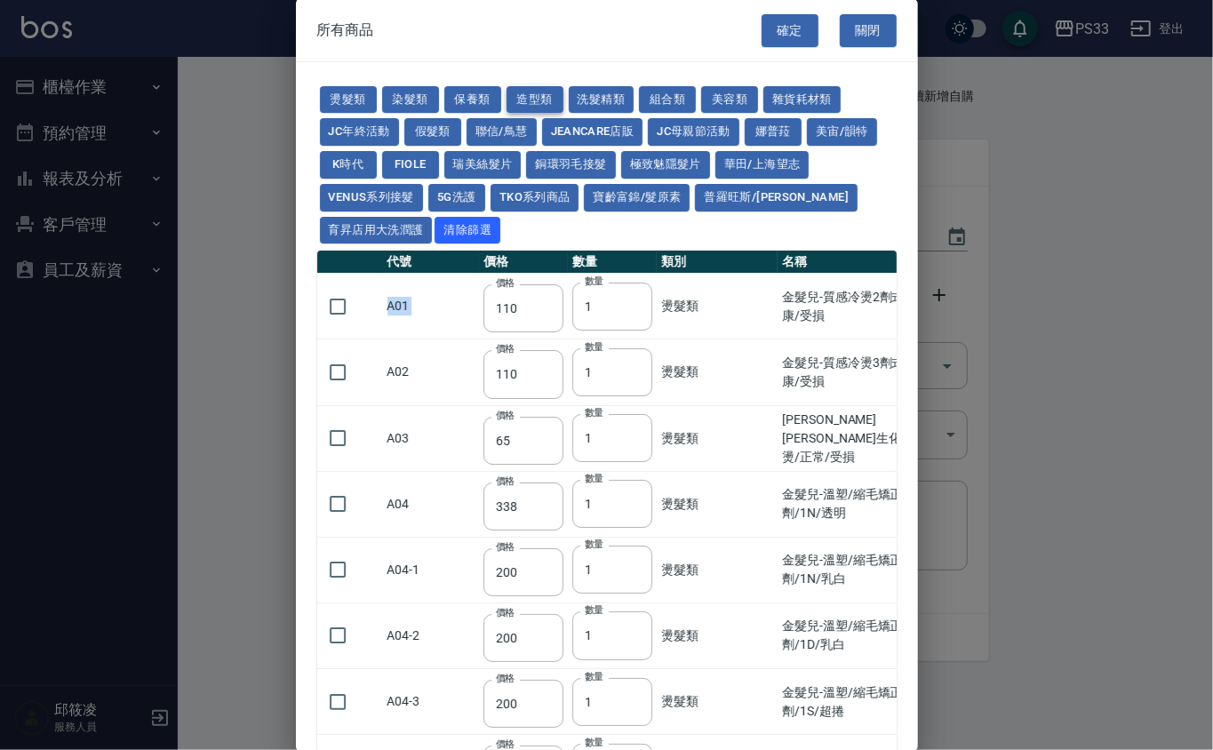
type input "280"
type input "130"
type input "70"
type input "290"
type input "280"
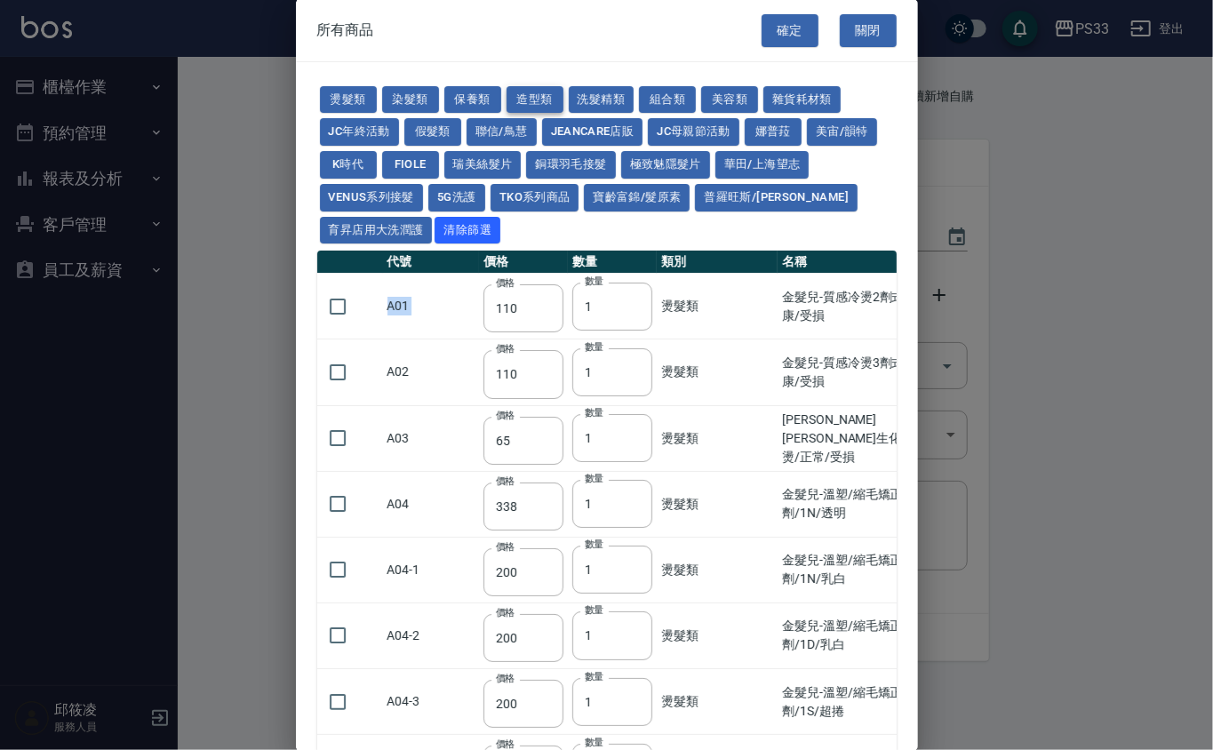
type input "140"
type input "400"
type input "300"
type input "100"
type input "290"
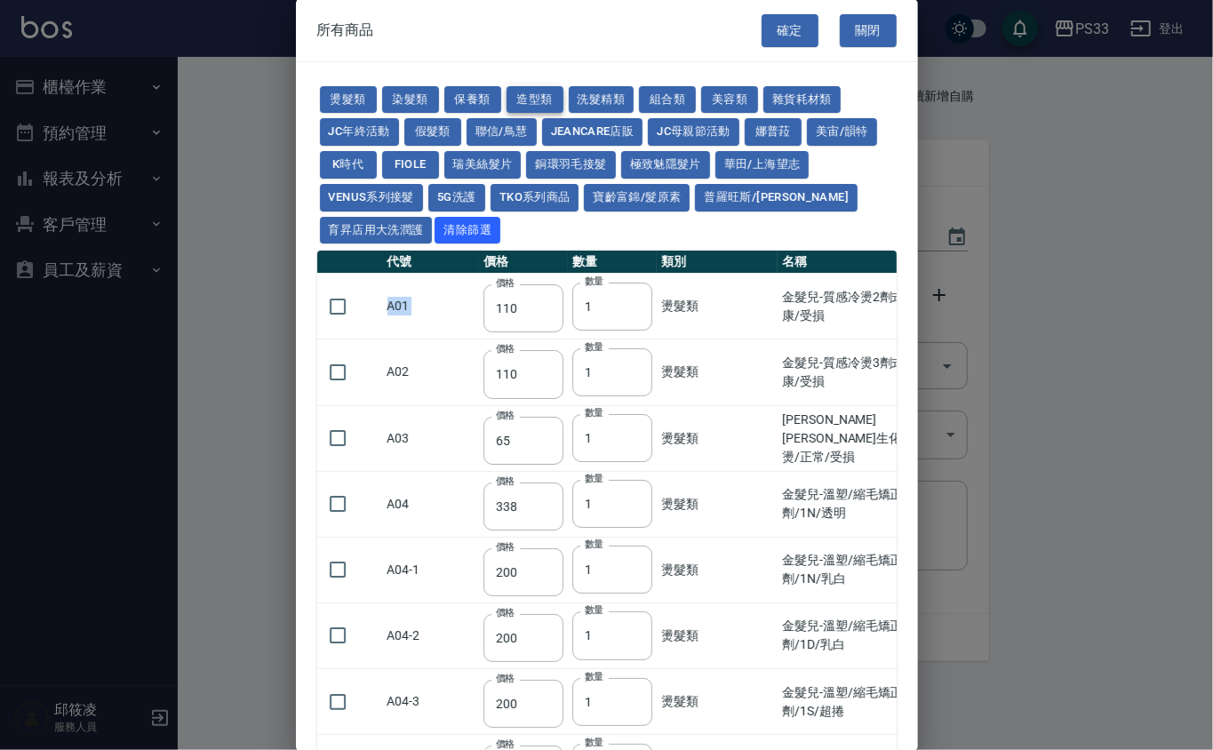
type input "400"
type input "50"
type input "350"
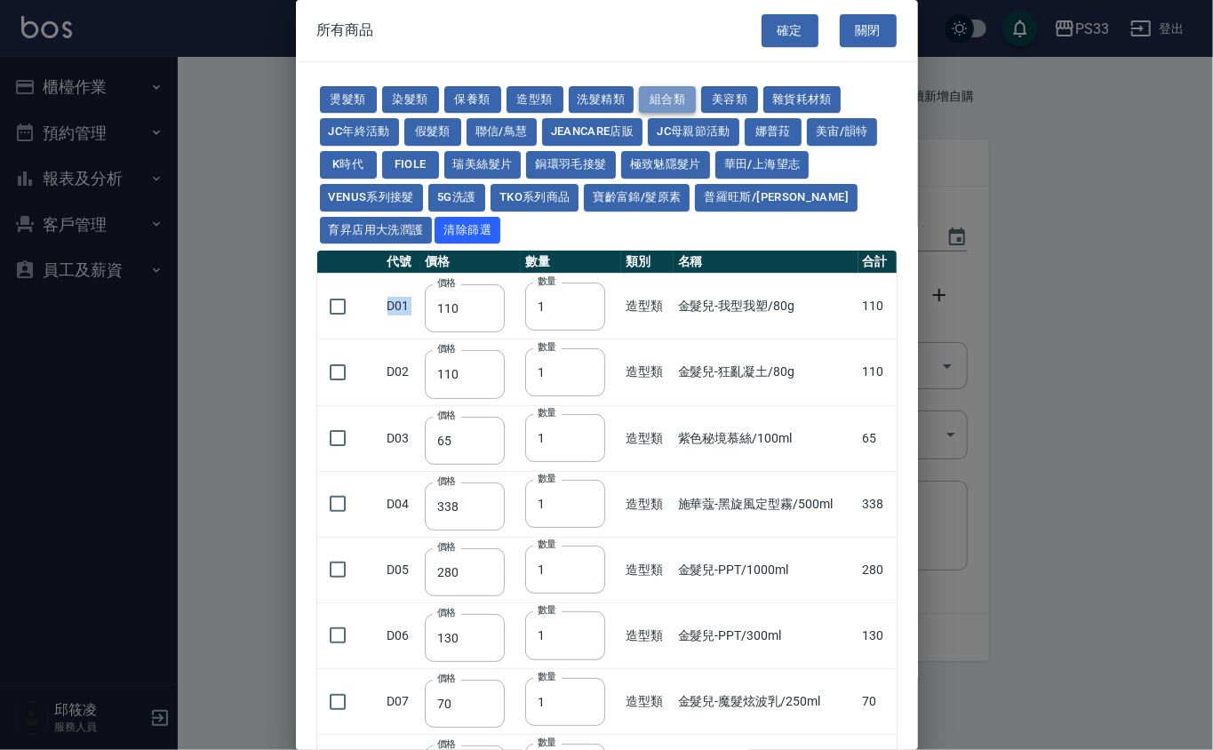
click at [655, 98] on button "組合類" at bounding box center [667, 100] width 57 height 28
type input "450"
type input "600"
type input "360"
type input "370"
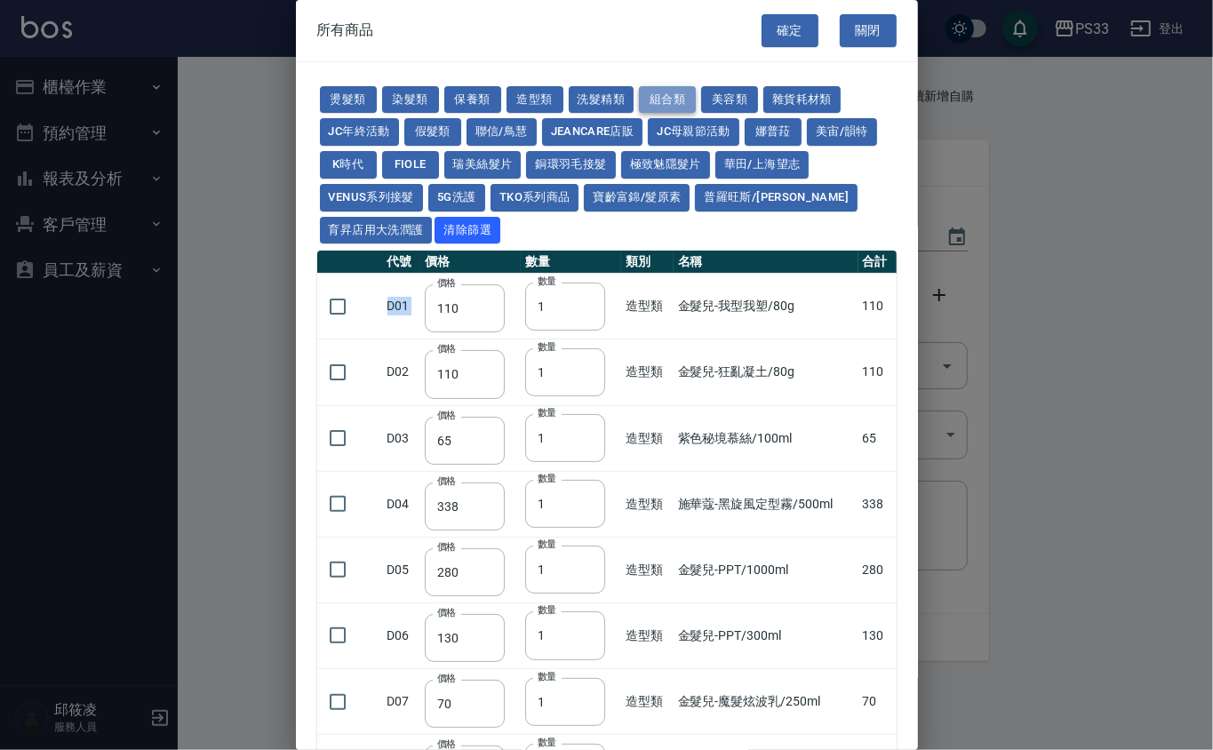
type input "450"
type input "512"
type input "367"
type input "400"
type input "300"
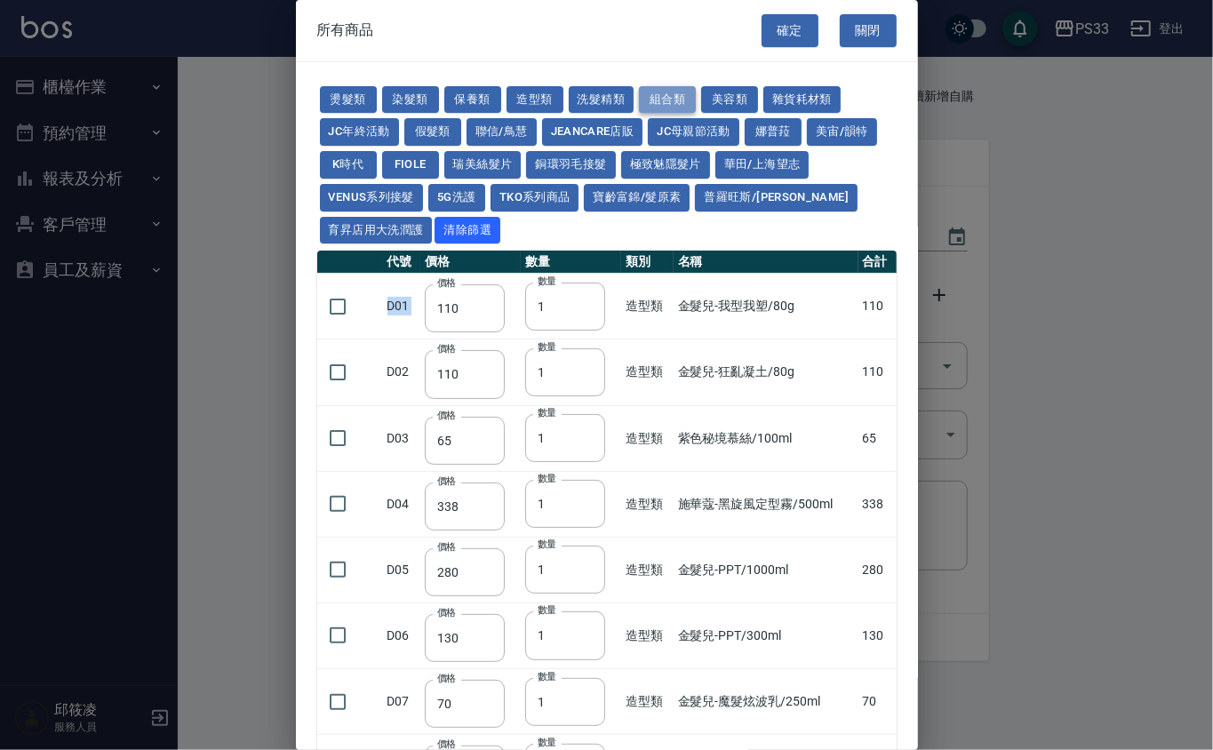
type input "360"
type input "600"
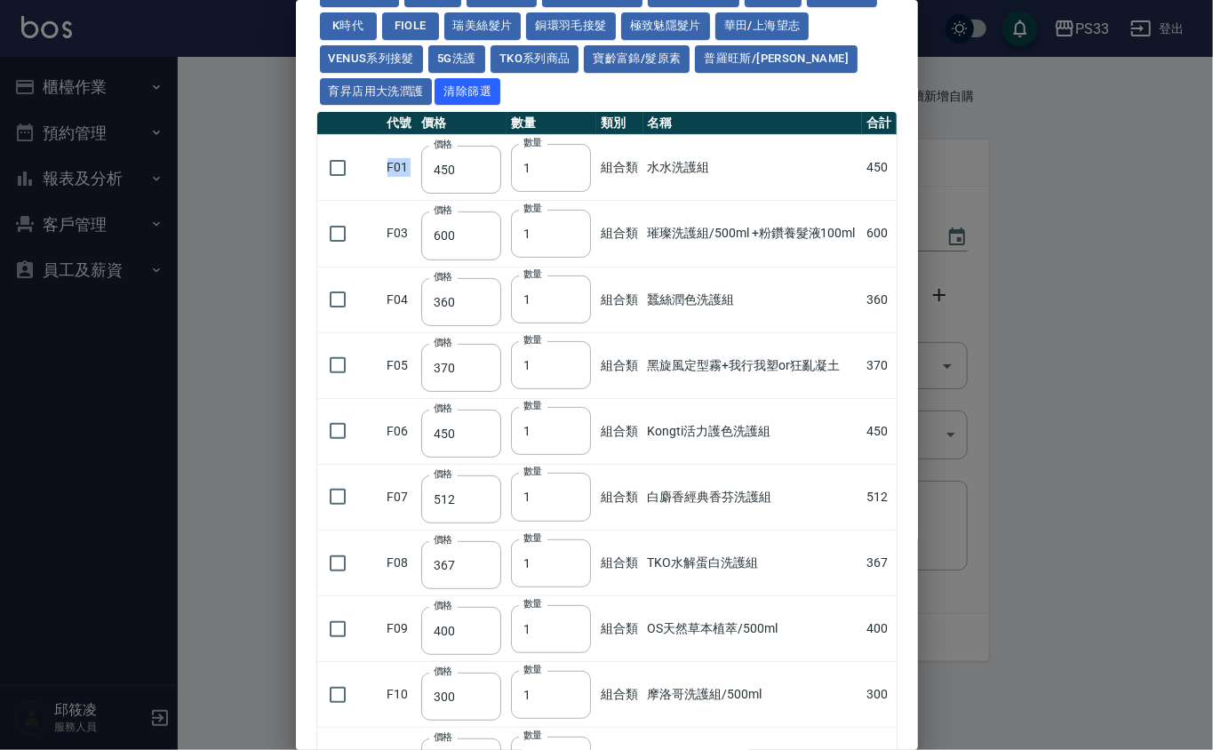
scroll to position [428, 0]
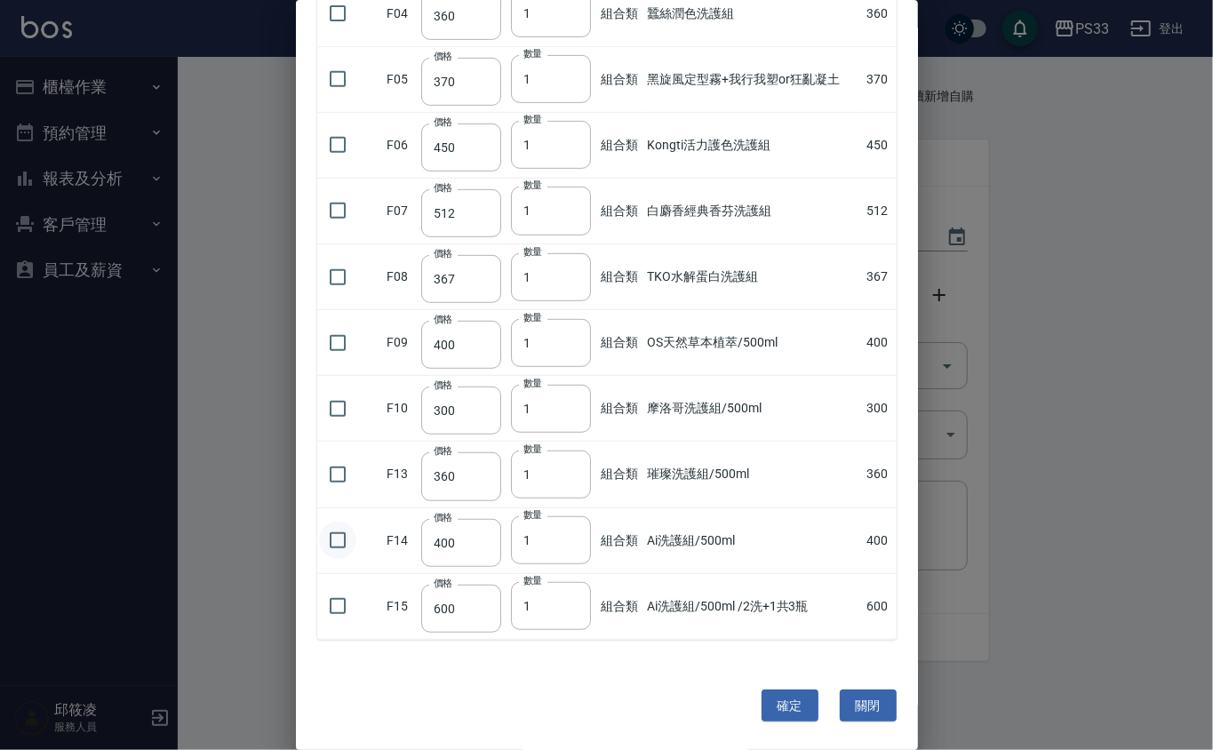
click at [343, 541] on input "checkbox" at bounding box center [337, 540] width 37 height 37
checkbox input "true"
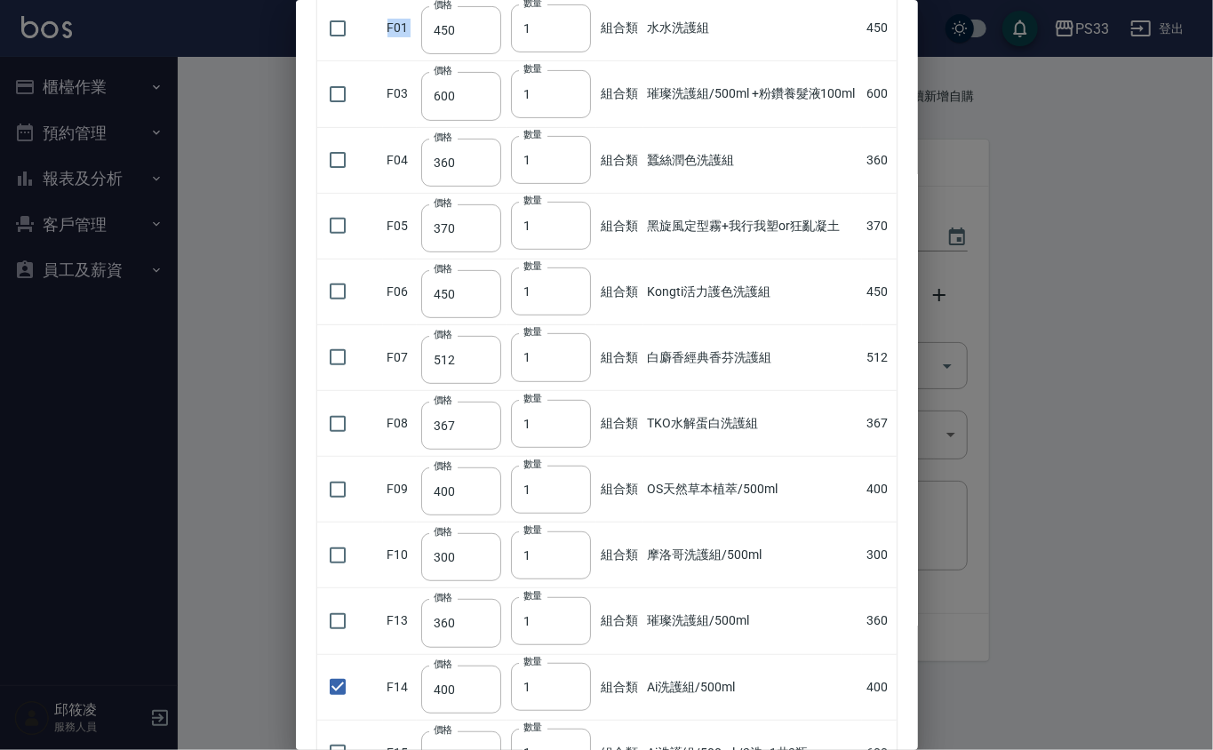
scroll to position [0, 0]
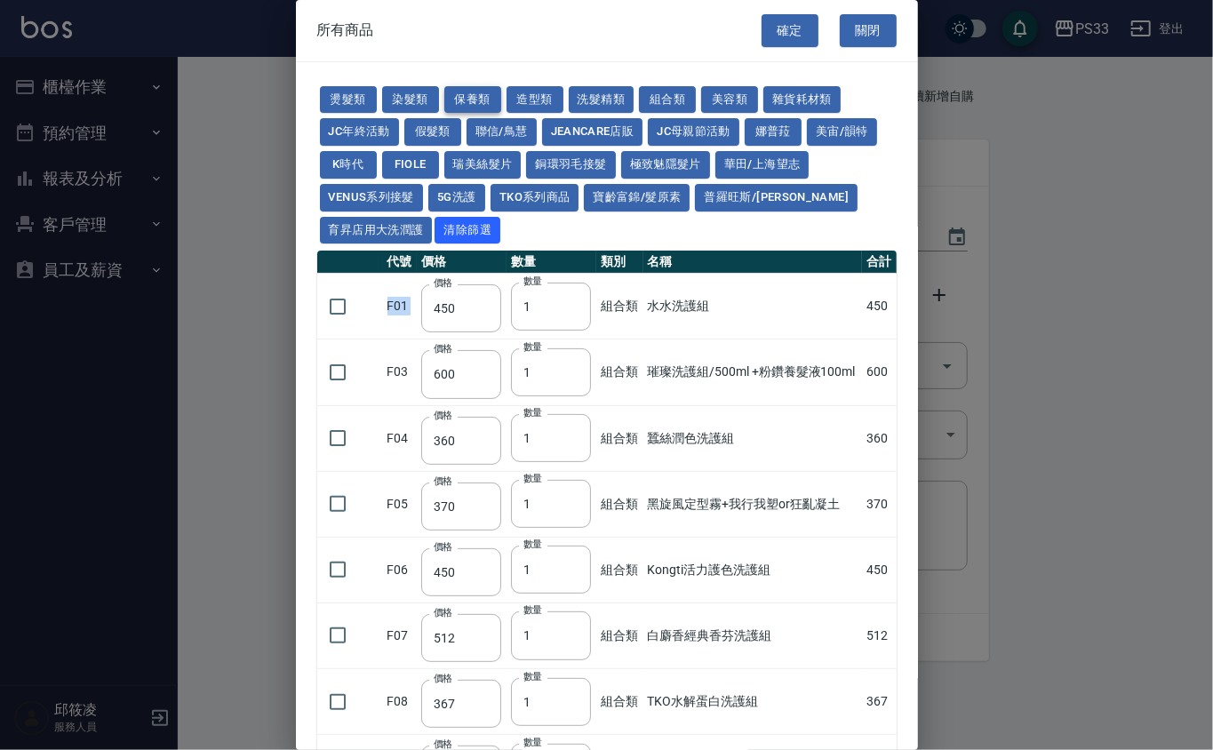
click at [482, 98] on button "保養類" at bounding box center [472, 100] width 57 height 28
type input "150"
type input "200"
type input "60"
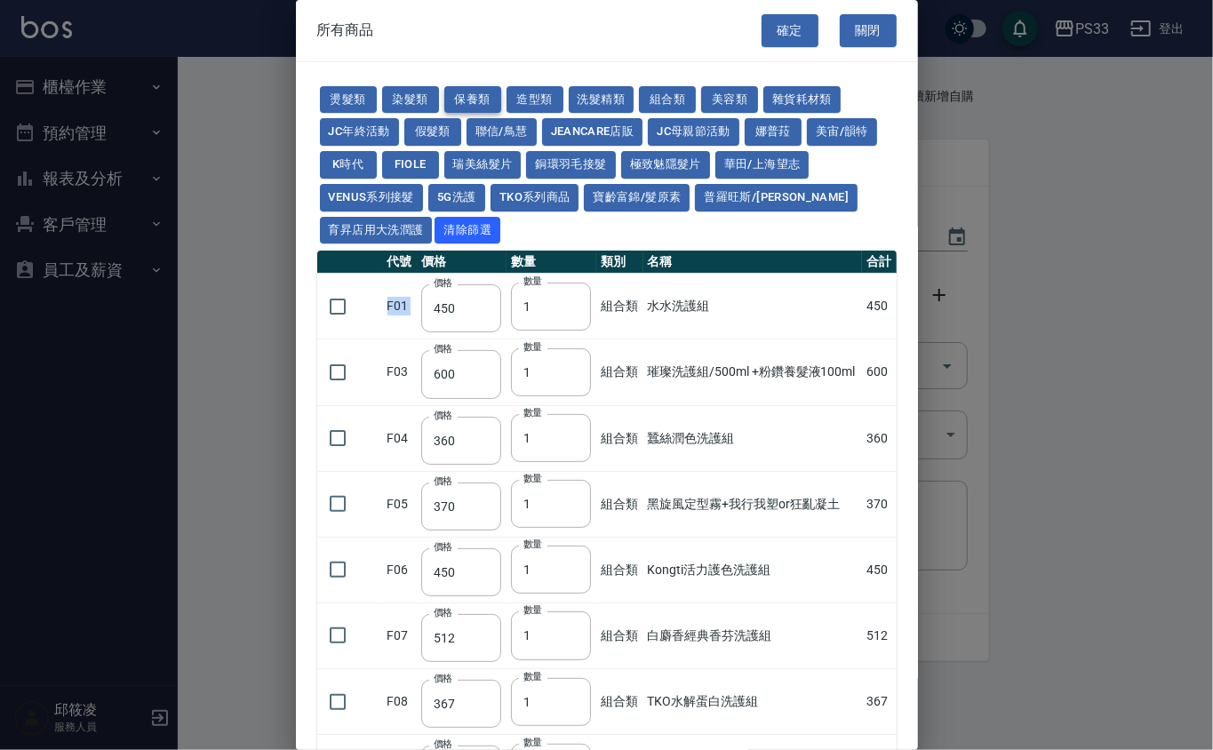
type input "245"
type input "100"
type input "1620"
type input "700"
type input "175"
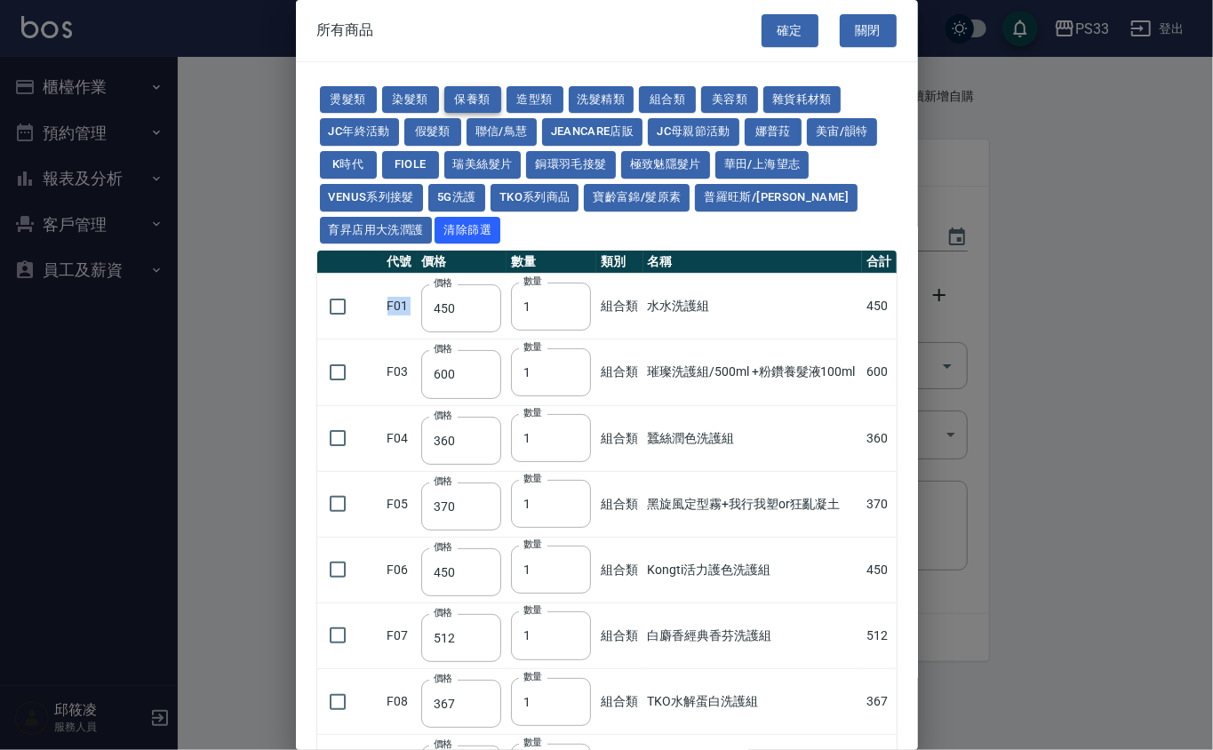
type input "1300"
checkbox input "false"
type input "250"
type input "340"
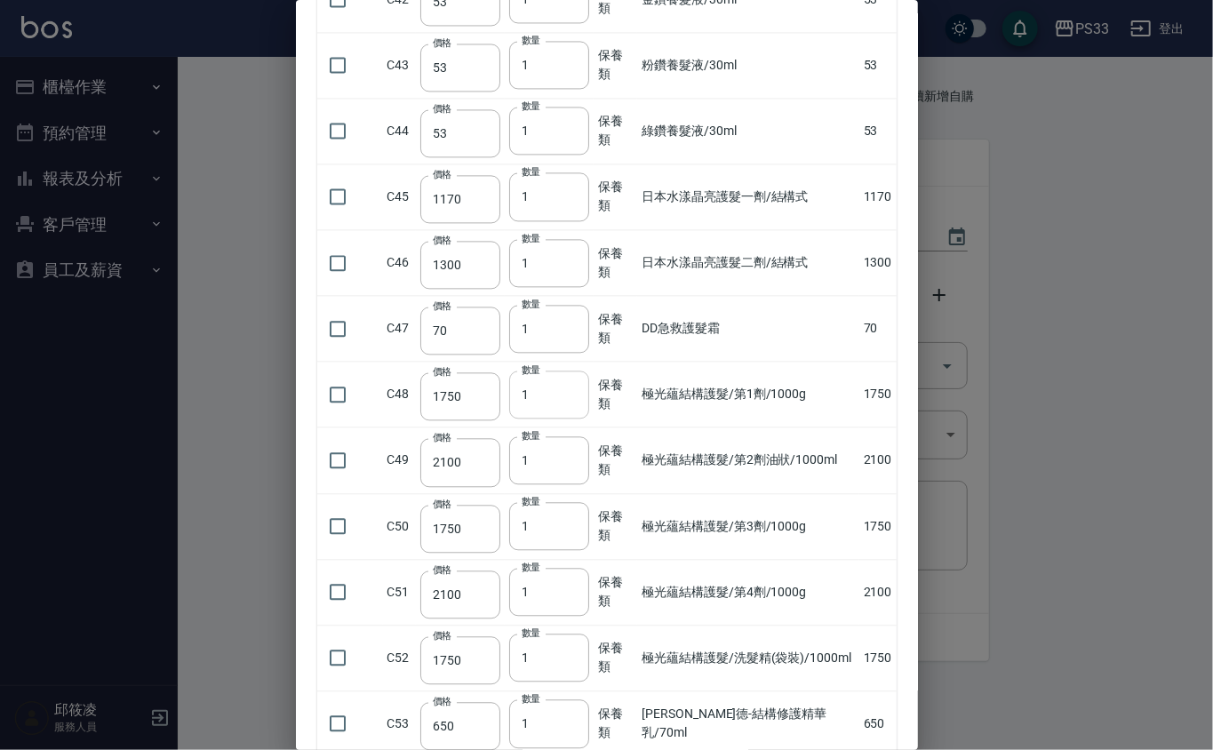
scroll to position [2133, 0]
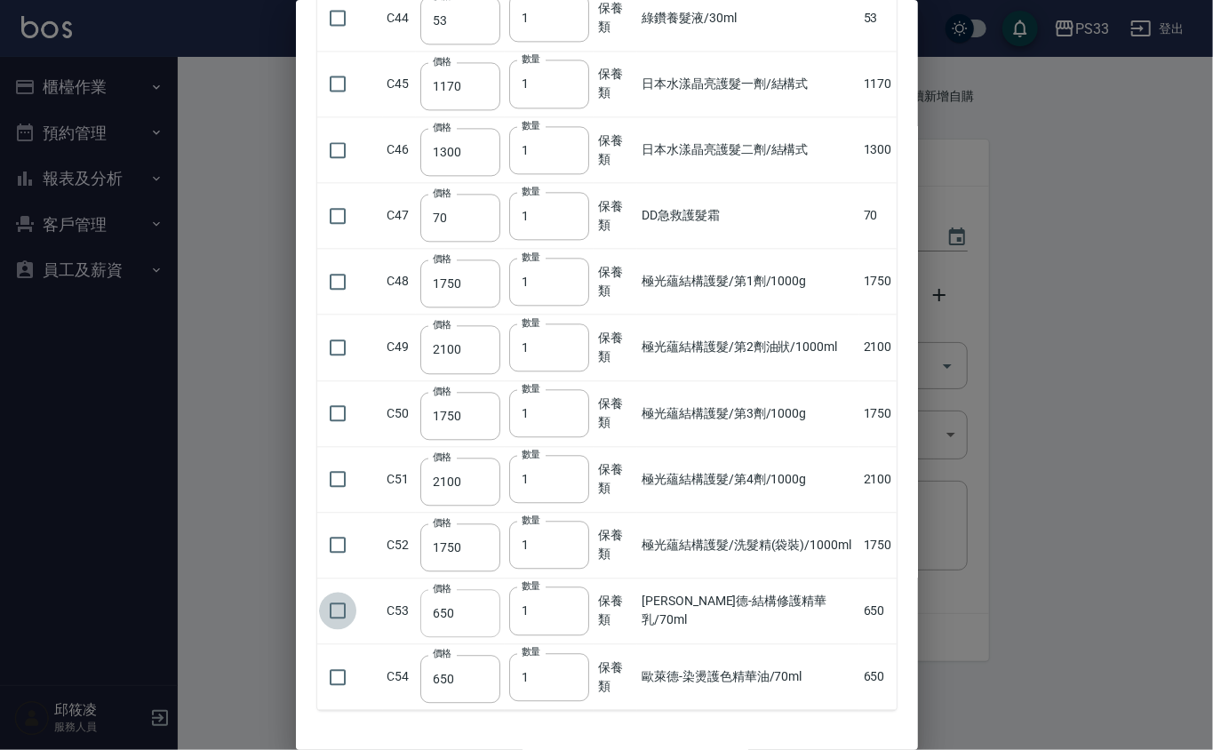
drag, startPoint x: 334, startPoint y: 624, endPoint x: 496, endPoint y: 615, distance: 162.0
click at [338, 622] on input "checkbox" at bounding box center [337, 610] width 37 height 37
checkbox input "true"
click at [544, 619] on input "1" at bounding box center [549, 611] width 80 height 48
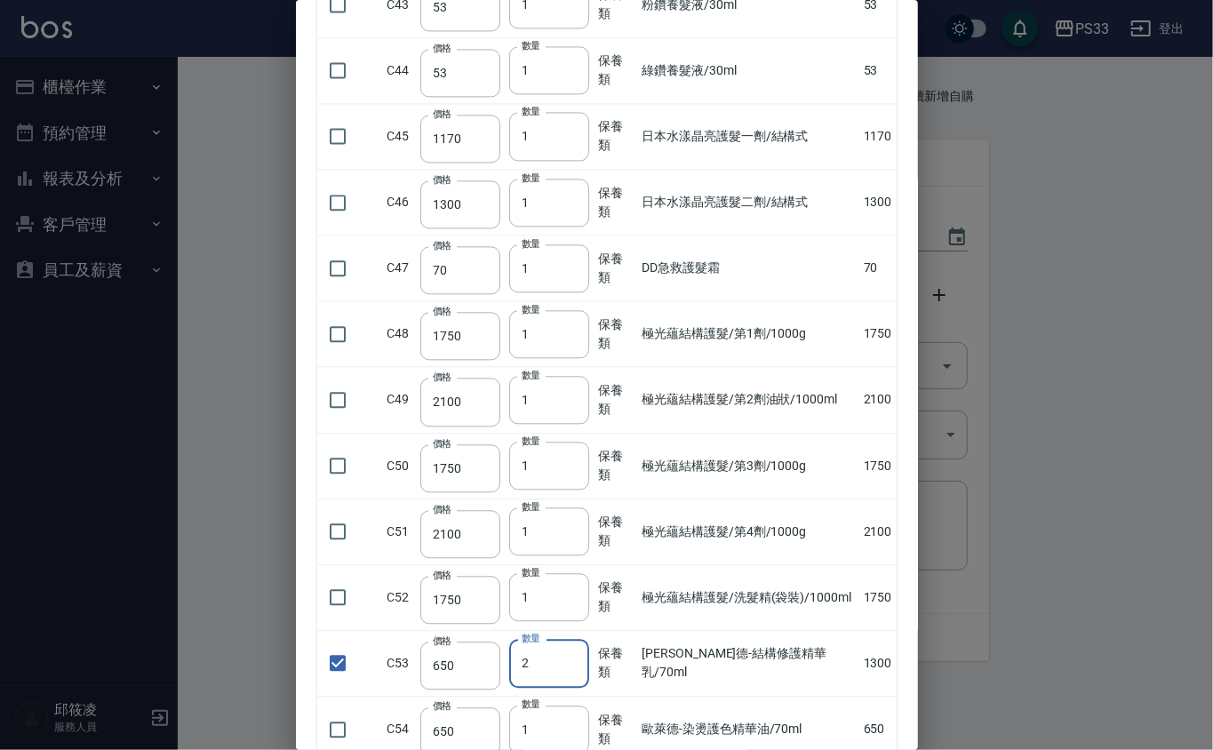
scroll to position [2215, 0]
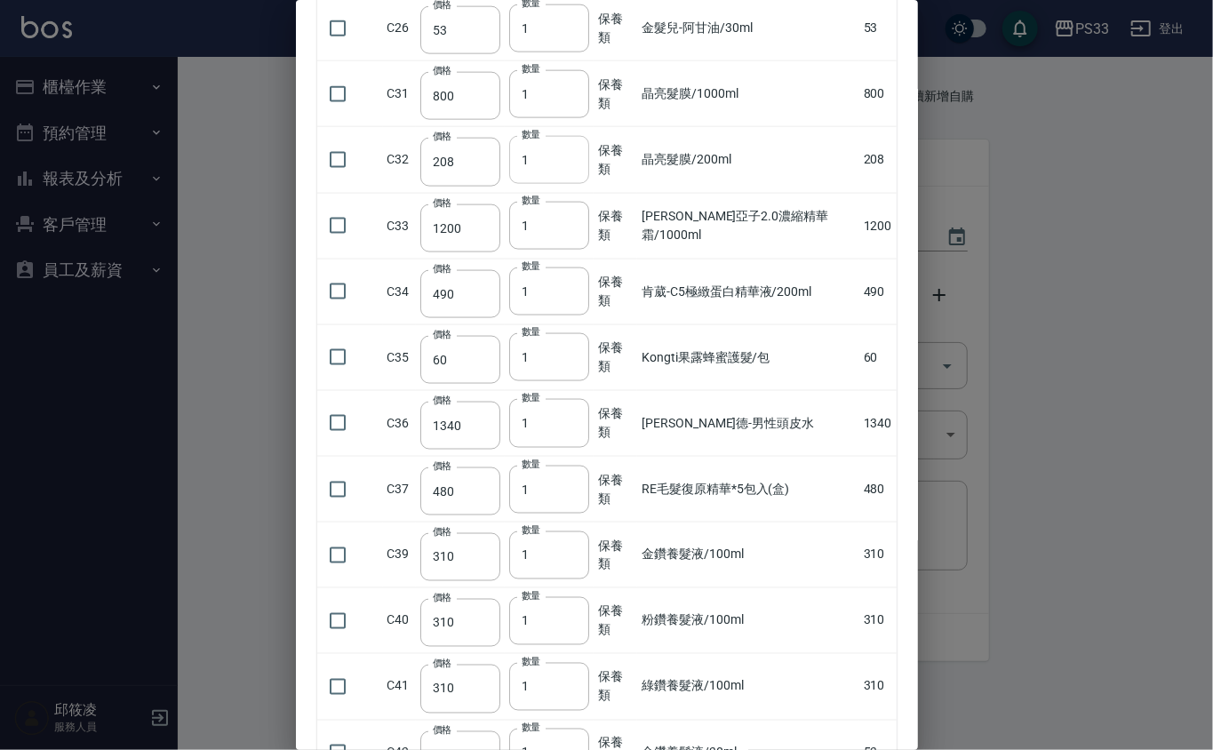
type input "2"
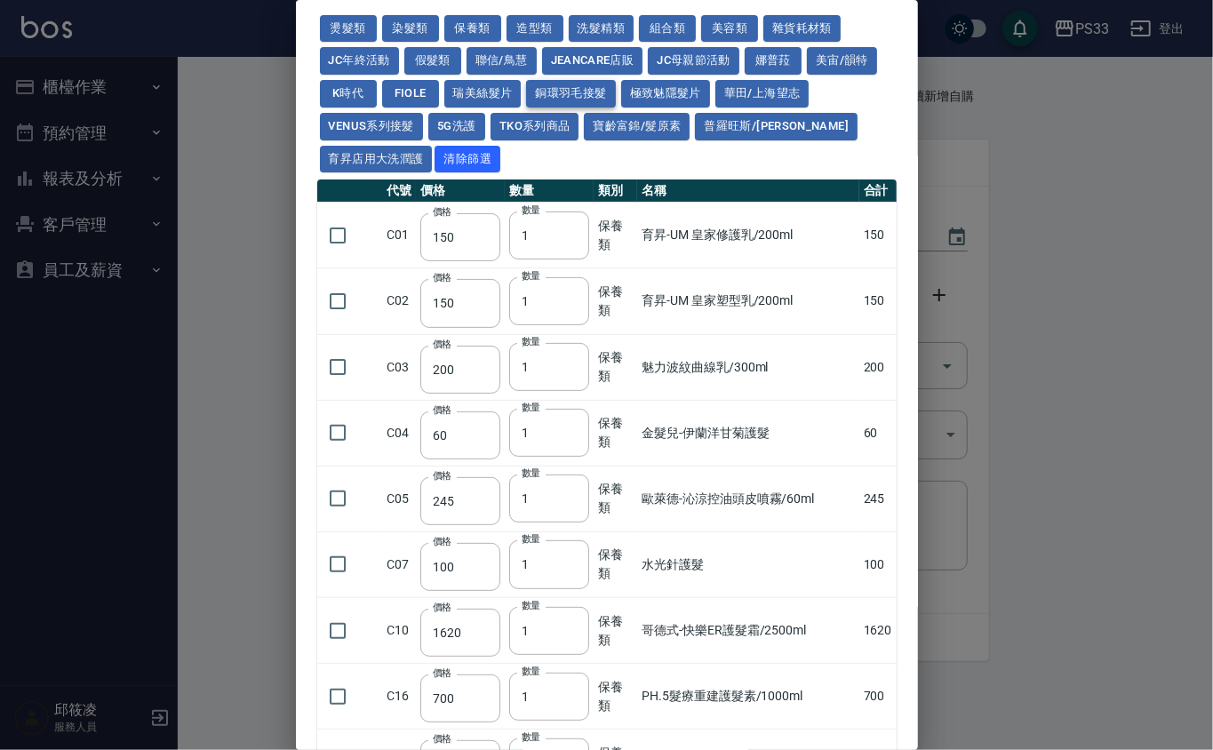
scroll to position [0, 0]
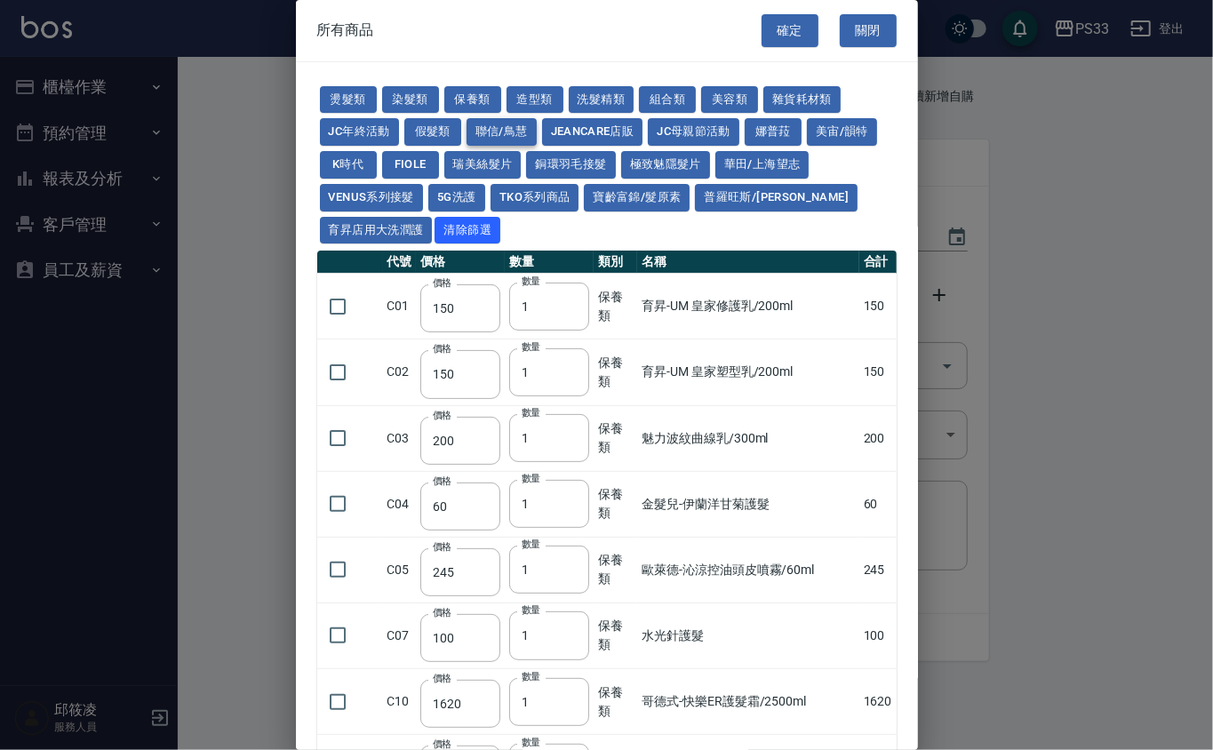
click at [506, 140] on button "聯信/鳥慧" at bounding box center [502, 132] width 70 height 28
type input "500"
type input "325"
type input "250"
type input "2520"
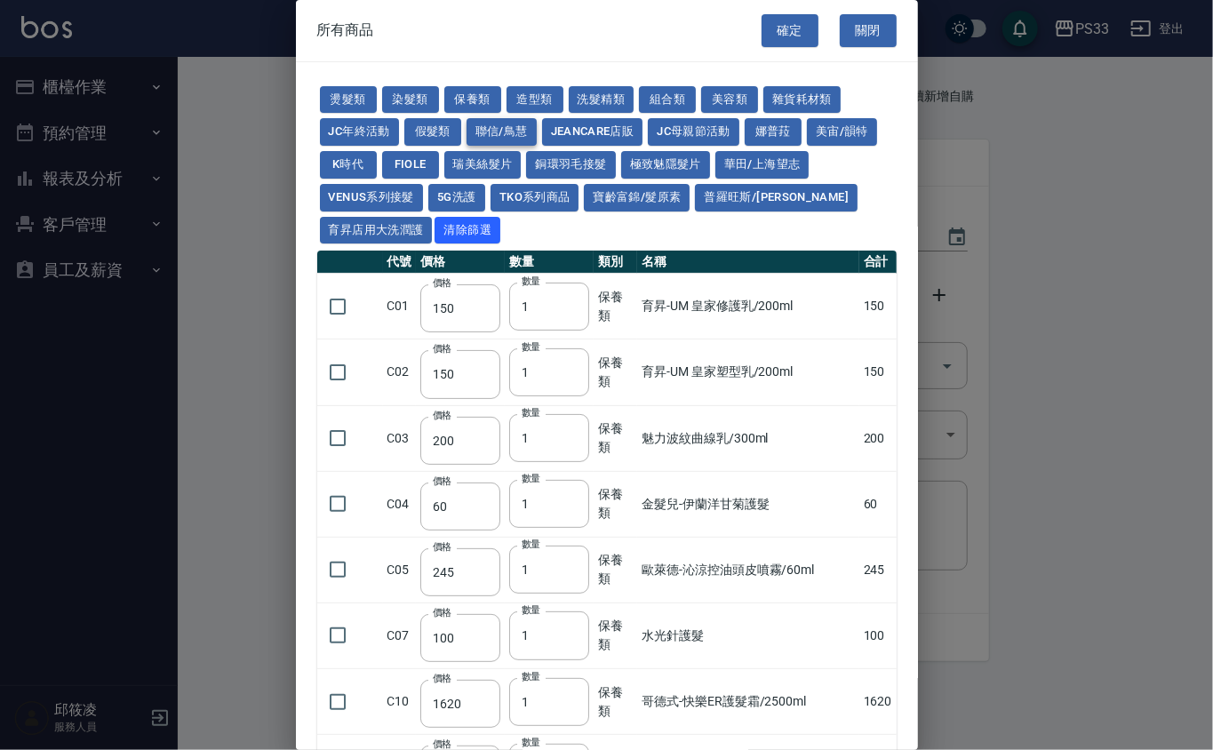
type input "700"
type input "420"
type input "280"
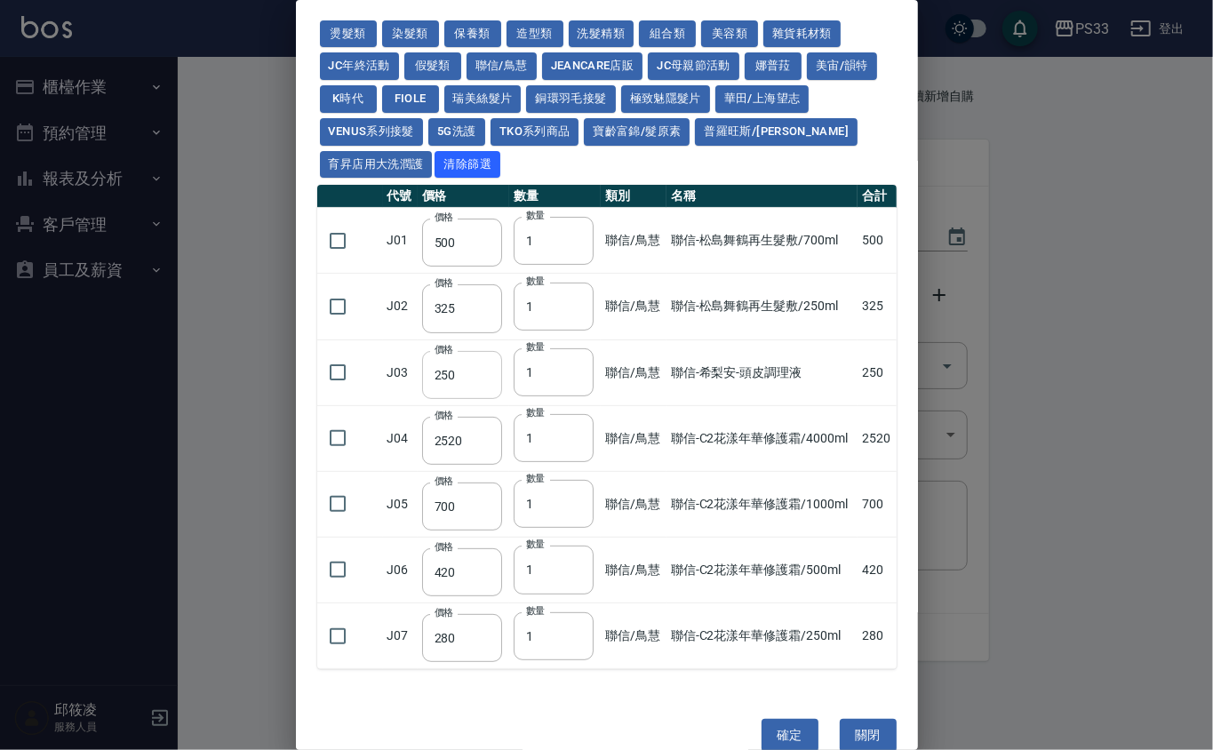
scroll to position [97, 0]
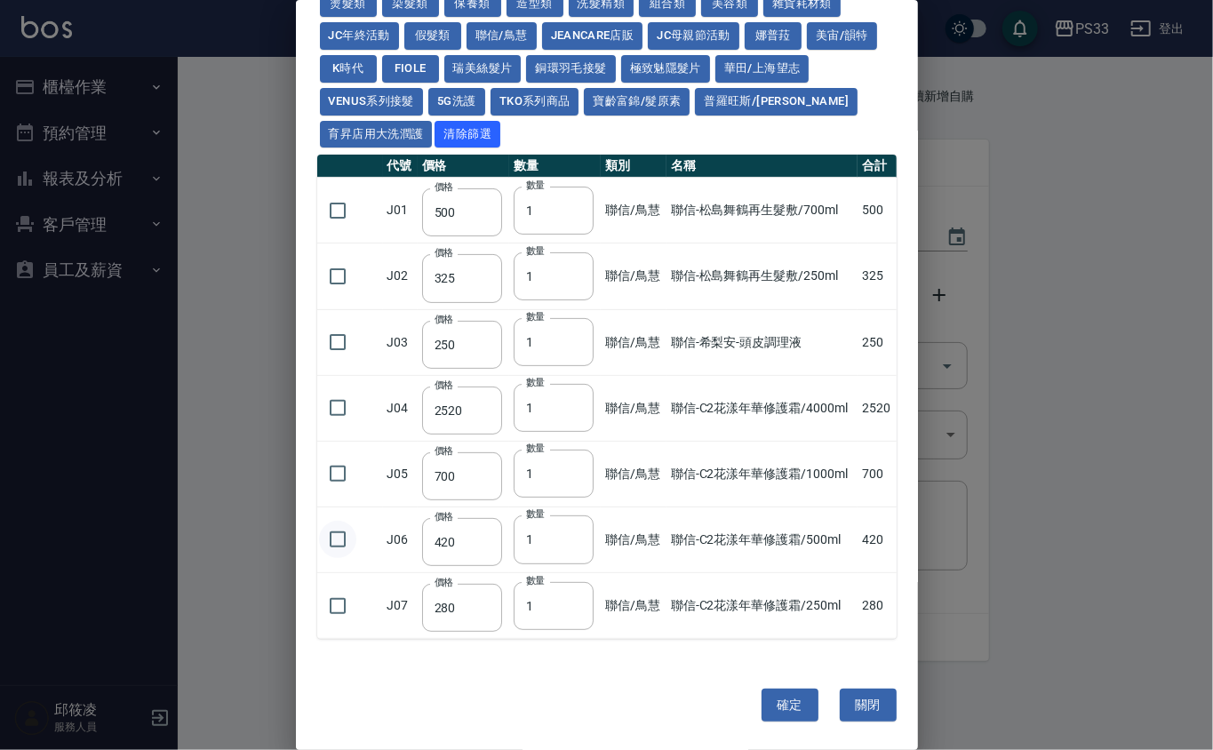
click at [338, 542] on input "checkbox" at bounding box center [337, 539] width 37 height 37
checkbox input "true"
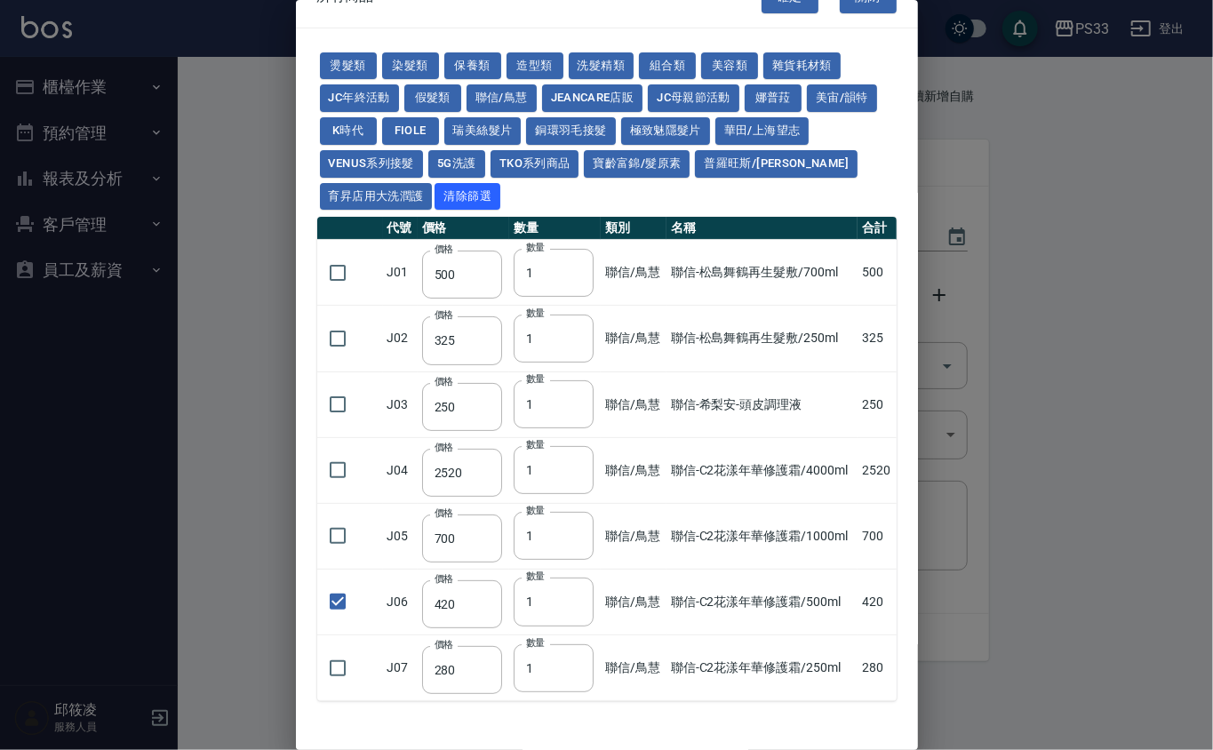
scroll to position [0, 0]
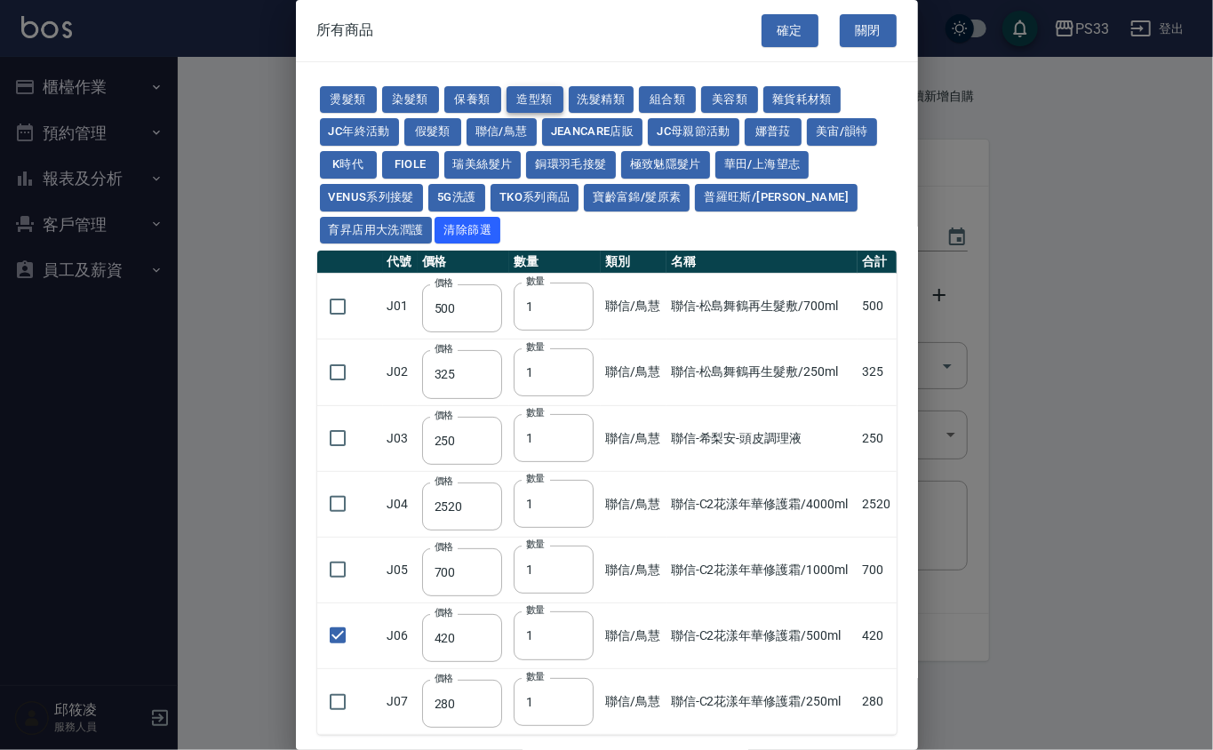
click at [516, 93] on button "造型類" at bounding box center [535, 100] width 57 height 28
type input "110"
type input "65"
type input "338"
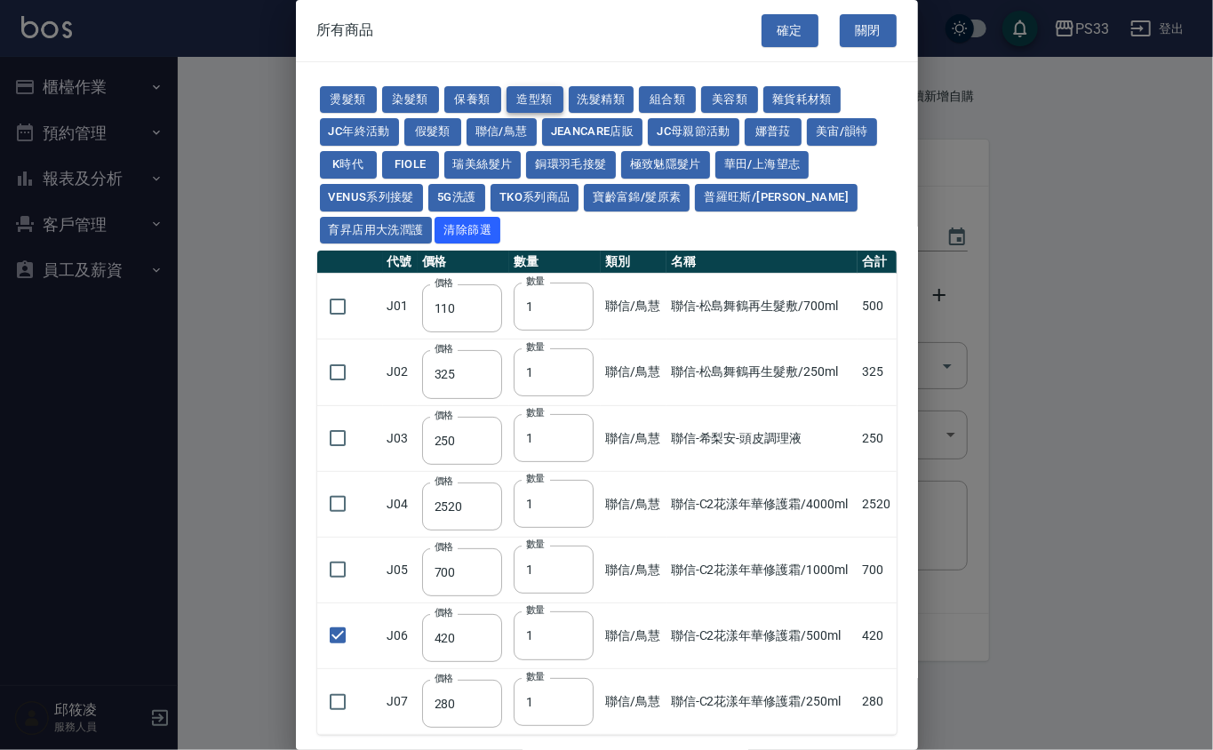
type input "280"
checkbox input "false"
type input "130"
type input "70"
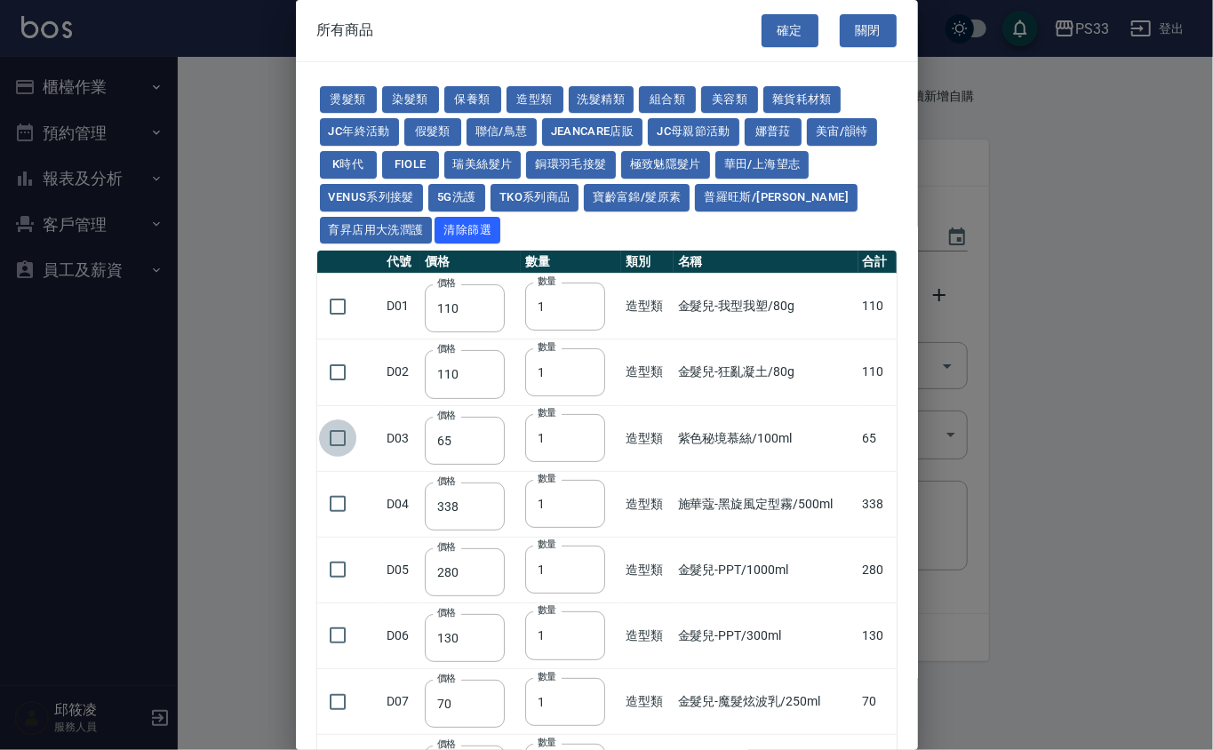
click at [336, 449] on input "checkbox" at bounding box center [337, 437] width 37 height 37
checkbox input "true"
click at [405, 100] on button "染髮類" at bounding box center [410, 100] width 57 height 28
type input "105"
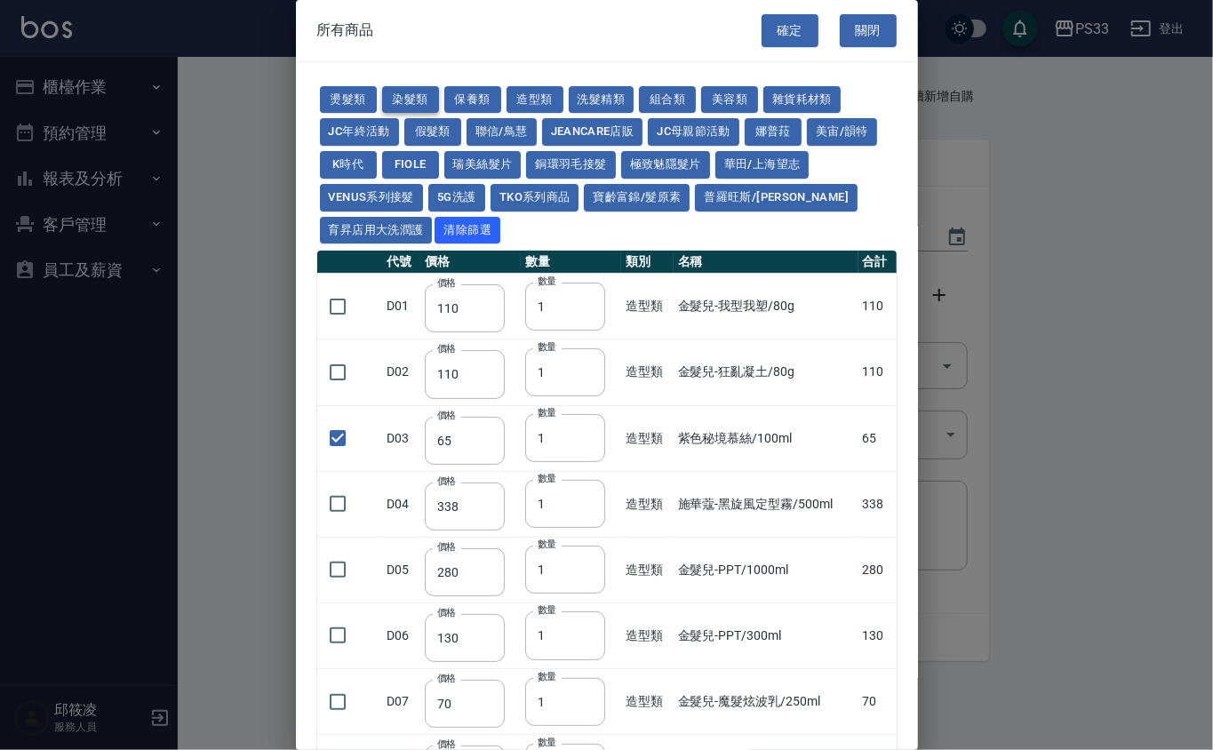
checkbox input "false"
type input "250"
type input "200"
type input "500"
type input "420"
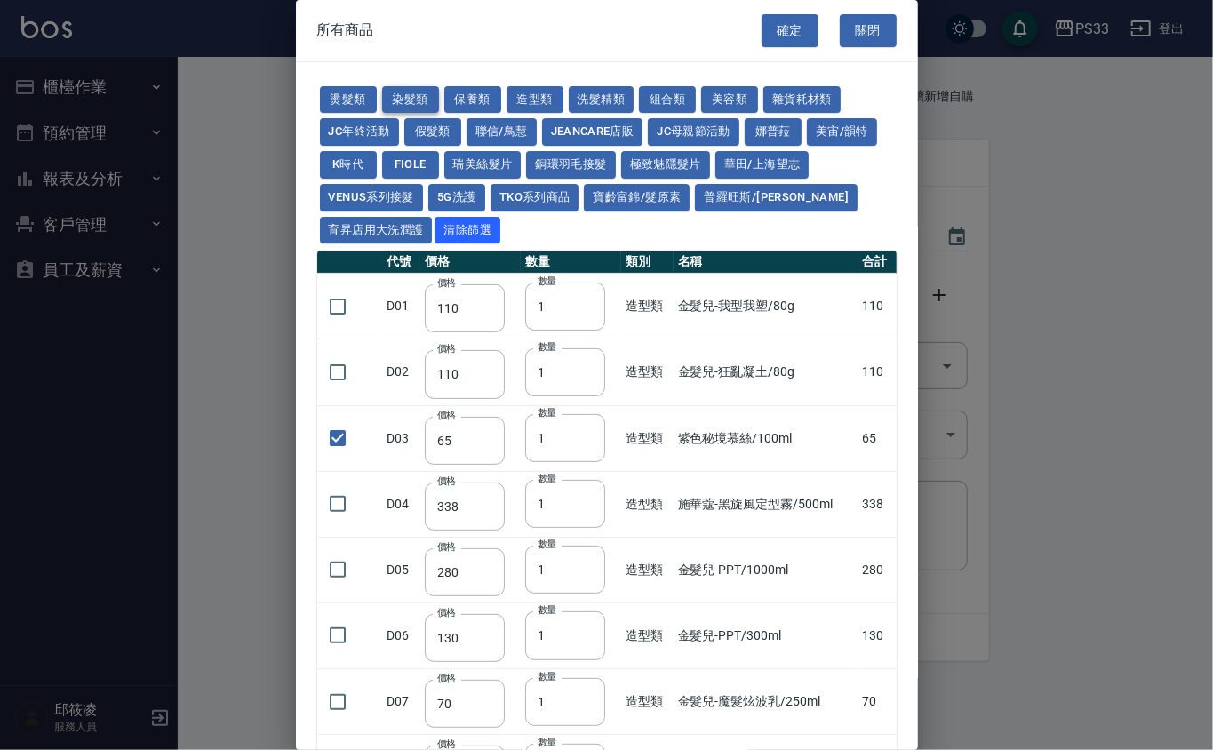
type input "221"
type input "110"
type input "360"
type input "105"
type input "406"
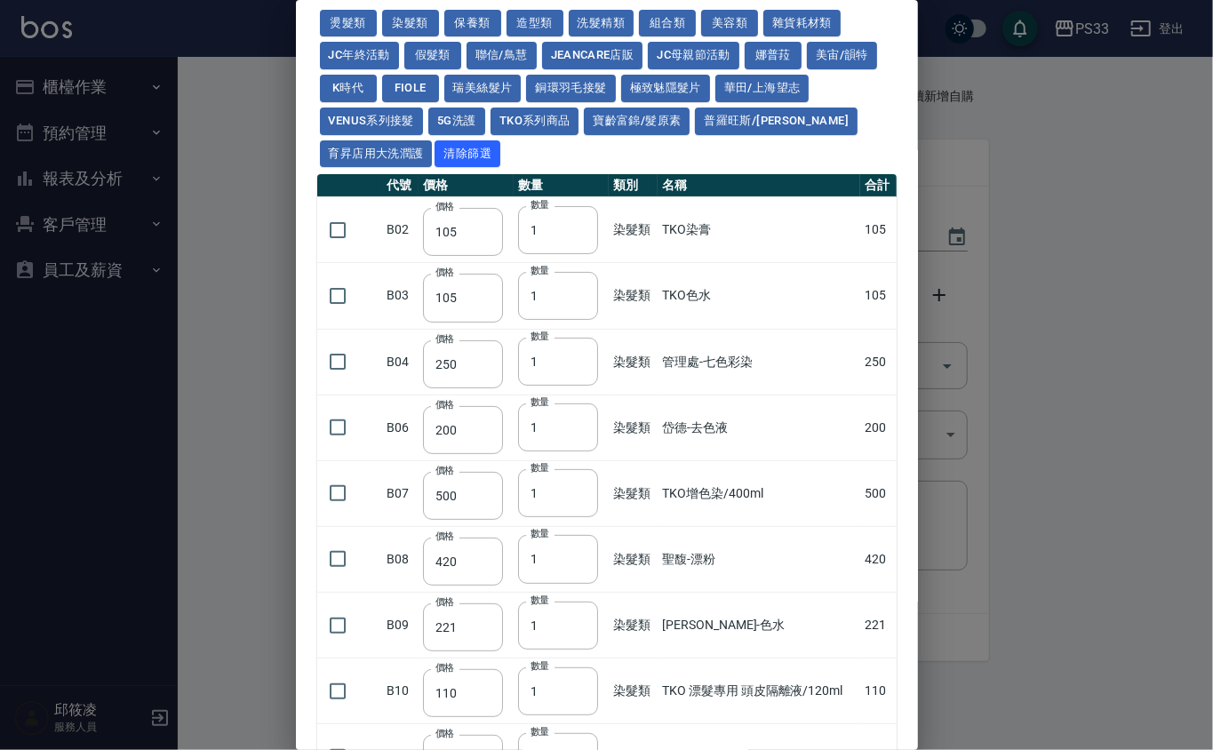
scroll to position [118, 0]
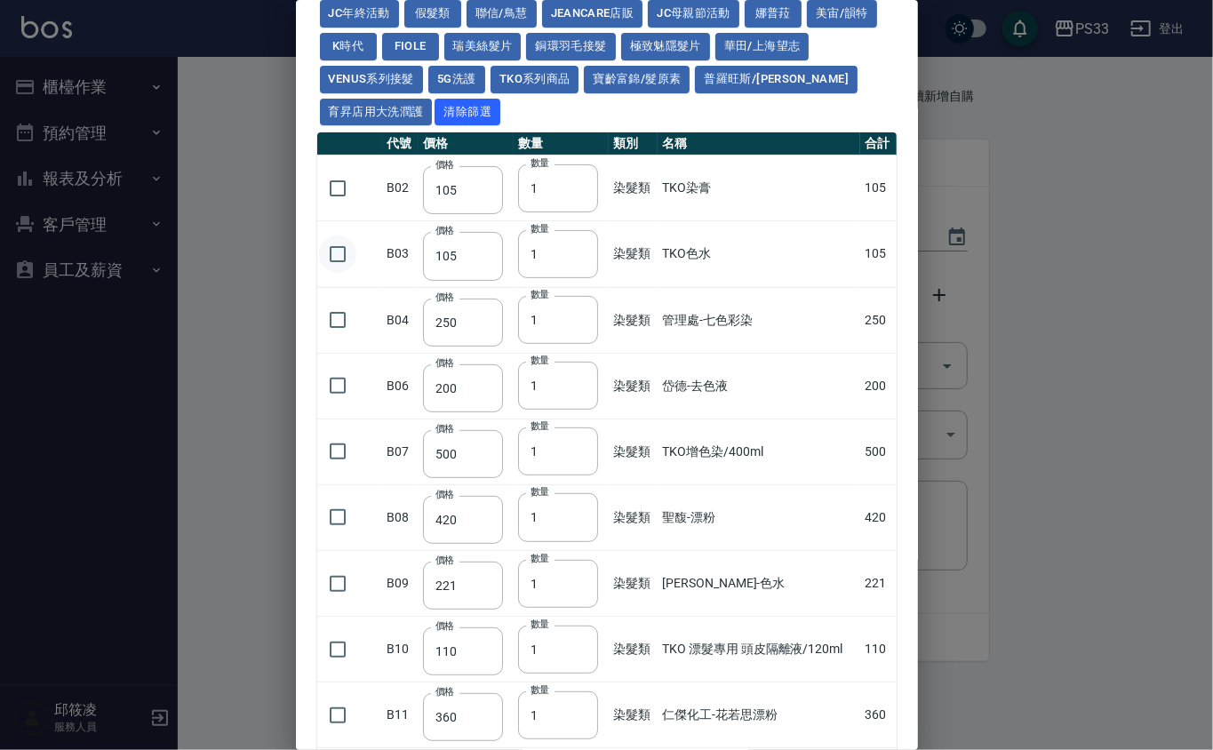
click at [346, 264] on input "checkbox" at bounding box center [337, 254] width 37 height 37
checkbox input "true"
click at [560, 250] on input "1" at bounding box center [558, 254] width 80 height 48
click at [533, 257] on input "13" at bounding box center [557, 254] width 80 height 48
type input "3"
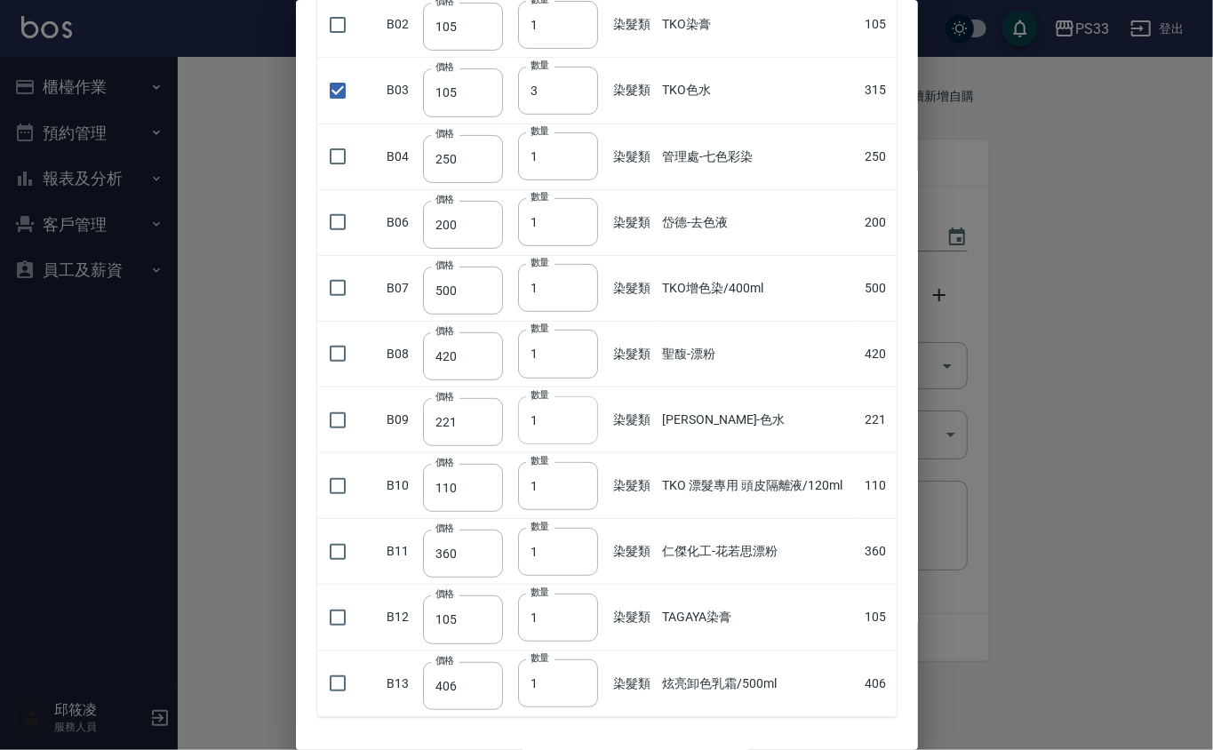
scroll to position [363, 0]
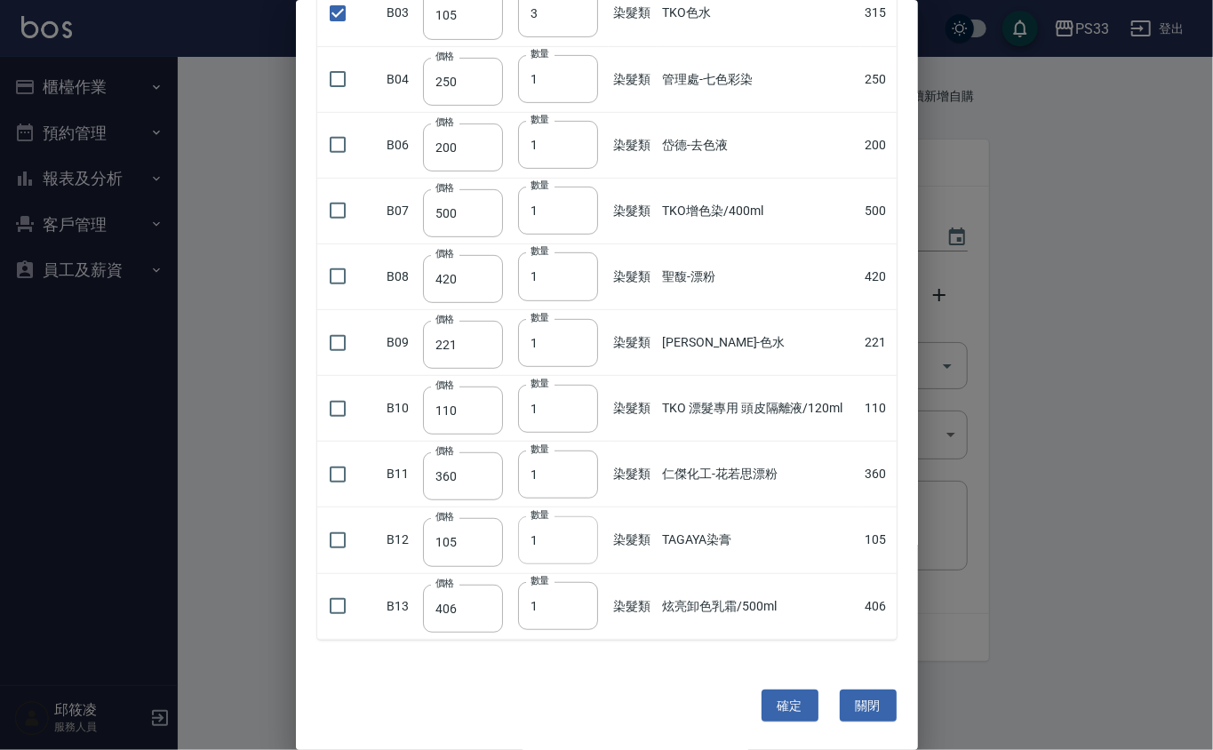
drag, startPoint x: 542, startPoint y: 545, endPoint x: 555, endPoint y: 537, distance: 15.5
click at [546, 544] on input "1" at bounding box center [558, 540] width 80 height 48
type input "10"
click at [347, 539] on input "checkbox" at bounding box center [337, 540] width 37 height 37
checkbox input "true"
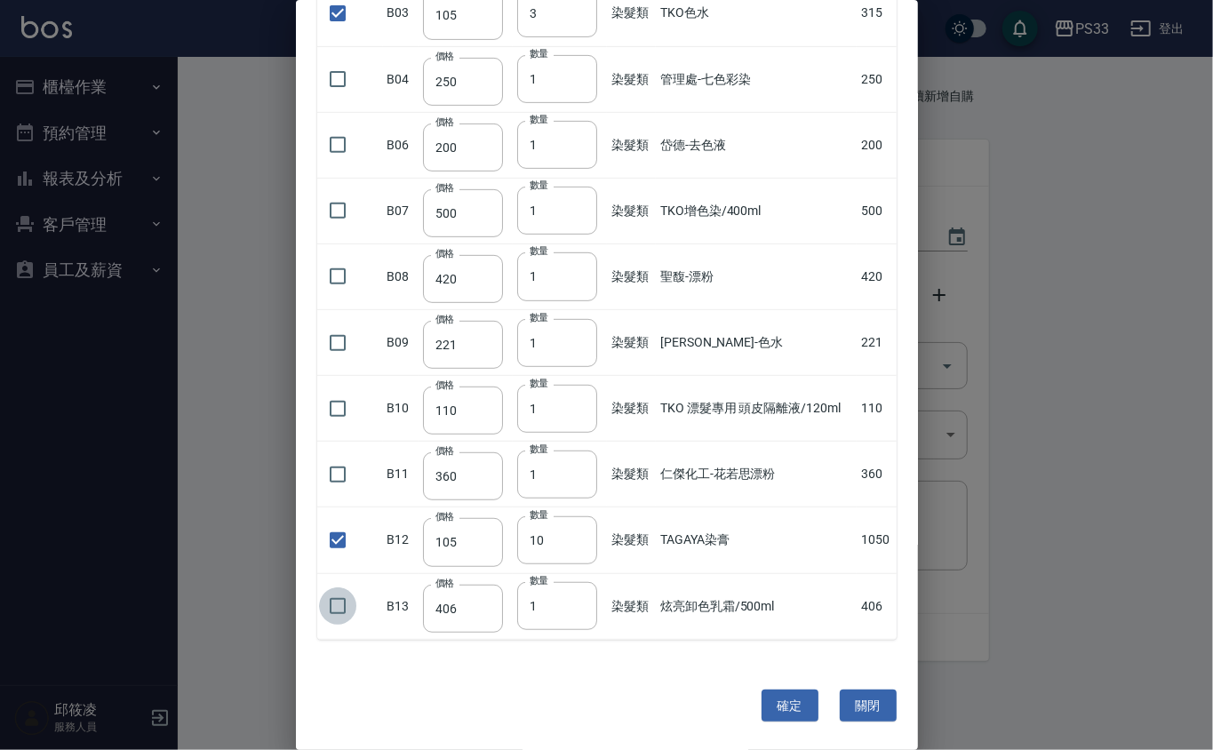
click at [331, 598] on input "checkbox" at bounding box center [337, 605] width 37 height 37
checkbox input "true"
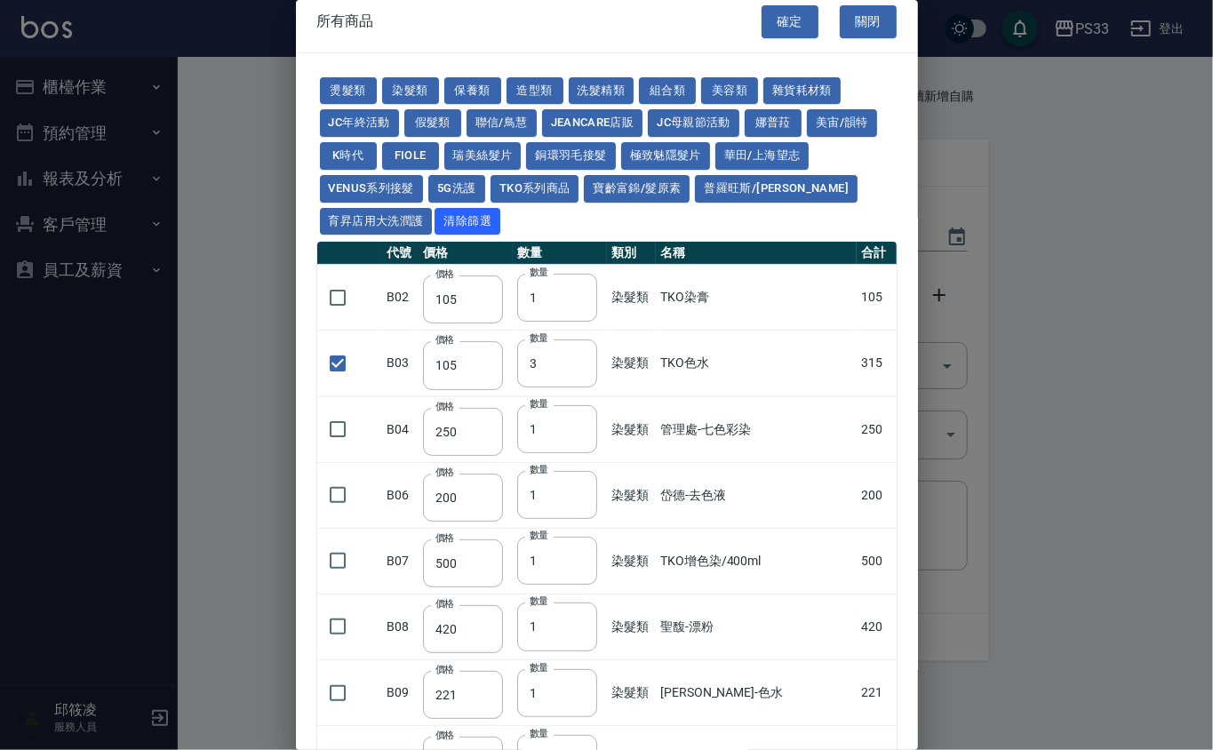
scroll to position [0, 0]
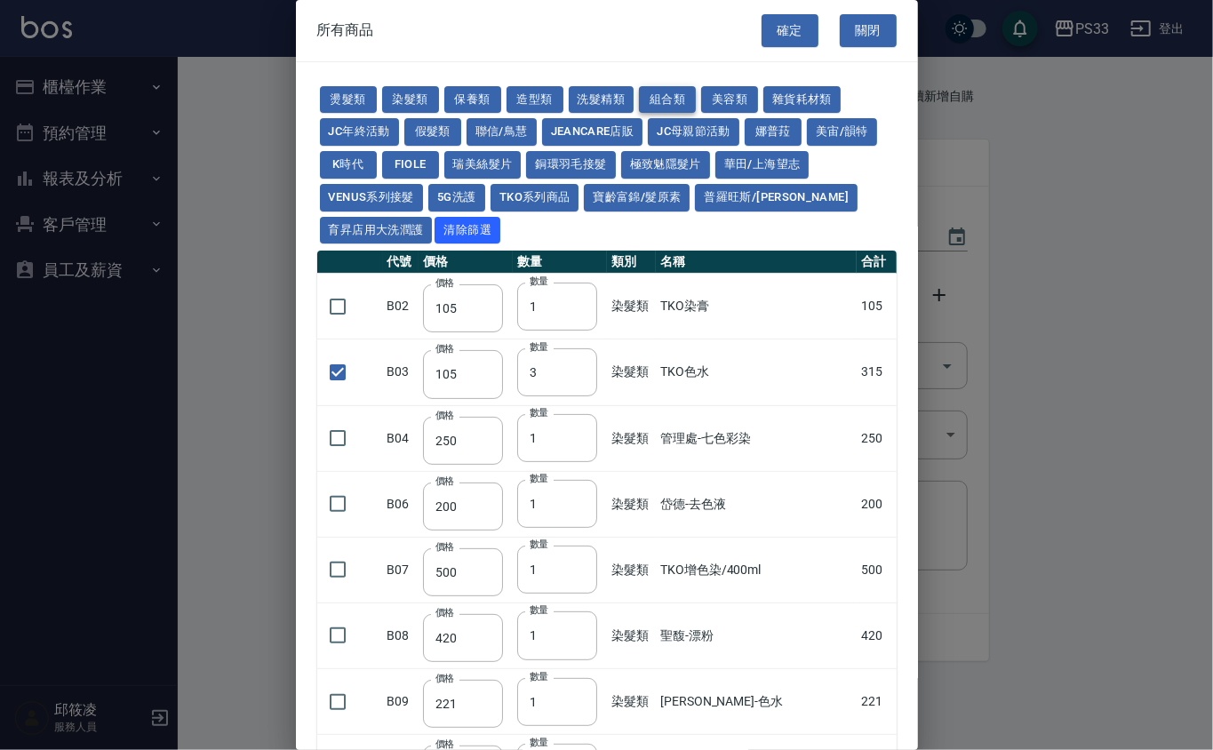
click at [656, 92] on button "組合類" at bounding box center [667, 100] width 57 height 28
type input "450"
checkbox input "false"
type input "600"
type input "1"
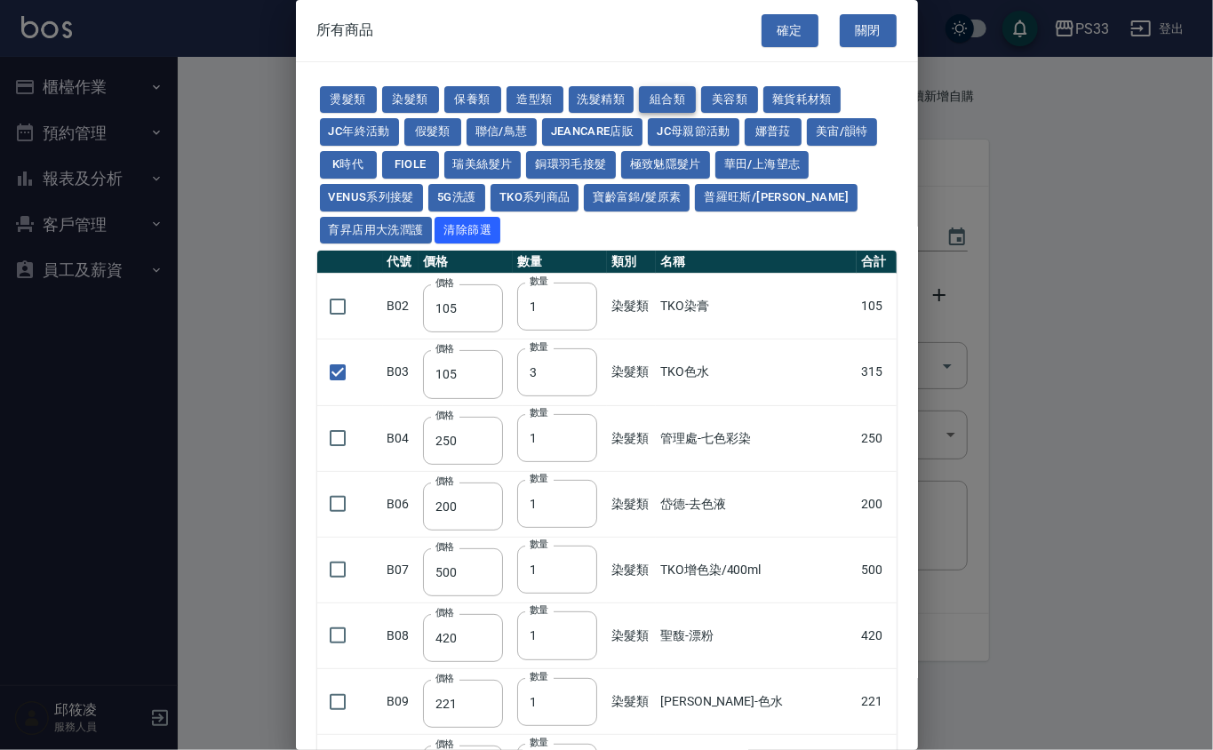
type input "360"
type input "370"
type input "450"
type input "512"
type input "367"
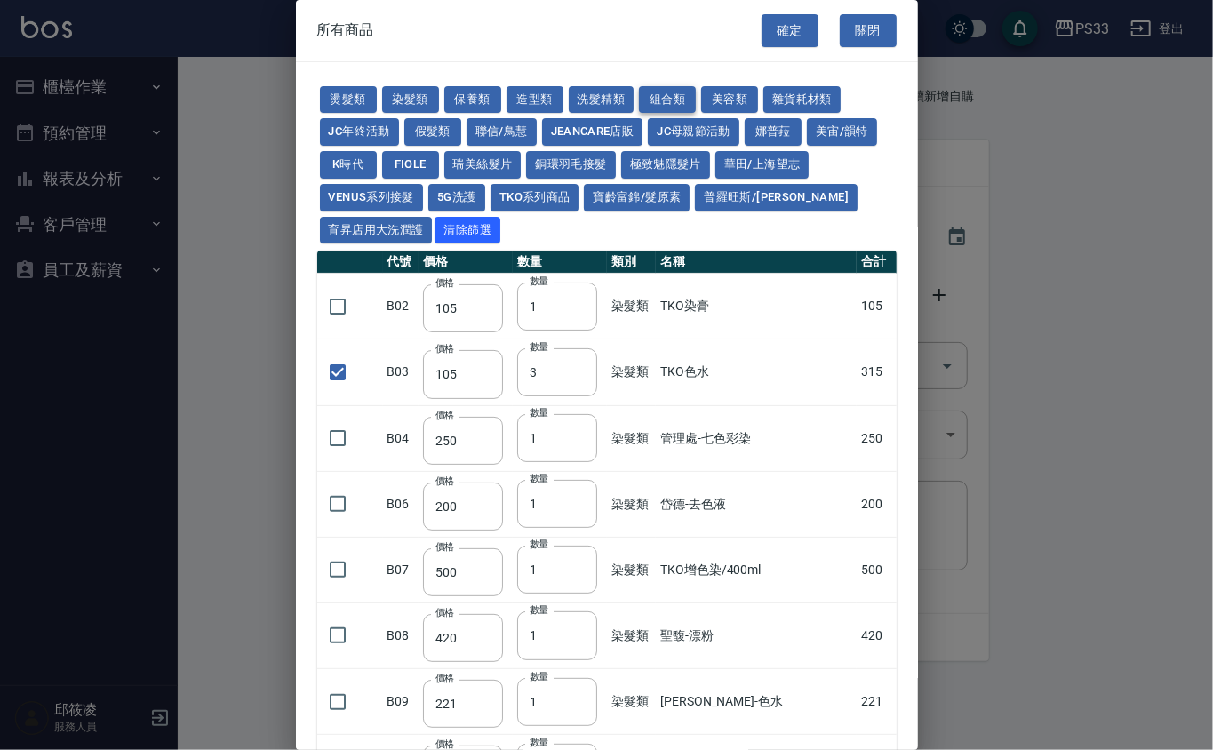
type input "400"
type input "300"
checkbox input "false"
type input "360"
type input "1"
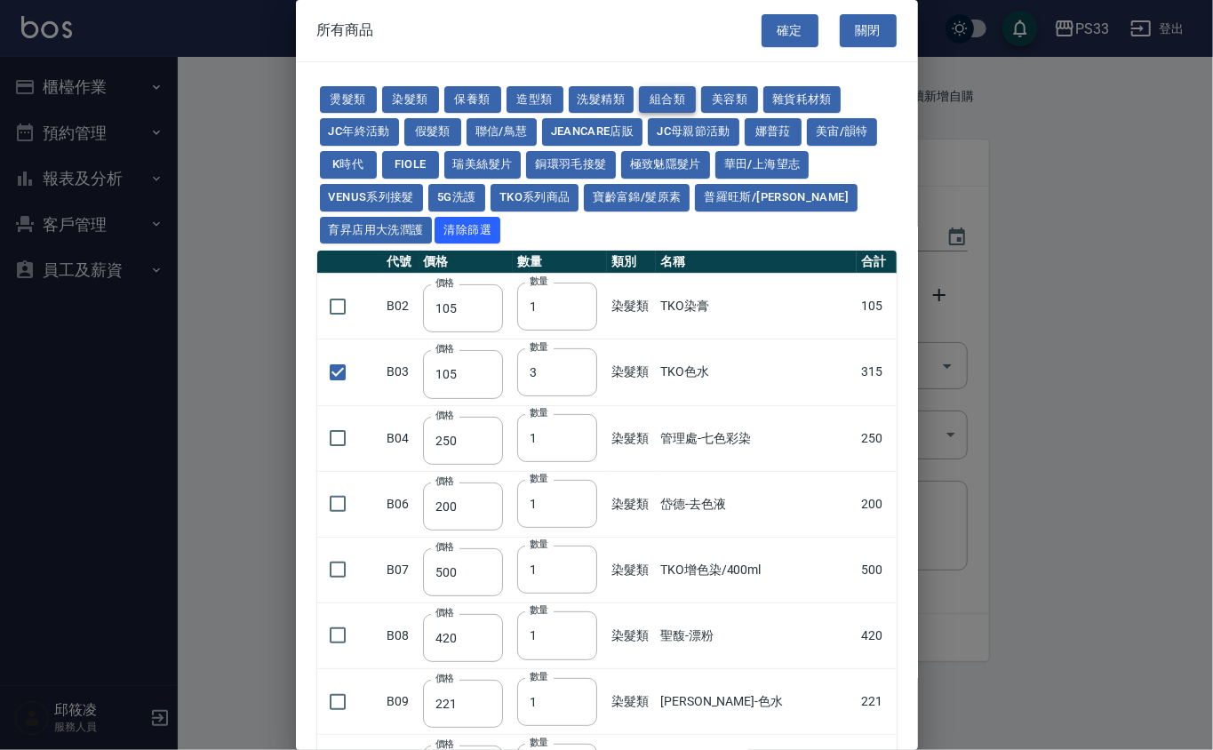
type input "400"
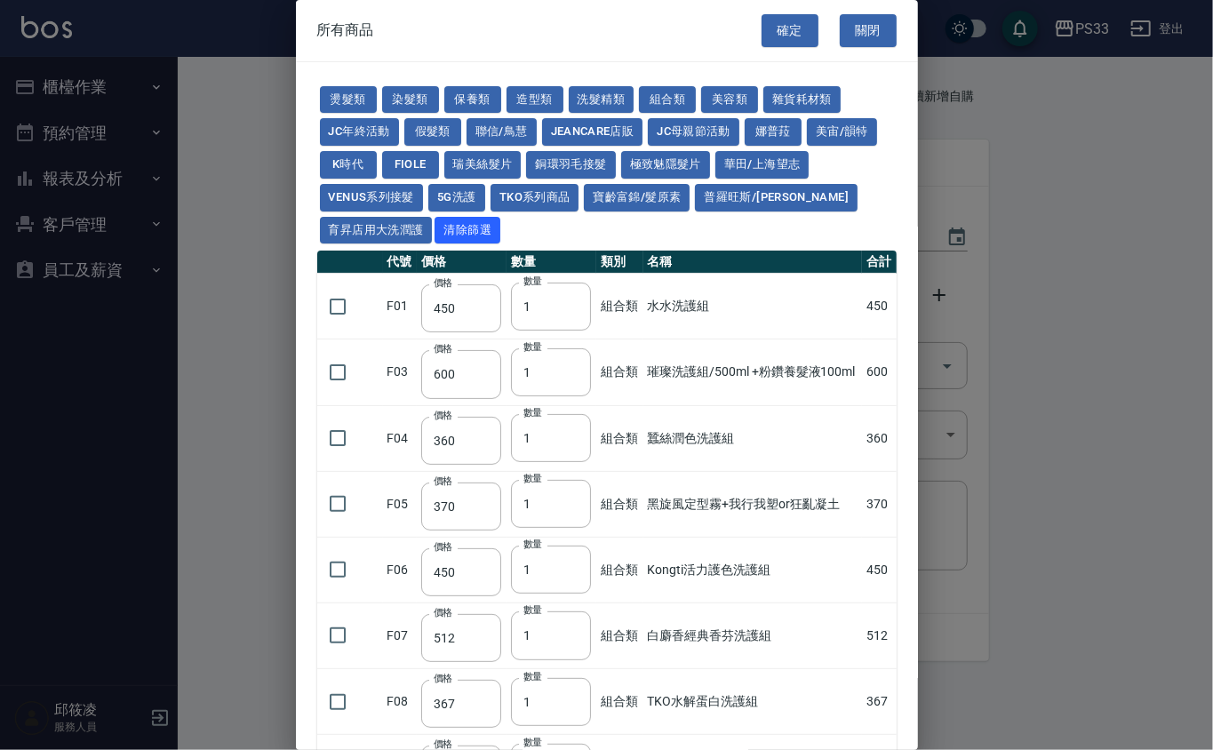
click at [352, 311] on input "checkbox" at bounding box center [337, 306] width 37 height 37
checkbox input "true"
click at [535, 313] on input "1" at bounding box center [551, 307] width 80 height 48
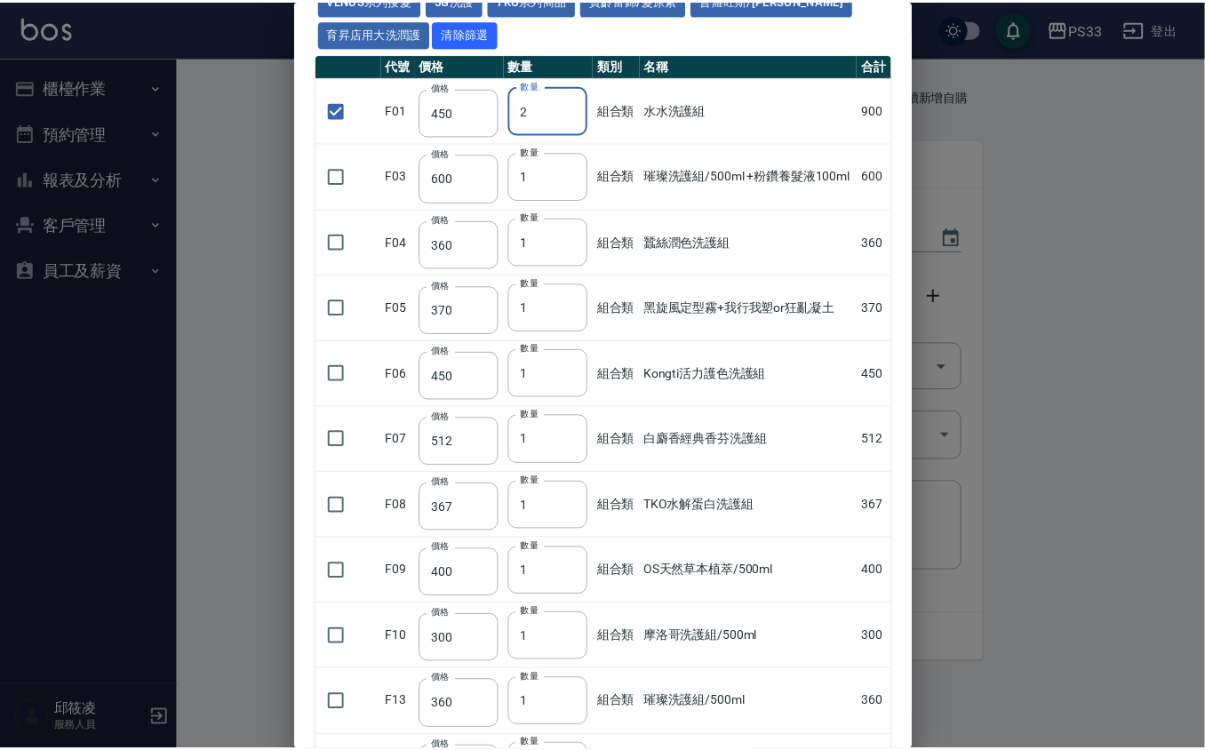
scroll to position [428, 0]
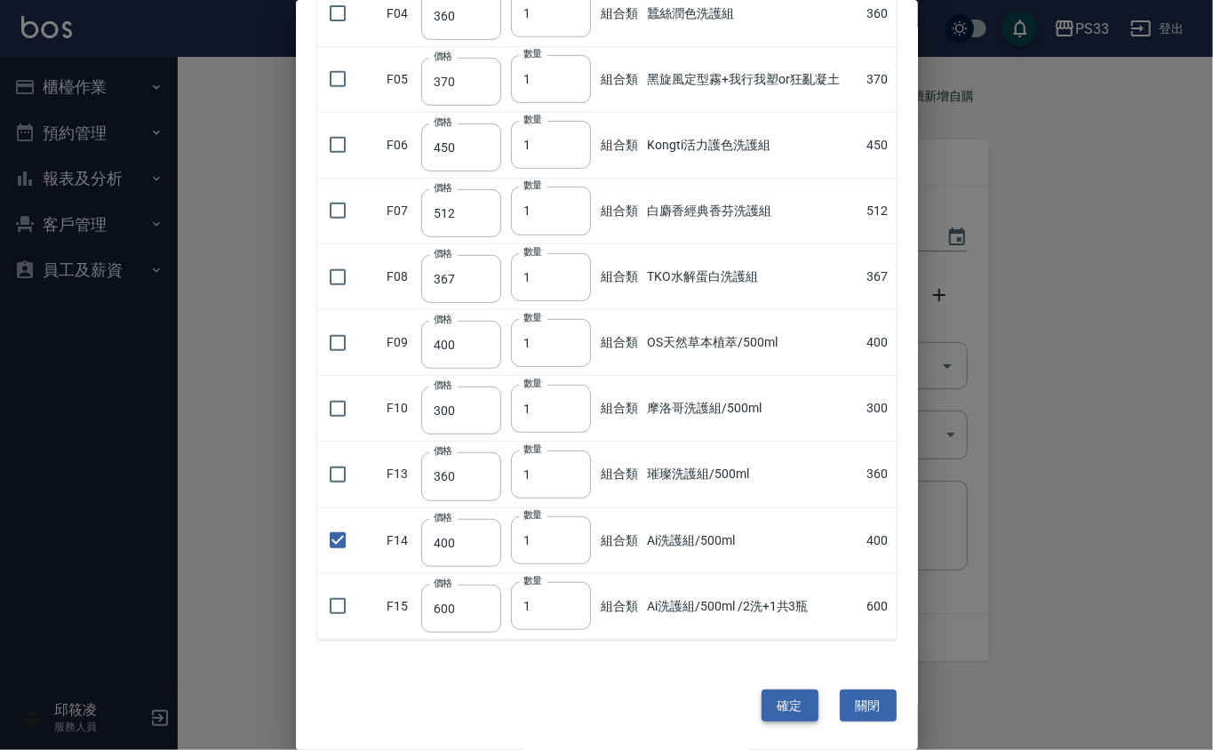
type input "2"
click at [782, 697] on button "確定" at bounding box center [790, 706] width 57 height 33
type input "Ai洗護組/500ml"
type input "400"
type input "1"
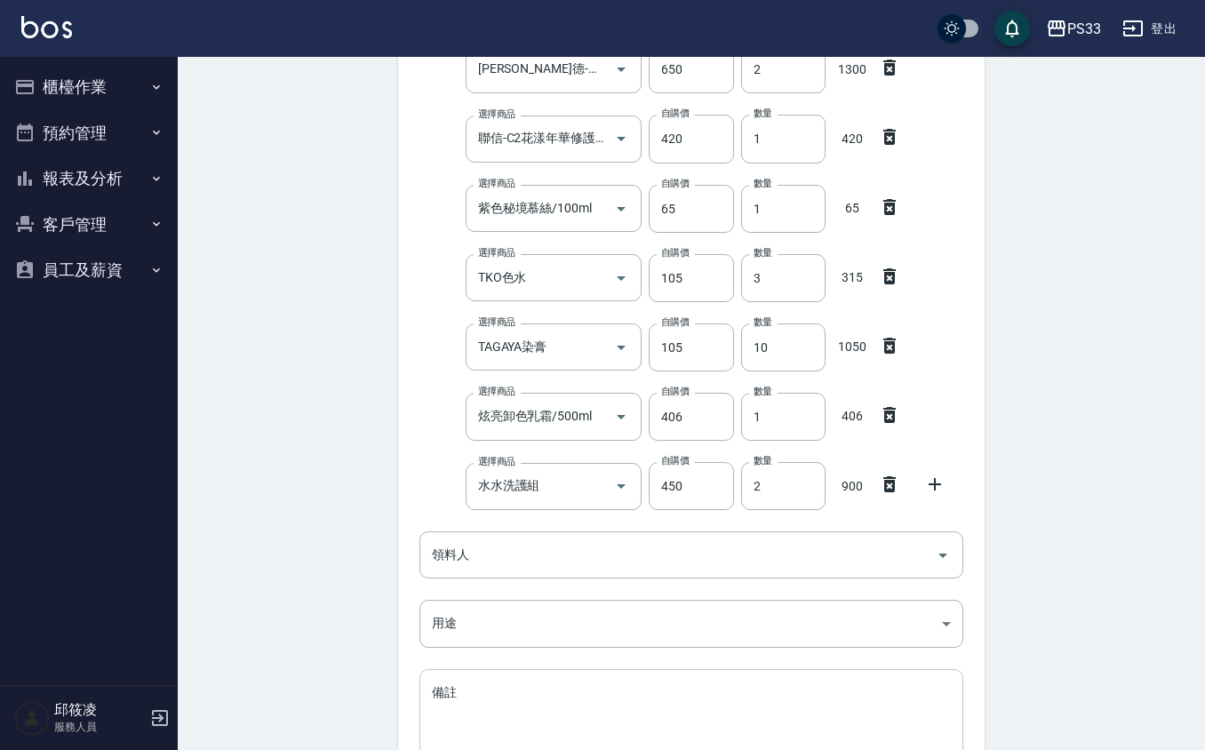
scroll to position [470, 0]
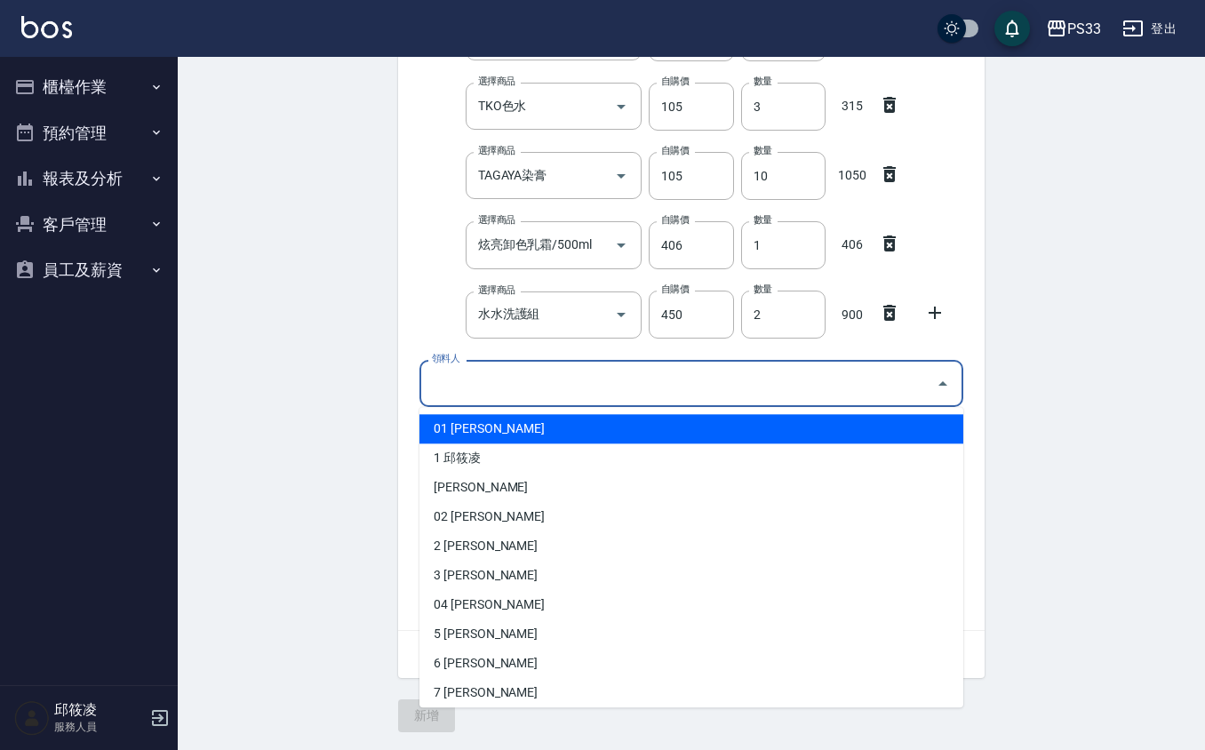
click at [523, 373] on input "領料人" at bounding box center [677, 383] width 501 height 31
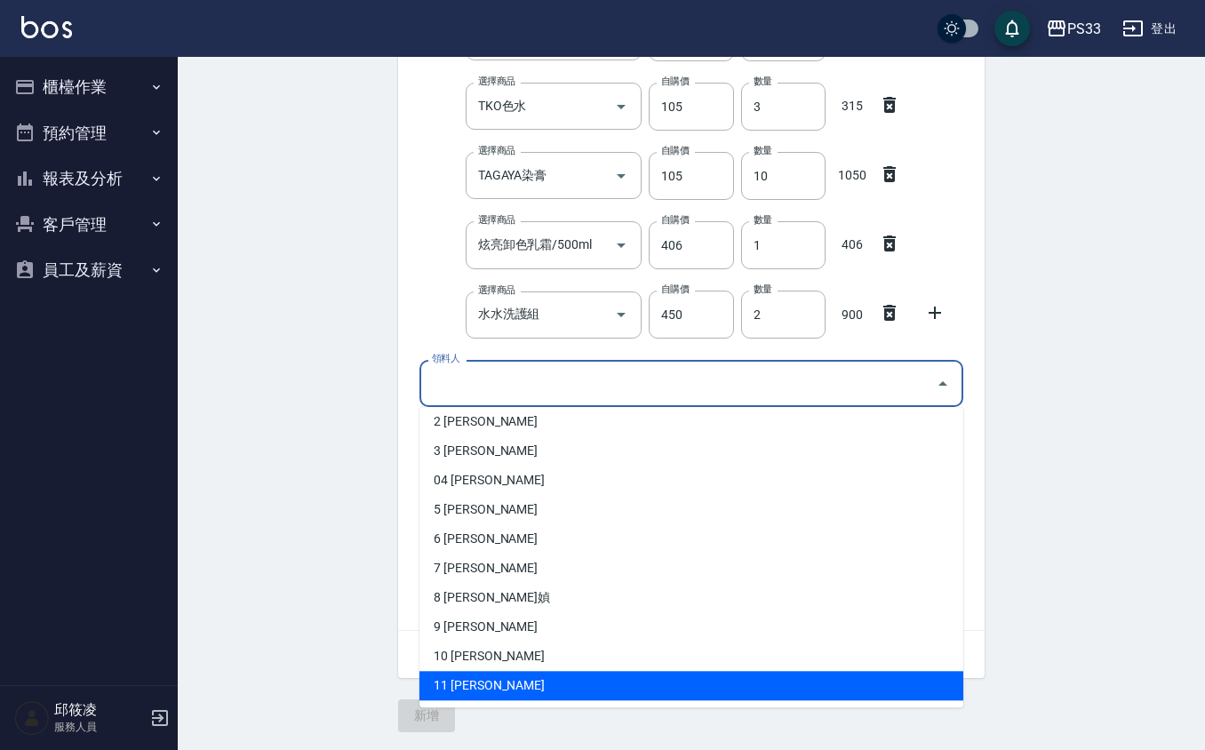
scroll to position [236, 0]
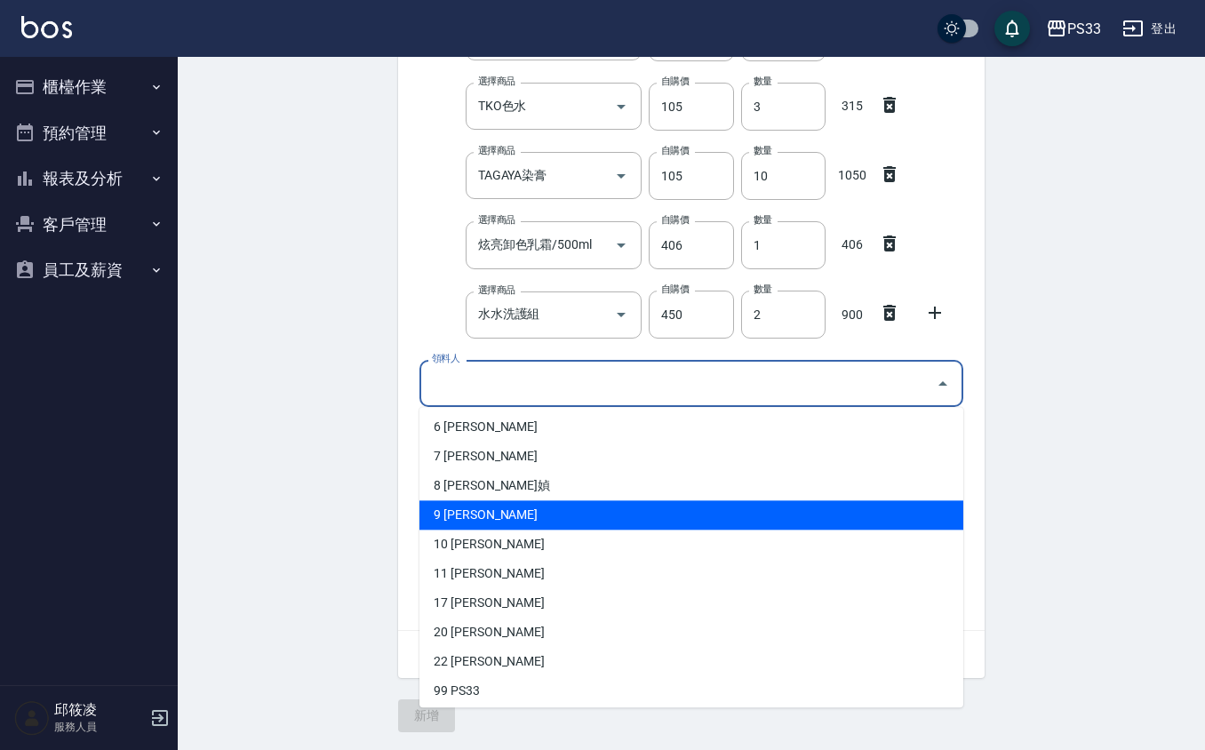
click at [481, 503] on li "9 許苡軒" at bounding box center [691, 514] width 544 height 29
type input "許苡軒"
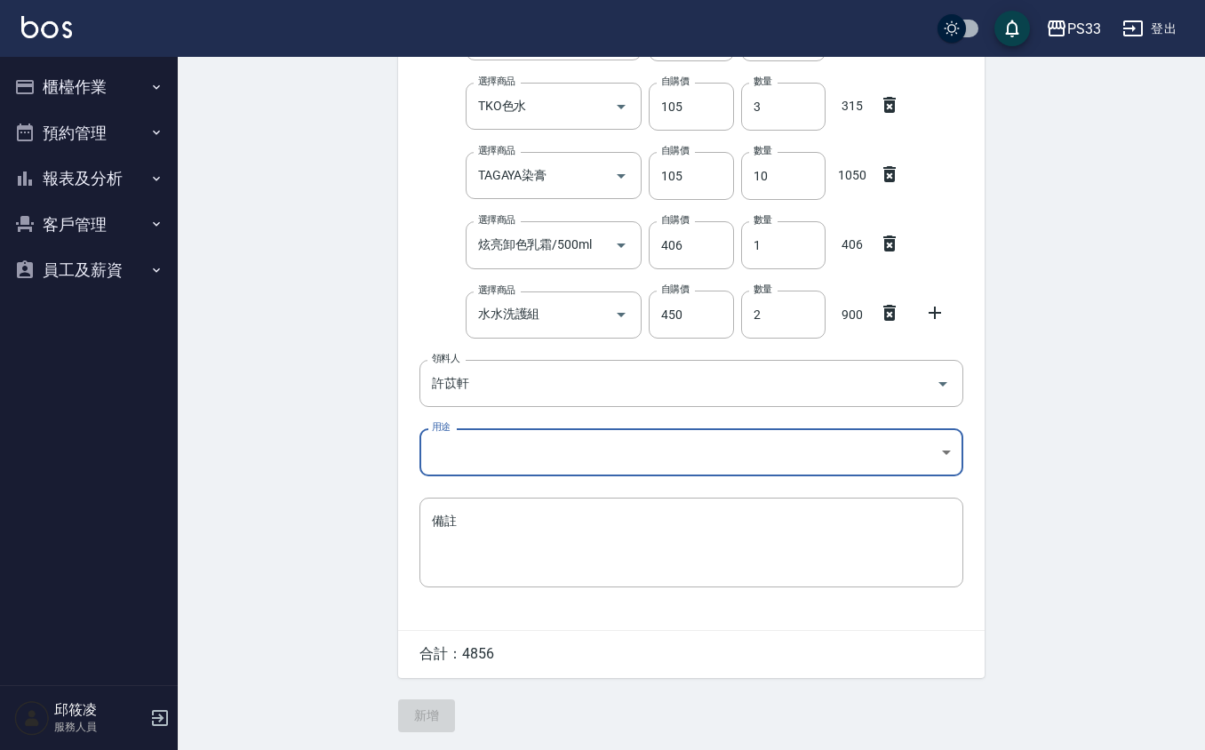
click at [475, 423] on div "日期 2025/08/26 選擇商品 Ai洗護組/500ml 選擇商品 自購價 400 自購價 數量 1 數量 400 選擇商品 歐萊德-結構修護精華乳/70…" at bounding box center [691, 174] width 587 height 912
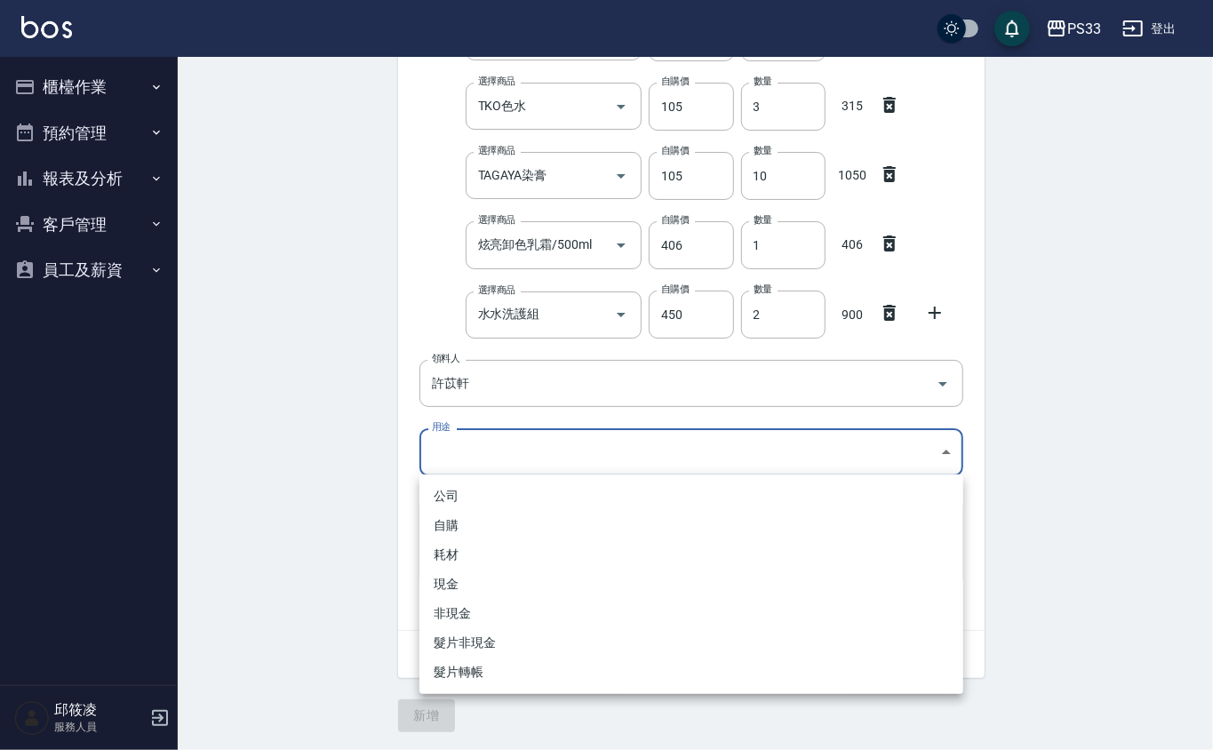
click at [476, 435] on body "PS33 登出 櫃檯作業 打帳單 帳單列表 掛單列表 營業儀表板 現金收支登錄 材料自購登錄 每日結帳 排班表 現場電腦打卡 預約管理 預約管理 單日預約紀錄…" at bounding box center [606, 141] width 1213 height 1218
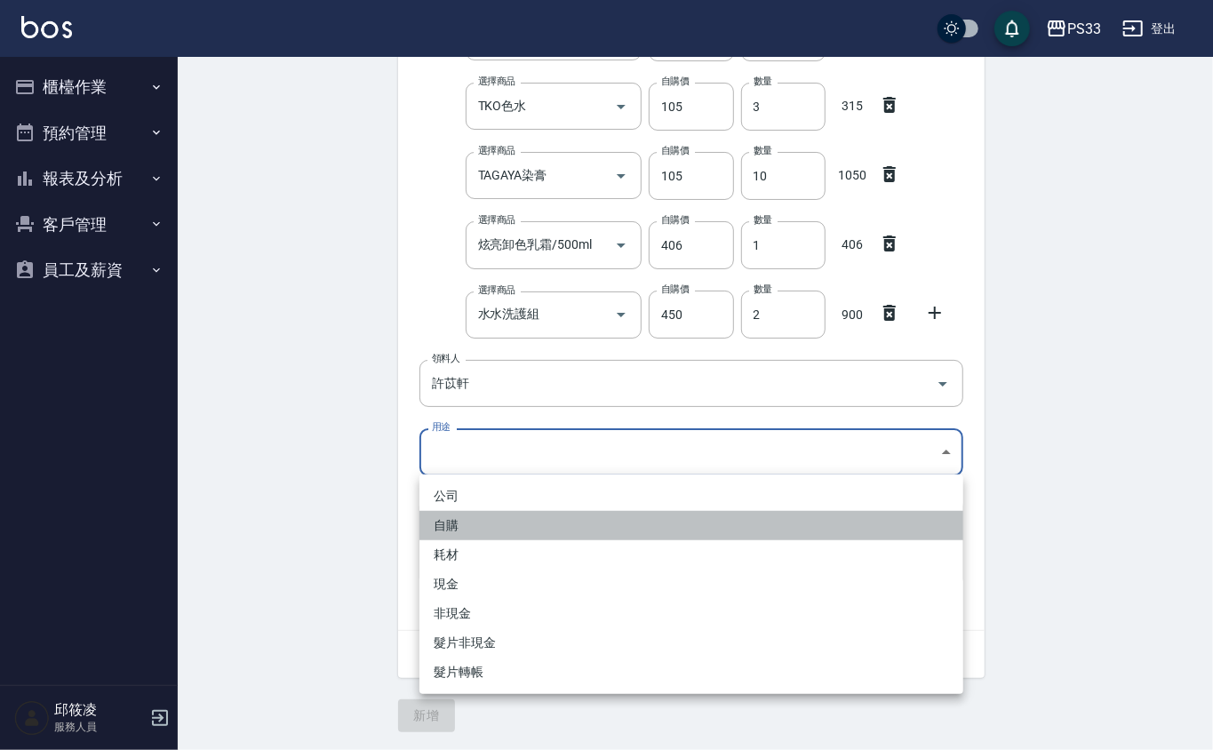
click at [496, 524] on li "自購" at bounding box center [691, 525] width 544 height 29
type input "自購"
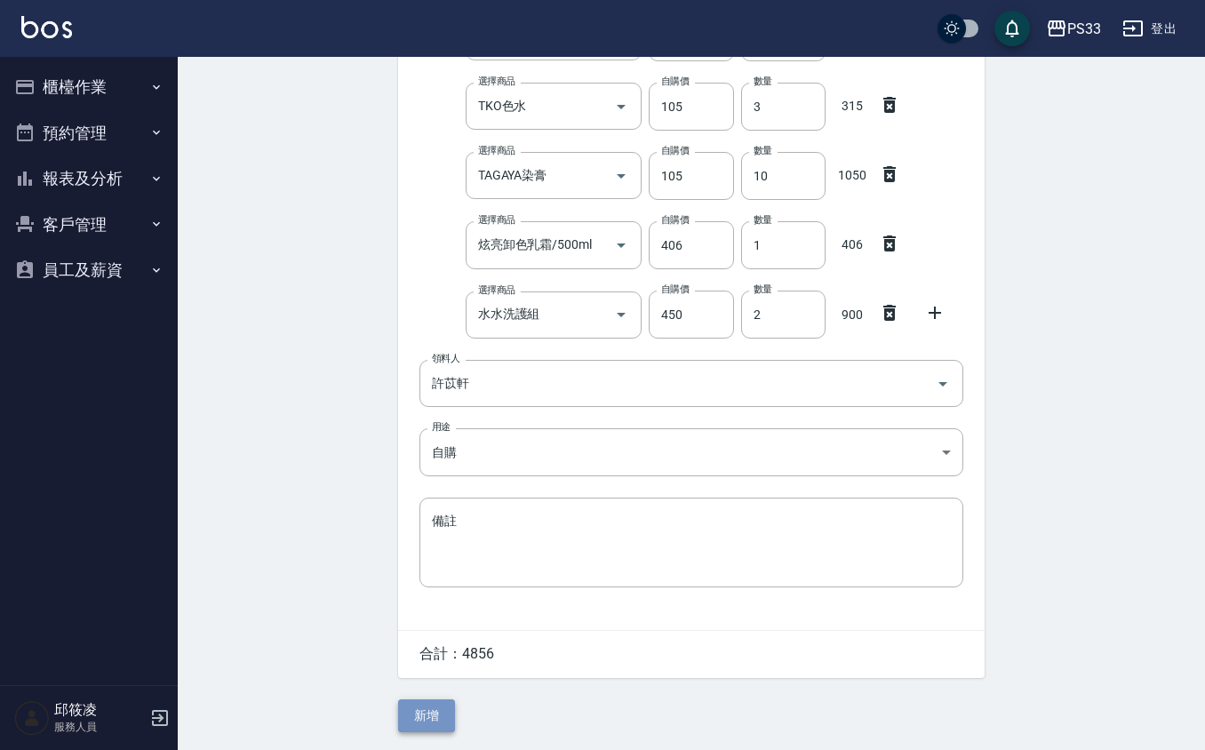
click at [427, 713] on button "新增" at bounding box center [426, 715] width 57 height 33
